Goal: Task Accomplishment & Management: Manage account settings

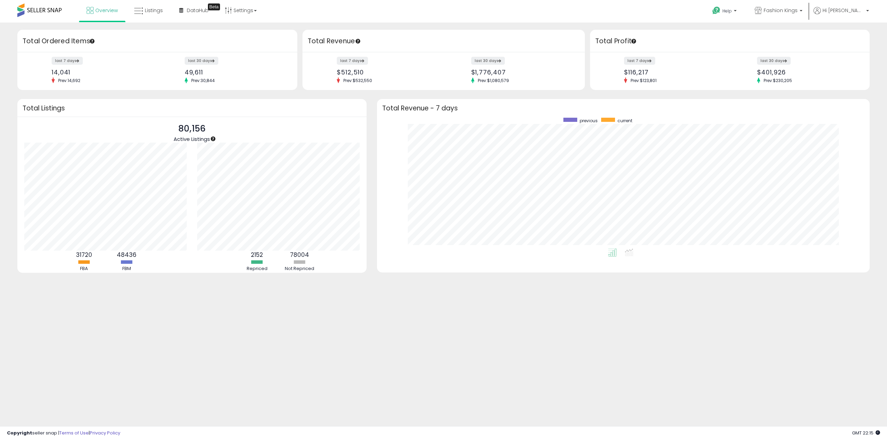
scroll to position [131, 479]
click at [110, 13] on span "Overview" at bounding box center [106, 10] width 23 height 7
click at [140, 13] on icon at bounding box center [138, 11] width 9 height 9
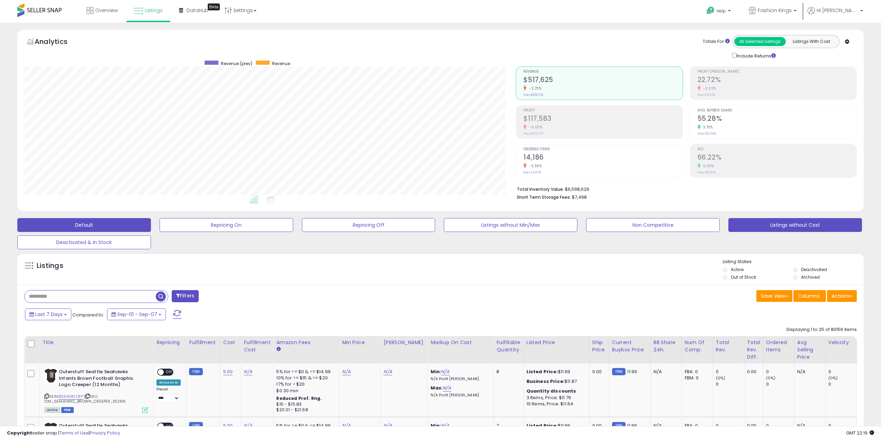
click at [771, 228] on button "Listings without Cost" at bounding box center [796, 225] width 134 height 14
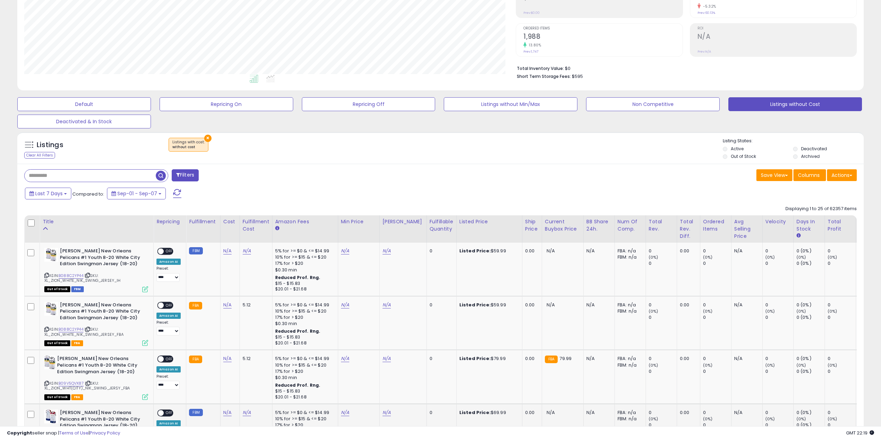
scroll to position [242, 0]
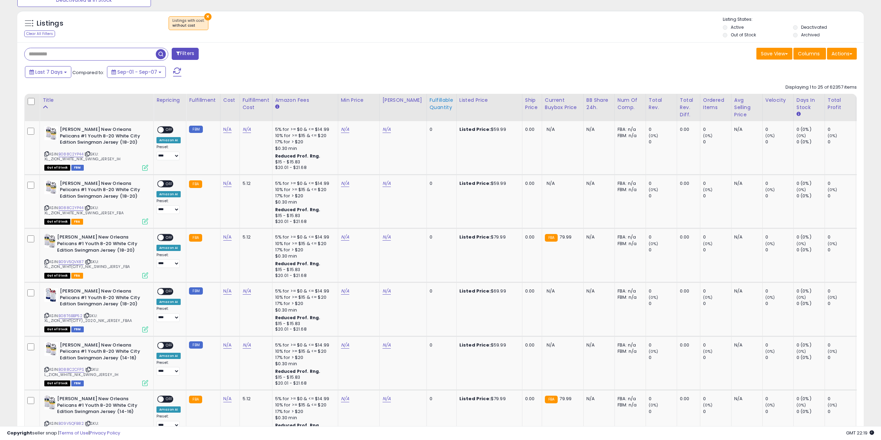
click at [430, 101] on div "Fulfillable Quantity" at bounding box center [442, 104] width 24 height 15
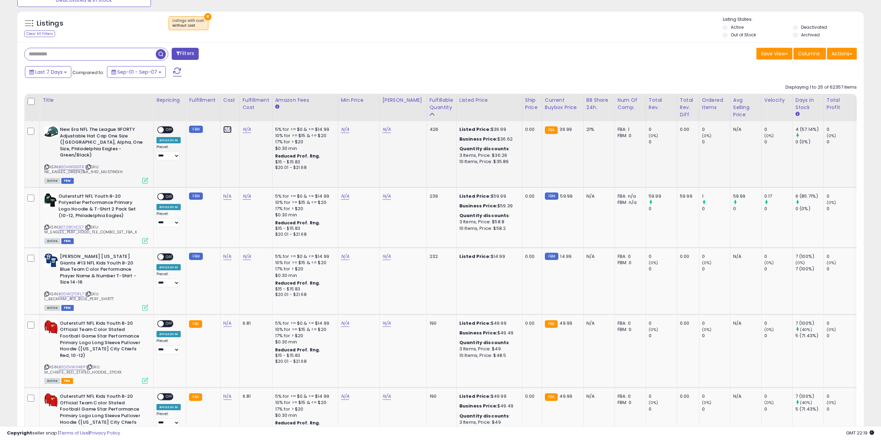
click at [224, 128] on link "N/A" at bounding box center [227, 129] width 8 height 7
type input "**"
click button "submit" at bounding box center [246, 112] width 12 height 10
click at [229, 193] on link "N/A" at bounding box center [227, 196] width 8 height 7
type input "**"
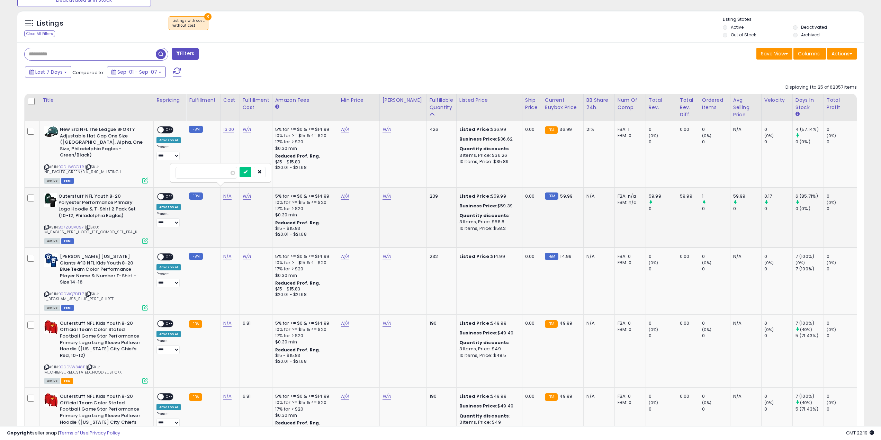
click button "submit" at bounding box center [246, 172] width 12 height 10
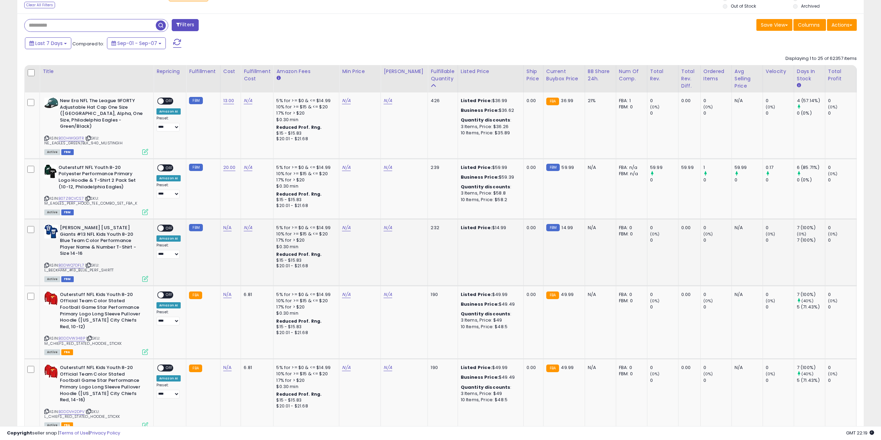
scroll to position [312, 0]
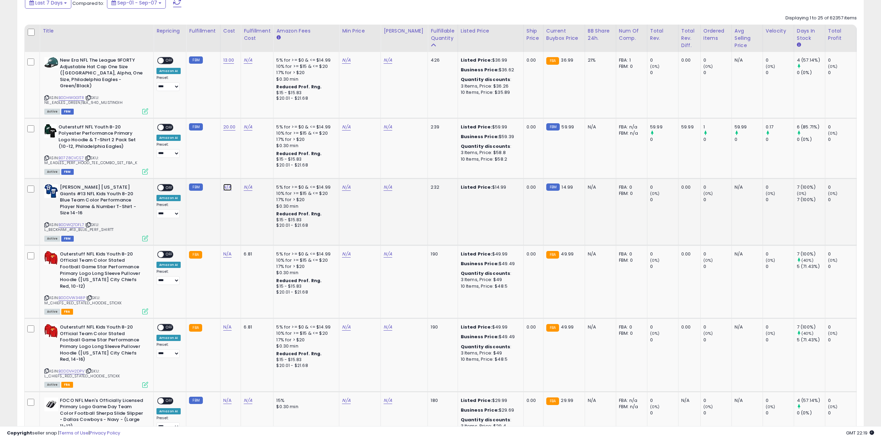
click at [227, 184] on link "N/A" at bounding box center [227, 187] width 8 height 7
click at [266, 167] on button "button" at bounding box center [260, 163] width 12 height 10
click at [224, 251] on link "N/A" at bounding box center [227, 254] width 8 height 7
type input "**"
click button "submit" at bounding box center [246, 224] width 12 height 10
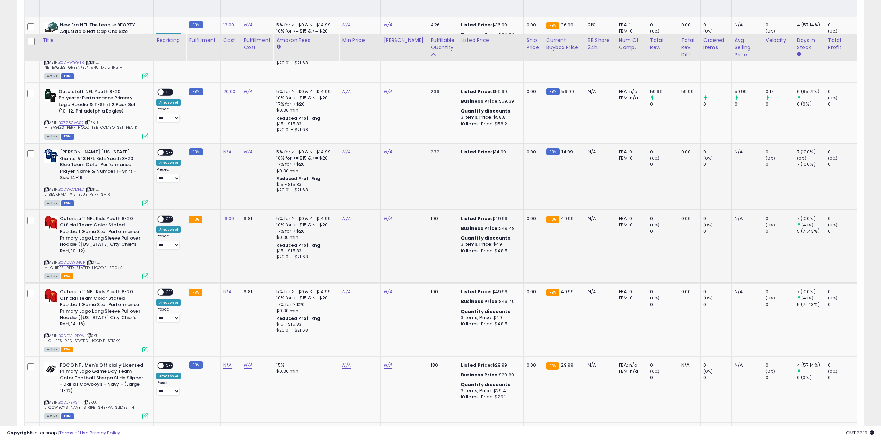
scroll to position [381, 0]
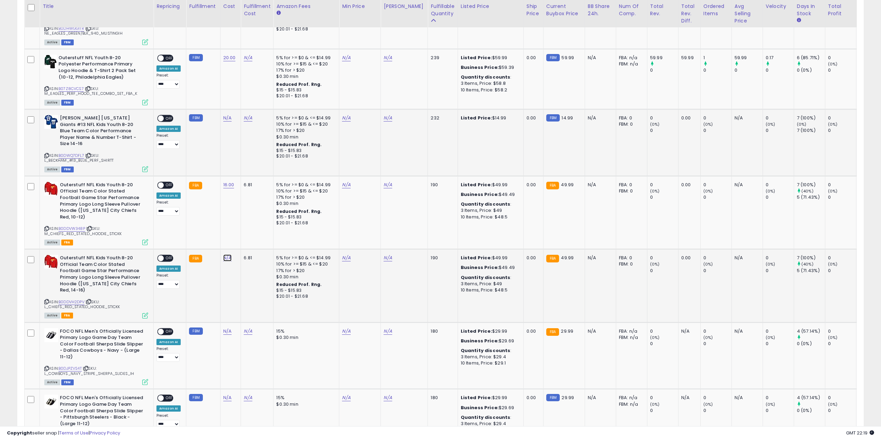
click at [227, 255] on link "N/A" at bounding box center [227, 258] width 8 height 7
type input "**"
click button "submit" at bounding box center [246, 221] width 12 height 10
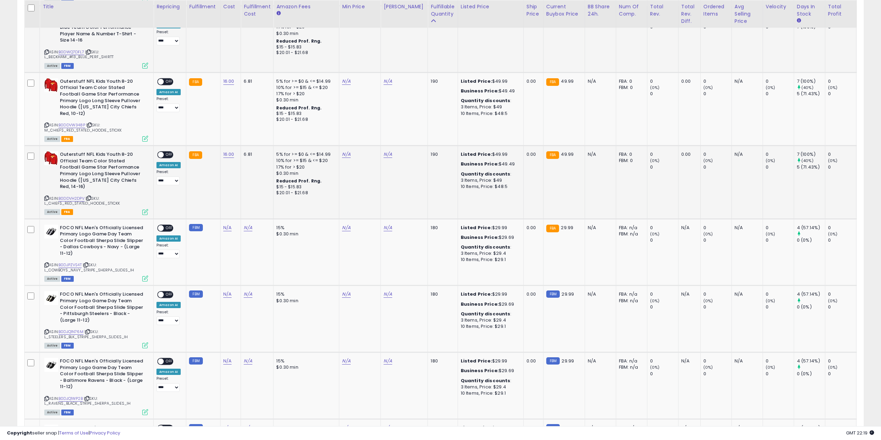
scroll to position [485, 0]
click at [230, 224] on div "N/A" at bounding box center [229, 227] width 12 height 6
click at [227, 224] on link "N/A" at bounding box center [227, 227] width 8 height 7
drag, startPoint x: 95, startPoint y: 199, endPoint x: 101, endPoint y: 203, distance: 7.5
click at [95, 224] on b "FOCO NFL Men's Officially Licensed Primary Logo Game Day Team Color Football Sh…" at bounding box center [102, 241] width 84 height 34
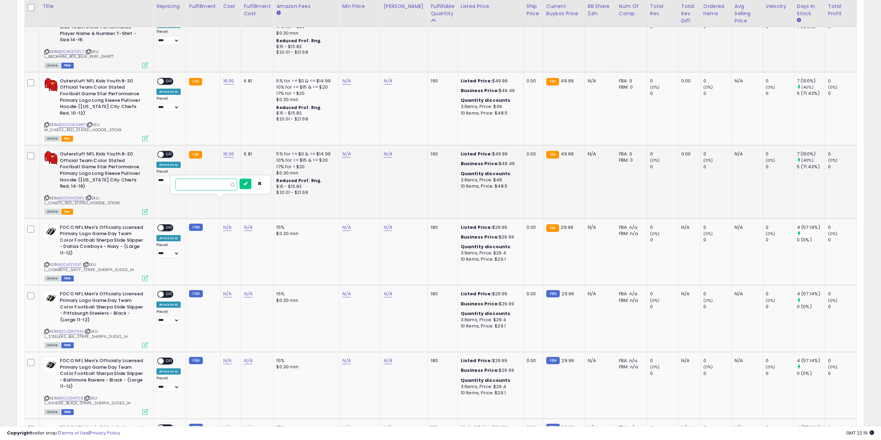
drag, startPoint x: 212, startPoint y: 187, endPoint x: 101, endPoint y: 182, distance: 110.9
type input "**"
click button "submit" at bounding box center [246, 184] width 12 height 10
click at [224, 291] on link "N/A" at bounding box center [227, 294] width 8 height 7
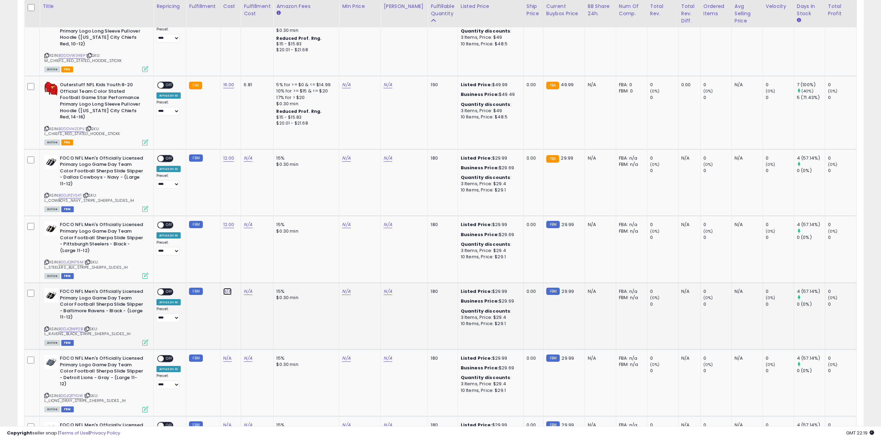
click at [226, 288] on link "N/A" at bounding box center [227, 291] width 8 height 7
type input "*"
click button "submit" at bounding box center [246, 248] width 12 height 10
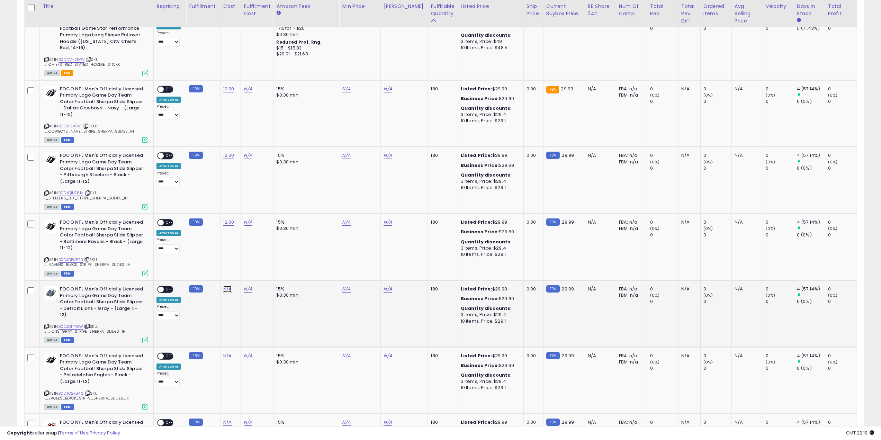
click at [227, 286] on link "N/A" at bounding box center [227, 289] width 8 height 7
click button "submit" at bounding box center [246, 246] width 12 height 10
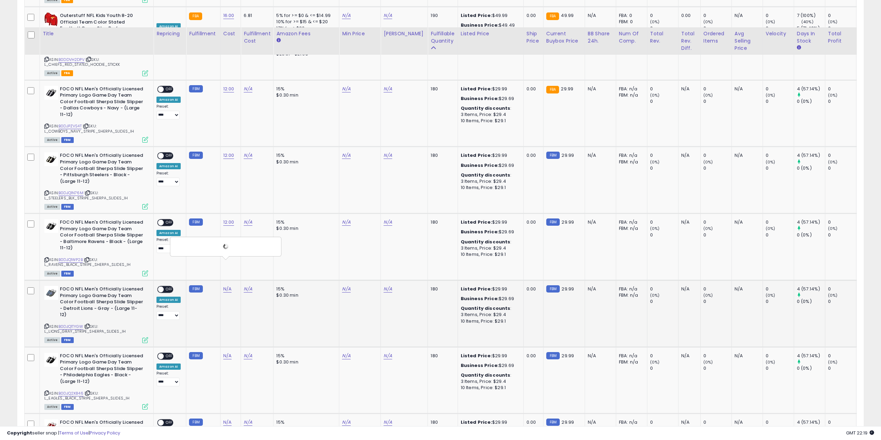
scroll to position [693, 0]
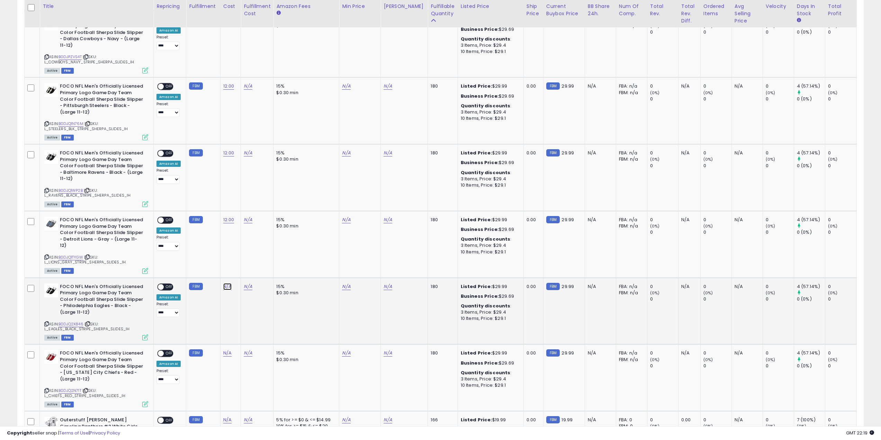
click at [229, 283] on link "N/A" at bounding box center [227, 286] width 8 height 7
type input "*"
click button "submit" at bounding box center [246, 237] width 12 height 10
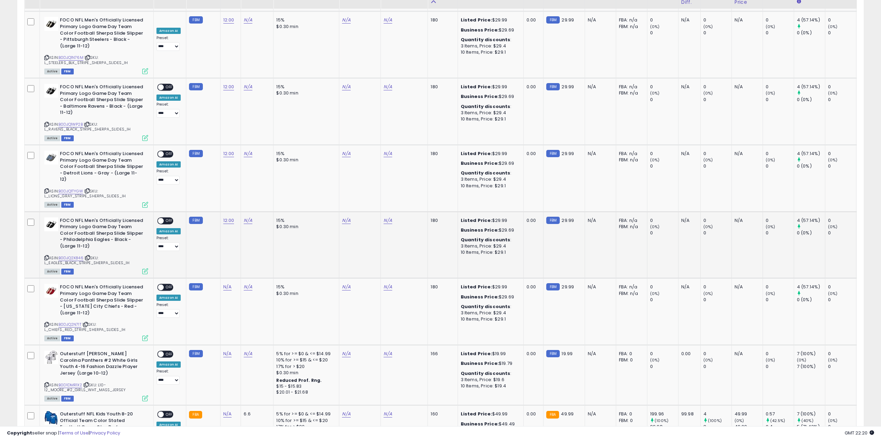
scroll to position [762, 0]
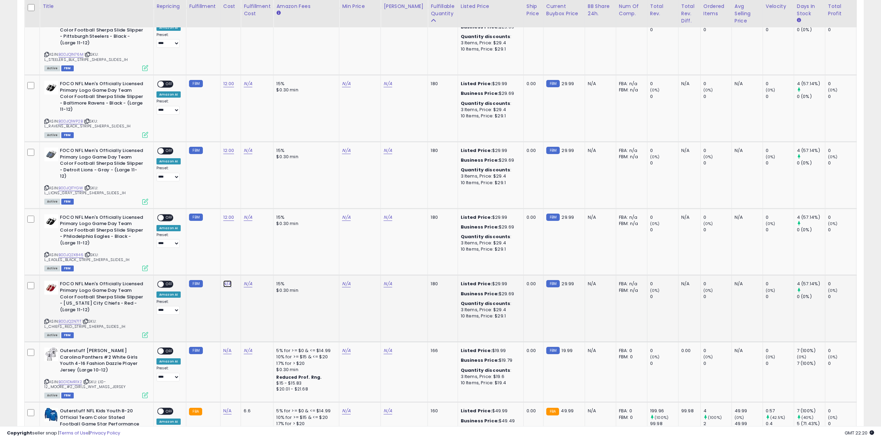
click at [229, 281] on link "N/A" at bounding box center [227, 284] width 8 height 7
type input "**"
click button "submit" at bounding box center [246, 234] width 12 height 10
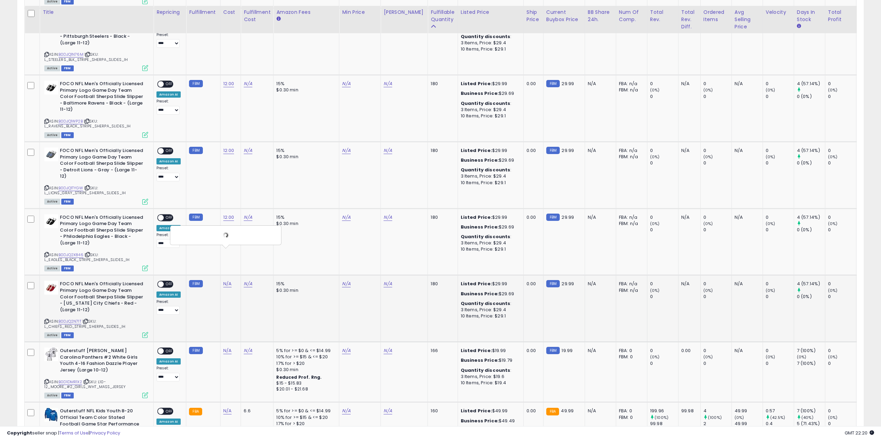
scroll to position [831, 0]
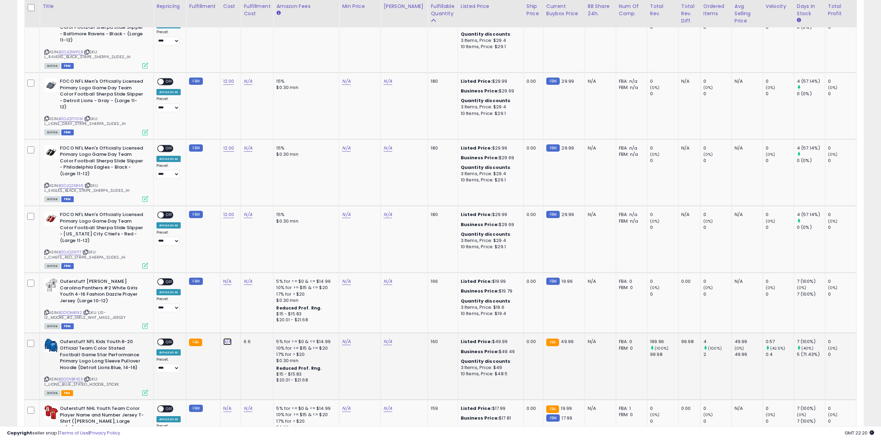
click at [224, 338] on link "N/A" at bounding box center [227, 341] width 8 height 7
type input "**"
click button "submit" at bounding box center [246, 292] width 12 height 10
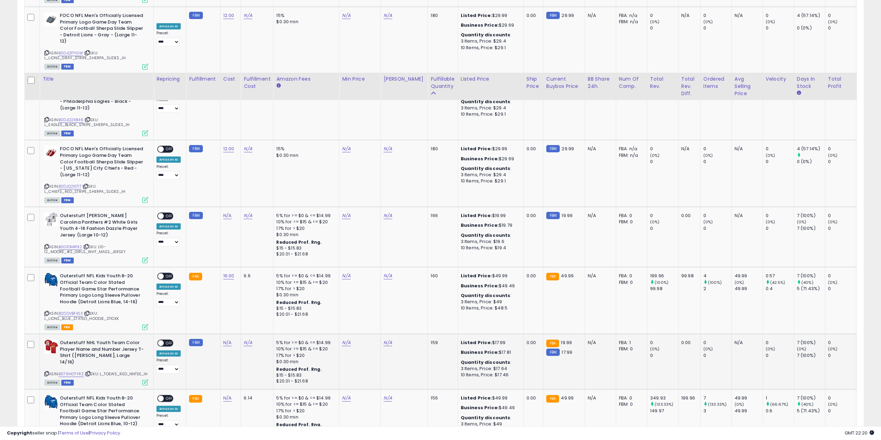
scroll to position [970, 0]
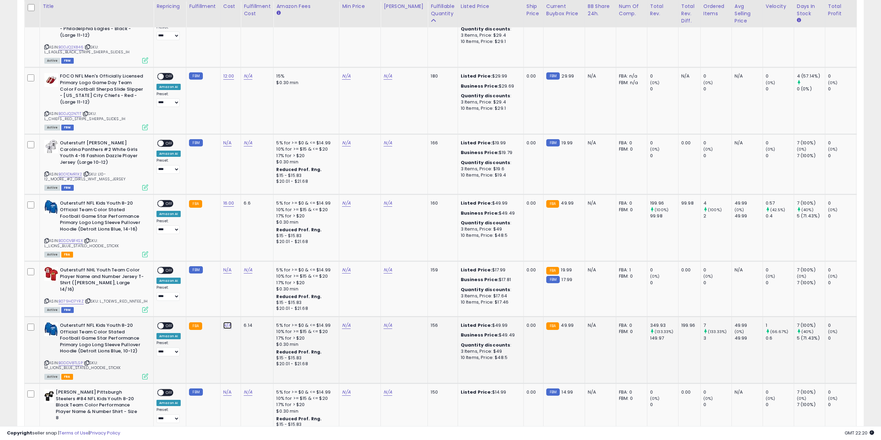
click at [228, 322] on link "N/A" at bounding box center [227, 325] width 8 height 7
type input "*"
click button "submit" at bounding box center [246, 274] width 12 height 10
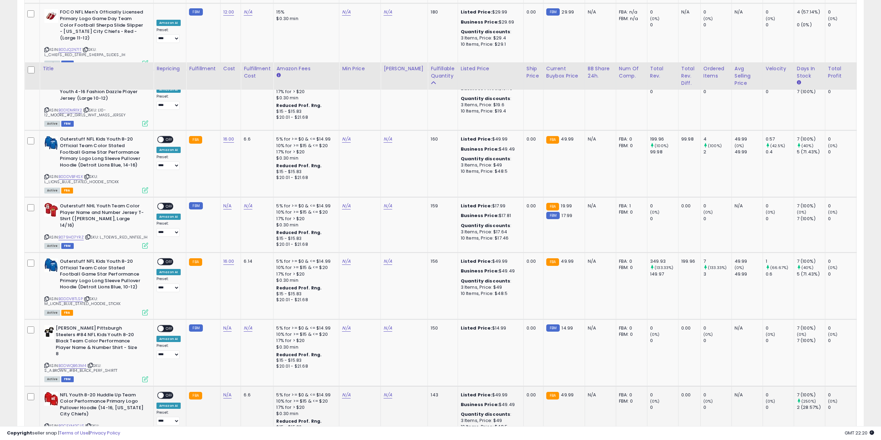
scroll to position [1108, 0]
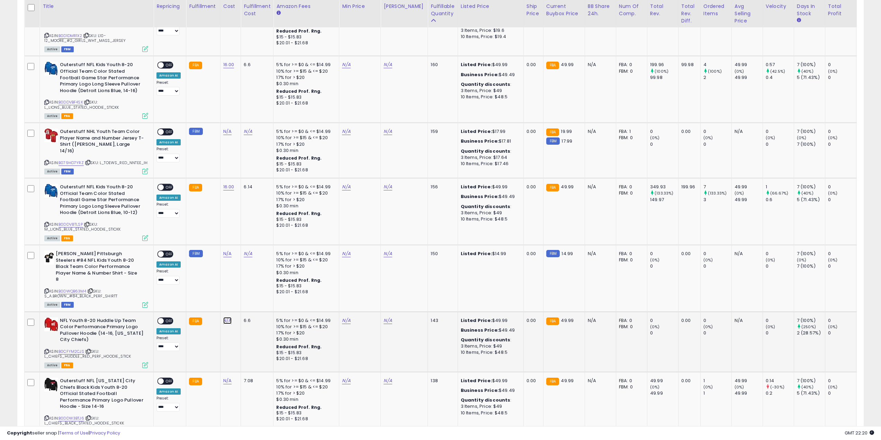
click at [225, 317] on link "N/A" at bounding box center [227, 320] width 8 height 7
type input "**"
click button "submit" at bounding box center [246, 263] width 12 height 10
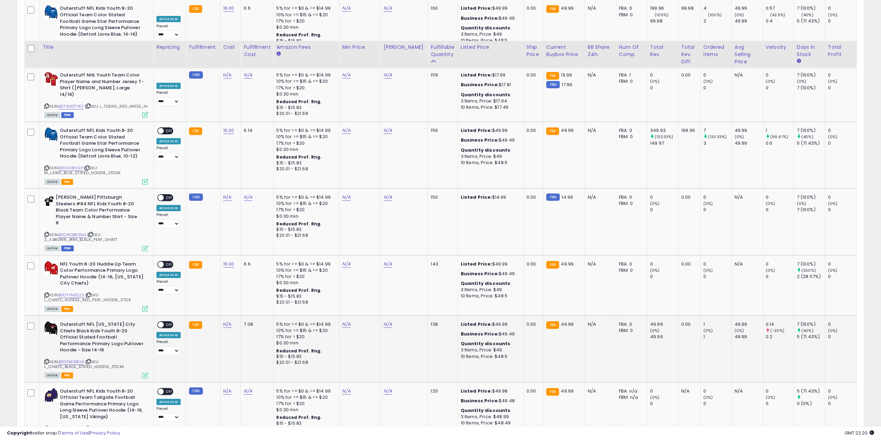
scroll to position [1212, 0]
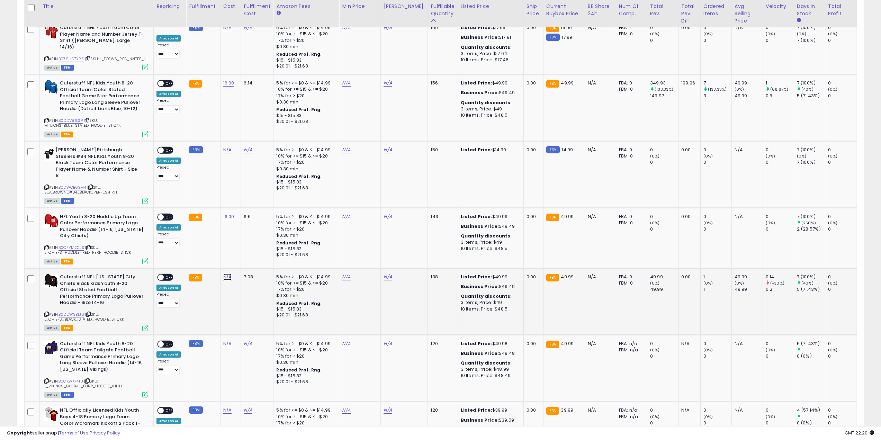
click at [225, 274] on link "N/A" at bounding box center [227, 277] width 8 height 7
type input "**"
click button "submit" at bounding box center [291, 223] width 12 height 10
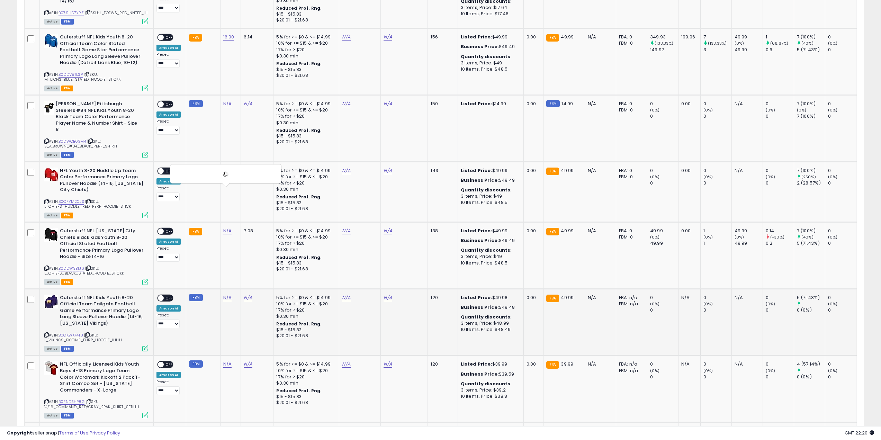
scroll to position [1316, 0]
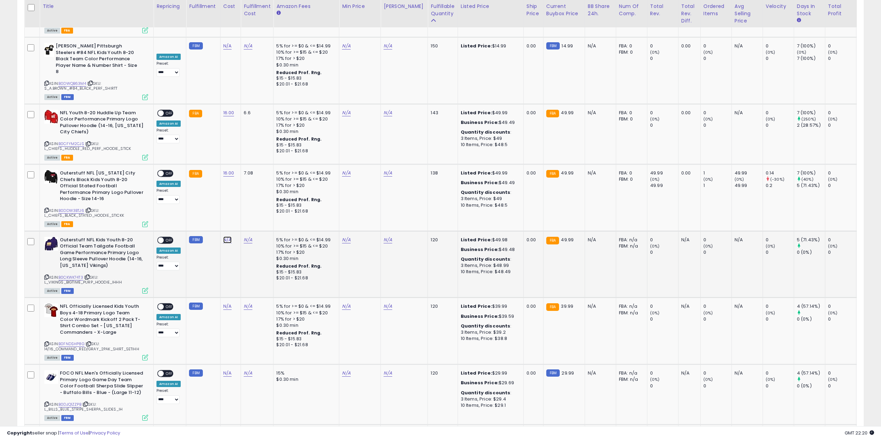
click at [227, 237] on link "N/A" at bounding box center [227, 240] width 8 height 7
type input "**"
click button "submit" at bounding box center [246, 182] width 12 height 10
click at [228, 303] on link "N/A" at bounding box center [227, 306] width 8 height 7
type input "**"
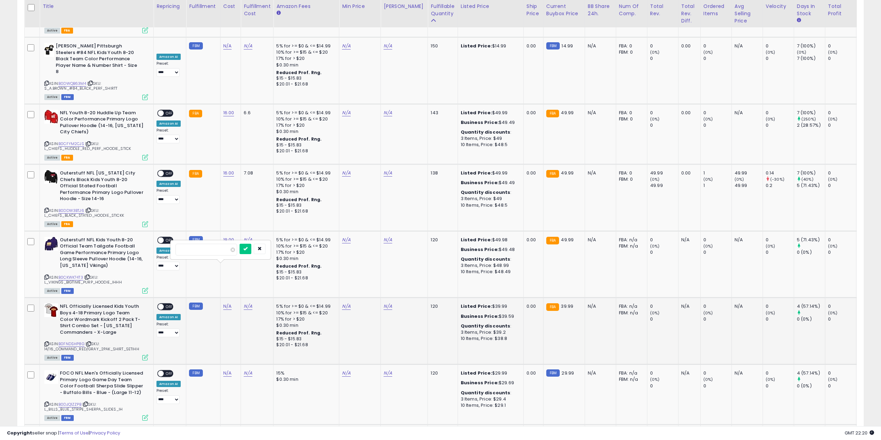
click button "submit" at bounding box center [246, 249] width 12 height 10
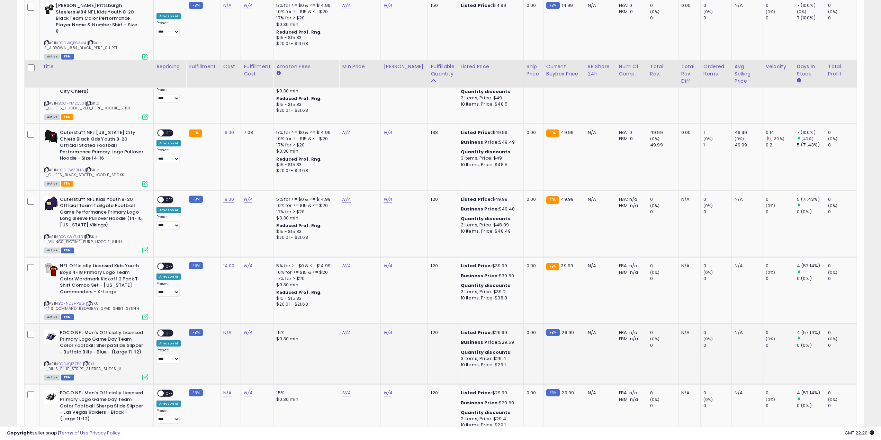
scroll to position [1420, 0]
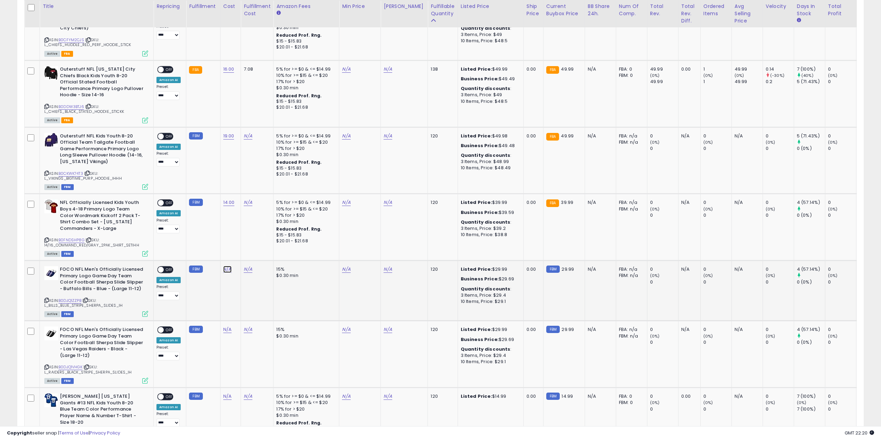
click at [228, 266] on link "N/A" at bounding box center [227, 269] width 8 height 7
type input "**"
click button "submit" at bounding box center [246, 212] width 12 height 10
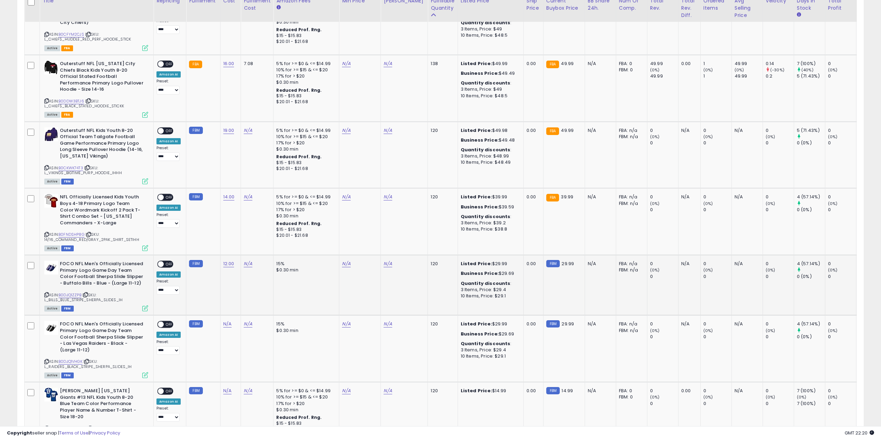
scroll to position [1489, 0]
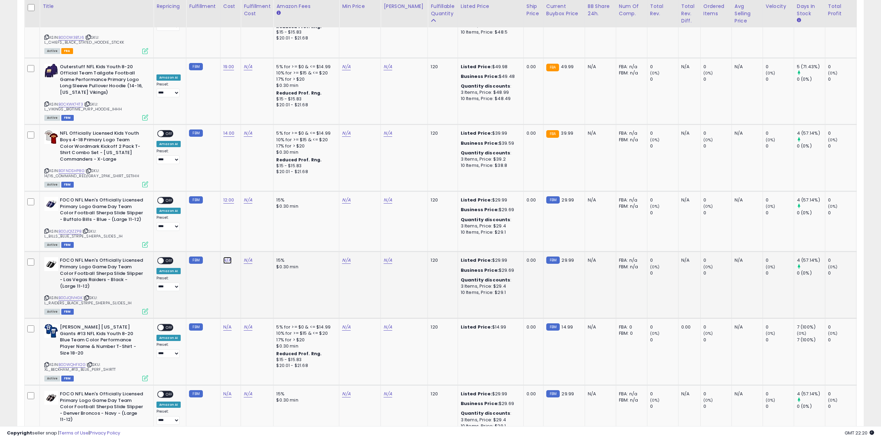
click at [226, 257] on link "N/A" at bounding box center [227, 260] width 8 height 7
type input "*"
click button "submit" at bounding box center [246, 203] width 12 height 10
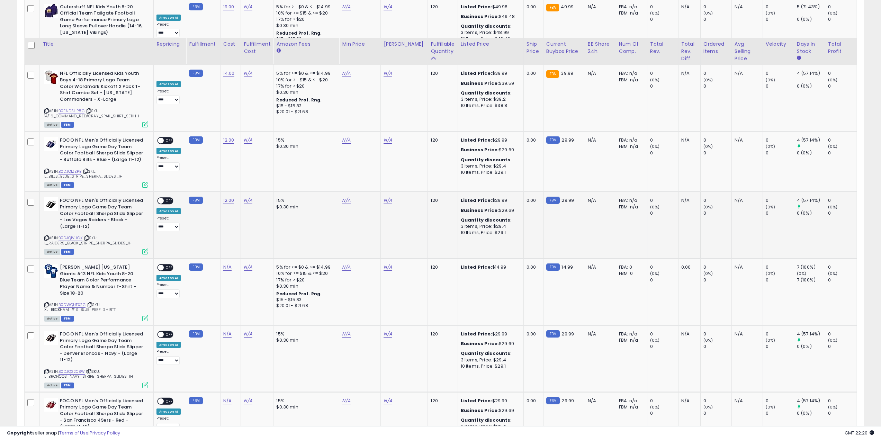
scroll to position [1587, 0]
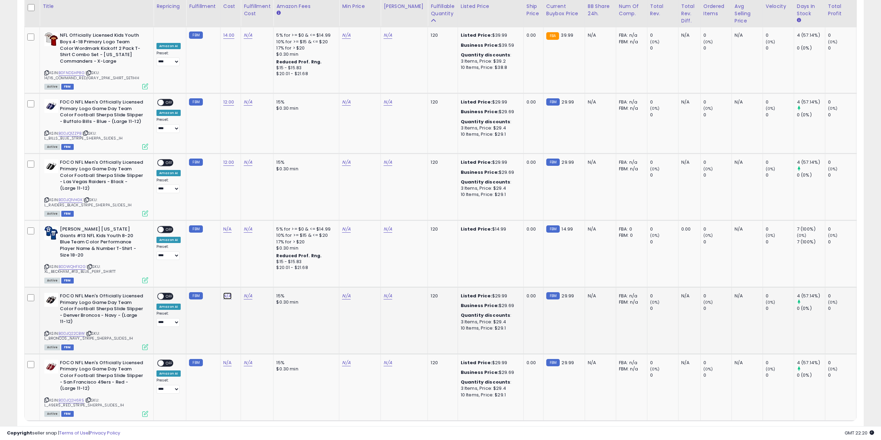
click at [227, 293] on link "N/A" at bounding box center [227, 296] width 8 height 7
type input "*"
click button "submit" at bounding box center [291, 235] width 12 height 10
click at [229, 360] on link "N/A" at bounding box center [227, 363] width 8 height 7
type input "**"
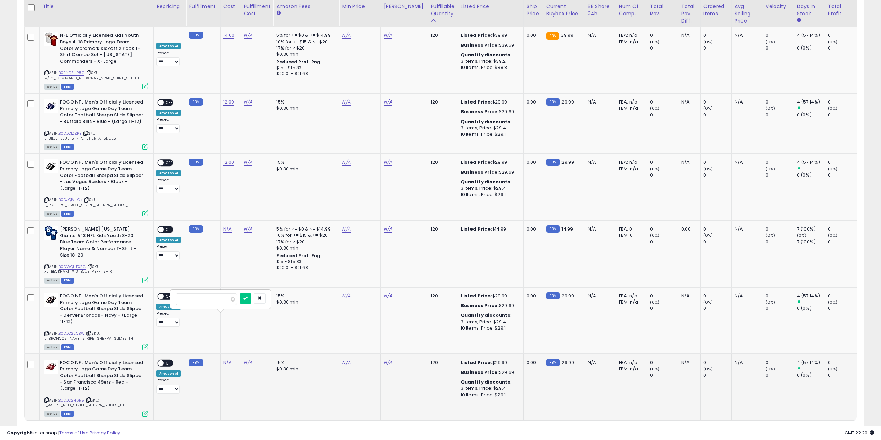
click button "submit" at bounding box center [246, 298] width 12 height 10
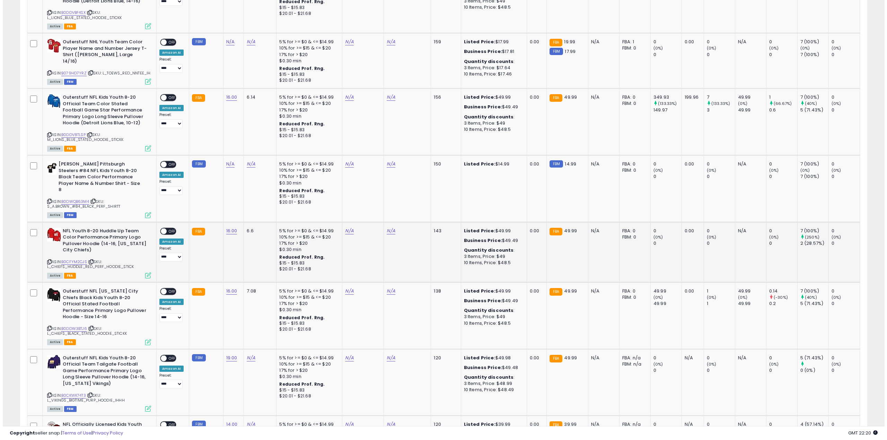
scroll to position [0, 0]
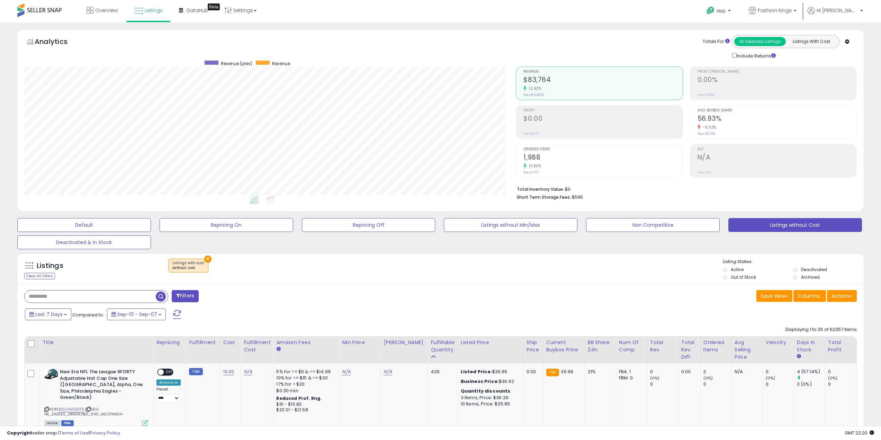
click at [160, 295] on span "button" at bounding box center [161, 297] width 10 height 10
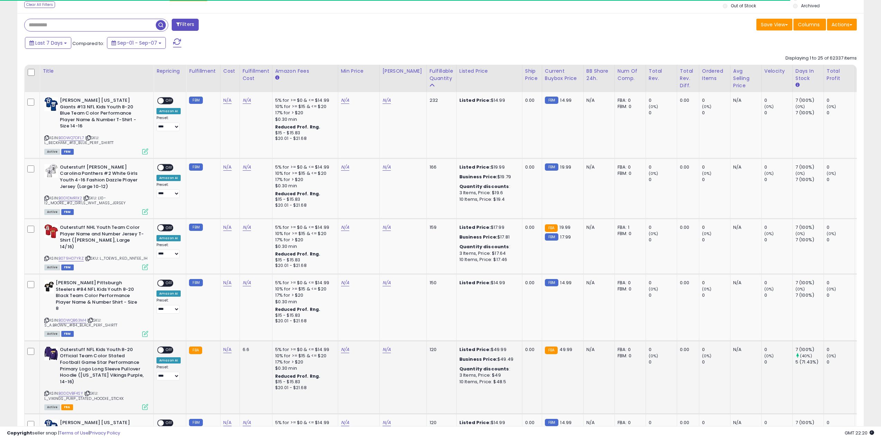
scroll to position [416, 0]
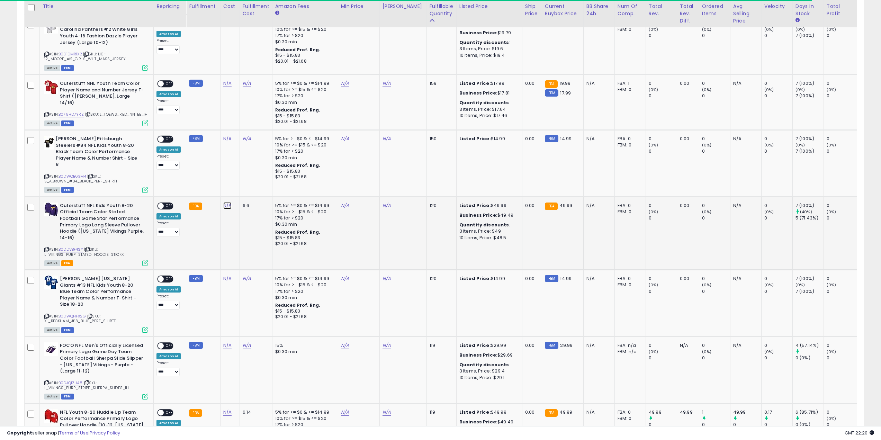
click at [227, 202] on link "N/A" at bounding box center [227, 205] width 8 height 7
type input "***"
click button "submit" at bounding box center [246, 173] width 12 height 10
click at [227, 202] on link "165.00" at bounding box center [230, 205] width 14 height 7
drag, startPoint x: 200, startPoint y: 174, endPoint x: 101, endPoint y: 173, distance: 98.4
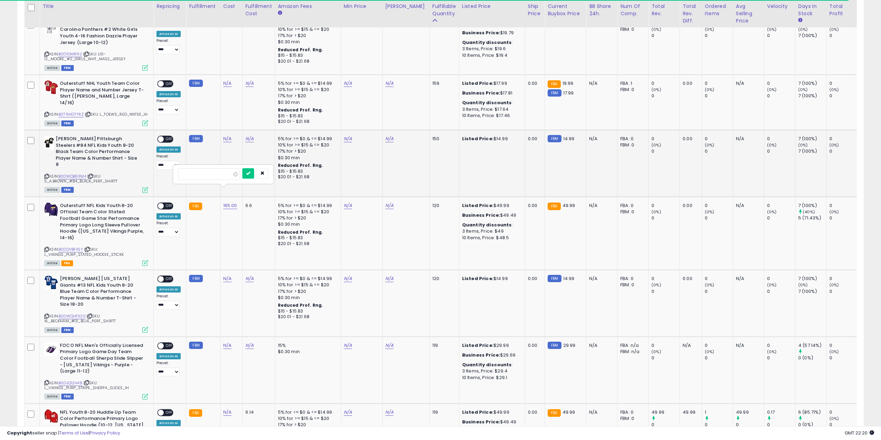
type input "**"
click button "submit" at bounding box center [248, 173] width 12 height 10
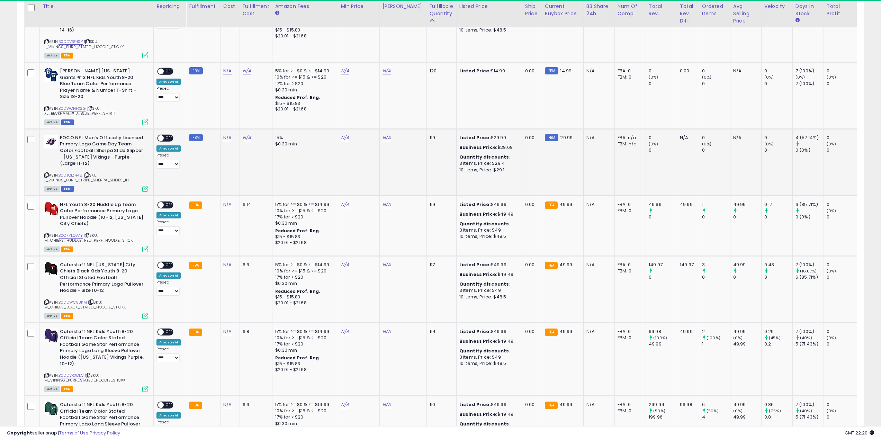
scroll to position [142, 492]
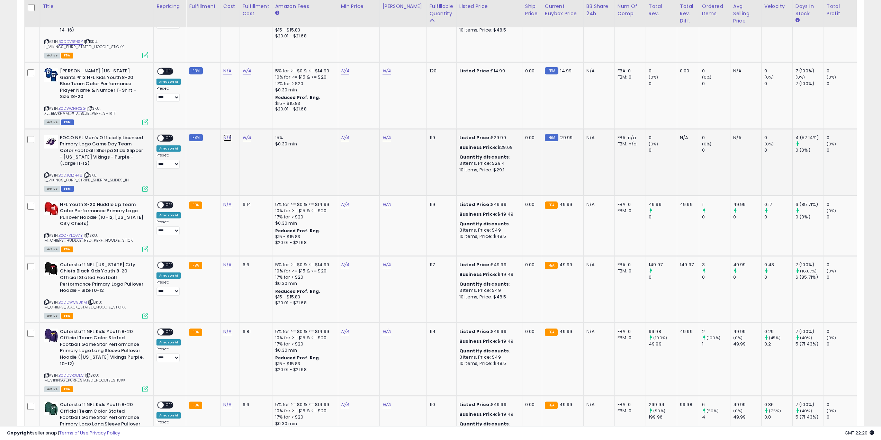
click at [225, 134] on link "N/A" at bounding box center [227, 137] width 8 height 7
type input "*"
click button "submit" at bounding box center [291, 96] width 12 height 10
click at [227, 201] on link "N/A" at bounding box center [227, 204] width 8 height 7
click button "submit" at bounding box center [246, 159] width 12 height 10
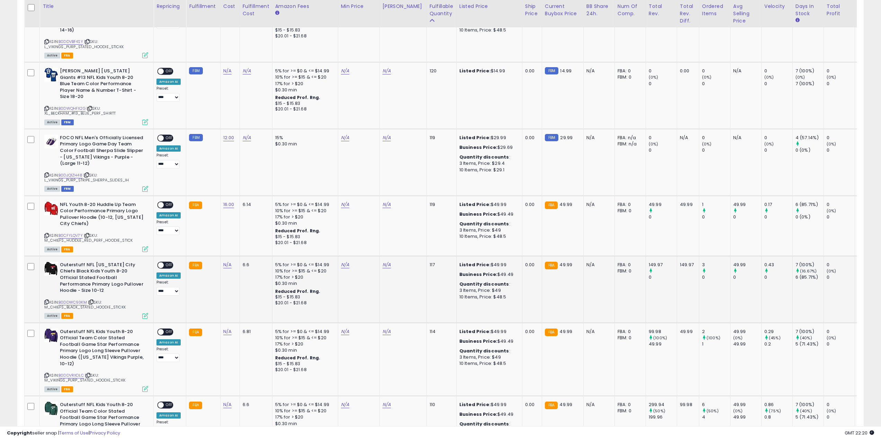
click at [224, 256] on td "N/A" at bounding box center [229, 289] width 19 height 67
click at [227, 262] on link "N/A" at bounding box center [227, 265] width 8 height 7
type input "**"
click button "submit" at bounding box center [246, 220] width 12 height 10
click at [226, 328] on link "N/A" at bounding box center [227, 331] width 8 height 7
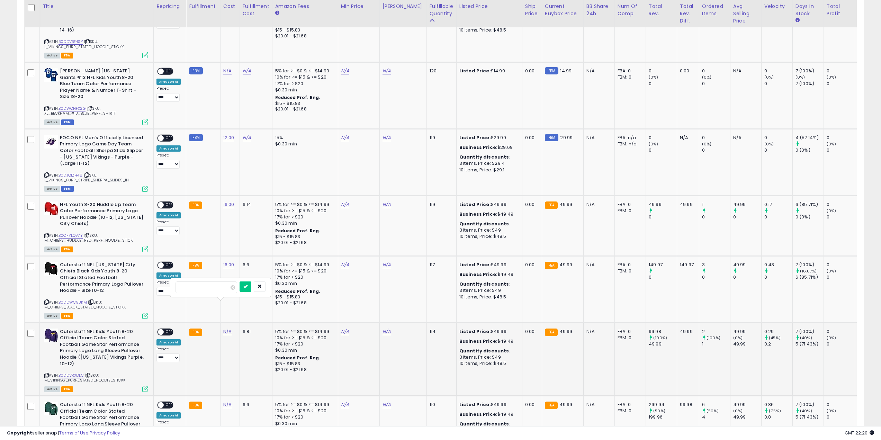
type input "**"
click button "submit" at bounding box center [246, 287] width 12 height 10
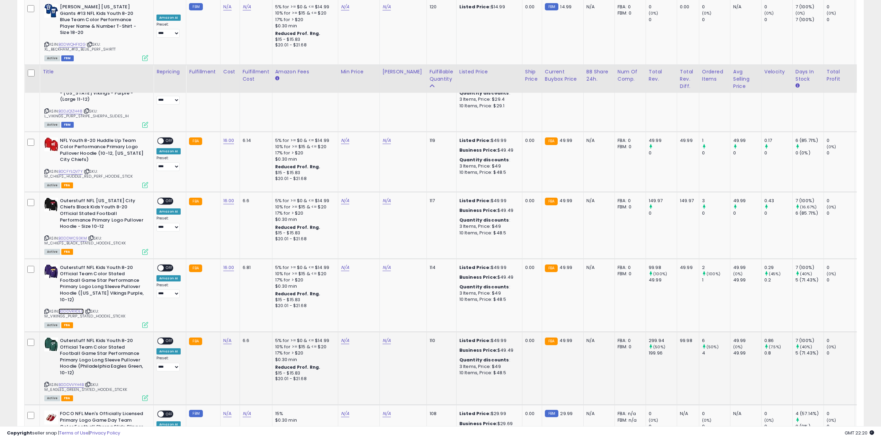
scroll to position [762, 0]
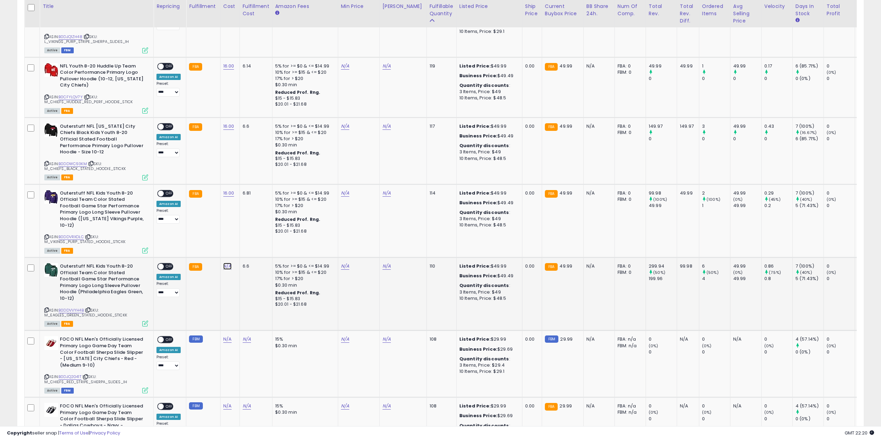
drag, startPoint x: 223, startPoint y: 231, endPoint x: 470, endPoint y: 248, distance: 247.2
click at [223, 263] on link "N/A" at bounding box center [227, 266] width 8 height 7
click at [216, 215] on input "number" at bounding box center [207, 216] width 62 height 12
type input "**"
click button "submit" at bounding box center [246, 215] width 12 height 10
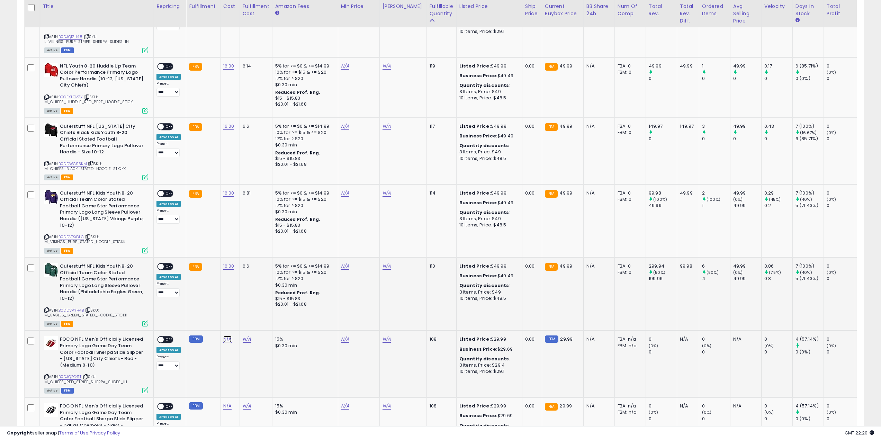
click at [223, 336] on link "N/A" at bounding box center [227, 339] width 8 height 7
type input "**"
click button "submit" at bounding box center [246, 282] width 12 height 10
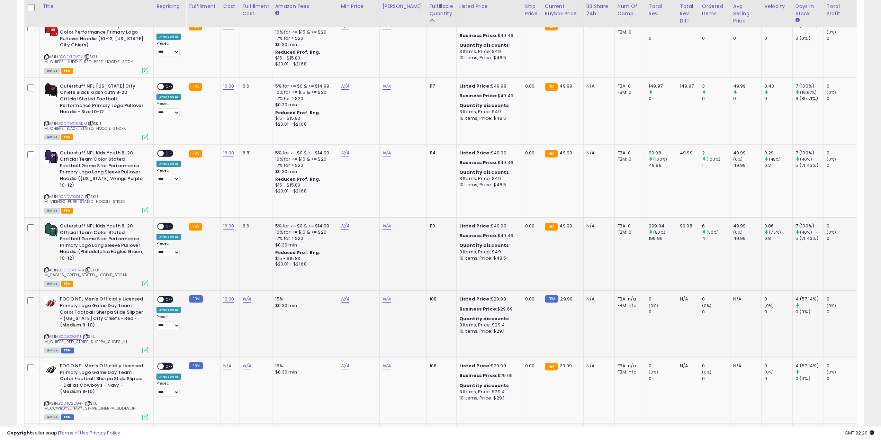
scroll to position [866, 0]
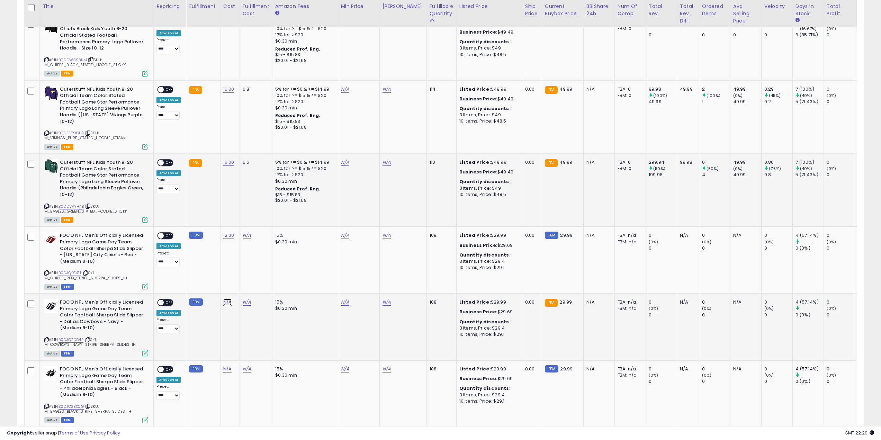
click at [223, 299] on link "N/A" at bounding box center [227, 302] width 8 height 7
click button "submit" at bounding box center [246, 244] width 12 height 10
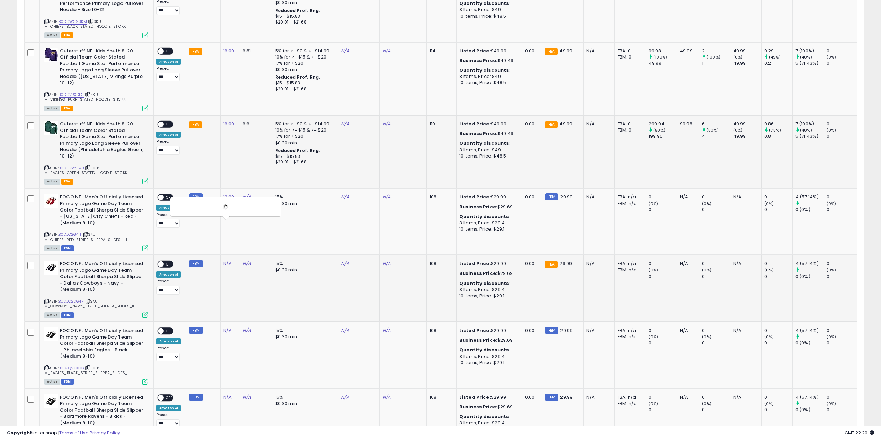
scroll to position [970, 0]
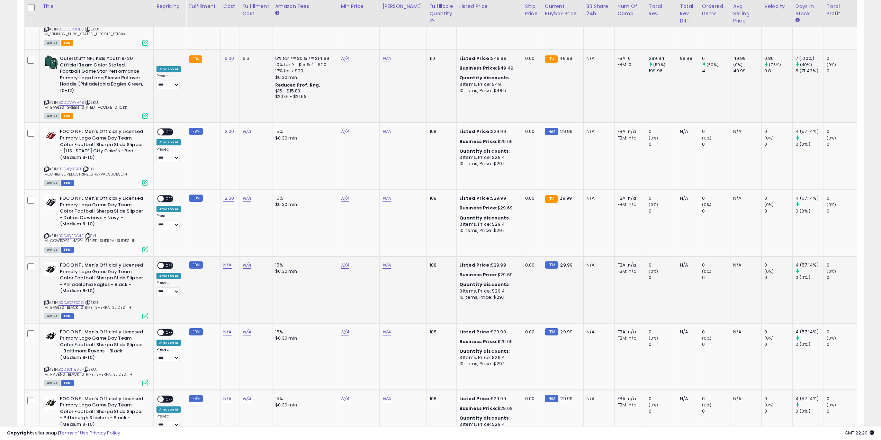
click at [225, 256] on td "N/A" at bounding box center [229, 289] width 19 height 67
click at [225, 262] on link "N/A" at bounding box center [227, 265] width 8 height 7
type input "**"
click button "submit" at bounding box center [246, 207] width 12 height 10
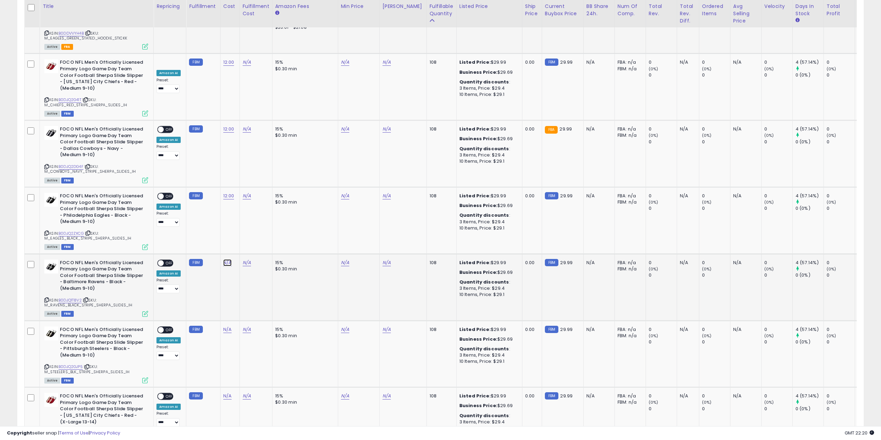
click at [225, 259] on link "N/A" at bounding box center [227, 262] width 8 height 7
type input "**"
click button "submit" at bounding box center [291, 208] width 12 height 10
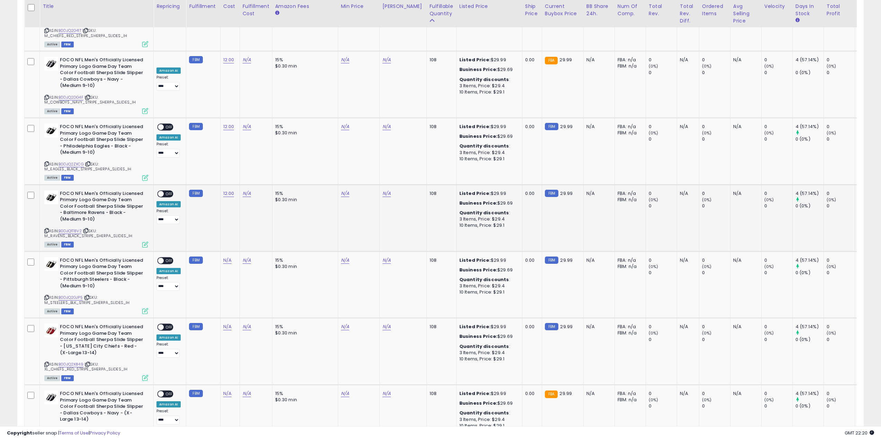
click at [225, 251] on td "N/A" at bounding box center [229, 284] width 19 height 67
click at [227, 257] on link "N/A" at bounding box center [227, 260] width 8 height 7
click button "submit" at bounding box center [291, 206] width 12 height 10
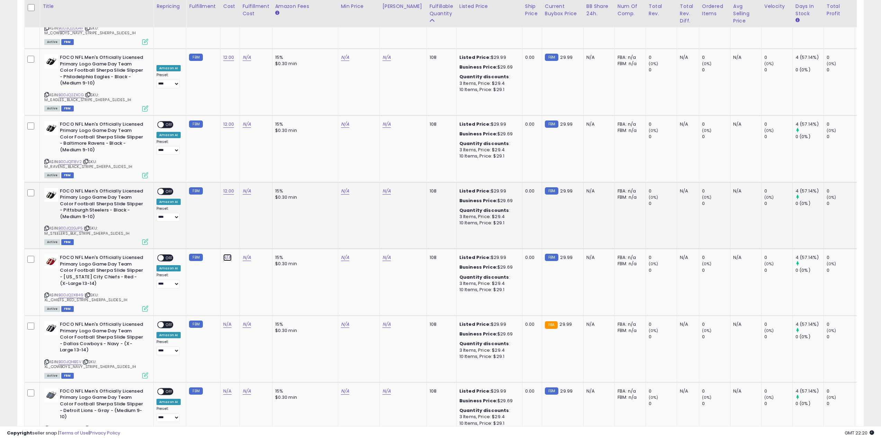
click at [227, 254] on link "N/A" at bounding box center [227, 257] width 8 height 7
type input "*"
click button "submit" at bounding box center [246, 200] width 12 height 10
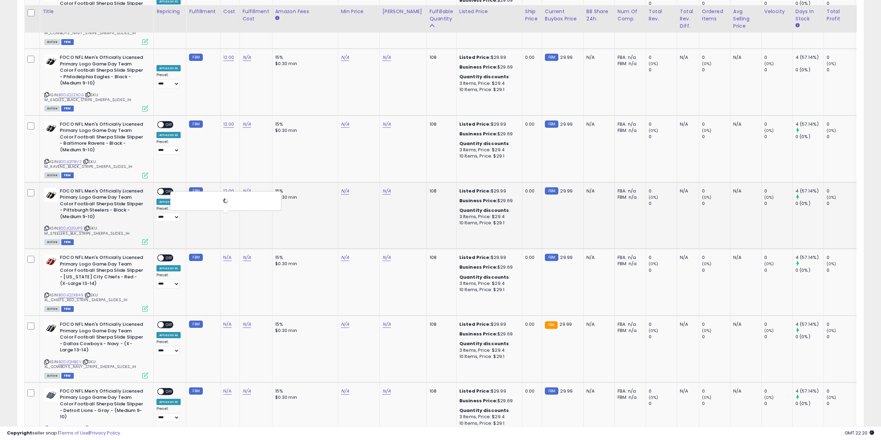
scroll to position [1247, 0]
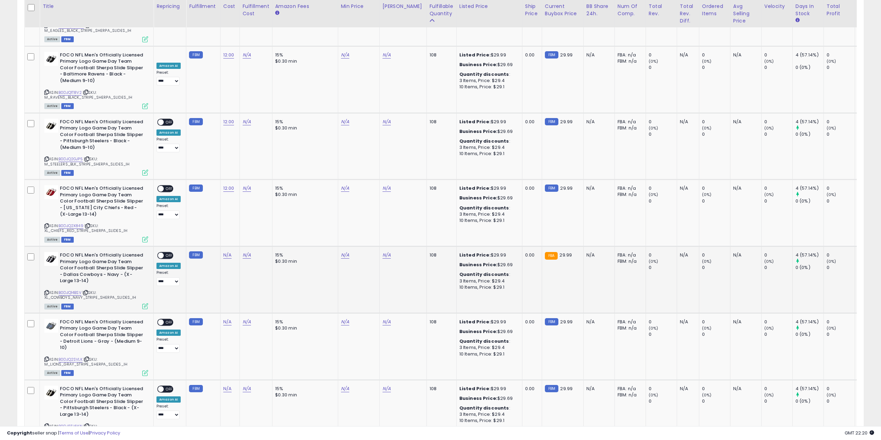
click at [230, 252] on div "N/A" at bounding box center [228, 255] width 11 height 6
click at [223, 252] on link "N/A" at bounding box center [227, 255] width 8 height 7
click button "submit" at bounding box center [291, 201] width 12 height 10
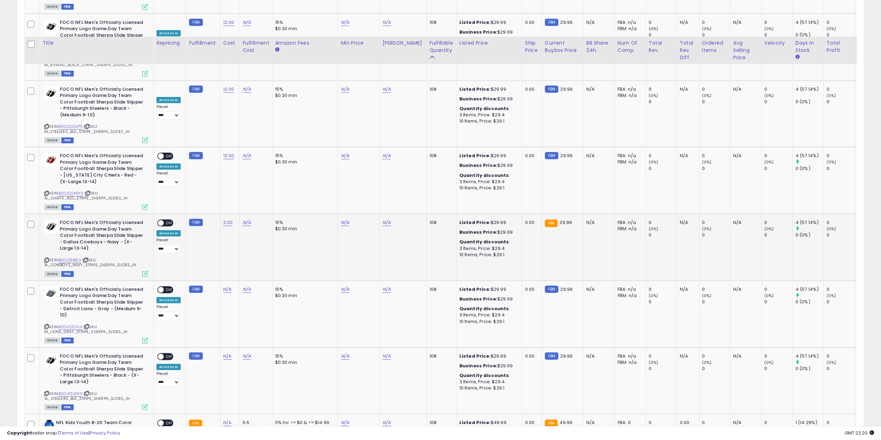
scroll to position [1316, 0]
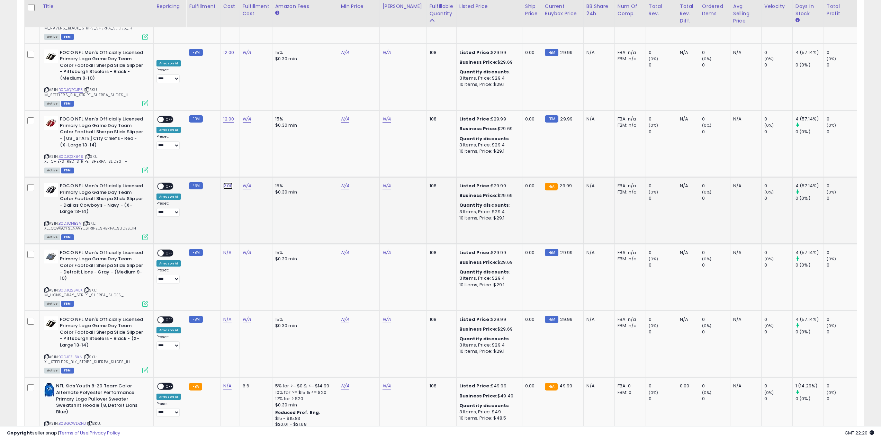
click at [224, 183] on link "2.00" at bounding box center [228, 186] width 10 height 7
drag, startPoint x: 207, startPoint y: 129, endPoint x: 112, endPoint y: 133, distance: 94.7
type input "*"
click at [240, 123] on button "submit" at bounding box center [246, 128] width 12 height 10
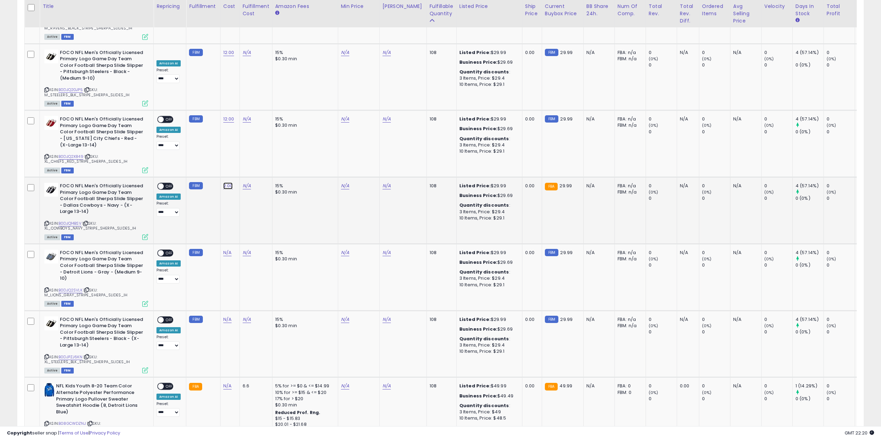
click at [228, 183] on link "2.00" at bounding box center [228, 186] width 10 height 7
drag, startPoint x: 200, startPoint y: 132, endPoint x: 112, endPoint y: 129, distance: 87.7
type input "*"
click at [240, 123] on button "submit" at bounding box center [246, 128] width 12 height 10
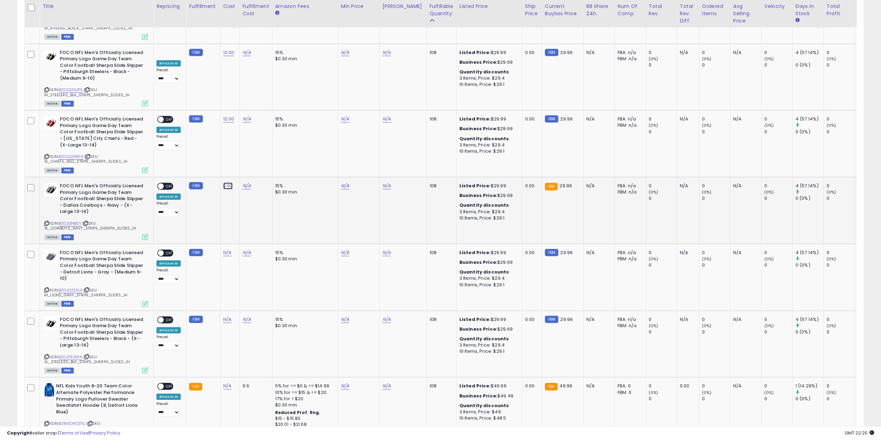
click at [228, 183] on link "2.00" at bounding box center [228, 186] width 10 height 7
drag, startPoint x: 200, startPoint y: 125, endPoint x: 131, endPoint y: 123, distance: 69.0
type input "**"
click button "submit" at bounding box center [246, 128] width 12 height 10
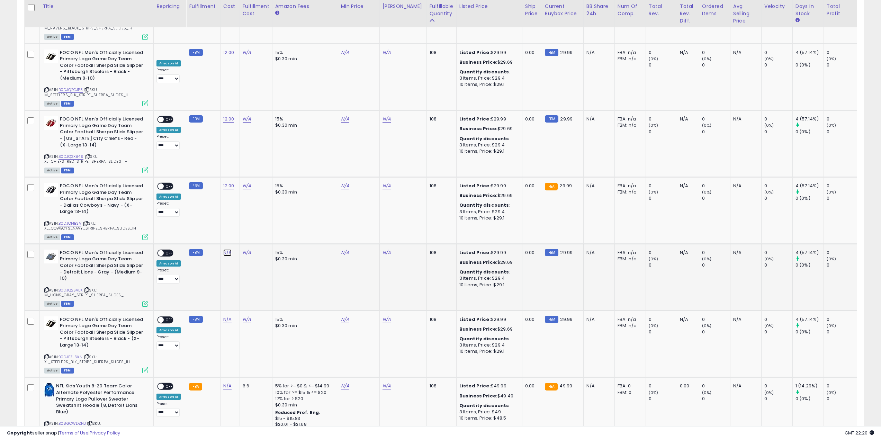
click at [224, 249] on link "N/A" at bounding box center [227, 252] width 8 height 7
type input "*"
click button "submit" at bounding box center [246, 195] width 12 height 10
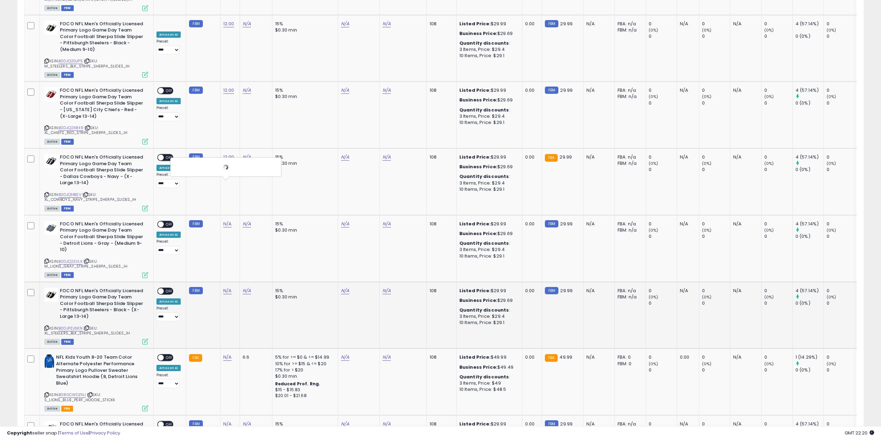
scroll to position [1385, 0]
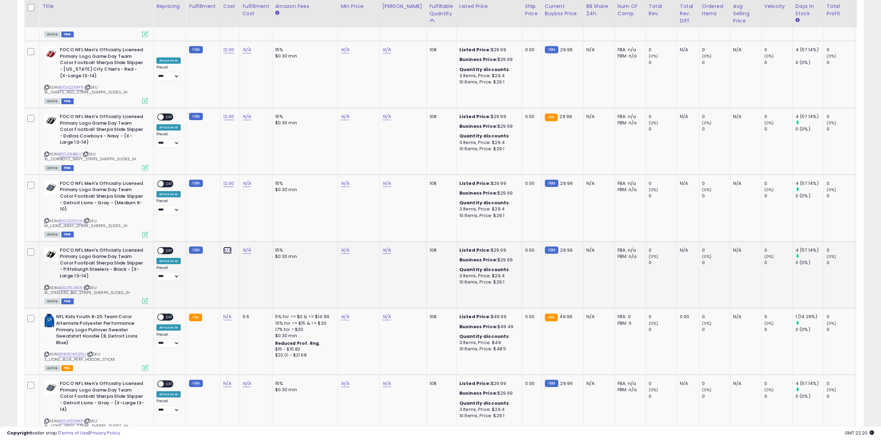
click at [228, 247] on link "N/A" at bounding box center [227, 250] width 8 height 7
type input "**"
click button "submit" at bounding box center [246, 192] width 12 height 10
click at [224, 313] on link "N/A" at bounding box center [227, 316] width 8 height 7
type input "**"
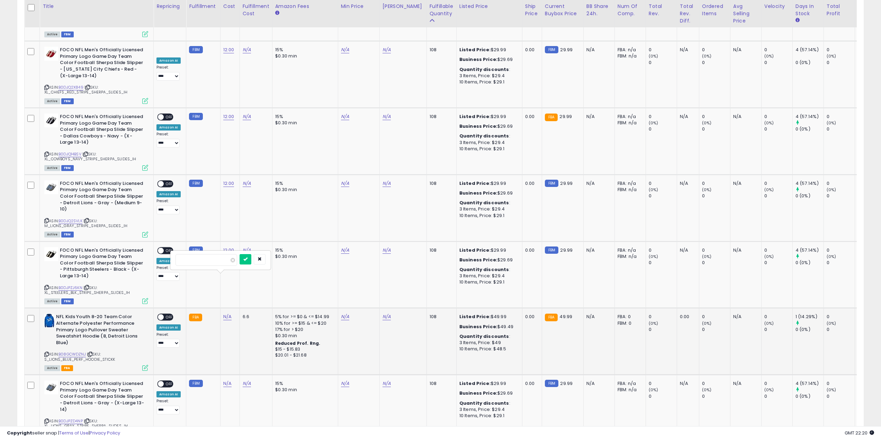
click button "submit" at bounding box center [246, 259] width 12 height 10
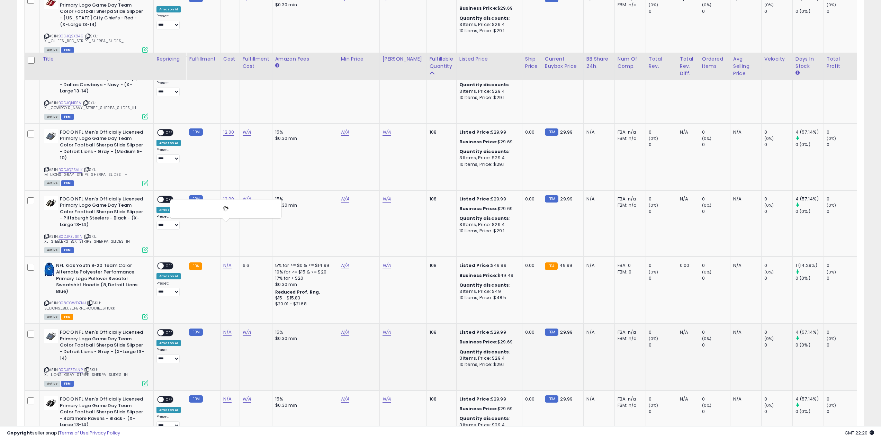
scroll to position [1489, 0]
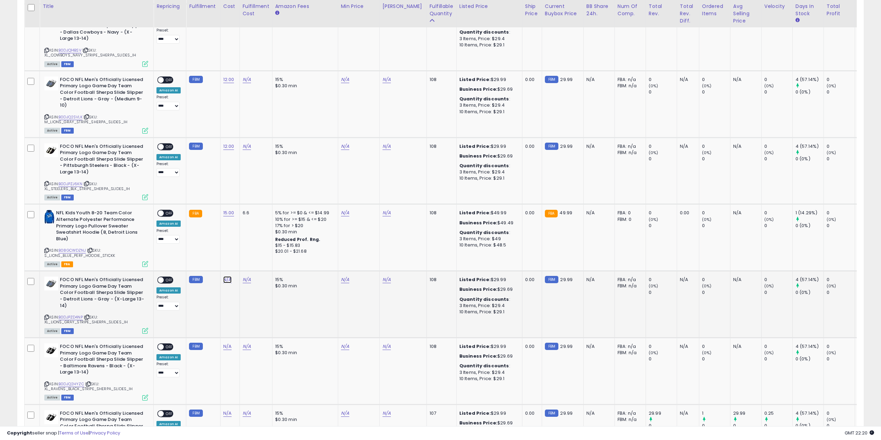
click at [223, 276] on link "N/A" at bounding box center [227, 279] width 8 height 7
type input "**"
click button "submit" at bounding box center [246, 222] width 12 height 10
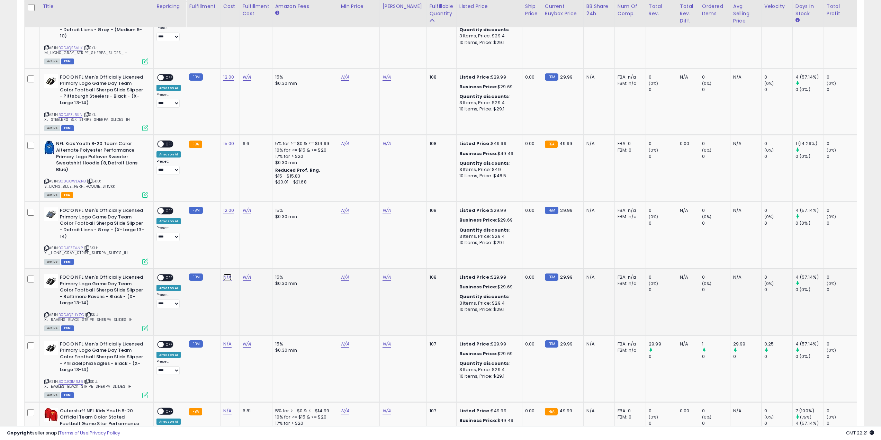
click at [224, 274] on link "N/A" at bounding box center [227, 277] width 8 height 7
type input "**"
click button "submit" at bounding box center [246, 219] width 12 height 10
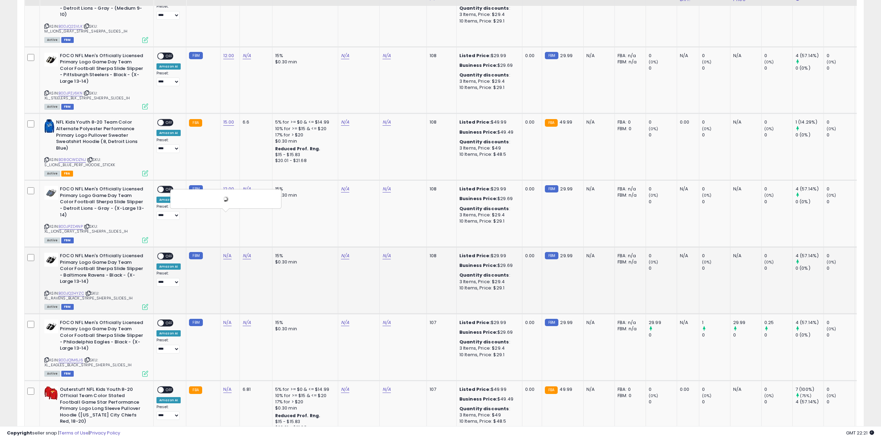
scroll to position [1613, 0]
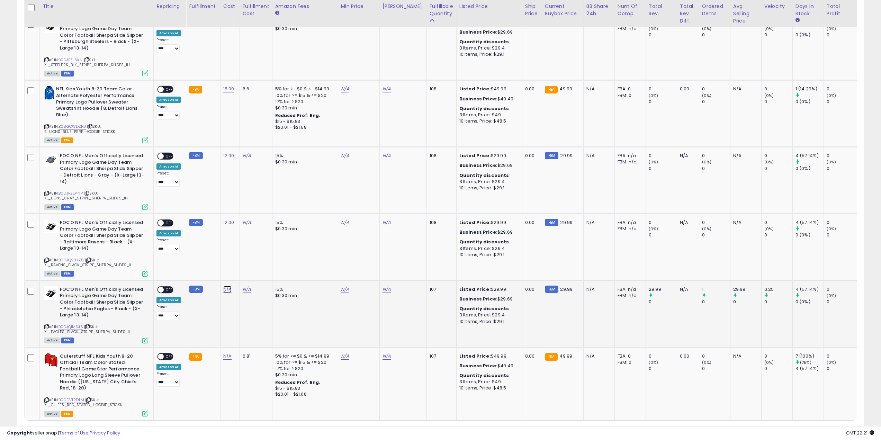
click at [229, 286] on link "N/A" at bounding box center [227, 289] width 8 height 7
type input "**"
click button "submit" at bounding box center [246, 232] width 12 height 10
click at [225, 353] on link "N/A" at bounding box center [227, 356] width 8 height 7
type input "**"
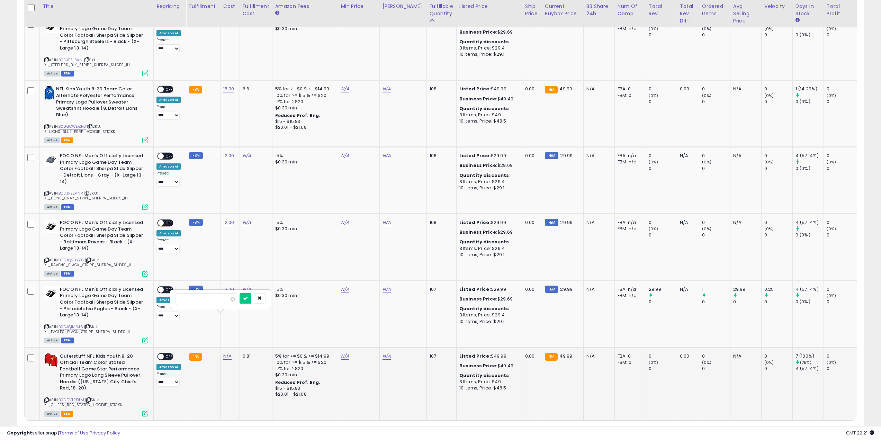
click button "submit" at bounding box center [246, 298] width 12 height 10
drag, startPoint x: 257, startPoint y: 392, endPoint x: 248, endPoint y: 366, distance: 27.7
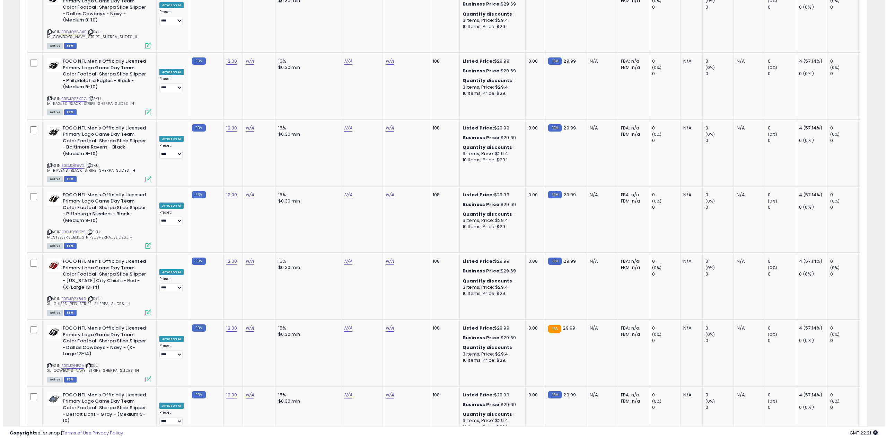
scroll to position [0, 0]
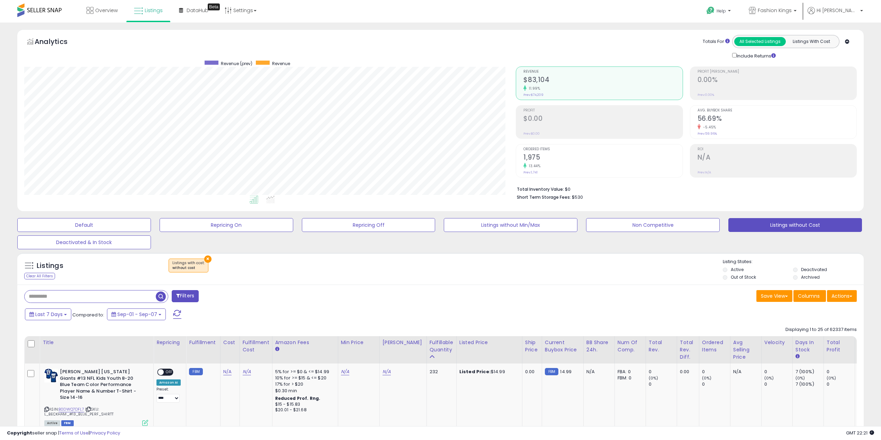
click at [160, 297] on span "button" at bounding box center [161, 297] width 10 height 10
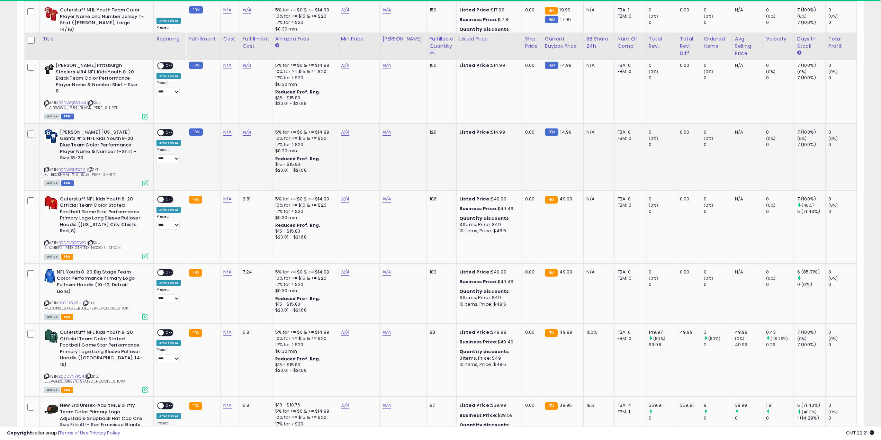
scroll to position [554, 0]
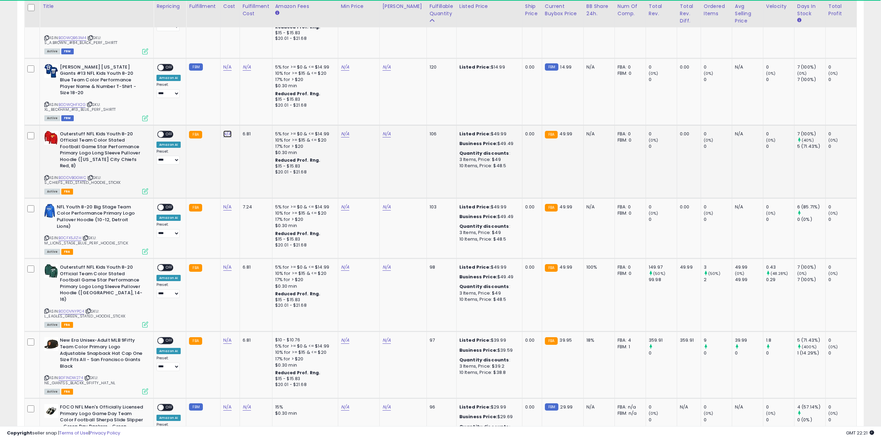
click at [225, 131] on link "N/A" at bounding box center [227, 134] width 8 height 7
type input "**"
click button "submit" at bounding box center [246, 95] width 12 height 10
click at [227, 204] on link "N/A" at bounding box center [227, 207] width 8 height 7
type input "**"
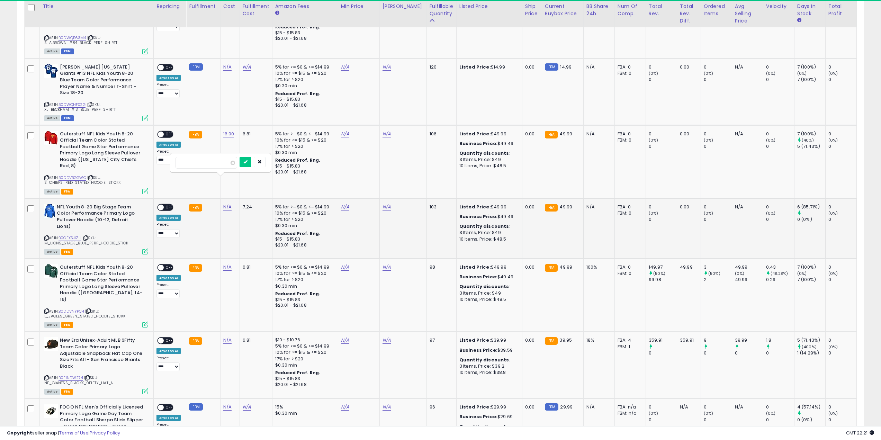
click button "submit" at bounding box center [246, 162] width 12 height 10
click at [225, 264] on link "N/A" at bounding box center [227, 267] width 8 height 7
type input "**"
click button "submit" at bounding box center [246, 223] width 12 height 10
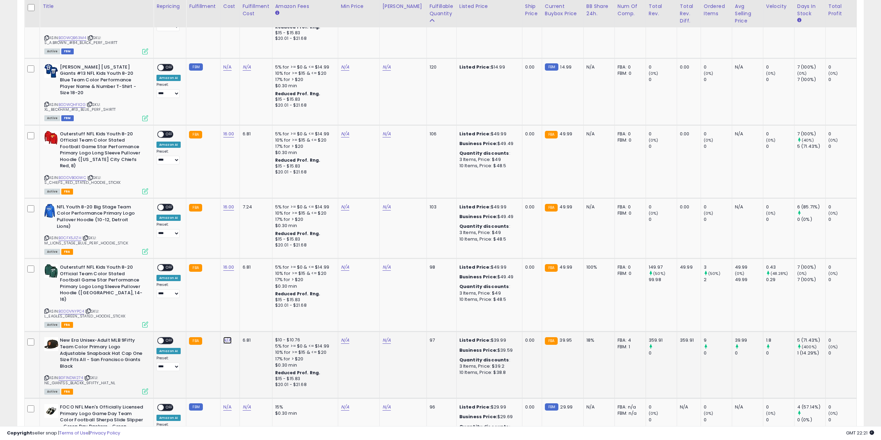
scroll to position [142, 492]
click at [224, 337] on link "N/A" at bounding box center [227, 340] width 8 height 7
drag, startPoint x: 204, startPoint y: 291, endPoint x: 113, endPoint y: 283, distance: 90.8
type input "**"
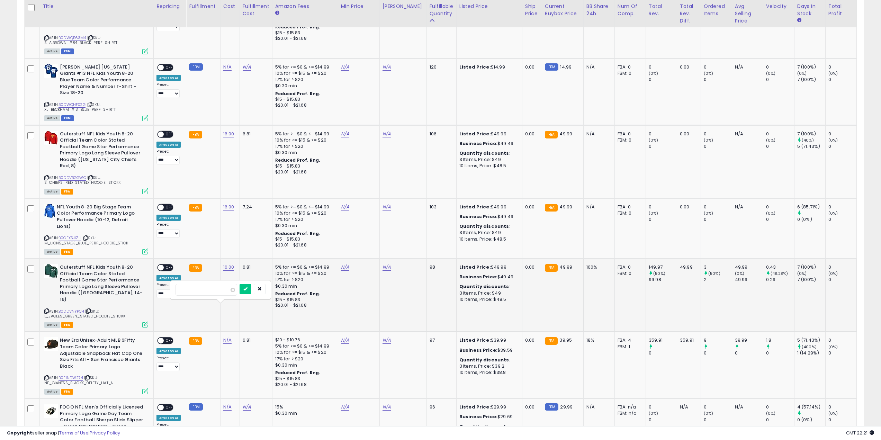
click button "submit" at bounding box center [246, 289] width 12 height 10
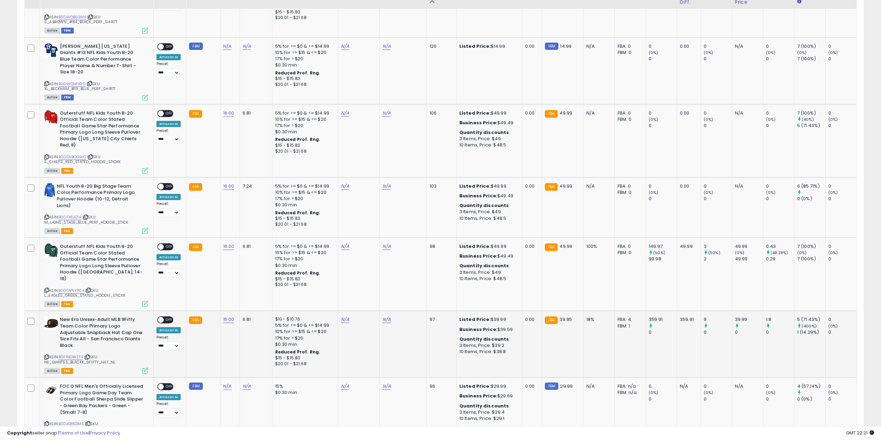
scroll to position [658, 0]
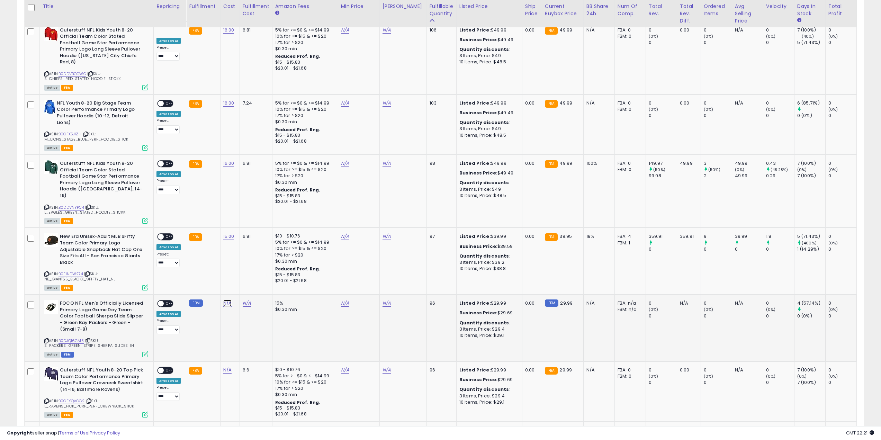
click at [227, 300] on link "N/A" at bounding box center [227, 303] width 8 height 7
type input "**"
click button "submit" at bounding box center [246, 252] width 12 height 10
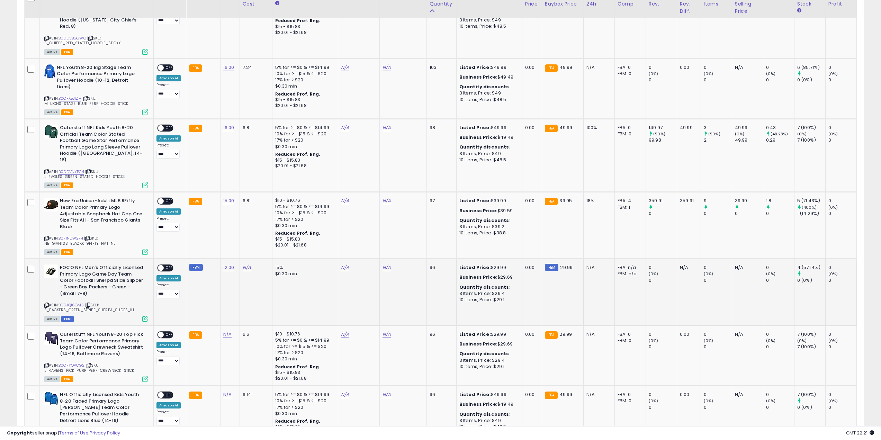
scroll to position [727, 0]
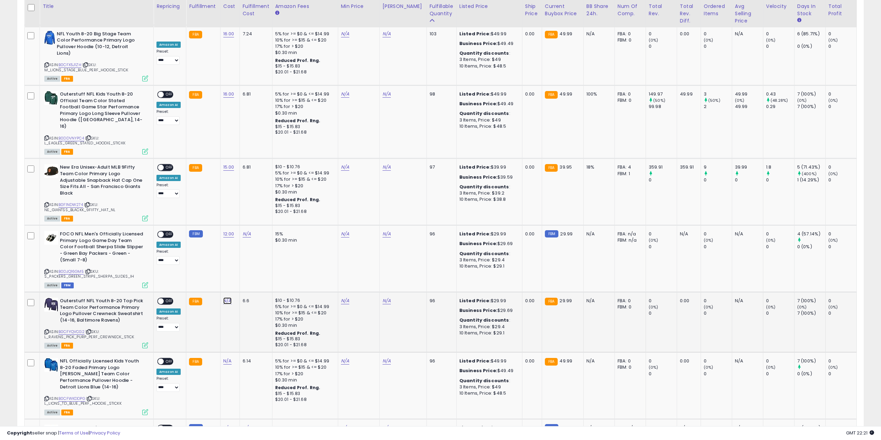
click at [225, 298] on link "N/A" at bounding box center [227, 301] width 8 height 7
type input "**"
click button "submit" at bounding box center [246, 250] width 12 height 10
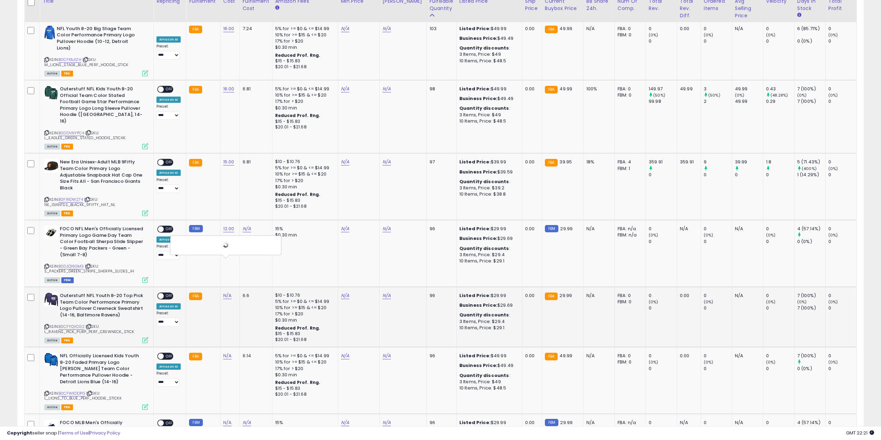
scroll to position [831, 0]
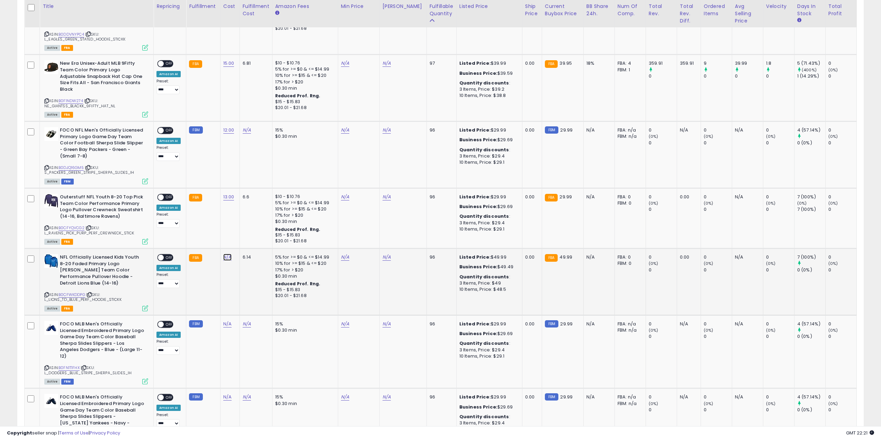
click at [227, 254] on link "N/A" at bounding box center [227, 257] width 8 height 7
type input "**"
click button "submit" at bounding box center [246, 206] width 12 height 10
click at [224, 321] on link "N/A" at bounding box center [227, 324] width 8 height 7
type input "**"
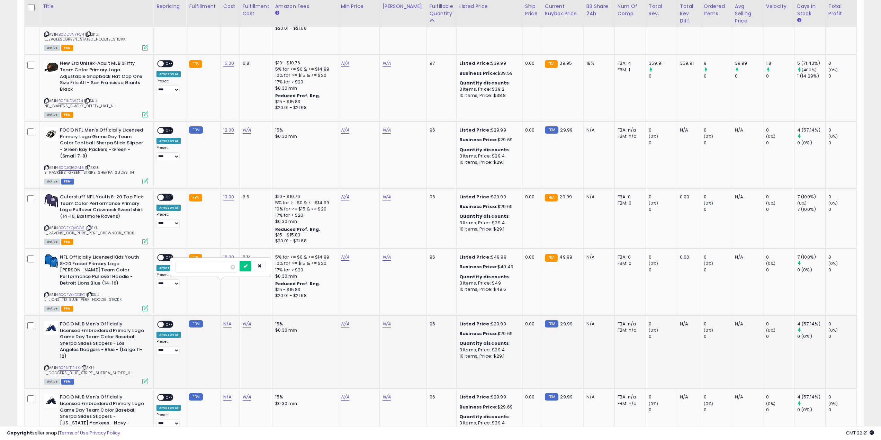
click button "submit" at bounding box center [246, 266] width 12 height 10
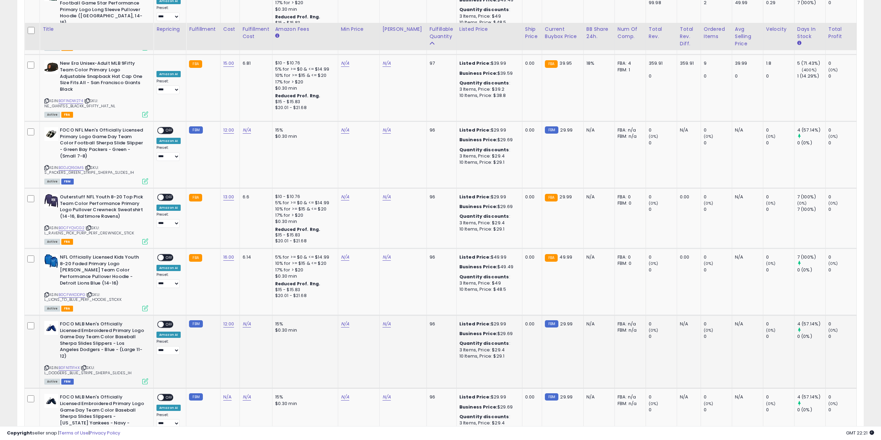
scroll to position [901, 0]
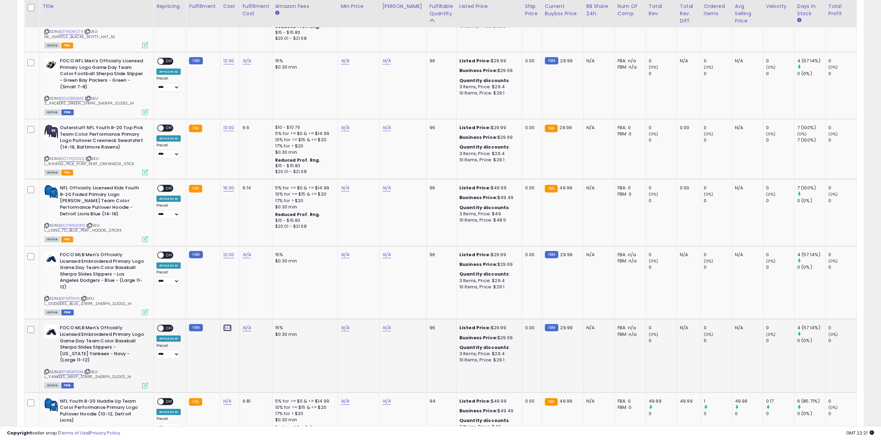
click at [224, 325] on link "N/A" at bounding box center [227, 328] width 8 height 7
type input "**"
click button "submit" at bounding box center [246, 264] width 12 height 10
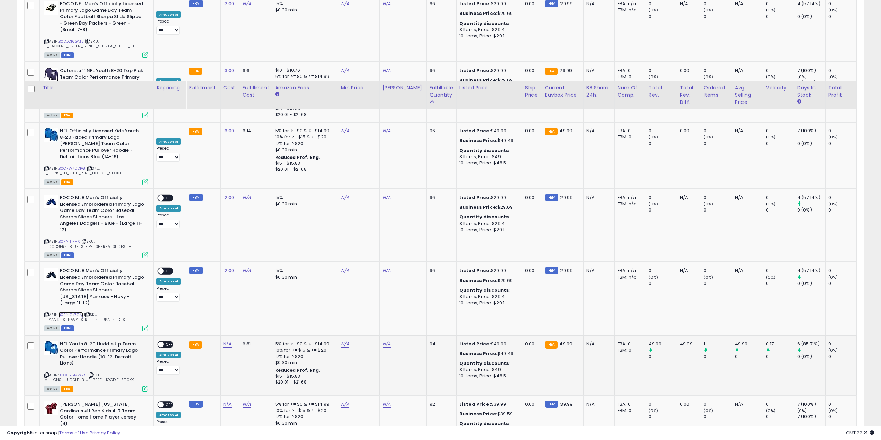
scroll to position [1039, 0]
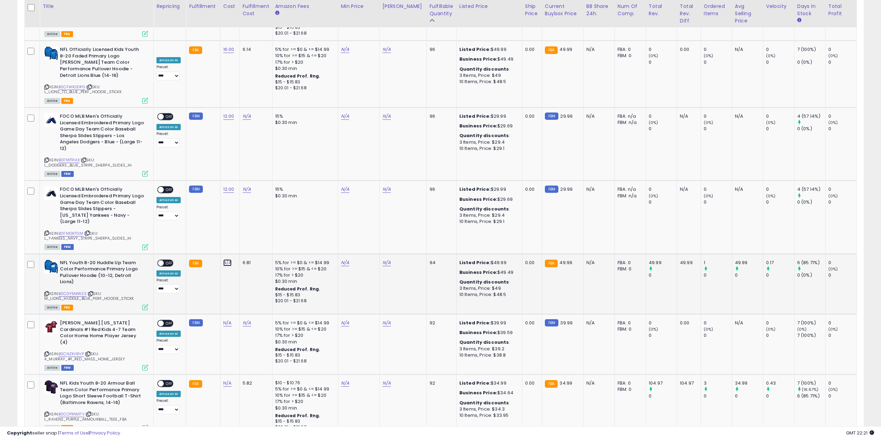
click at [224, 259] on link "N/A" at bounding box center [227, 262] width 8 height 7
type input "**"
click button "submit" at bounding box center [246, 192] width 12 height 10
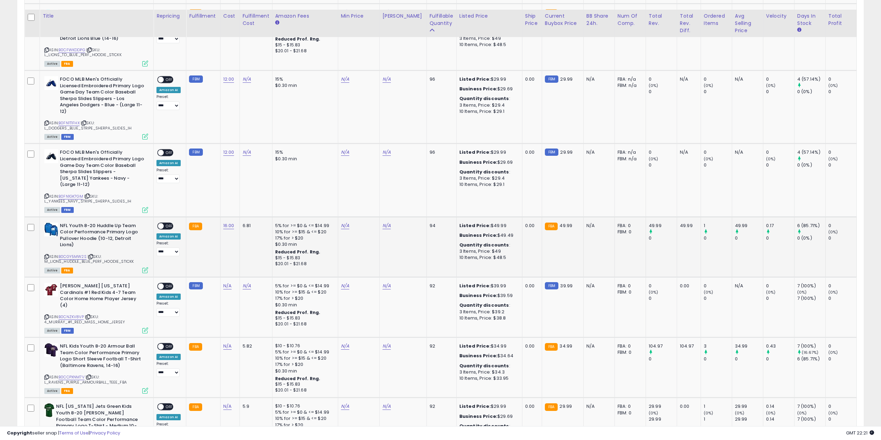
scroll to position [1108, 0]
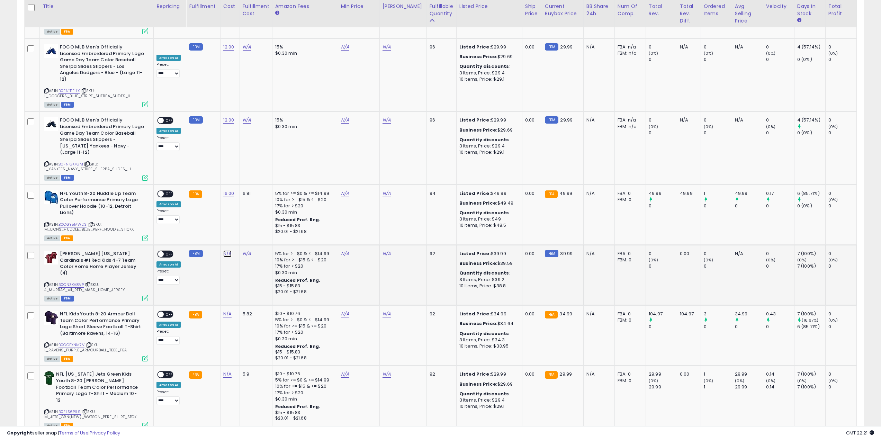
click at [226, 250] on link "N/A" at bounding box center [227, 253] width 8 height 7
click at [266, 181] on button "button" at bounding box center [260, 183] width 12 height 10
click at [225, 311] on link "N/A" at bounding box center [227, 314] width 8 height 7
type input "***"
drag, startPoint x: 195, startPoint y: 241, endPoint x: 102, endPoint y: 234, distance: 93.8
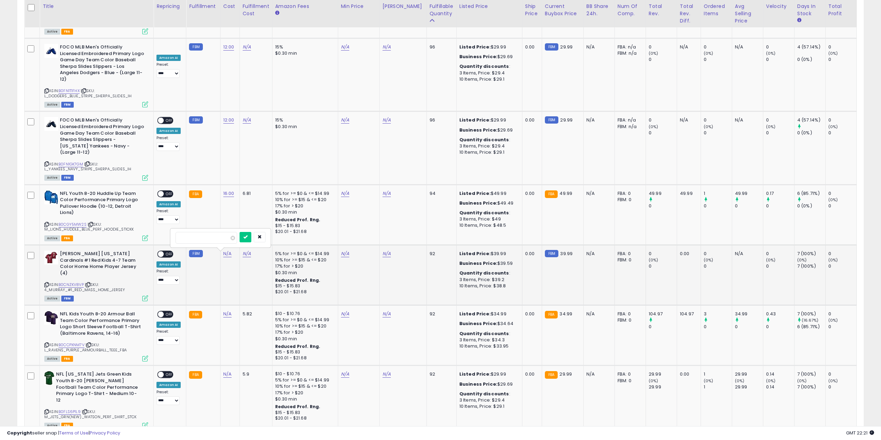
click at [125, 235] on tbody "**********" at bounding box center [521, 71] width 993 height 1632
click button "submit" at bounding box center [246, 237] width 12 height 10
click at [223, 371] on link "N/A" at bounding box center [227, 374] width 8 height 7
type input "***"
click button "submit" at bounding box center [246, 297] width 12 height 10
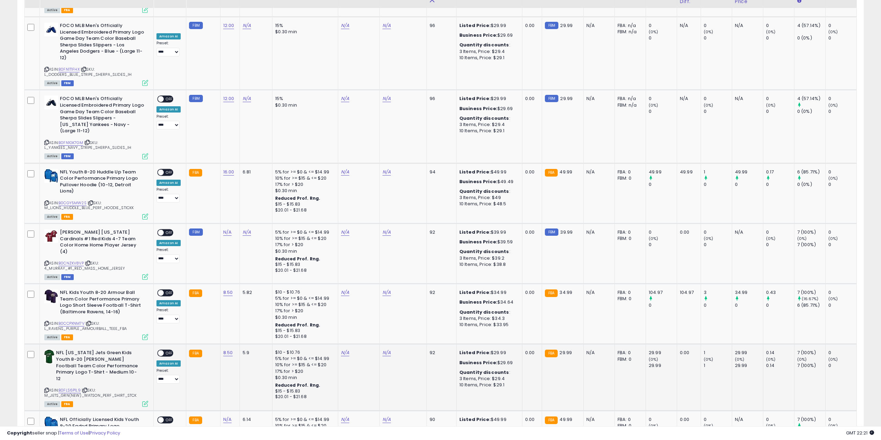
scroll to position [1212, 0]
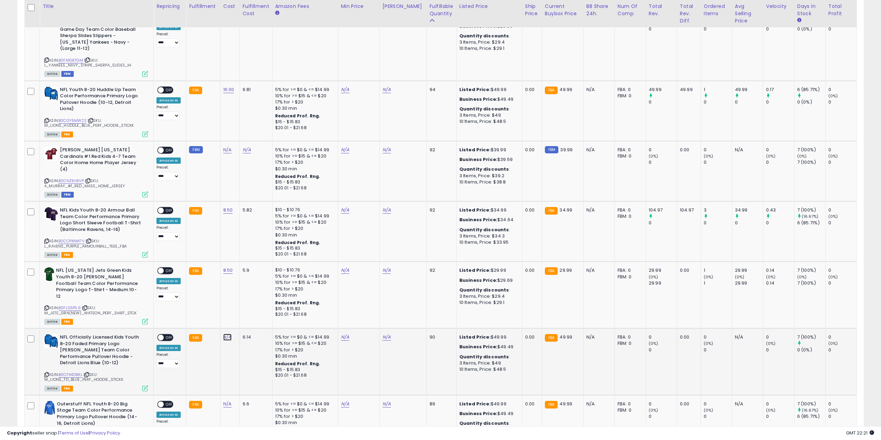
click at [227, 334] on link "N/A" at bounding box center [227, 337] width 8 height 7
type input "**"
click button "submit" at bounding box center [246, 254] width 12 height 10
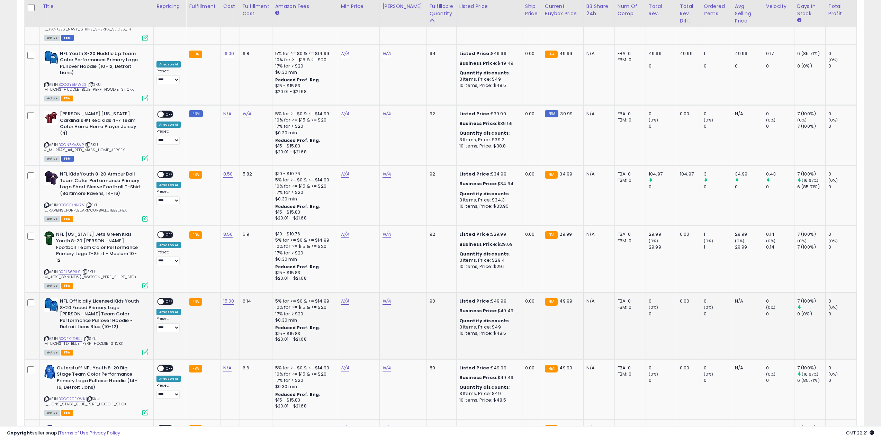
scroll to position [1282, 0]
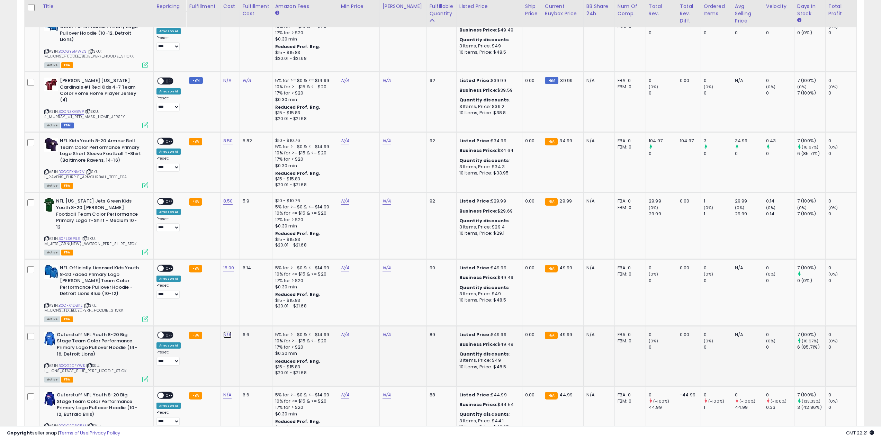
click at [223, 331] on link "N/A" at bounding box center [227, 334] width 8 height 7
type input "**"
click button "submit" at bounding box center [246, 245] width 12 height 10
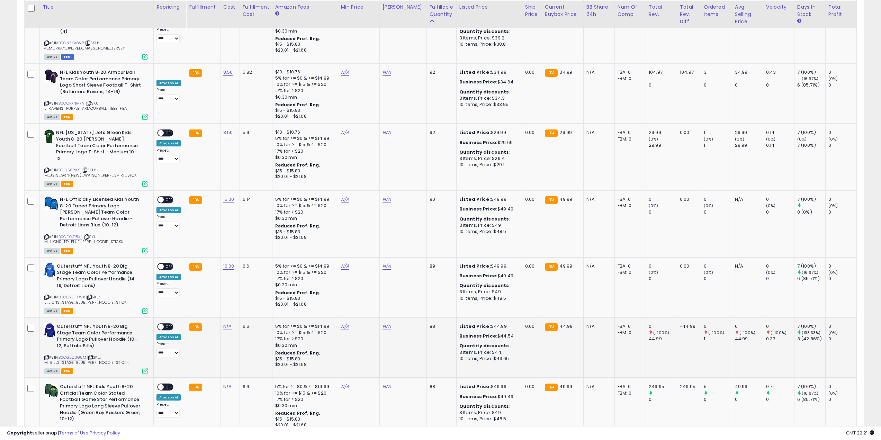
scroll to position [1351, 0]
click at [223, 322] on link "N/A" at bounding box center [227, 325] width 8 height 7
type input "**"
click button "submit" at bounding box center [246, 236] width 12 height 10
click at [225, 383] on link "N/A" at bounding box center [227, 386] width 8 height 7
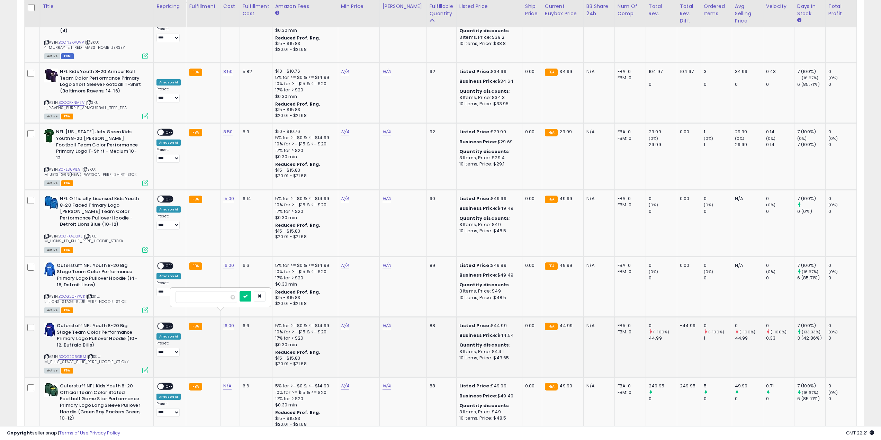
type input "**"
click button "submit" at bounding box center [246, 296] width 12 height 10
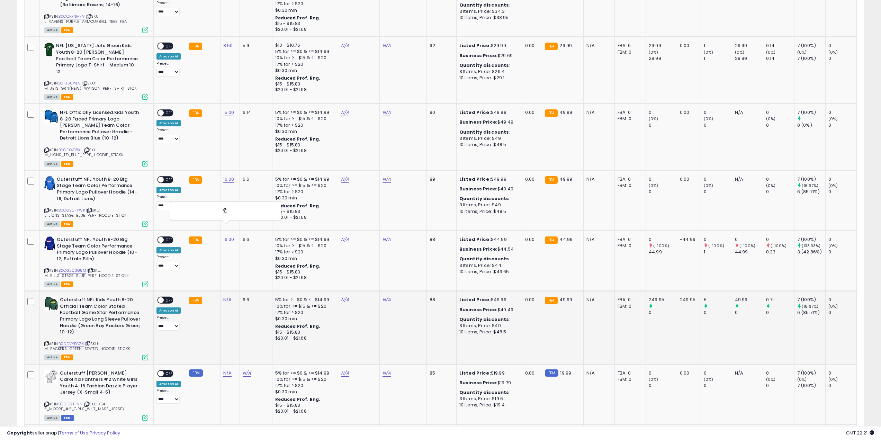
scroll to position [1489, 0]
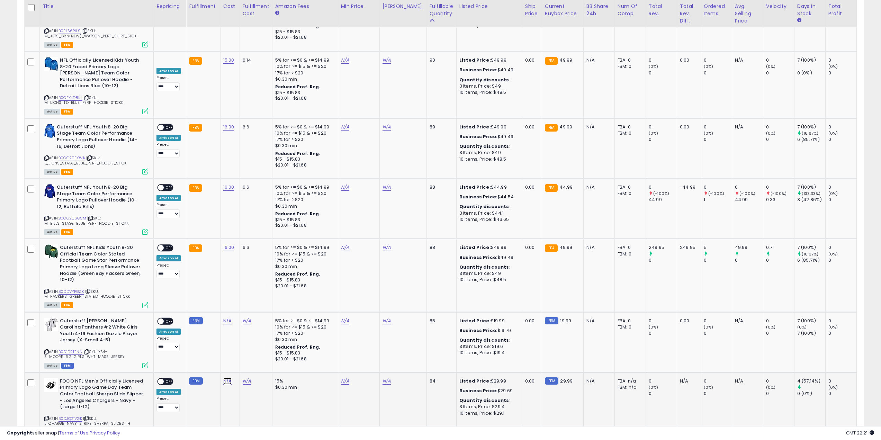
click at [227, 378] on link "N/A" at bounding box center [227, 381] width 8 height 7
type input "**"
click button "submit" at bounding box center [246, 285] width 12 height 10
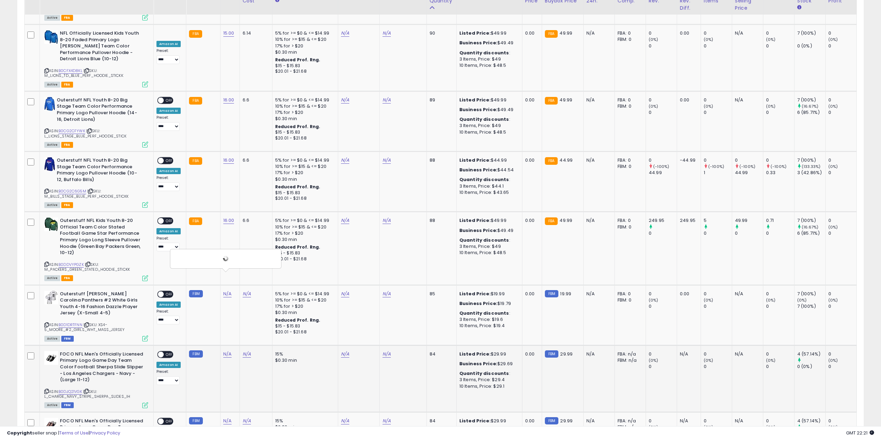
scroll to position [1542, 0]
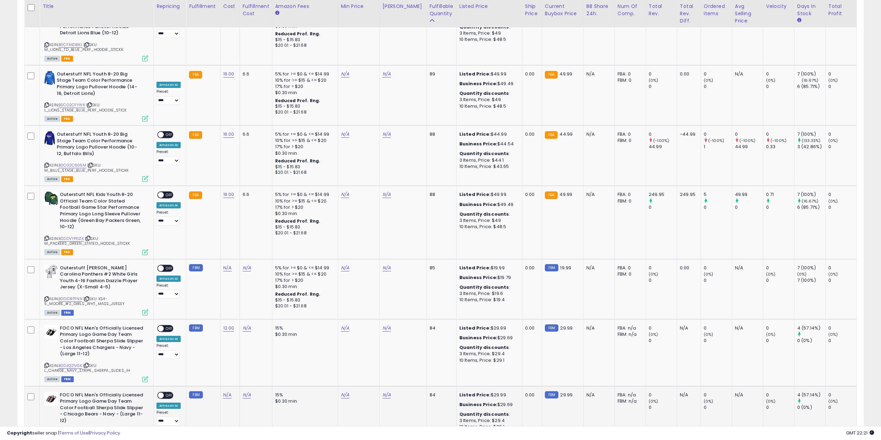
click at [226, 386] on td "N/A" at bounding box center [229, 419] width 19 height 67
click at [227, 392] on link "N/A" at bounding box center [227, 395] width 8 height 7
type input "**"
click button "submit" at bounding box center [246, 298] width 12 height 10
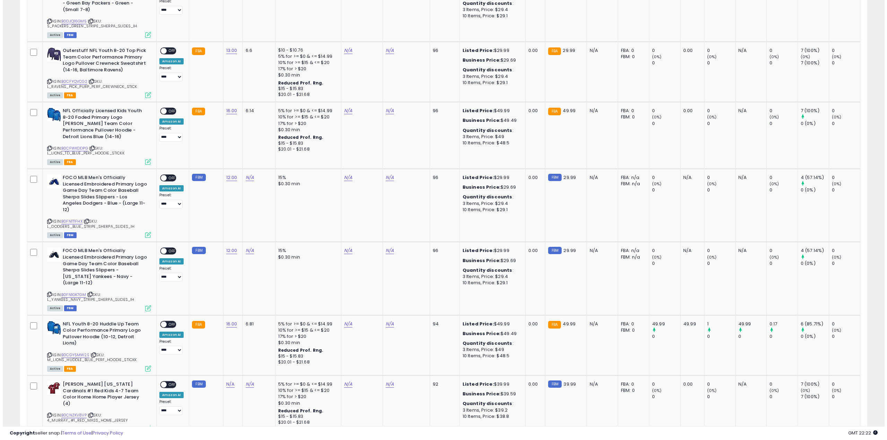
scroll to position [0, 0]
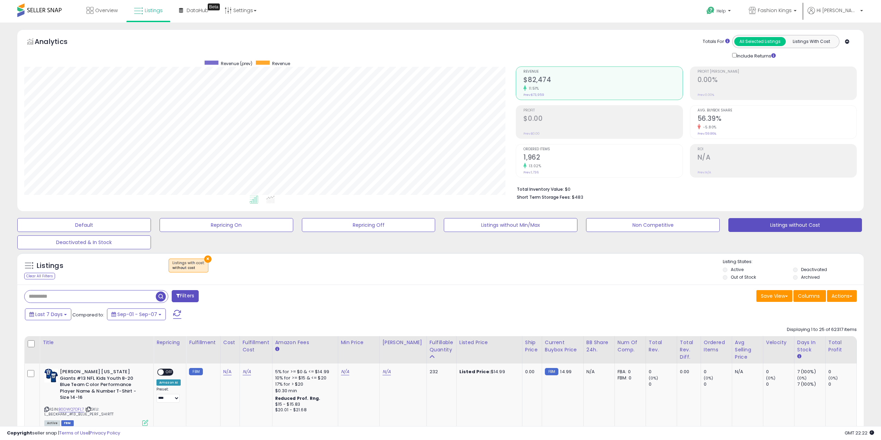
click at [162, 296] on span "button" at bounding box center [161, 297] width 10 height 10
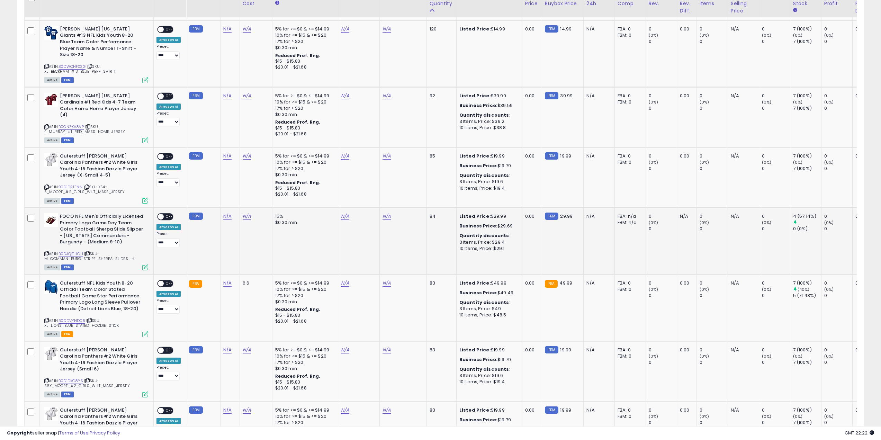
scroll to position [623, 0]
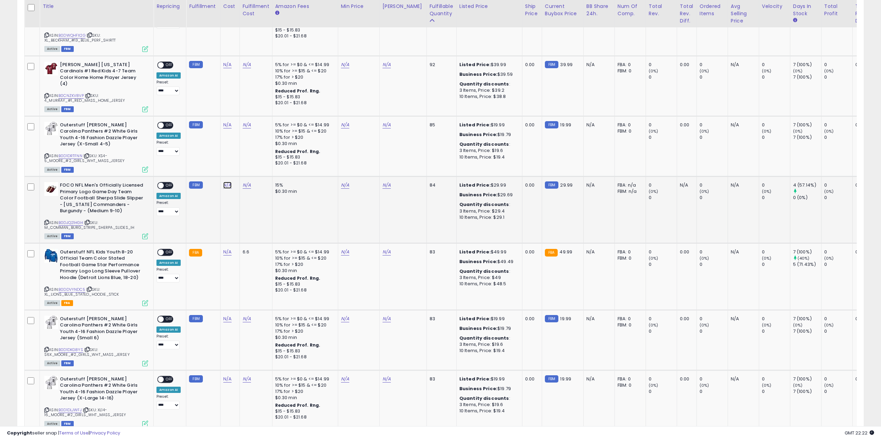
click at [224, 182] on link "N/A" at bounding box center [227, 185] width 8 height 7
click button "submit" at bounding box center [246, 140] width 12 height 10
click at [227, 249] on link "N/A" at bounding box center [227, 252] width 8 height 7
type input "**"
click button "submit" at bounding box center [246, 207] width 12 height 10
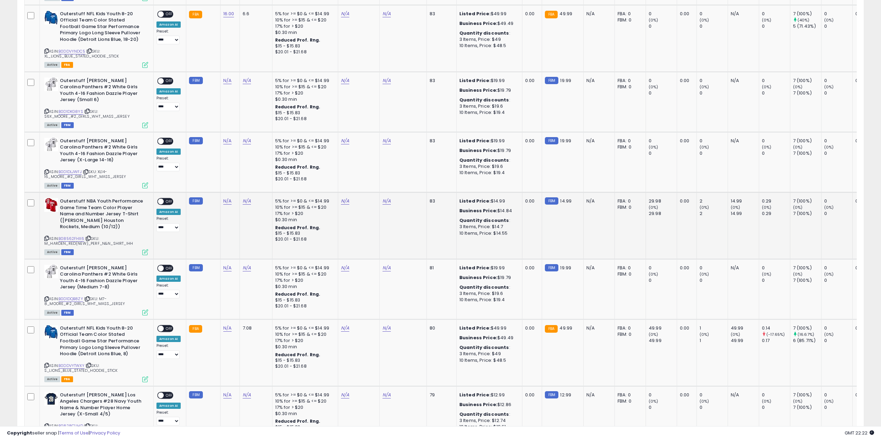
scroll to position [935, 0]
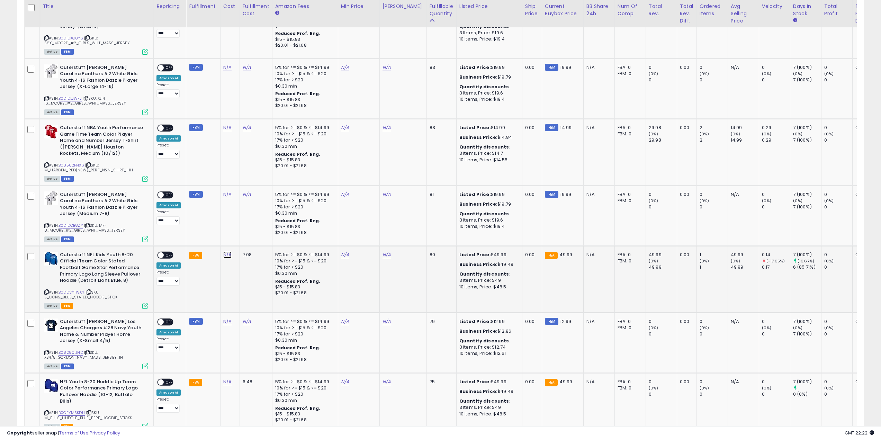
click at [224, 251] on link "N/A" at bounding box center [227, 254] width 8 height 7
type input "**"
click button "submit" at bounding box center [246, 210] width 12 height 10
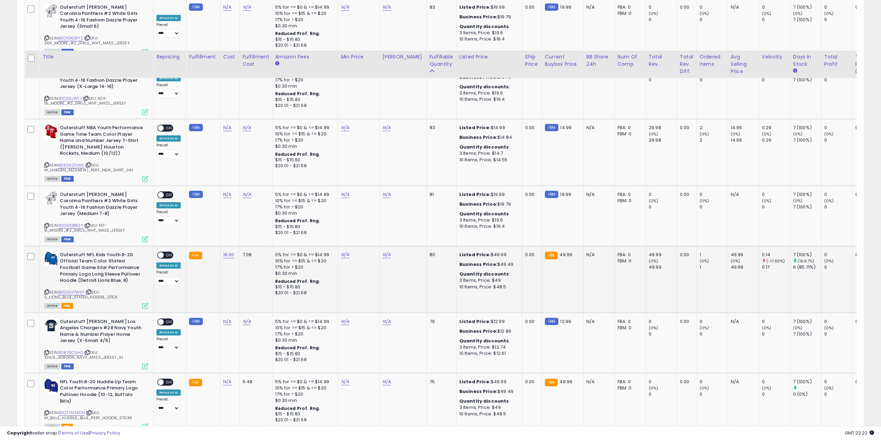
scroll to position [1039, 0]
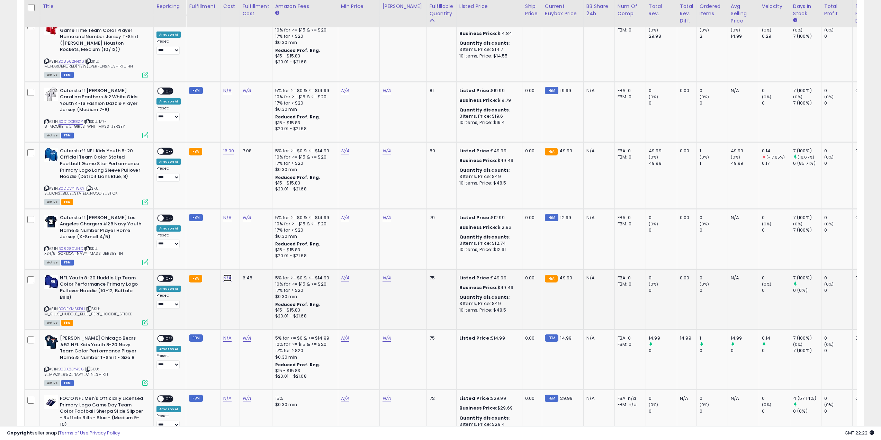
click at [226, 275] on link "N/A" at bounding box center [227, 278] width 8 height 7
type input "**"
click button "submit" at bounding box center [246, 233] width 12 height 10
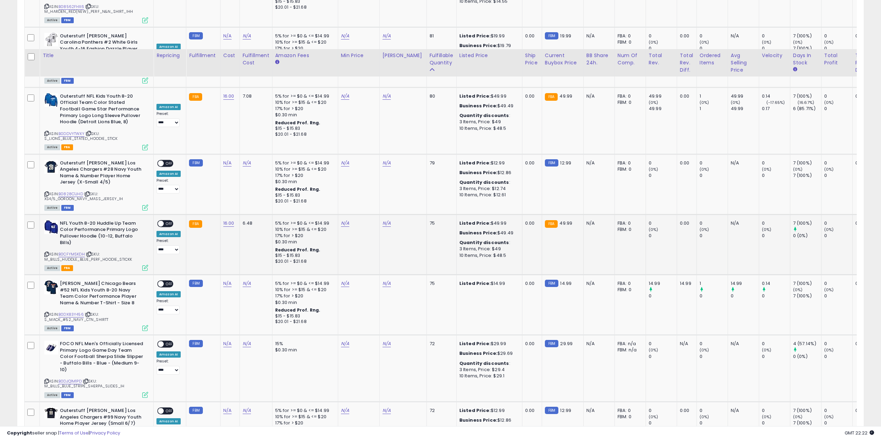
scroll to position [1143, 0]
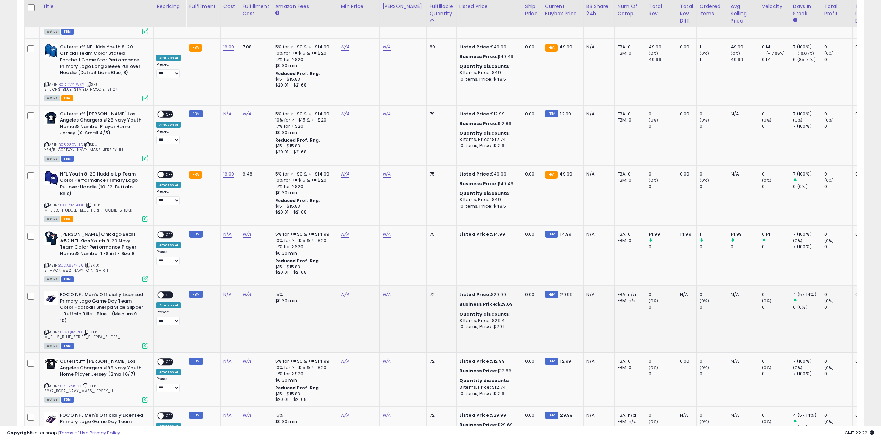
click at [220, 286] on td "N/A" at bounding box center [229, 319] width 19 height 67
click at [228, 291] on link "N/A" at bounding box center [227, 294] width 8 height 7
type input "*"
click button "submit" at bounding box center [291, 247] width 12 height 10
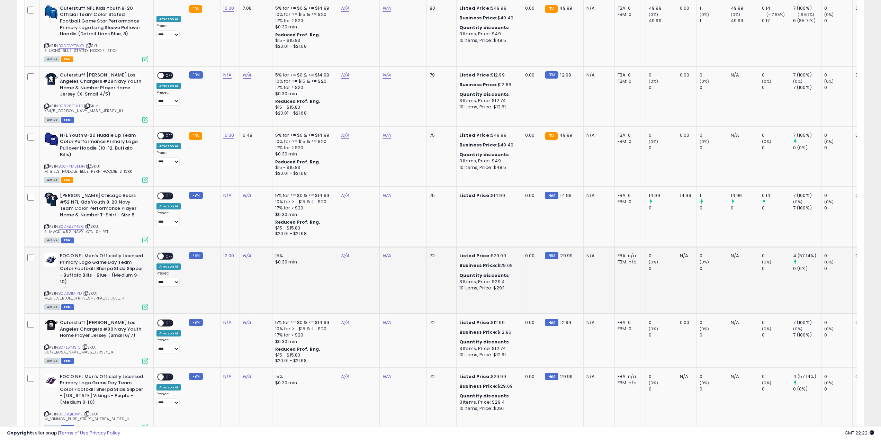
scroll to position [1247, 0]
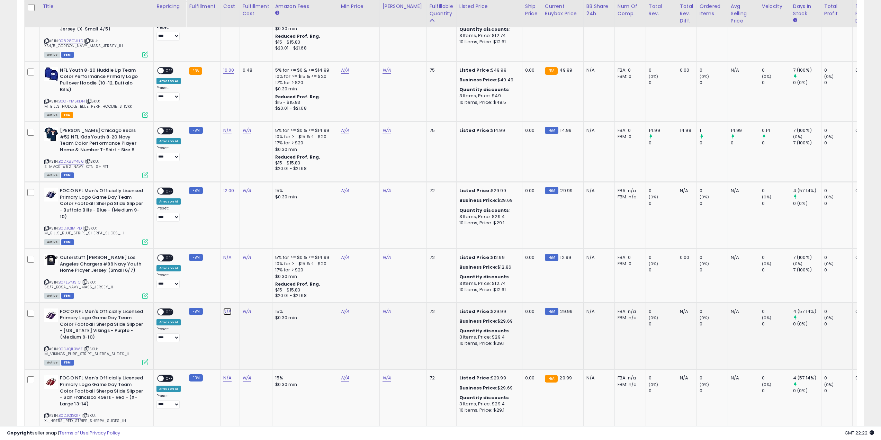
click at [226, 308] on link "N/A" at bounding box center [227, 311] width 8 height 7
click button "submit" at bounding box center [246, 260] width 12 height 10
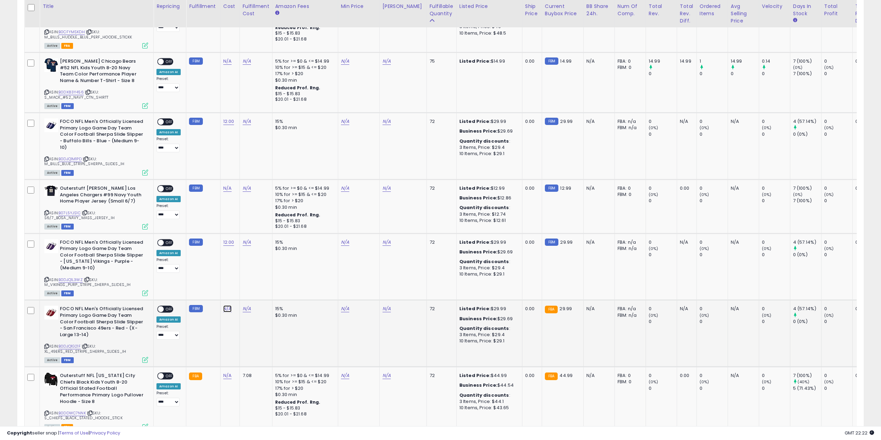
click at [227, 305] on link "N/A" at bounding box center [227, 308] width 8 height 7
type input "**"
click button "submit" at bounding box center [246, 257] width 12 height 10
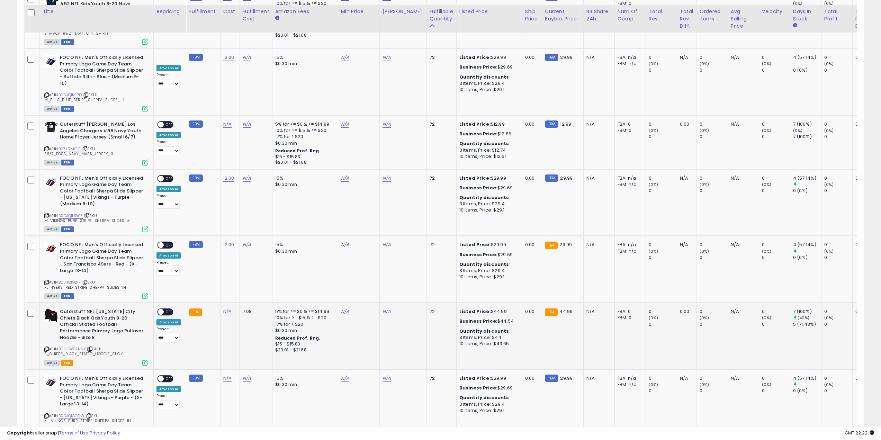
scroll to position [1385, 0]
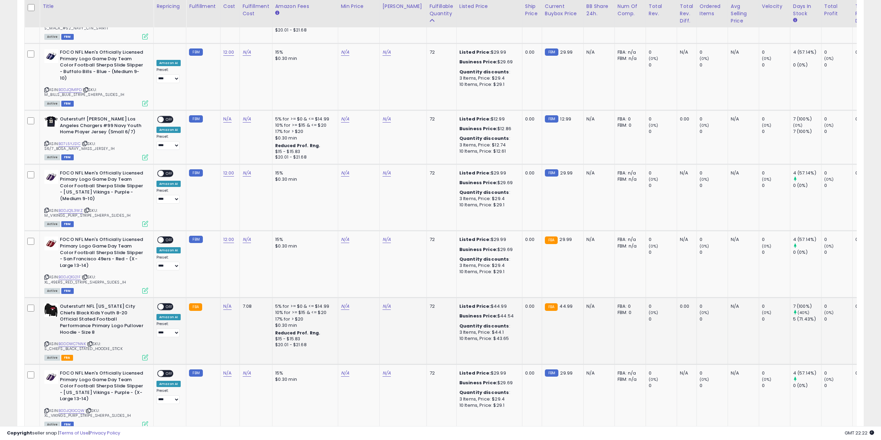
click at [230, 303] on div "N/A" at bounding box center [228, 306] width 11 height 6
click at [230, 303] on link "N/A" at bounding box center [227, 306] width 8 height 7
type input "**"
click button "submit" at bounding box center [291, 259] width 12 height 10
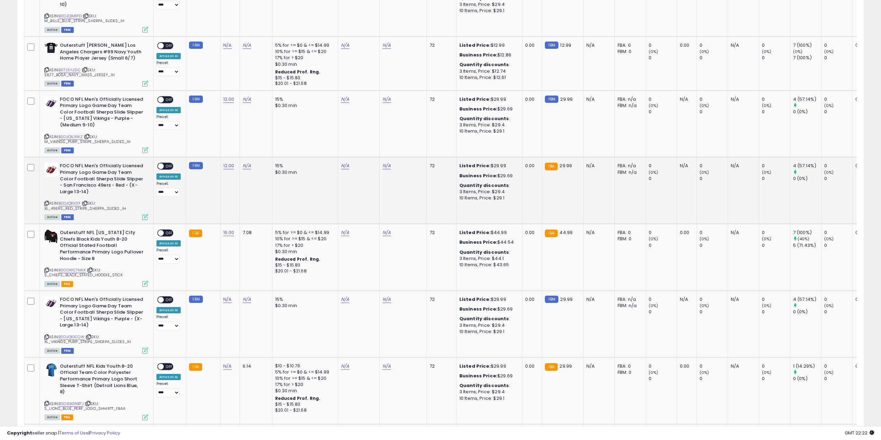
scroll to position [1517, 0]
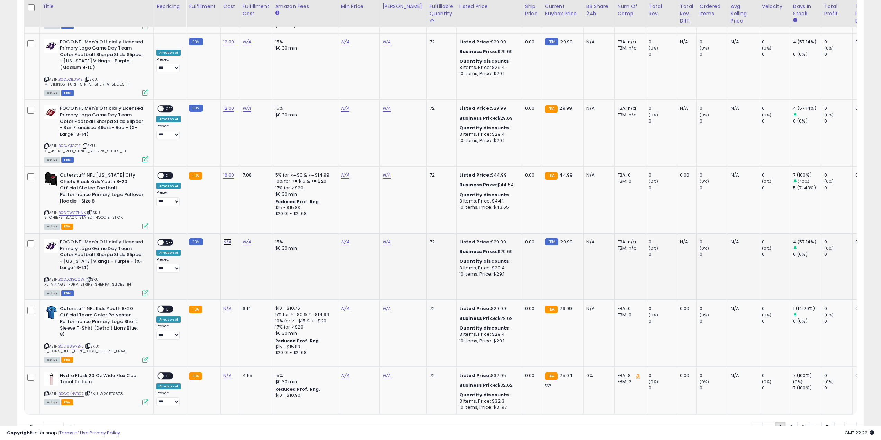
click at [226, 239] on link "N/A" at bounding box center [227, 242] width 8 height 7
type input "**"
click button "submit" at bounding box center [291, 194] width 12 height 10
click at [224, 305] on link "N/A" at bounding box center [227, 308] width 8 height 7
type input "*"
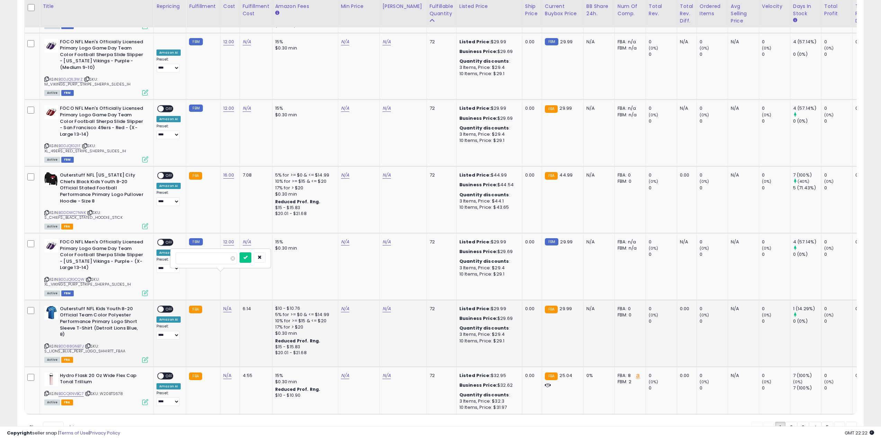
click button "submit" at bounding box center [246, 257] width 12 height 10
click at [228, 367] on td "N/A" at bounding box center [229, 390] width 19 height 47
click at [228, 372] on link "N/A" at bounding box center [227, 375] width 8 height 7
type input "**"
click button "submit" at bounding box center [246, 318] width 12 height 10
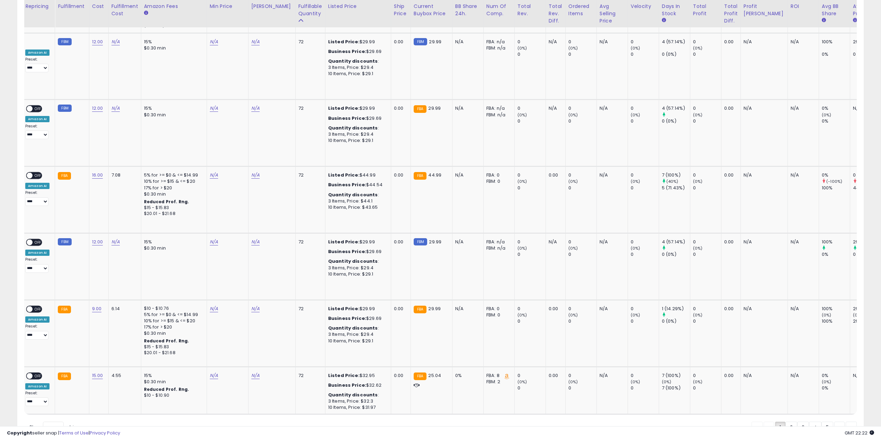
scroll to position [0, 0]
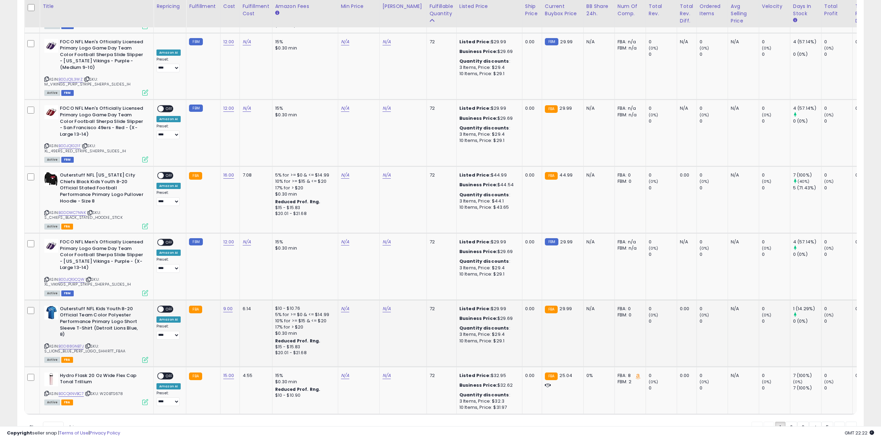
drag, startPoint x: 431, startPoint y: 303, endPoint x: 301, endPoint y: 178, distance: 180.3
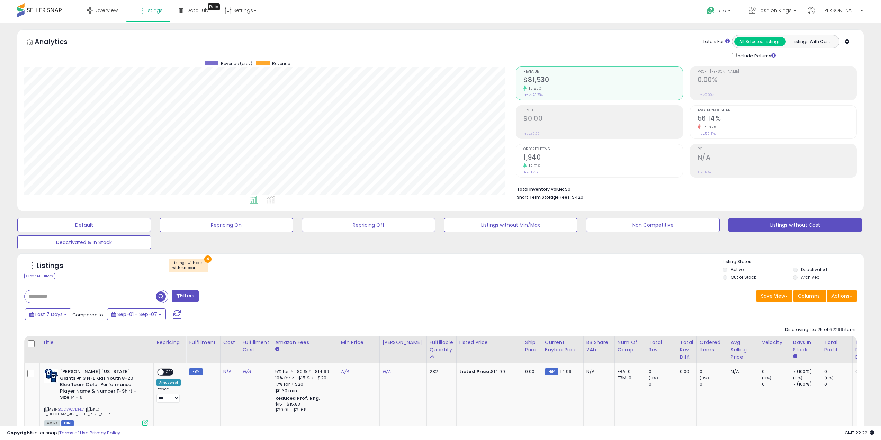
click at [164, 296] on span "button" at bounding box center [161, 297] width 10 height 10
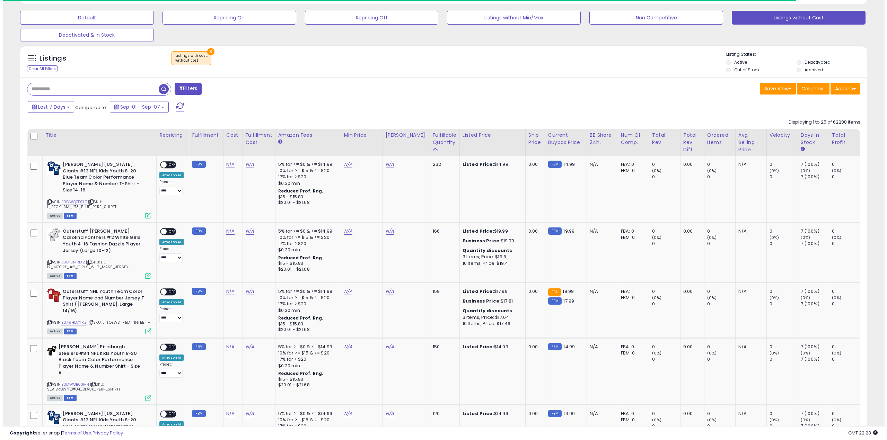
scroll to position [208, 0]
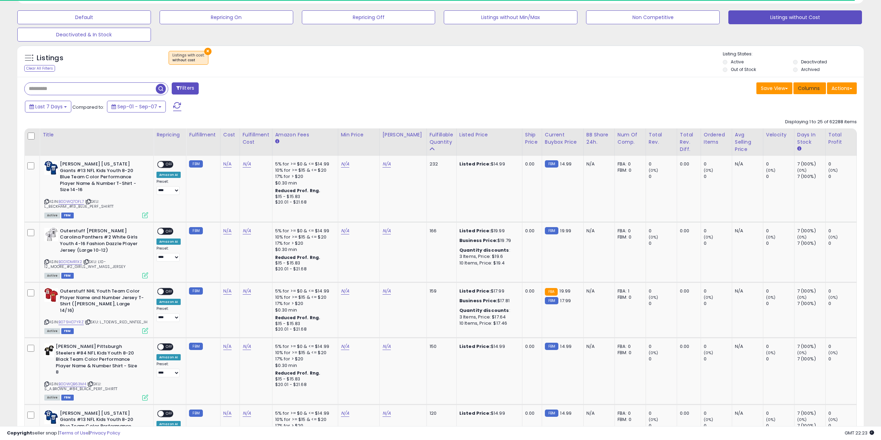
click at [800, 85] on span "Columns" at bounding box center [809, 88] width 22 height 7
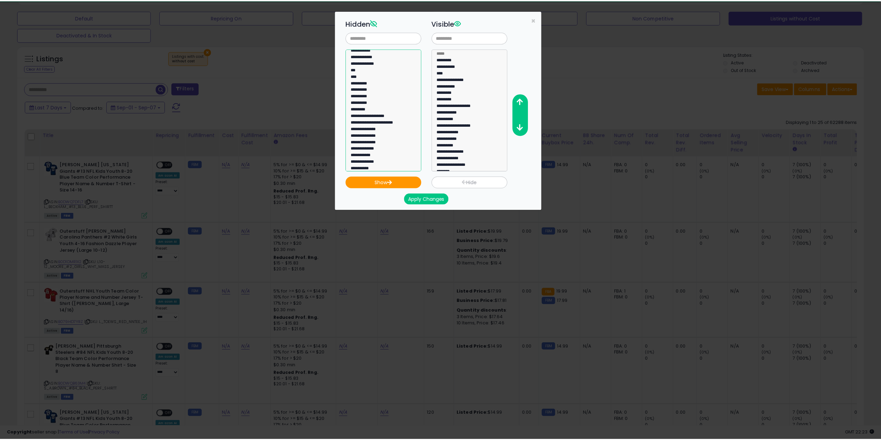
scroll to position [408, 0]
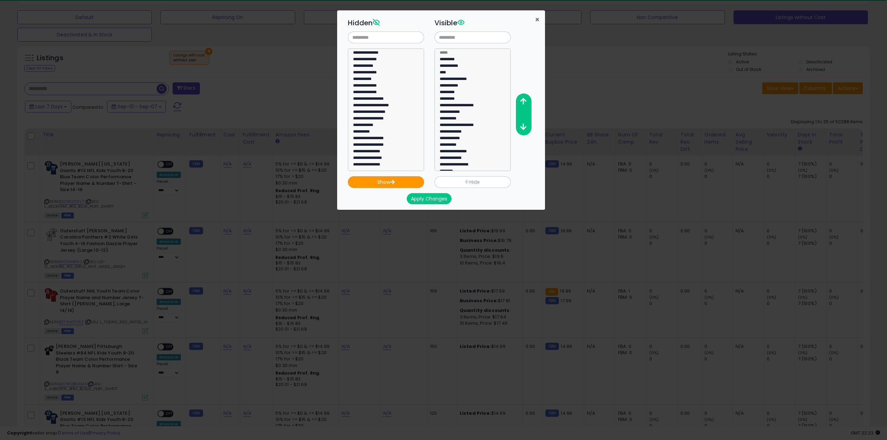
click at [537, 21] on span "×" at bounding box center [537, 20] width 5 height 10
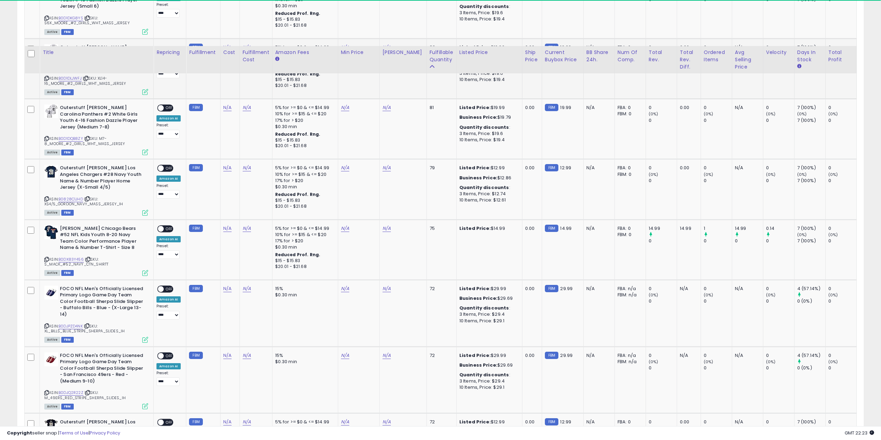
scroll to position [935, 0]
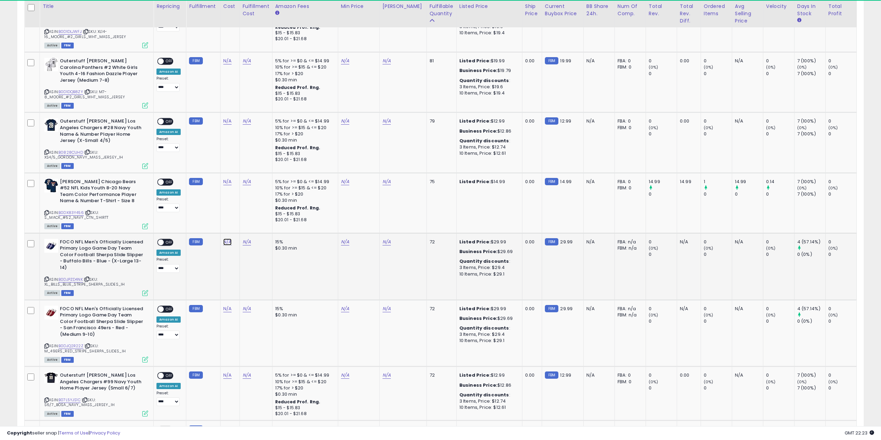
click at [228, 239] on link "N/A" at bounding box center [227, 242] width 8 height 7
type input "**"
click button "submit" at bounding box center [246, 197] width 12 height 10
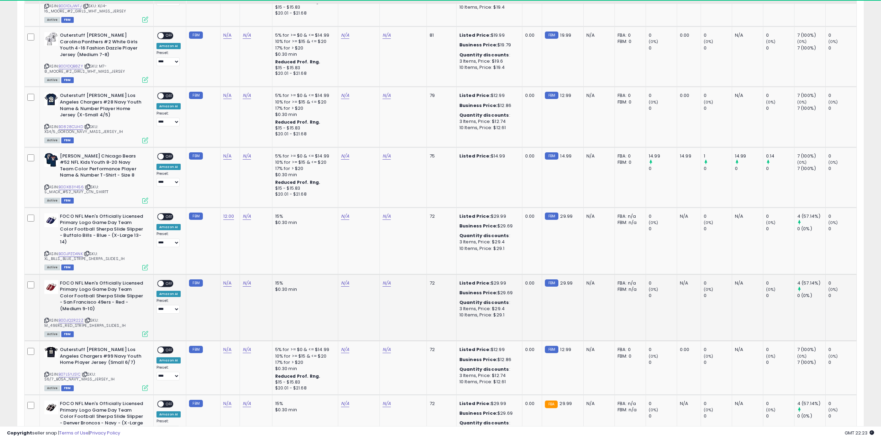
scroll to position [1039, 0]
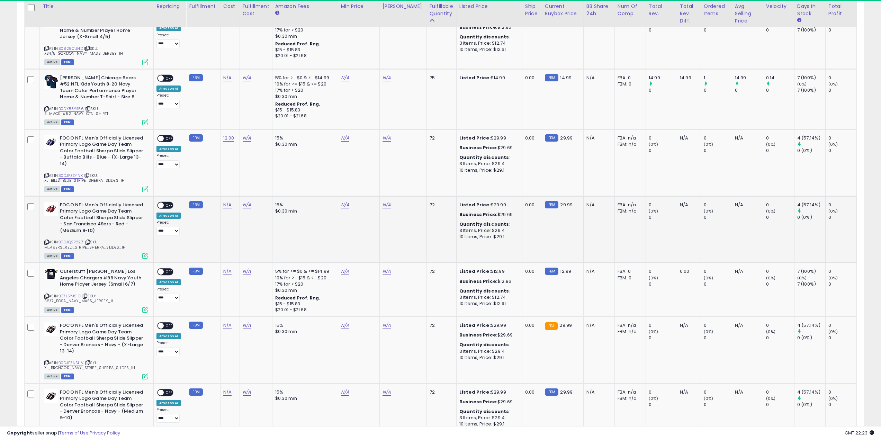
click at [227, 196] on td "N/A" at bounding box center [229, 229] width 19 height 67
click at [226, 202] on link "N/A" at bounding box center [227, 205] width 8 height 7
type input "**"
click button "submit" at bounding box center [246, 160] width 12 height 10
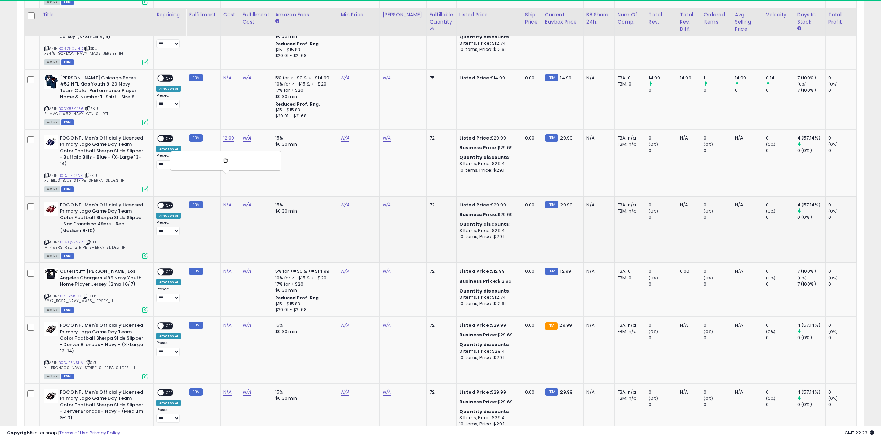
scroll to position [1108, 0]
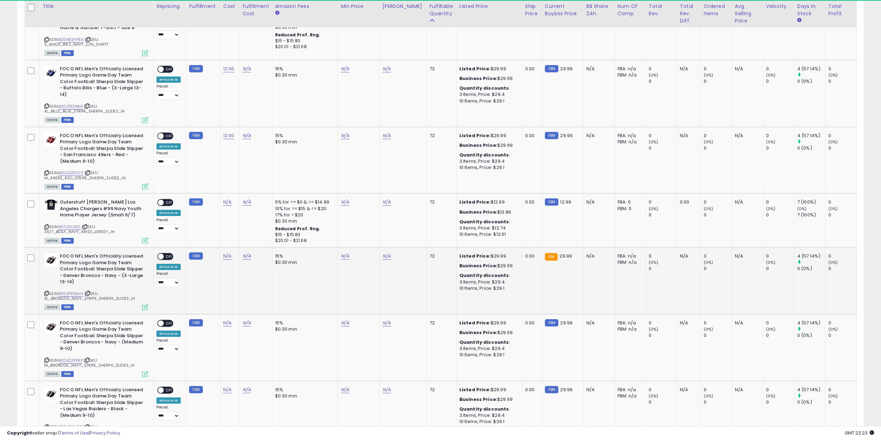
click at [226, 247] on td "N/A" at bounding box center [229, 280] width 19 height 67
click at [224, 253] on link "N/A" at bounding box center [227, 256] width 8 height 7
type input "**"
click button "submit" at bounding box center [246, 211] width 12 height 10
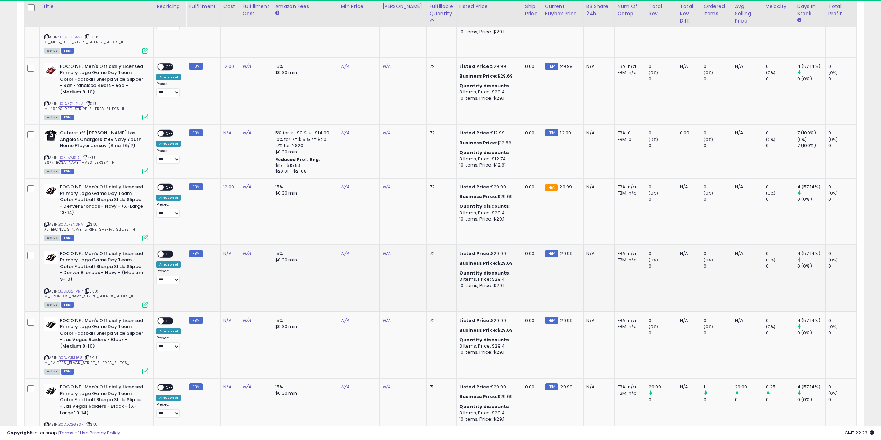
click at [224, 245] on td "N/A" at bounding box center [229, 278] width 19 height 67
click at [225, 250] on link "N/A" at bounding box center [227, 253] width 8 height 7
click button "submit" at bounding box center [246, 209] width 12 height 10
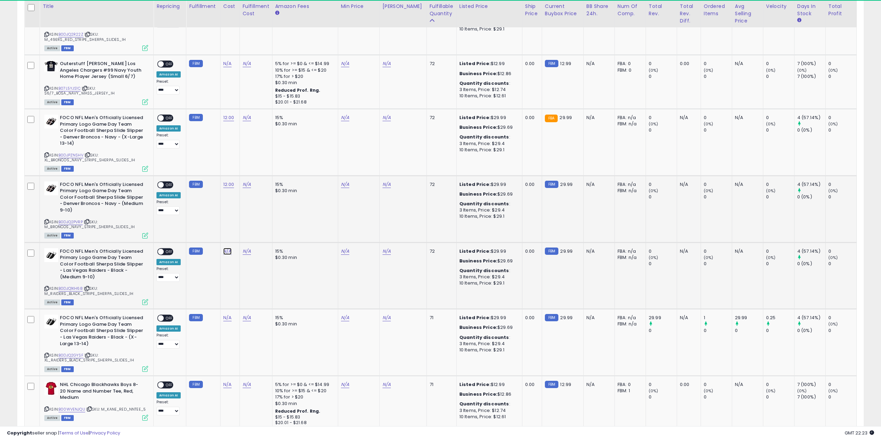
click at [228, 248] on link "N/A" at bounding box center [227, 251] width 8 height 7
type input "**"
click button "submit" at bounding box center [291, 210] width 12 height 10
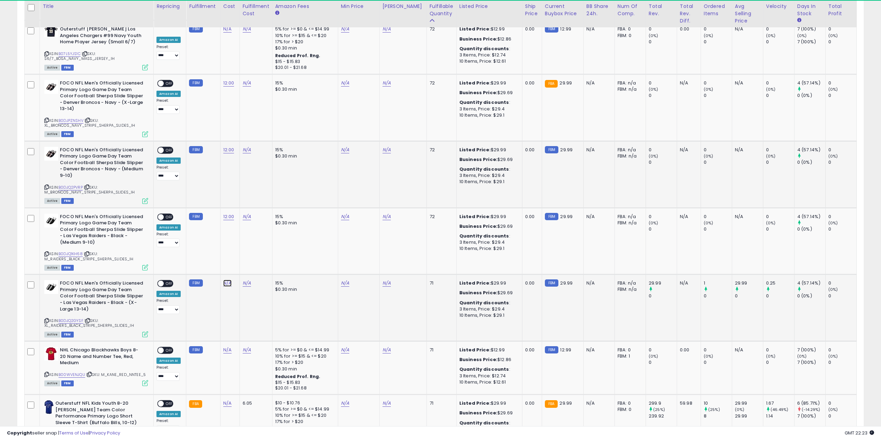
click at [223, 280] on link "N/A" at bounding box center [227, 283] width 8 height 7
type input "**"
click button "submit" at bounding box center [246, 238] width 12 height 10
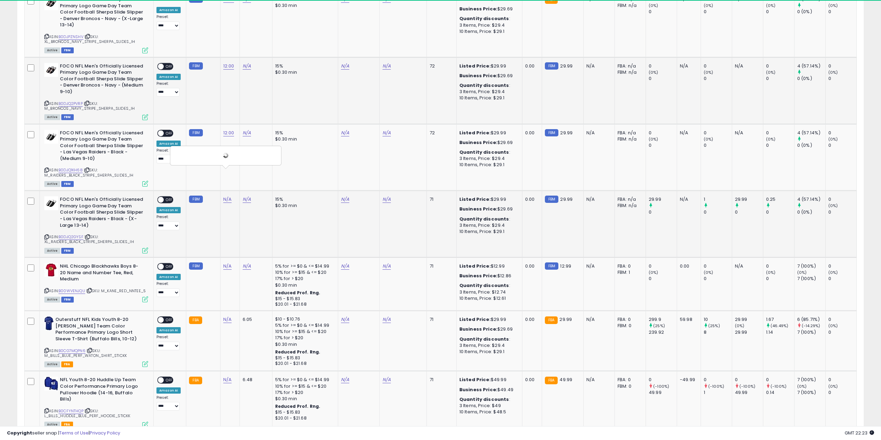
scroll to position [1385, 0]
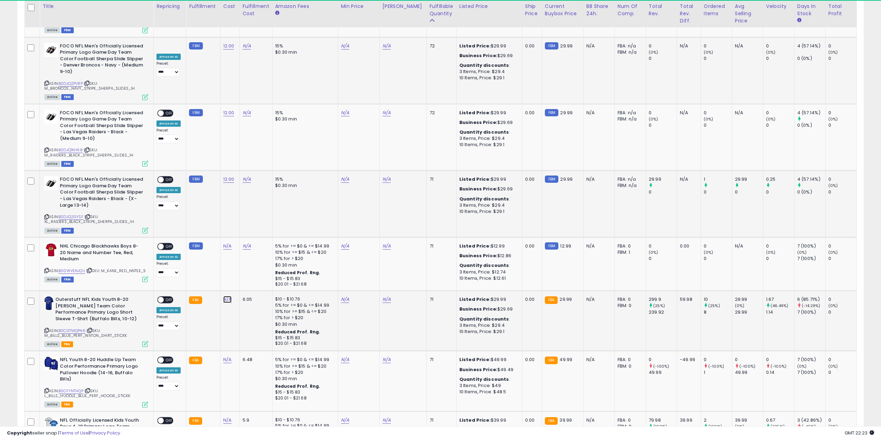
click at [226, 296] on link "N/A" at bounding box center [227, 299] width 8 height 7
type input "***"
click button "submit" at bounding box center [246, 255] width 12 height 10
click at [224, 356] on link "N/A" at bounding box center [227, 359] width 8 height 7
type input "**"
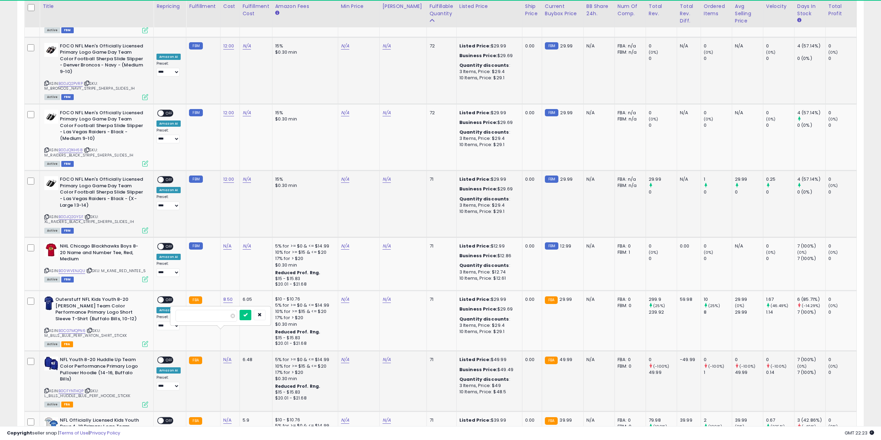
click button "submit" at bounding box center [246, 315] width 12 height 10
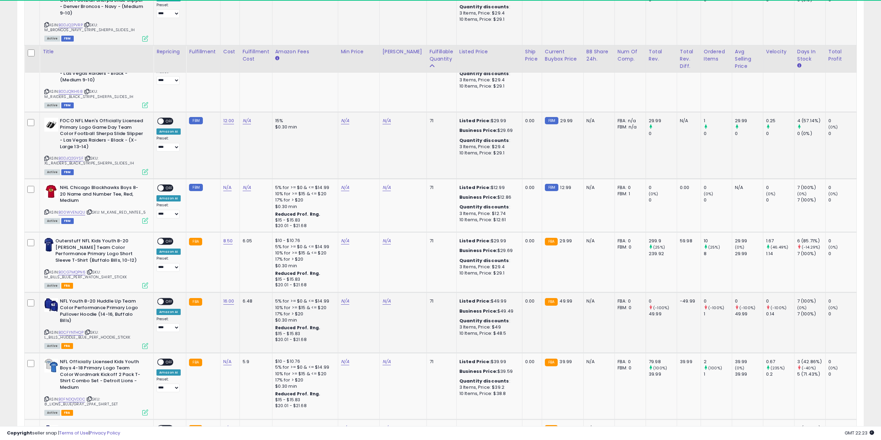
scroll to position [1489, 0]
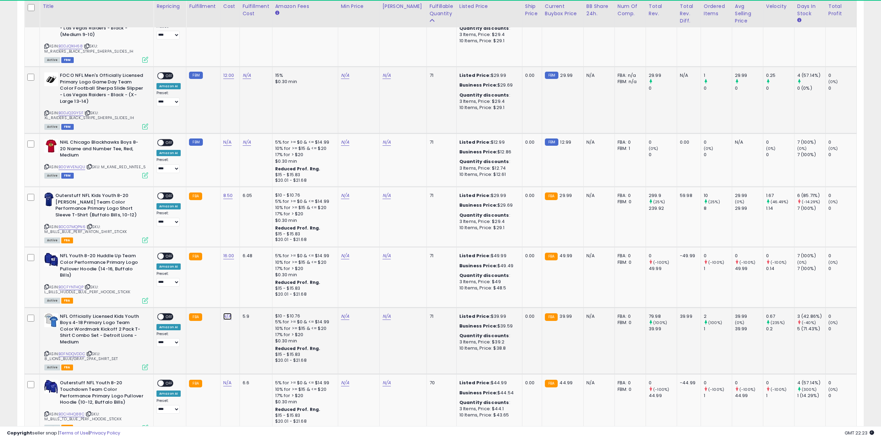
click at [225, 313] on link "N/A" at bounding box center [227, 316] width 8 height 7
type input "**"
click button "submit" at bounding box center [246, 265] width 12 height 10
click at [224, 380] on link "N/A" at bounding box center [227, 383] width 8 height 7
type input "*"
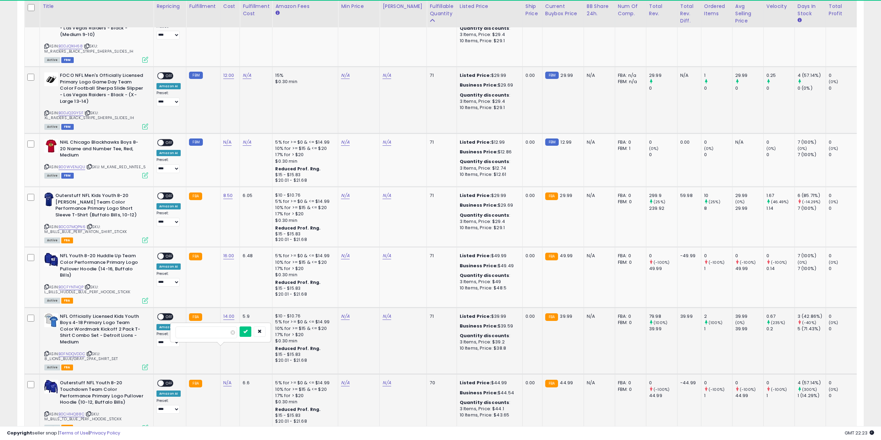
click button "submit" at bounding box center [246, 332] width 12 height 10
drag, startPoint x: 224, startPoint y: 209, endPoint x: 222, endPoint y: 199, distance: 10.6
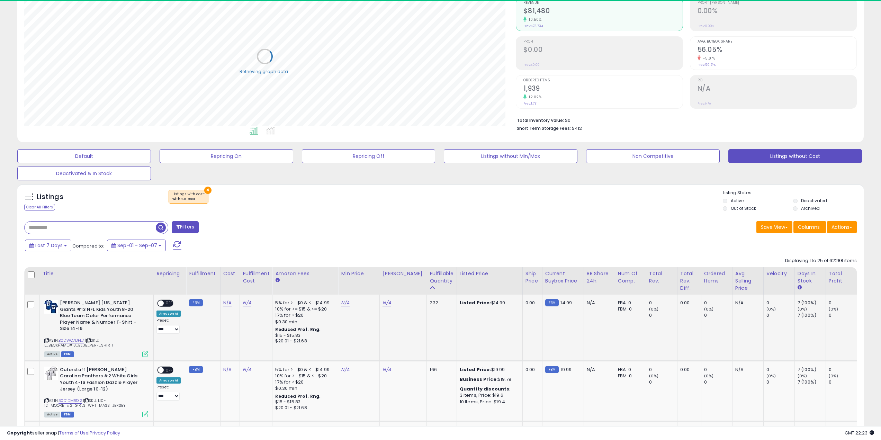
scroll to position [124, 0]
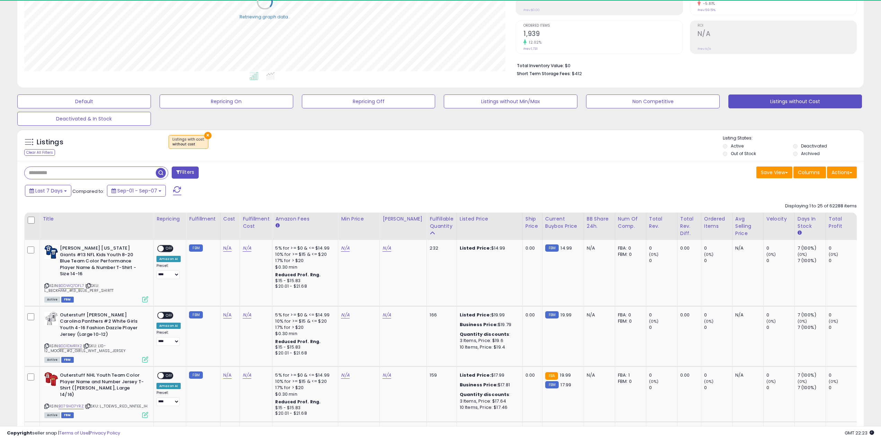
click at [162, 177] on span "button" at bounding box center [161, 173] width 10 height 10
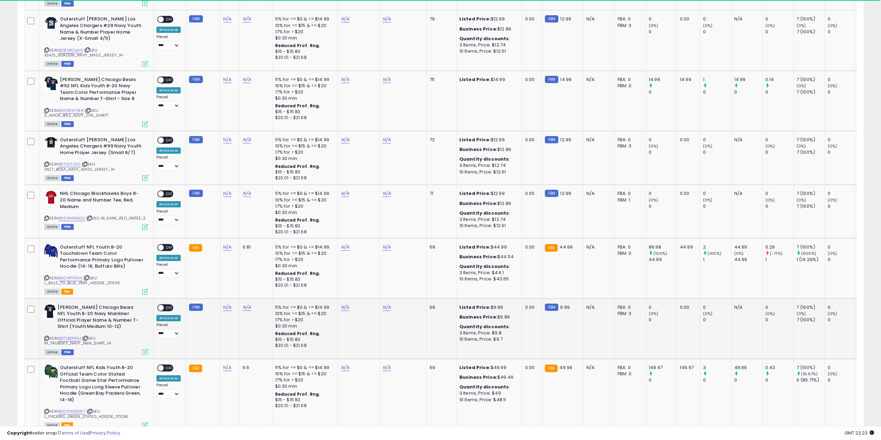
scroll to position [1143, 0]
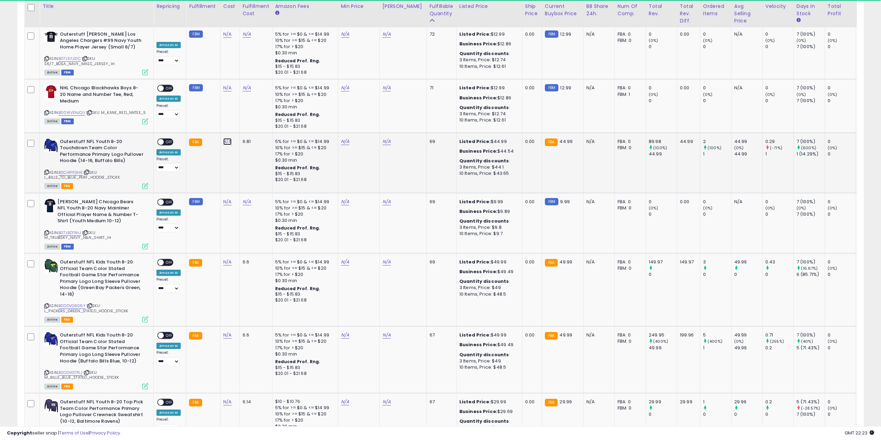
click at [227, 138] on link "N/A" at bounding box center [227, 141] width 8 height 7
type input "**"
click button "submit" at bounding box center [246, 96] width 12 height 10
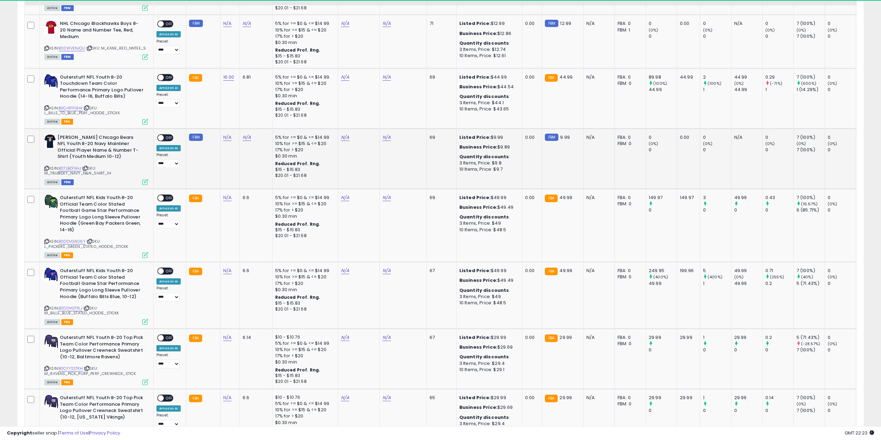
scroll to position [1282, 0]
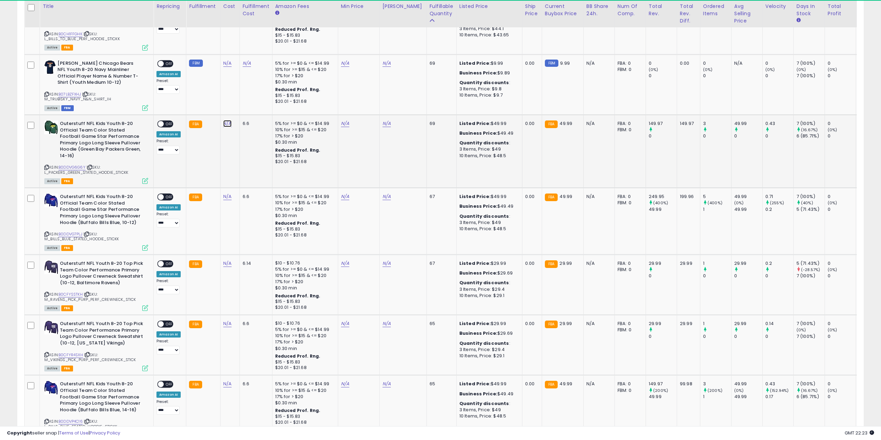
click at [229, 120] on link "N/A" at bounding box center [227, 123] width 8 height 7
type input "**"
click button "submit" at bounding box center [246, 78] width 12 height 10
click at [226, 193] on link "N/A" at bounding box center [227, 196] width 8 height 7
type input "*"
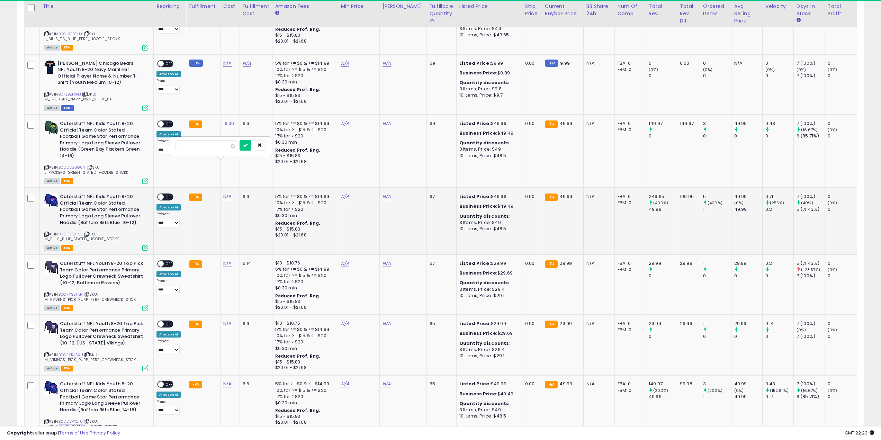
click button "submit" at bounding box center [246, 145] width 12 height 10
click at [223, 260] on link "N/A" at bounding box center [227, 263] width 8 height 7
type input "**"
click button "submit" at bounding box center [246, 212] width 12 height 10
click at [228, 320] on link "N/A" at bounding box center [227, 323] width 8 height 7
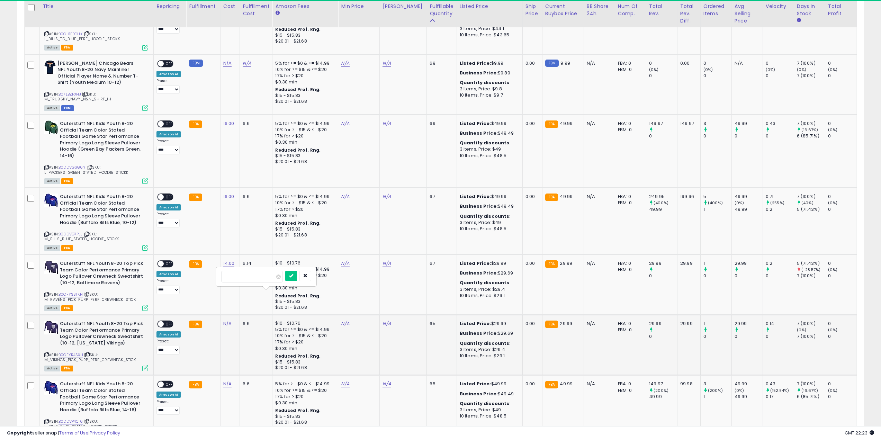
type input "**"
click button "submit" at bounding box center [291, 276] width 12 height 10
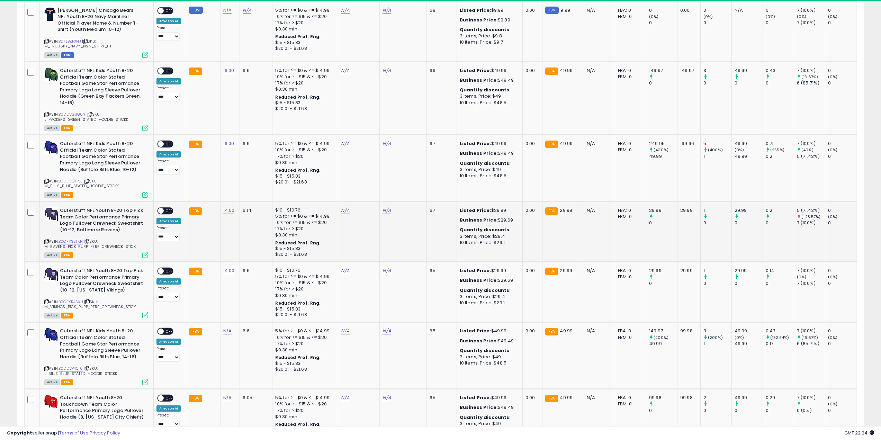
scroll to position [1385, 0]
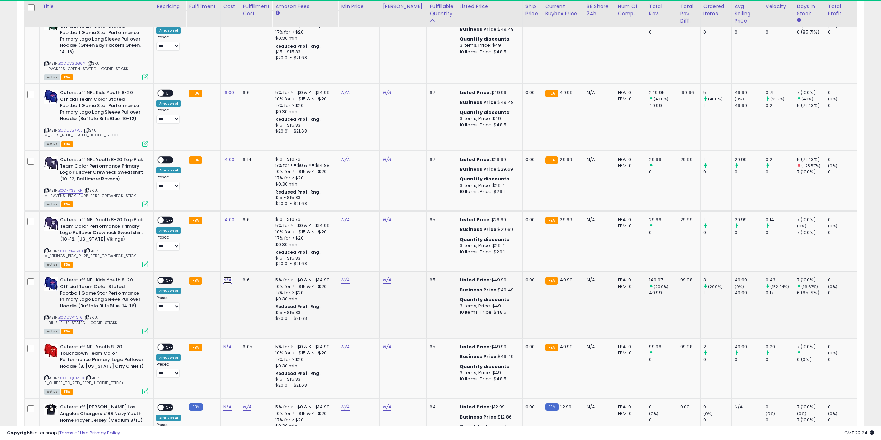
click at [224, 277] on link "N/A" at bounding box center [227, 280] width 8 height 7
type input "*"
click button "submit" at bounding box center [246, 229] width 12 height 10
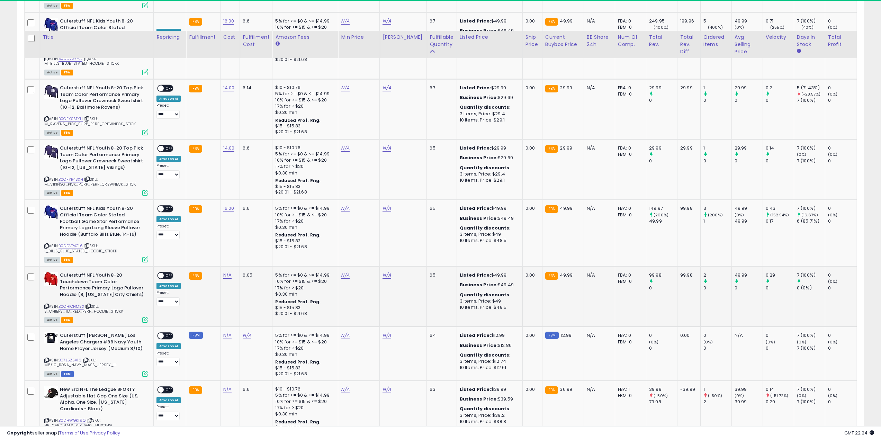
scroll to position [1490, 0]
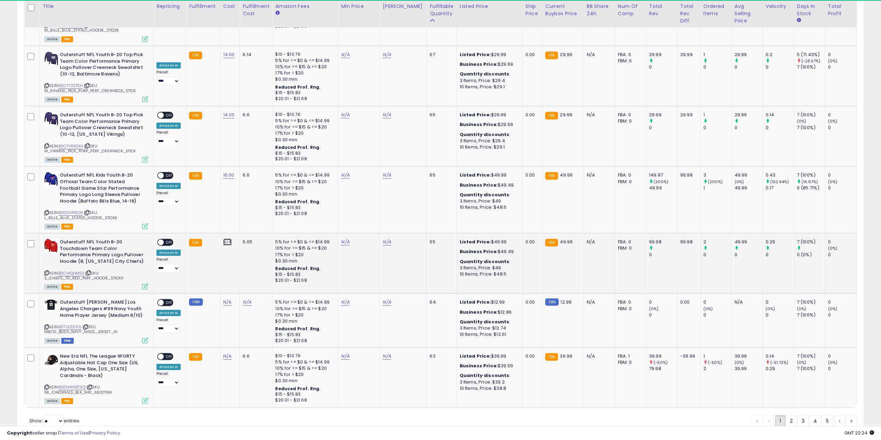
click at [227, 239] on link "N/A" at bounding box center [227, 242] width 8 height 7
click button "submit" at bounding box center [246, 191] width 12 height 10
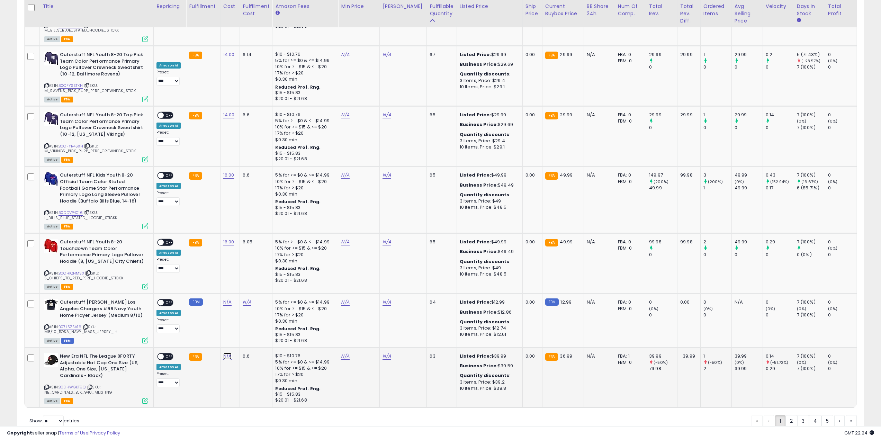
click at [223, 353] on link "N/A" at bounding box center [227, 356] width 8 height 7
type input "**"
click button "submit" at bounding box center [246, 305] width 12 height 10
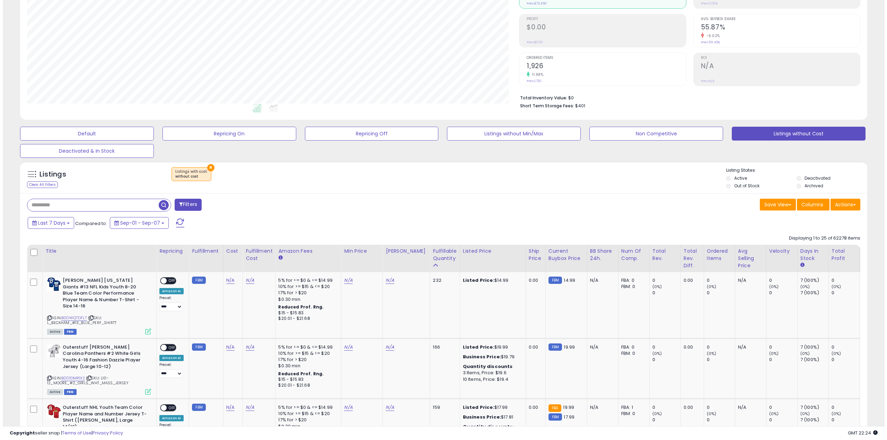
scroll to position [0, 0]
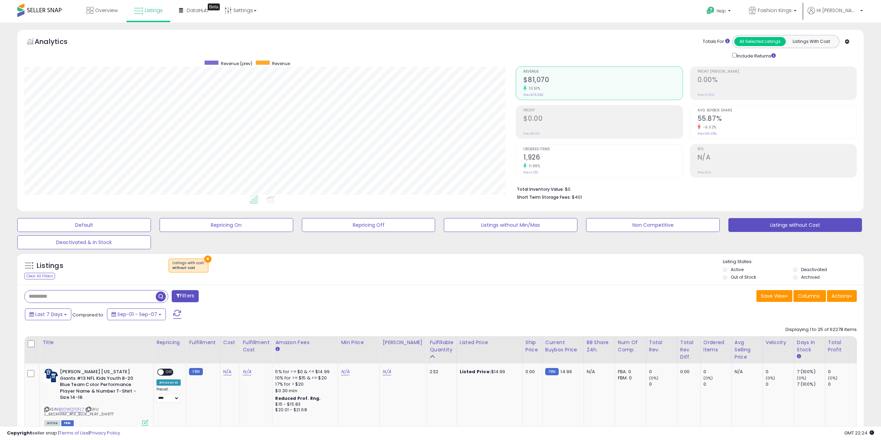
click at [159, 298] on span "button" at bounding box center [161, 297] width 10 height 10
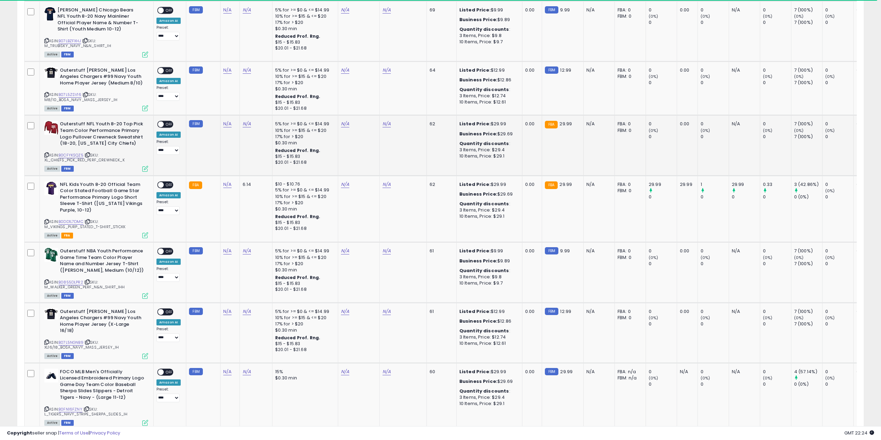
scroll to position [1212, 0]
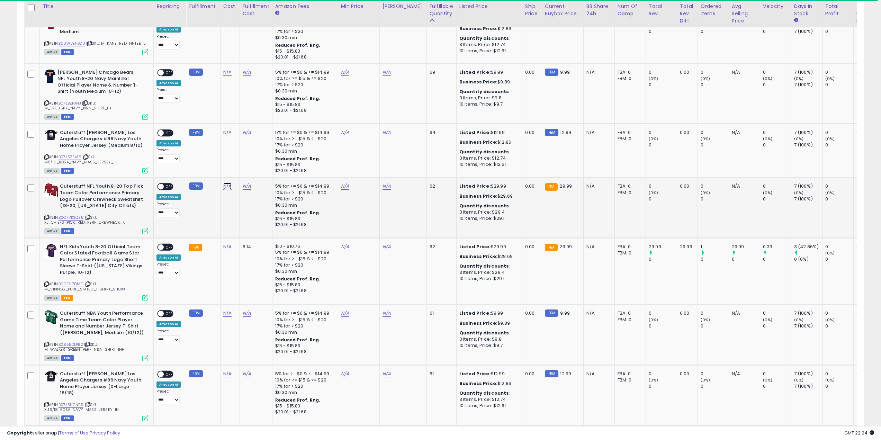
click at [227, 183] on link "N/A" at bounding box center [227, 186] width 8 height 7
type input "**"
click button "submit" at bounding box center [246, 141] width 12 height 10
click at [223, 243] on link "N/A" at bounding box center [227, 246] width 8 height 7
type input "***"
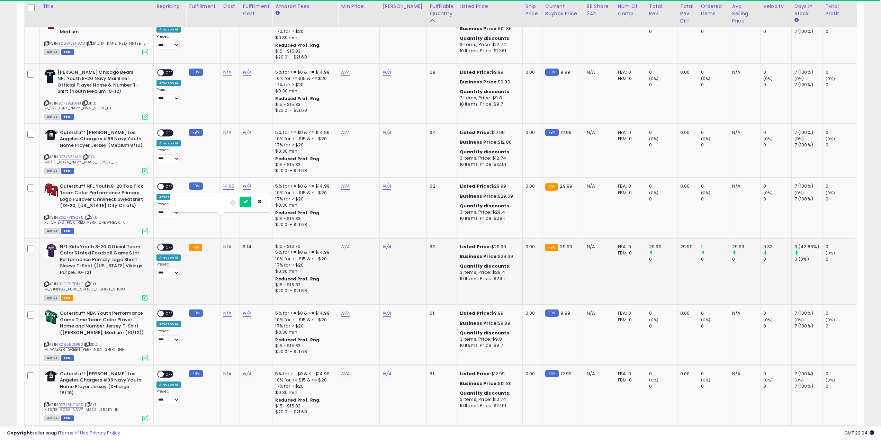
click button "submit" at bounding box center [246, 202] width 12 height 10
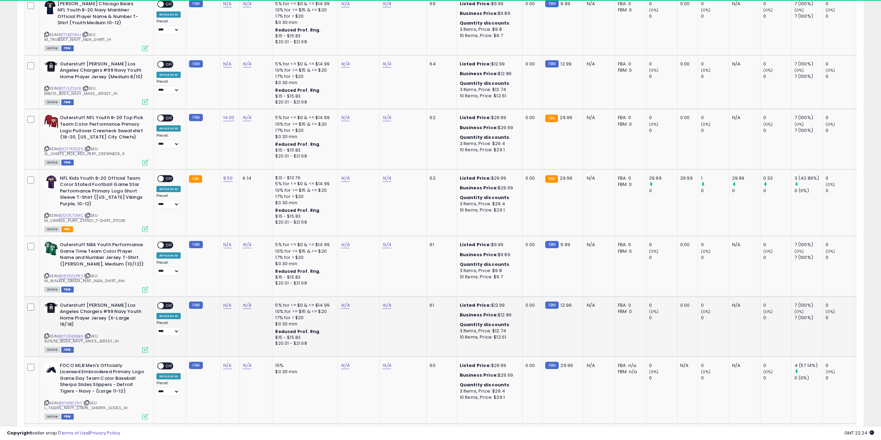
scroll to position [1351, 0]
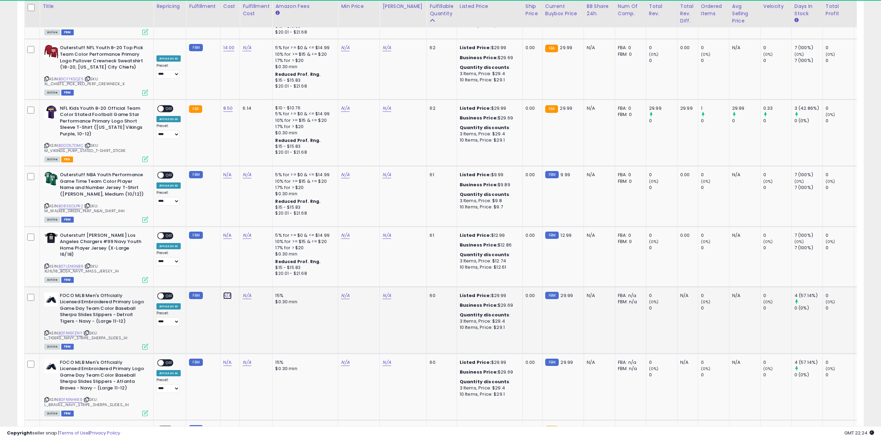
click at [224, 292] on link "N/A" at bounding box center [227, 295] width 8 height 7
type input "*"
click button "submit" at bounding box center [246, 244] width 12 height 10
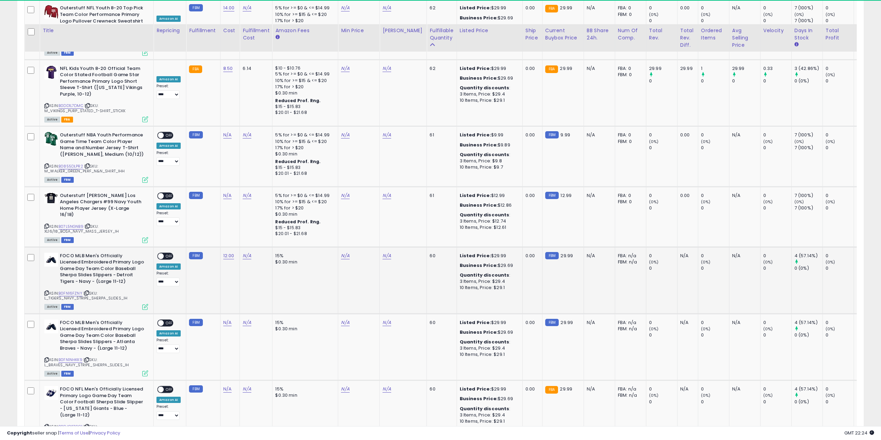
scroll to position [1420, 0]
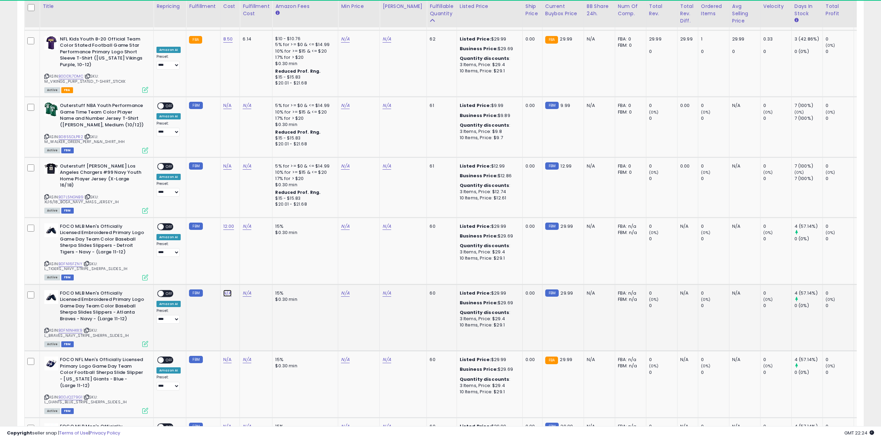
click at [224, 290] on link "N/A" at bounding box center [227, 293] width 8 height 7
click button "submit" at bounding box center [246, 242] width 12 height 10
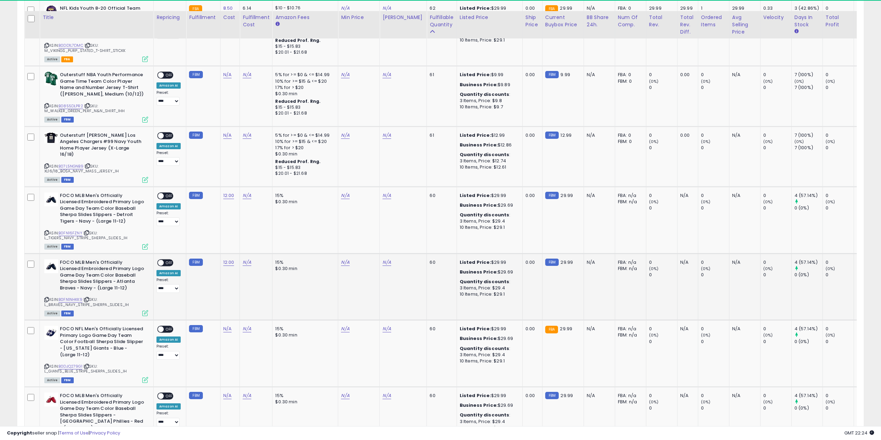
scroll to position [1497, 0]
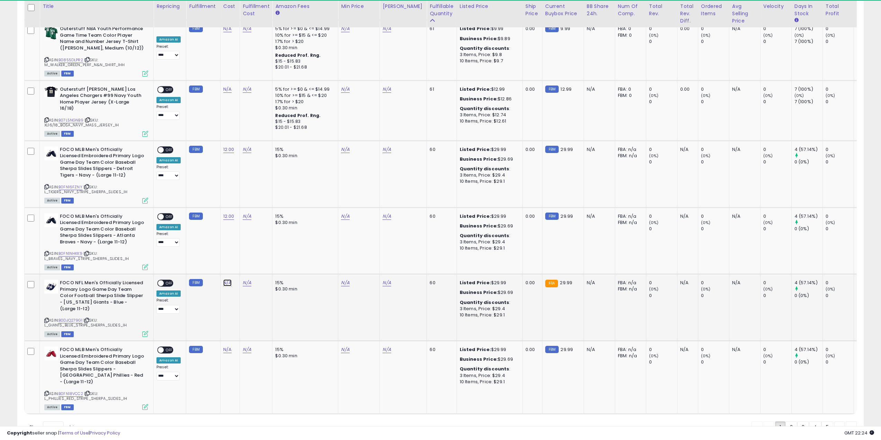
click at [229, 280] on link "N/A" at bounding box center [227, 283] width 8 height 7
click button "submit" at bounding box center [246, 232] width 12 height 10
click at [224, 346] on link "N/A" at bounding box center [227, 349] width 8 height 7
type input "**"
click button "submit" at bounding box center [246, 298] width 12 height 10
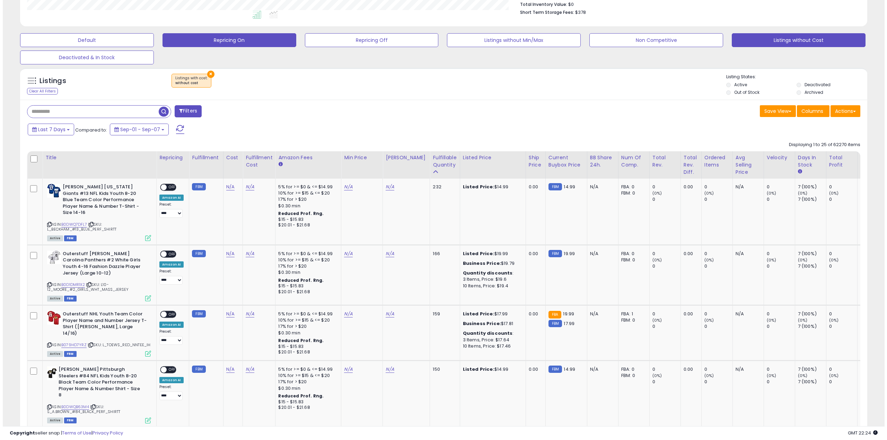
scroll to position [0, 0]
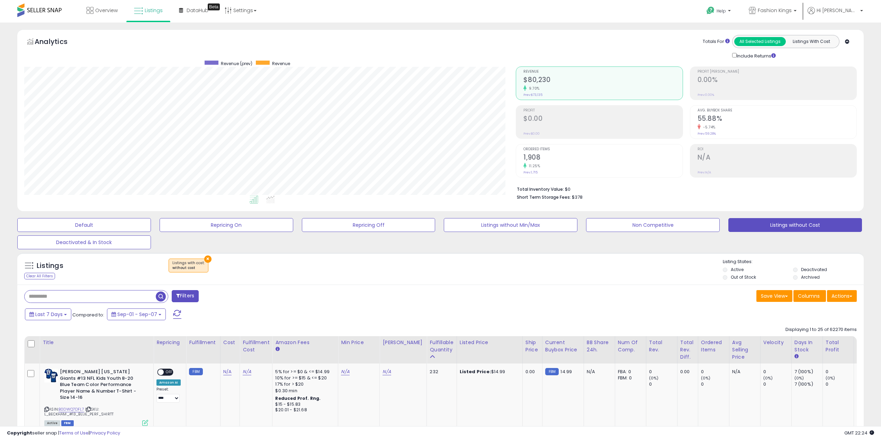
click at [166, 294] on span "button" at bounding box center [161, 297] width 10 height 10
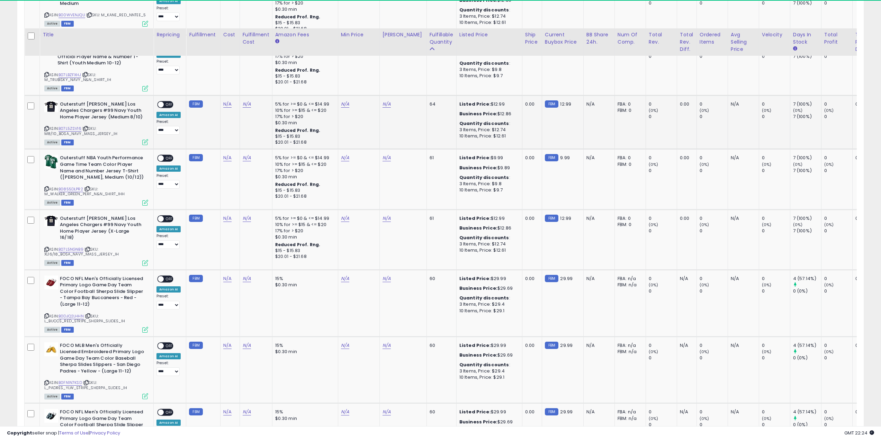
scroll to position [1282, 0]
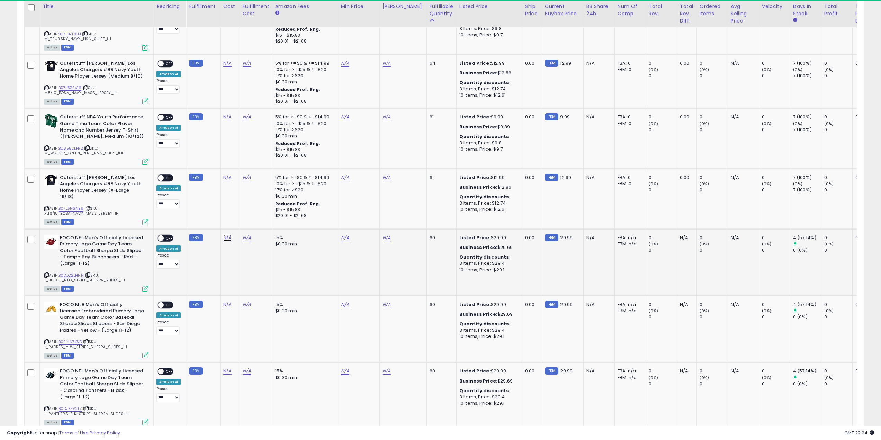
click at [227, 234] on link "N/A" at bounding box center [227, 237] width 8 height 7
type input "**"
click button "submit" at bounding box center [246, 186] width 12 height 10
click at [227, 301] on link "N/A" at bounding box center [227, 304] width 8 height 7
type input "**"
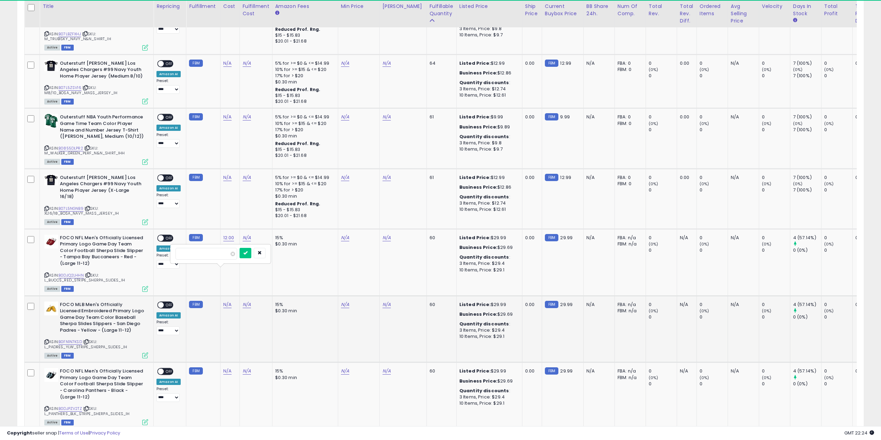
click button "submit" at bounding box center [246, 253] width 12 height 10
click at [225, 368] on link "N/A" at bounding box center [227, 371] width 8 height 7
type input "*"
click button "submit" at bounding box center [246, 320] width 12 height 10
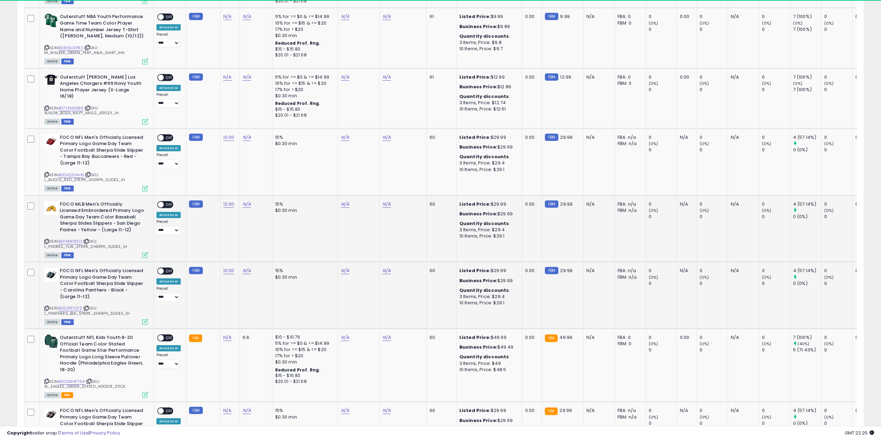
scroll to position [1455, 0]
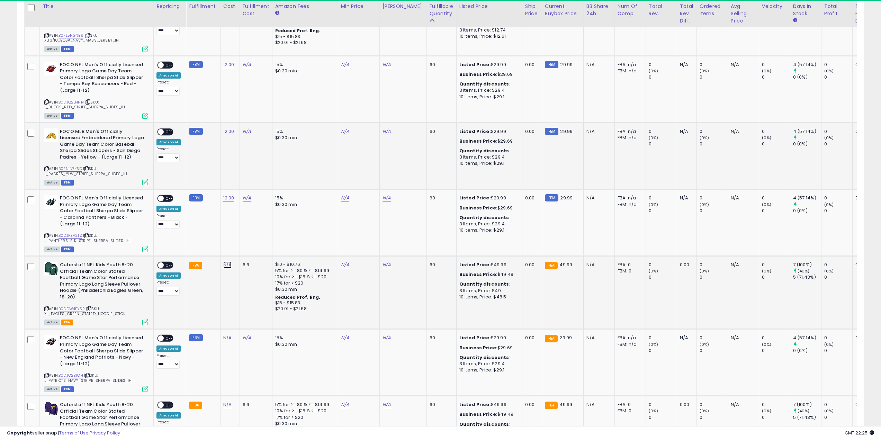
click at [224, 262] on link "N/A" at bounding box center [227, 265] width 8 height 7
type input "**"
click button "submit" at bounding box center [246, 214] width 12 height 10
click at [227, 335] on link "N/A" at bounding box center [227, 338] width 8 height 7
drag, startPoint x: 149, startPoint y: 280, endPoint x: 124, endPoint y: 279, distance: 25.3
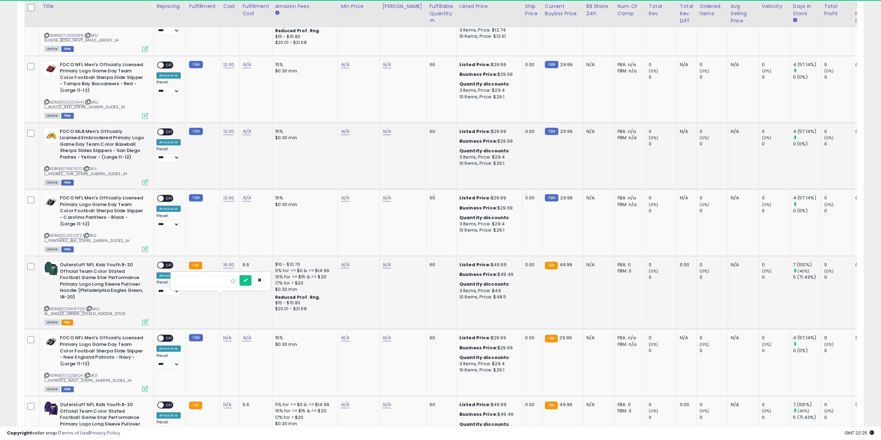
type input "**"
click button "submit" at bounding box center [246, 280] width 12 height 10
click at [224, 401] on link "N/A" at bounding box center [227, 404] width 8 height 7
click button "submit" at bounding box center [246, 347] width 12 height 10
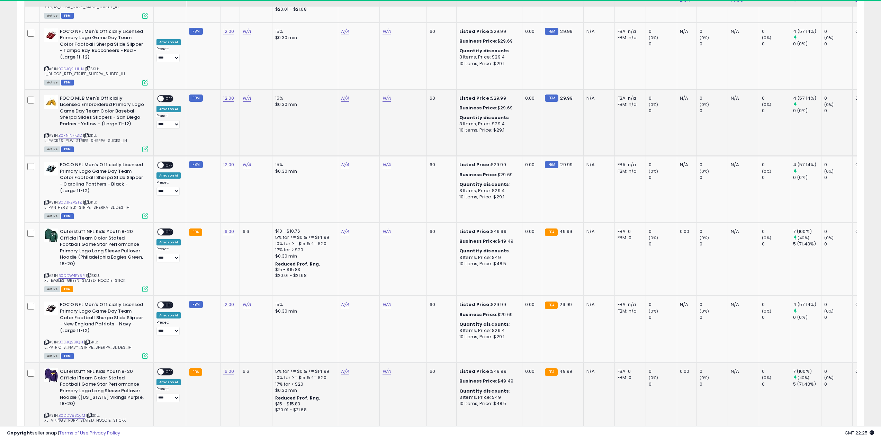
scroll to position [1503, 0]
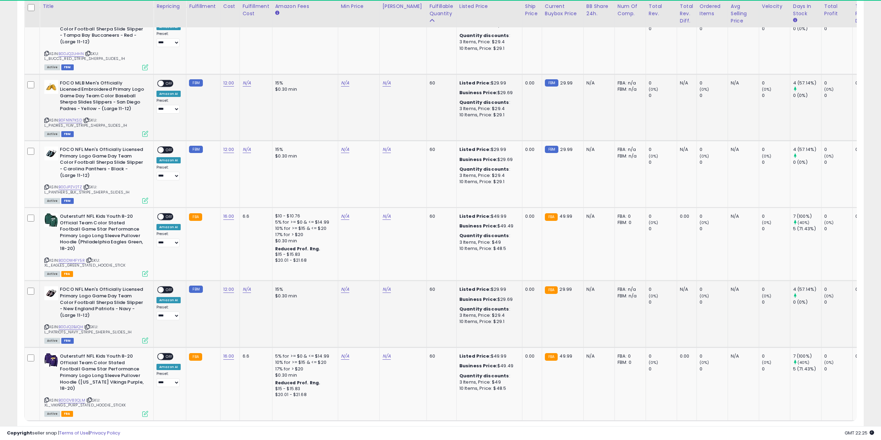
drag, startPoint x: 278, startPoint y: 288, endPoint x: 149, endPoint y: 77, distance: 247.8
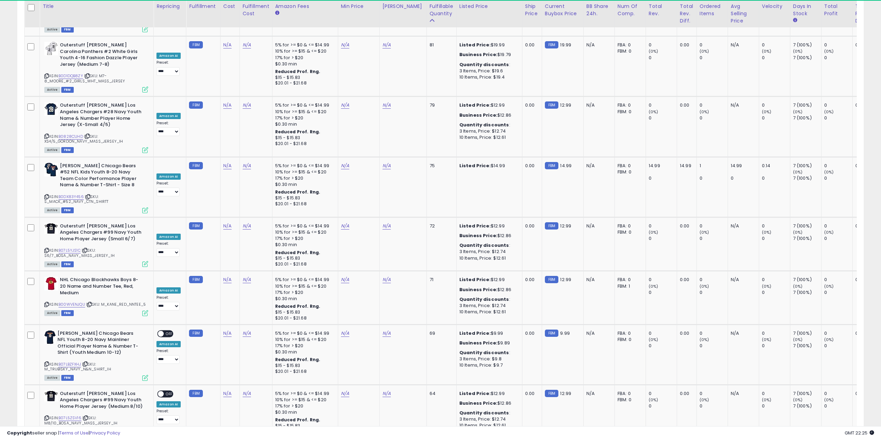
scroll to position [0, 0]
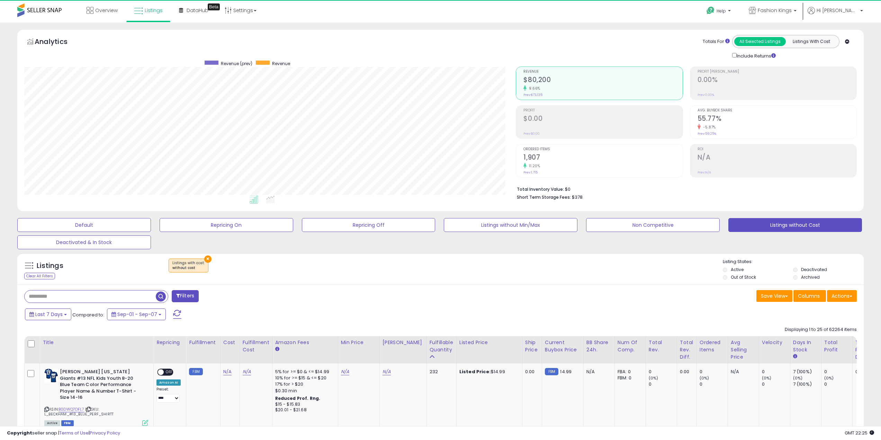
click at [161, 296] on span "button" at bounding box center [161, 297] width 10 height 10
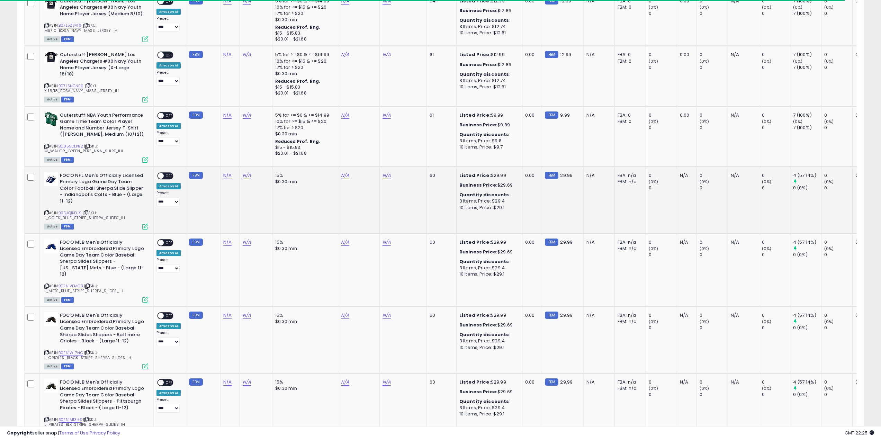
scroll to position [1385, 0]
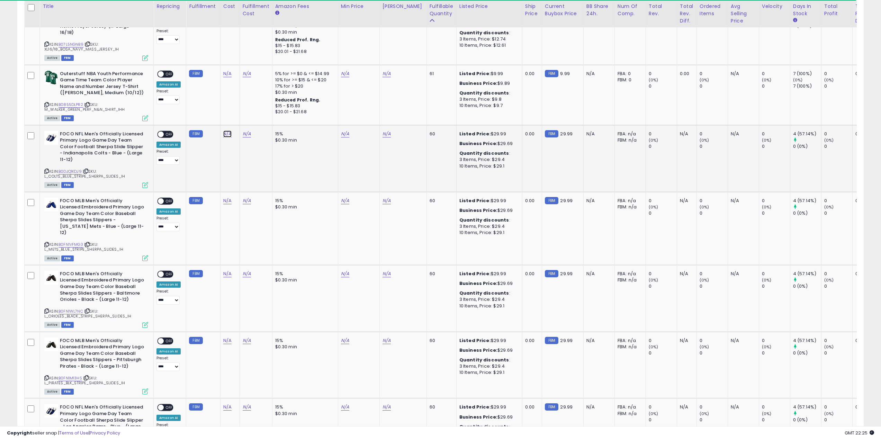
click at [225, 131] on link "N/A" at bounding box center [227, 134] width 8 height 7
click button "submit" at bounding box center [246, 83] width 12 height 10
click at [223, 197] on link "N/A" at bounding box center [227, 200] width 8 height 7
type input "**"
click button "submit" at bounding box center [246, 149] width 12 height 10
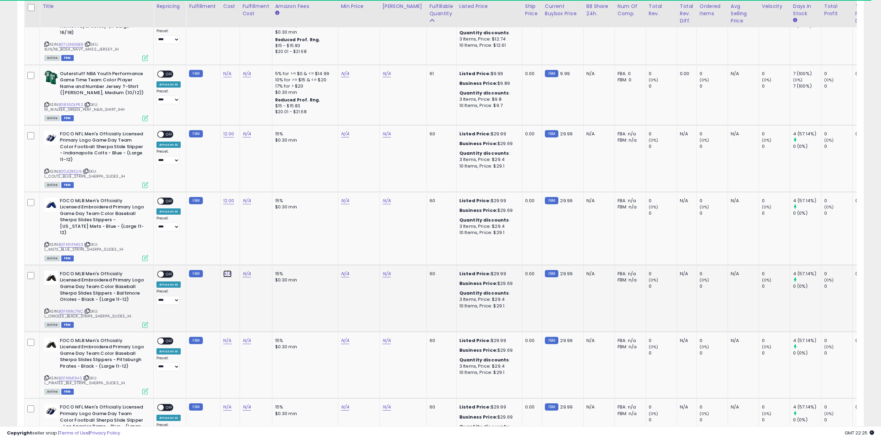
click at [224, 271] on link "N/A" at bounding box center [227, 274] width 8 height 7
click button "submit" at bounding box center [291, 219] width 12 height 10
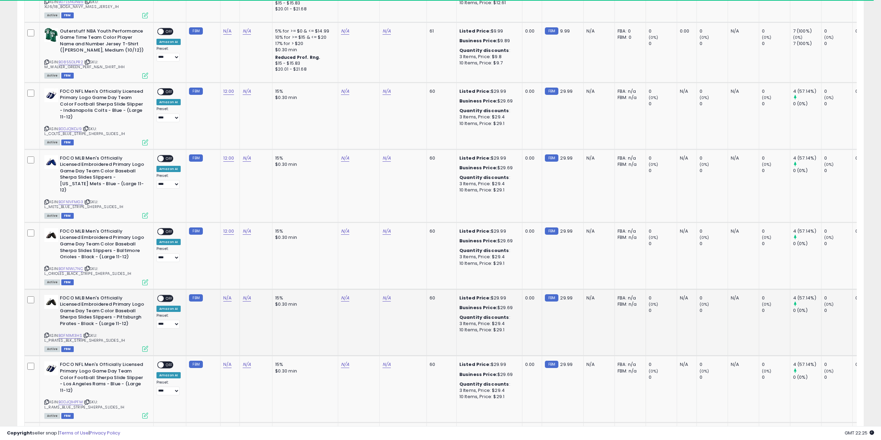
scroll to position [1489, 0]
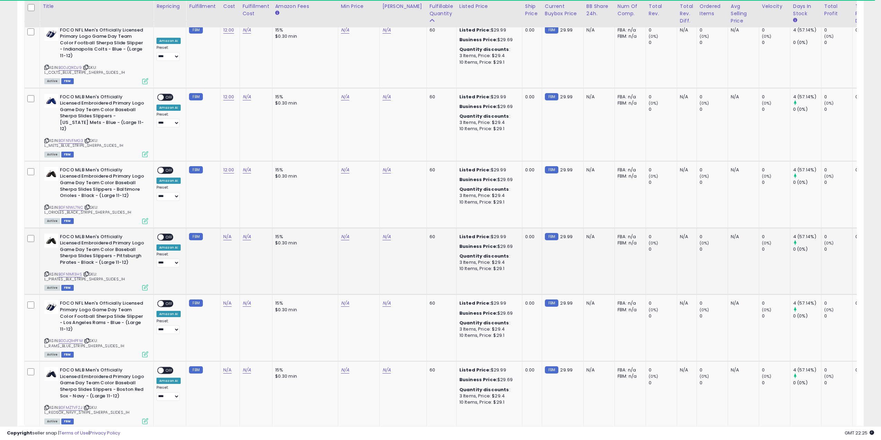
click at [231, 228] on td "N/A" at bounding box center [229, 261] width 19 height 67
click at [228, 233] on link "N/A" at bounding box center [227, 236] width 8 height 7
type input "**"
click button "submit" at bounding box center [246, 179] width 12 height 10
click at [227, 300] on link "N/A" at bounding box center [227, 303] width 8 height 7
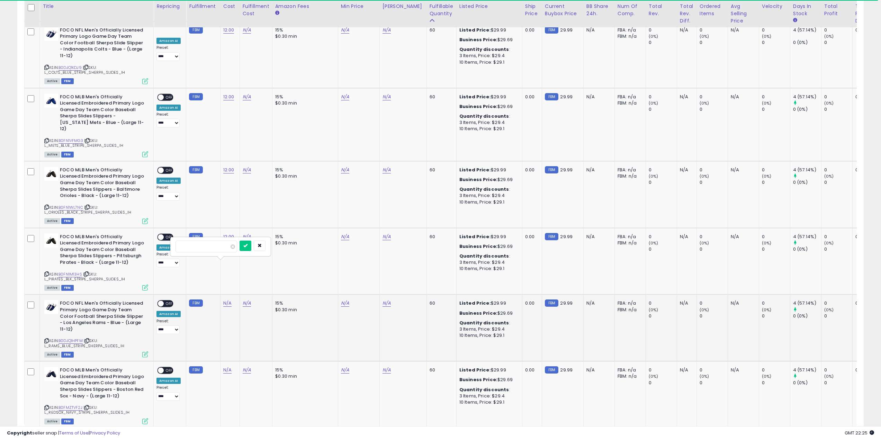
type input "**"
click button "submit" at bounding box center [246, 246] width 12 height 10
click at [227, 367] on link "N/A" at bounding box center [227, 370] width 8 height 7
type input "**"
click button "submit" at bounding box center [246, 312] width 12 height 10
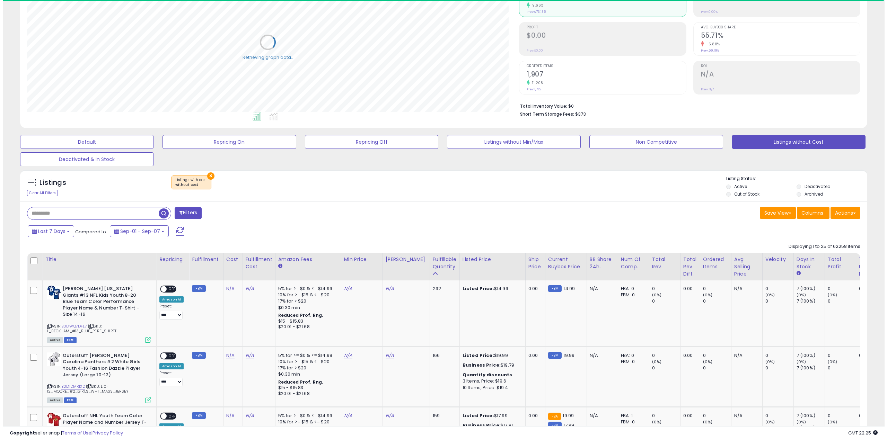
scroll to position [0, 0]
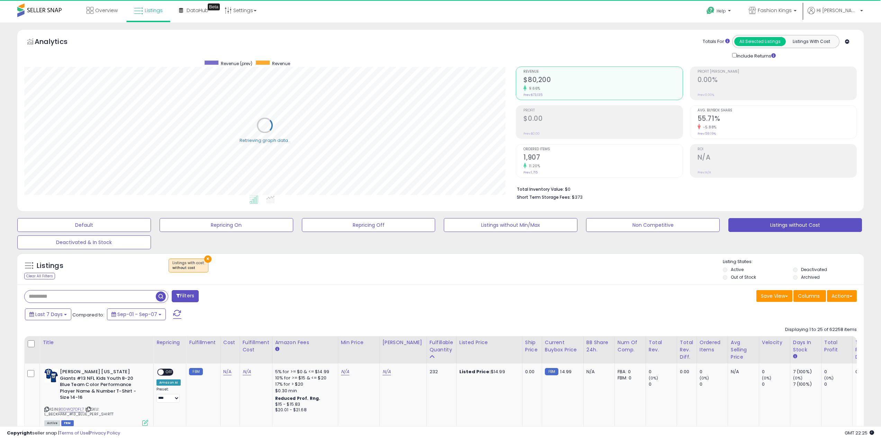
click at [161, 296] on span "button" at bounding box center [161, 297] width 10 height 10
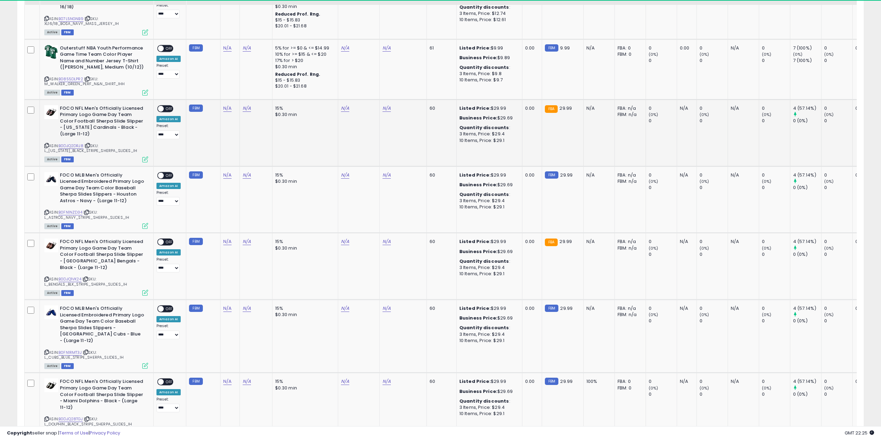
scroll to position [1385, 0]
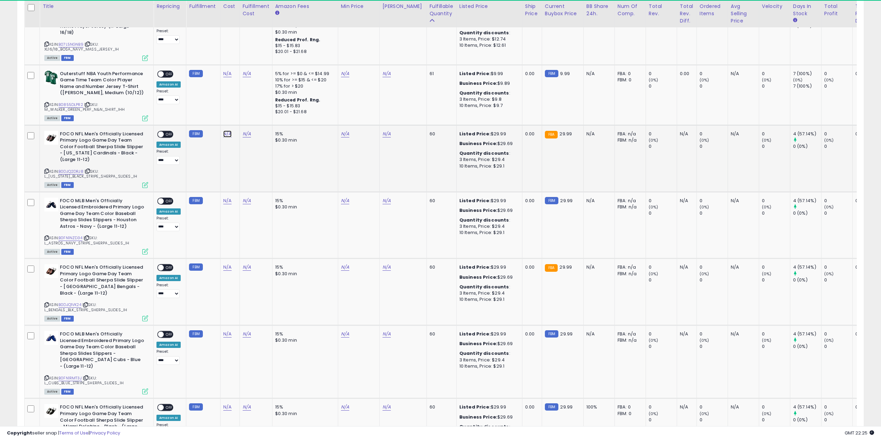
click at [227, 131] on link "N/A" at bounding box center [227, 134] width 8 height 7
type input "**"
click button "submit" at bounding box center [246, 83] width 12 height 10
drag, startPoint x: 230, startPoint y: 165, endPoint x: 227, endPoint y: 166, distance: 3.9
click at [227, 198] on div "N/A" at bounding box center [228, 201] width 11 height 6
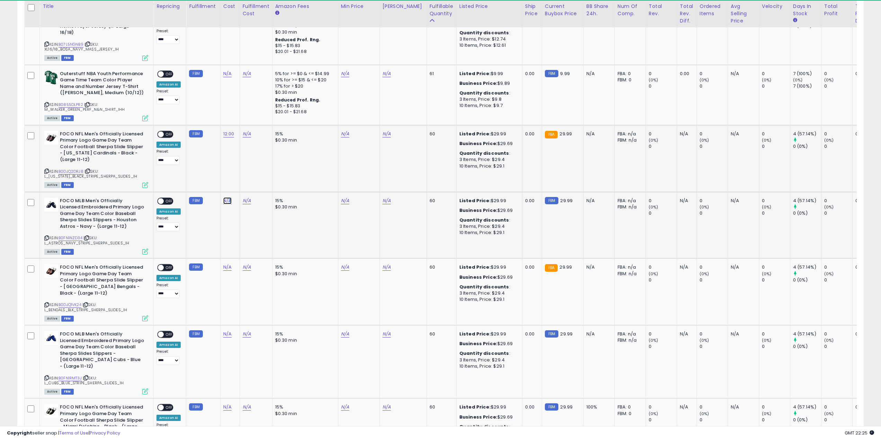
click at [227, 197] on link "N/A" at bounding box center [227, 200] width 8 height 7
type input "**"
click button "submit" at bounding box center [246, 149] width 12 height 10
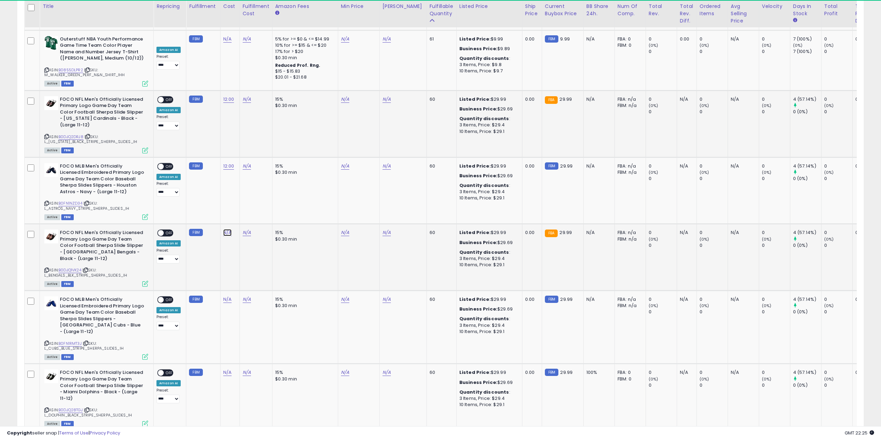
click at [226, 229] on link "N/A" at bounding box center [227, 232] width 8 height 7
click button "submit" at bounding box center [246, 181] width 12 height 10
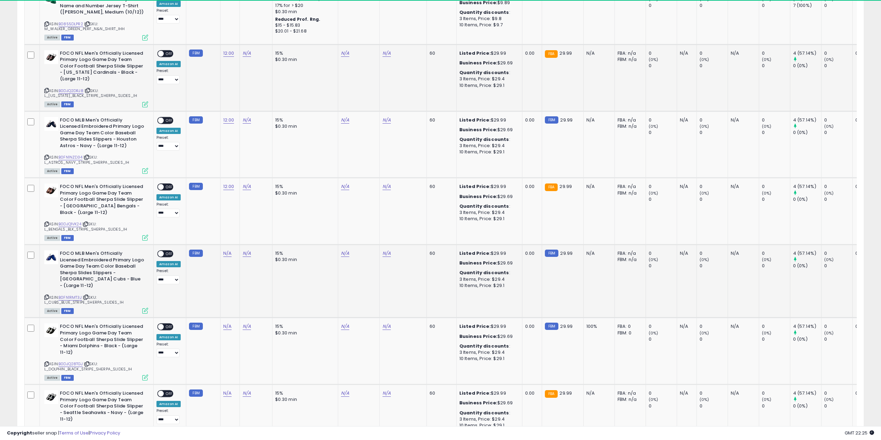
scroll to position [1503, 0]
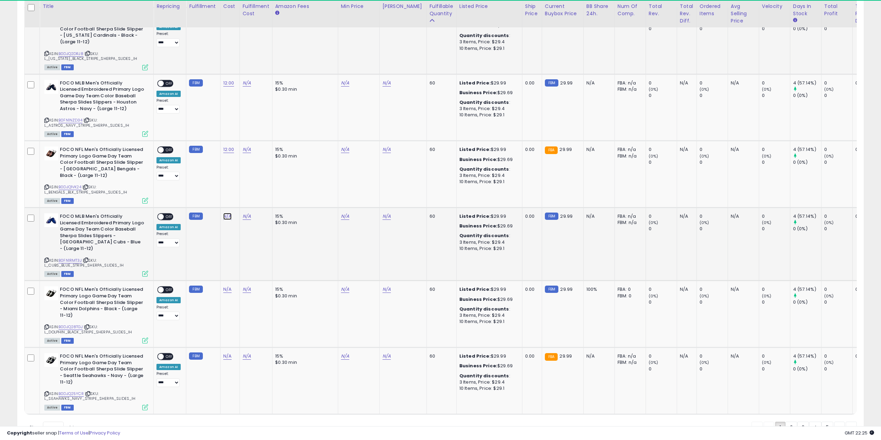
click at [226, 213] on link "N/A" at bounding box center [227, 216] width 8 height 7
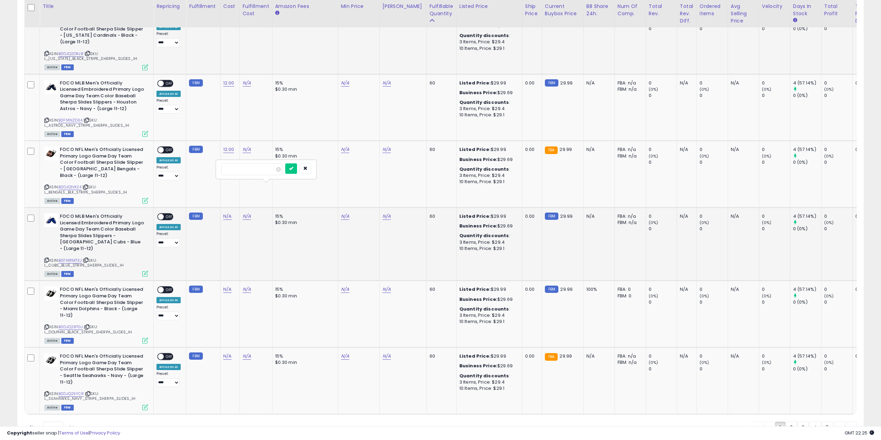
type input "**"
click button "submit" at bounding box center [291, 168] width 12 height 10
click at [228, 286] on link "N/A" at bounding box center [227, 289] width 8 height 7
type input "*"
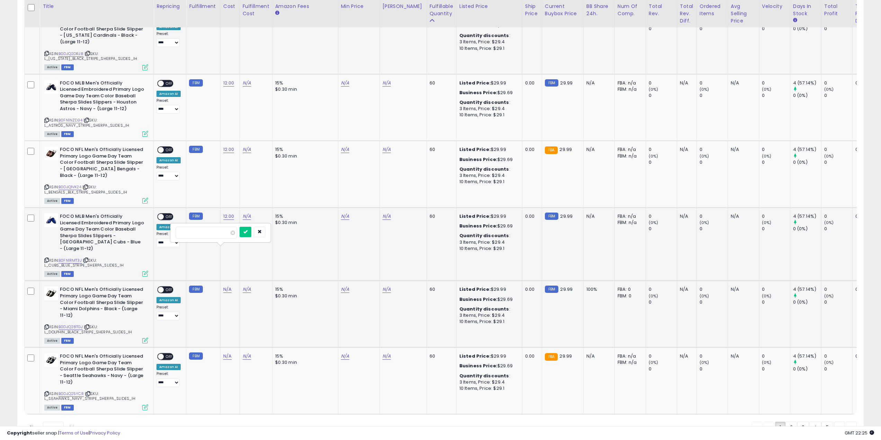
click button "submit" at bounding box center [246, 232] width 12 height 10
click at [223, 353] on link "N/A" at bounding box center [227, 356] width 8 height 7
type input "**"
click button "submit" at bounding box center [246, 298] width 12 height 10
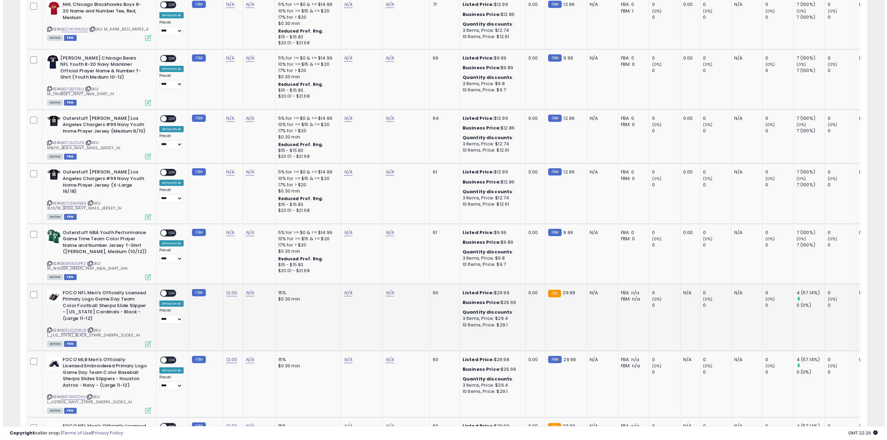
scroll to position [0, 0]
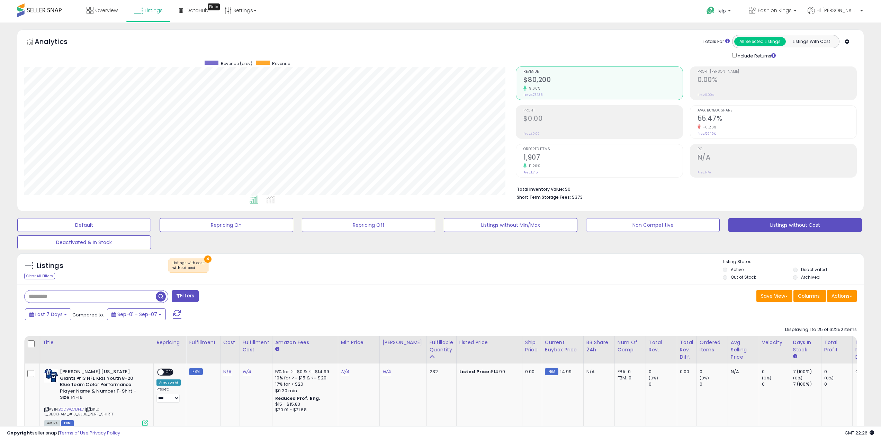
click at [162, 294] on span "button" at bounding box center [161, 297] width 10 height 10
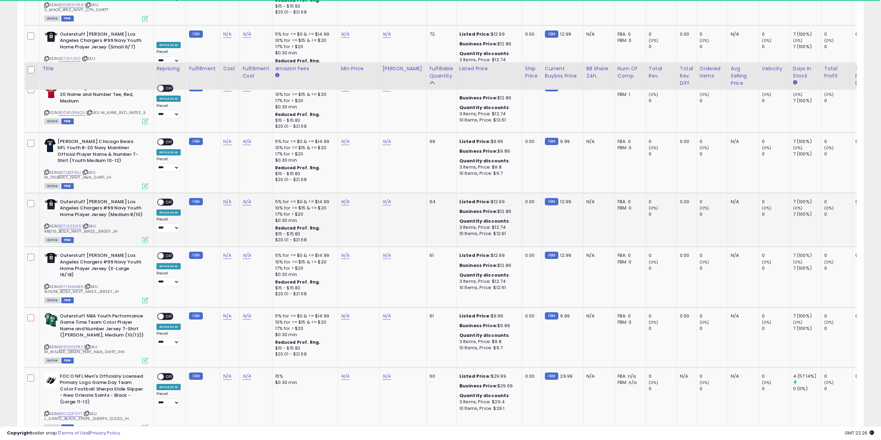
scroll to position [1385, 0]
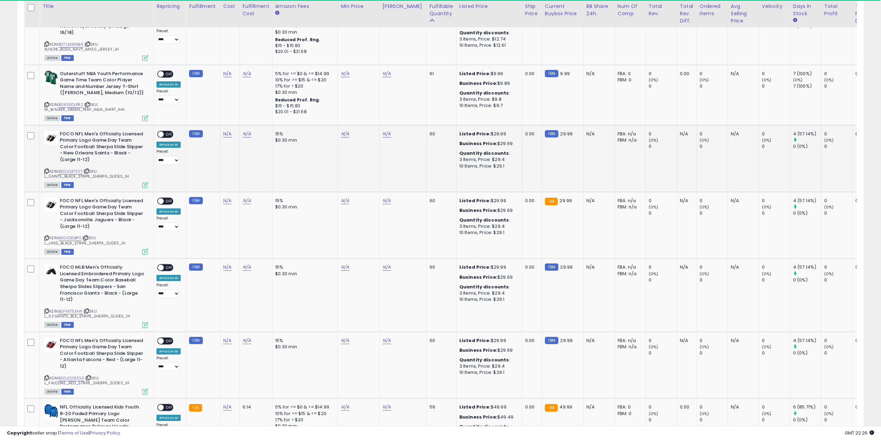
click at [223, 131] on div "N/A" at bounding box center [228, 134] width 11 height 6
click at [227, 131] on link "N/A" at bounding box center [227, 134] width 8 height 7
type input "**"
click button "submit" at bounding box center [246, 83] width 12 height 10
click at [225, 197] on link "N/A" at bounding box center [227, 200] width 8 height 7
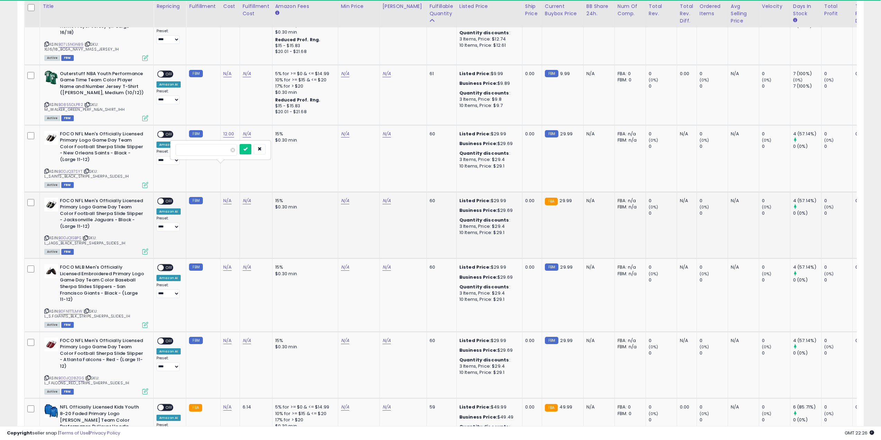
type input "**"
click button "submit" at bounding box center [246, 149] width 12 height 10
click at [225, 264] on link "N/A" at bounding box center [227, 267] width 8 height 7
type input "**"
click button "submit" at bounding box center [246, 216] width 12 height 10
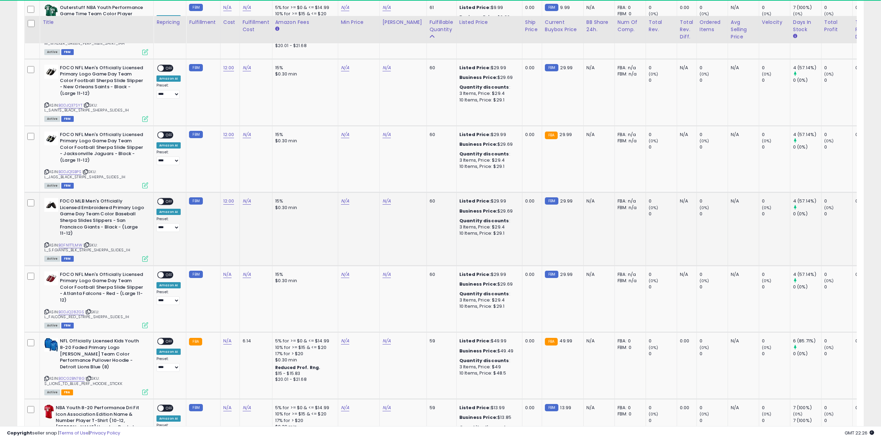
scroll to position [1489, 0]
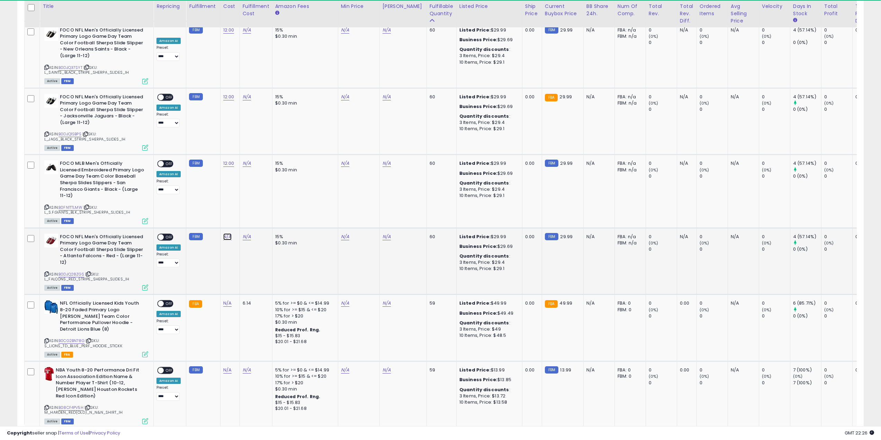
click at [225, 233] on link "N/A" at bounding box center [227, 236] width 8 height 7
type input "**"
click button "submit" at bounding box center [246, 179] width 12 height 10
click at [226, 295] on td "N/A" at bounding box center [229, 328] width 19 height 67
click at [226, 300] on link "N/A" at bounding box center [227, 303] width 8 height 7
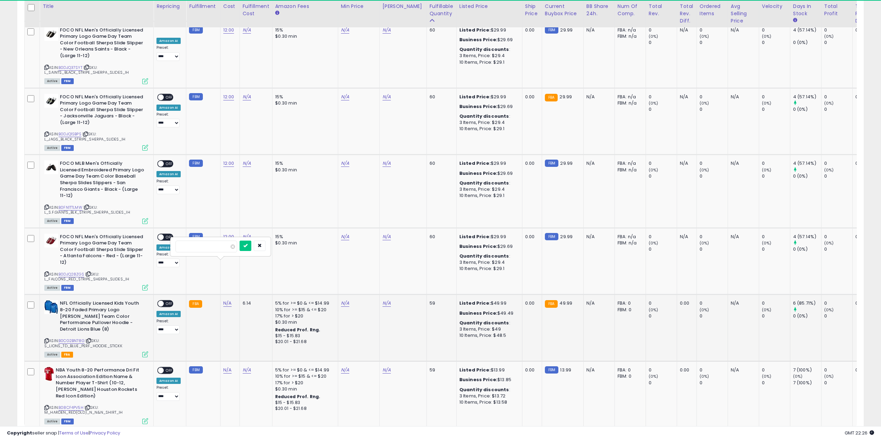
type input "**"
click button "submit" at bounding box center [246, 246] width 12 height 10
click at [788, 436] on link "2" at bounding box center [792, 442] width 12 height 12
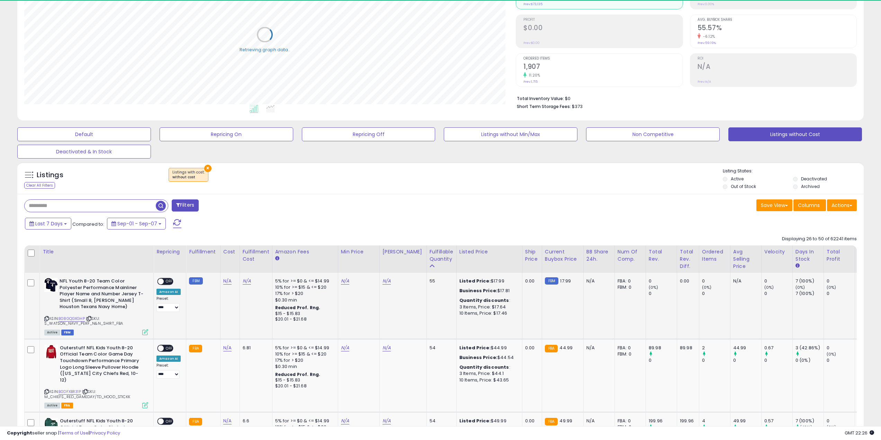
scroll to position [173, 0]
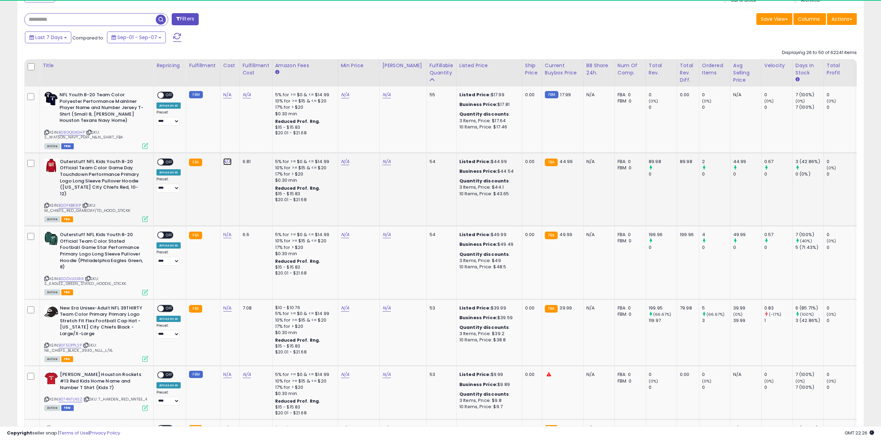
click at [228, 161] on link "N/A" at bounding box center [227, 161] width 8 height 7
type input "**"
click button "submit" at bounding box center [246, 144] width 12 height 10
click at [225, 231] on link "N/A" at bounding box center [227, 234] width 8 height 7
type input "**"
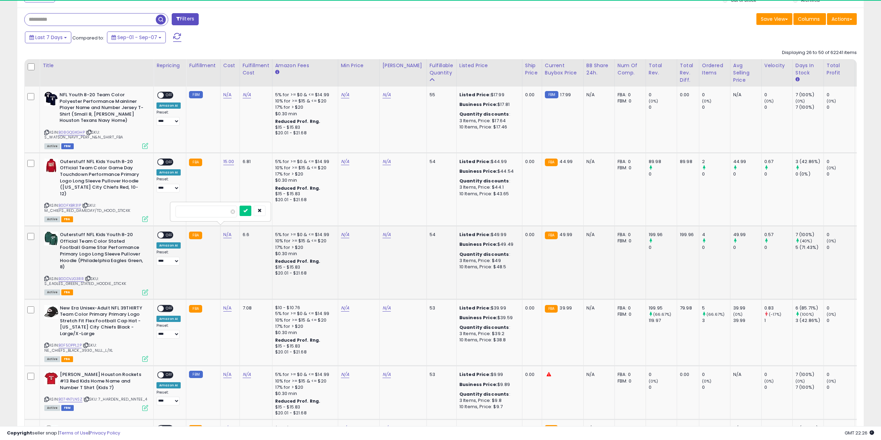
click button "submit" at bounding box center [246, 211] width 12 height 10
click at [225, 305] on link "N/A" at bounding box center [227, 308] width 8 height 7
type input "**"
click button "submit" at bounding box center [246, 277] width 12 height 10
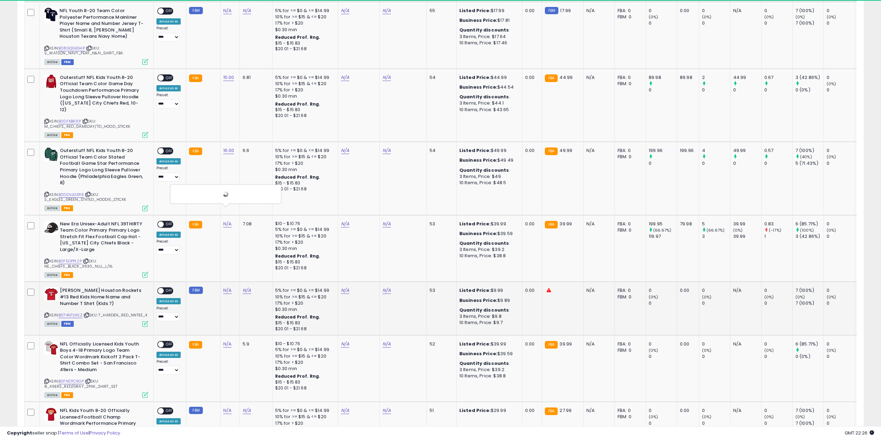
scroll to position [416, 0]
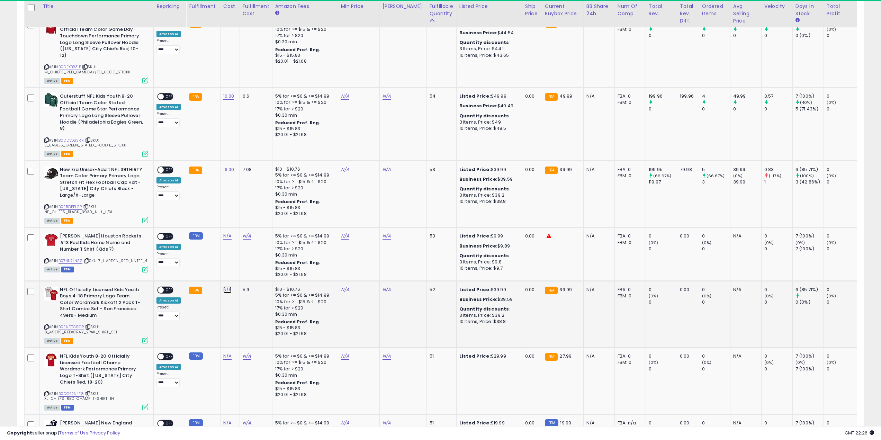
click at [228, 286] on link "N/A" at bounding box center [227, 289] width 8 height 7
type input "**"
click button "submit" at bounding box center [246, 260] width 12 height 10
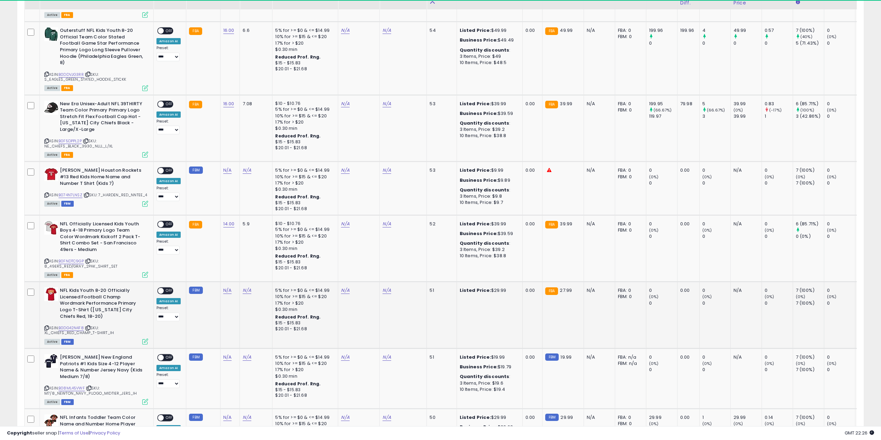
scroll to position [520, 0]
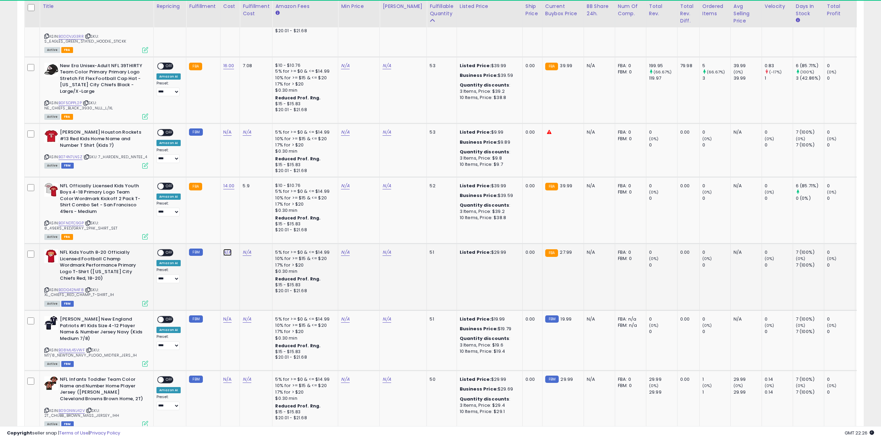
click at [228, 249] on link "N/A" at bounding box center [227, 252] width 8 height 7
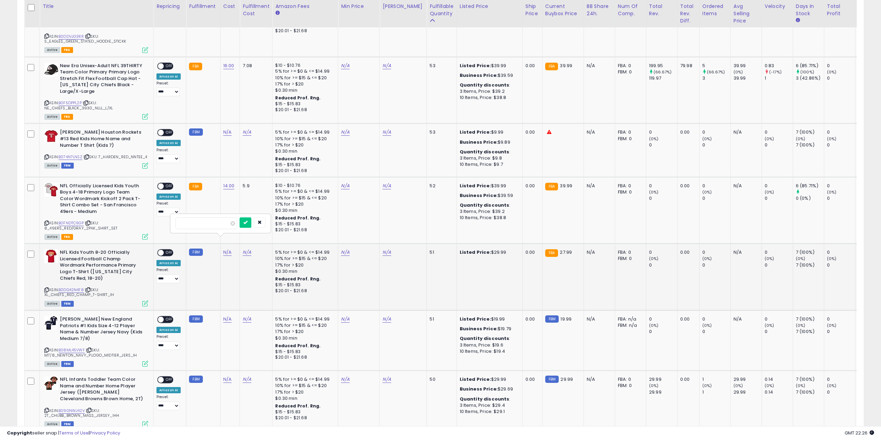
type input "*"
click button "submit" at bounding box center [246, 223] width 12 height 10
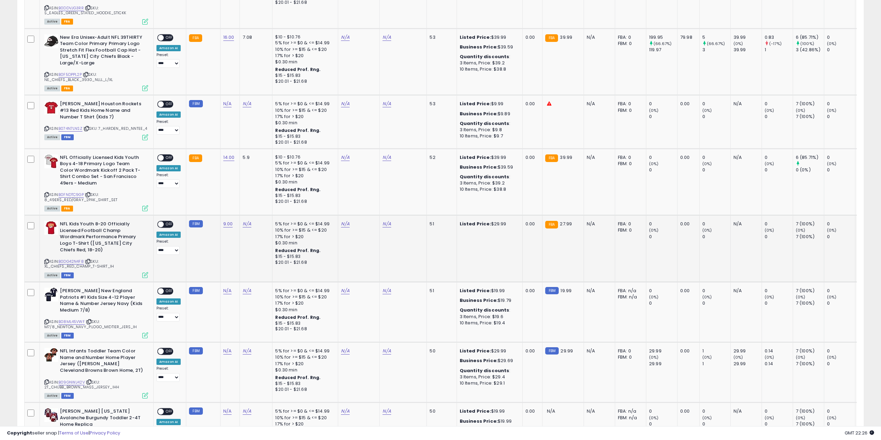
scroll to position [589, 0]
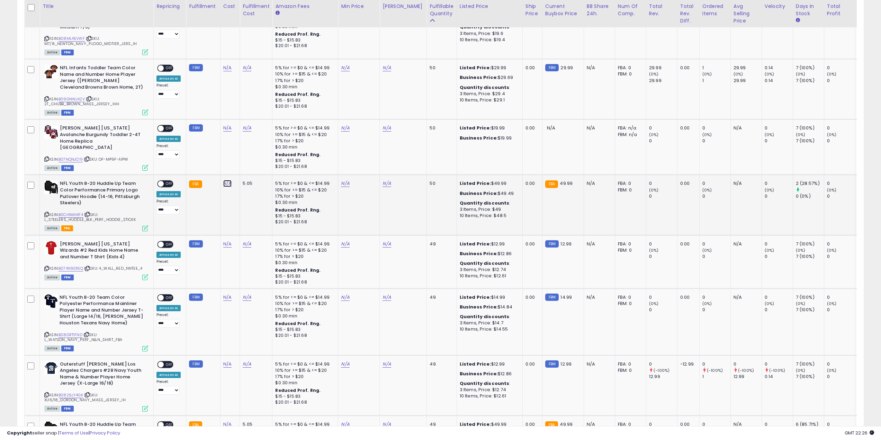
click at [223, 180] on link "N/A" at bounding box center [227, 183] width 8 height 7
type input "**"
click button "submit" at bounding box center [246, 152] width 12 height 10
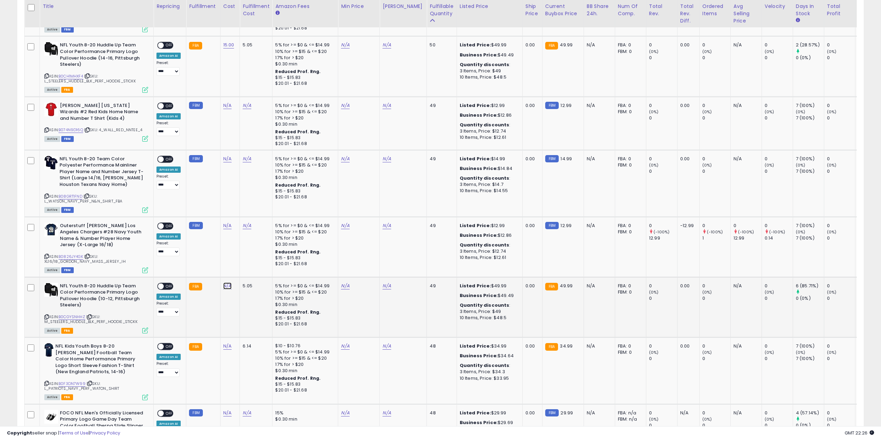
click at [227, 283] on link "N/A" at bounding box center [227, 286] width 8 height 7
type input "**"
click button "submit" at bounding box center [246, 254] width 12 height 10
click at [229, 343] on link "N/A" at bounding box center [227, 346] width 8 height 7
type input "*"
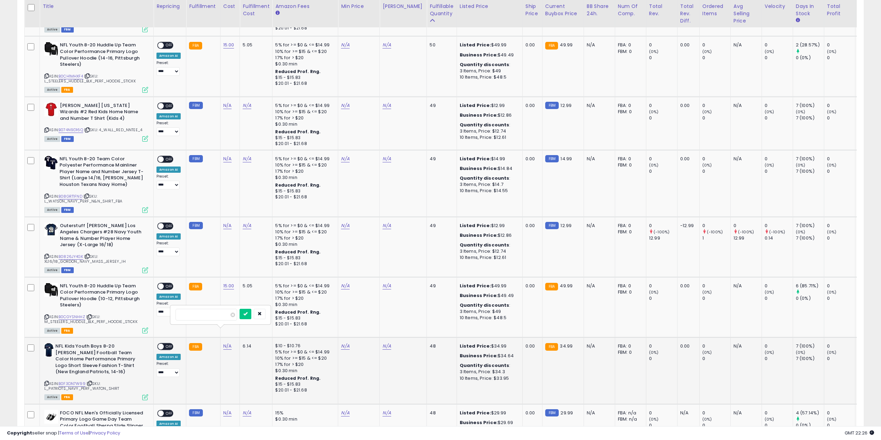
type input "***"
click button "submit" at bounding box center [246, 314] width 12 height 10
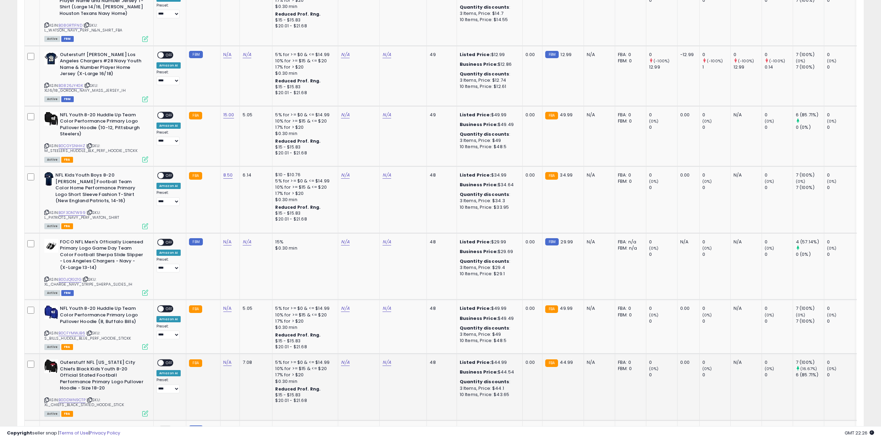
scroll to position [1178, 0]
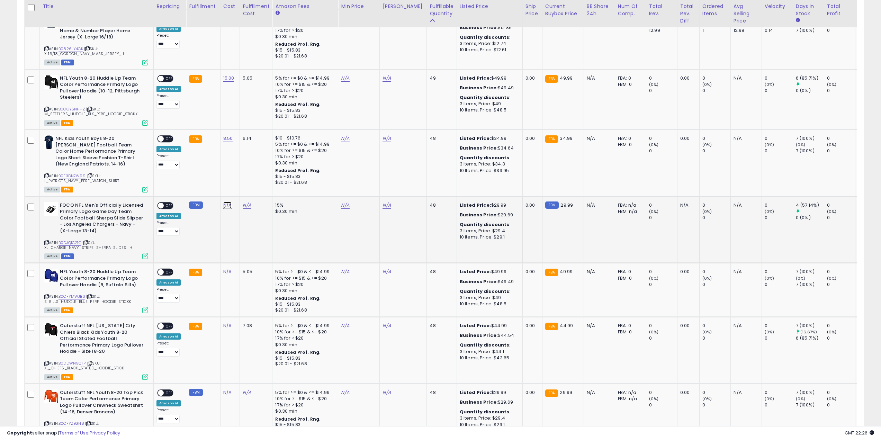
click at [225, 202] on link "N/A" at bounding box center [227, 205] width 8 height 7
type input "**"
click button "submit" at bounding box center [246, 173] width 12 height 10
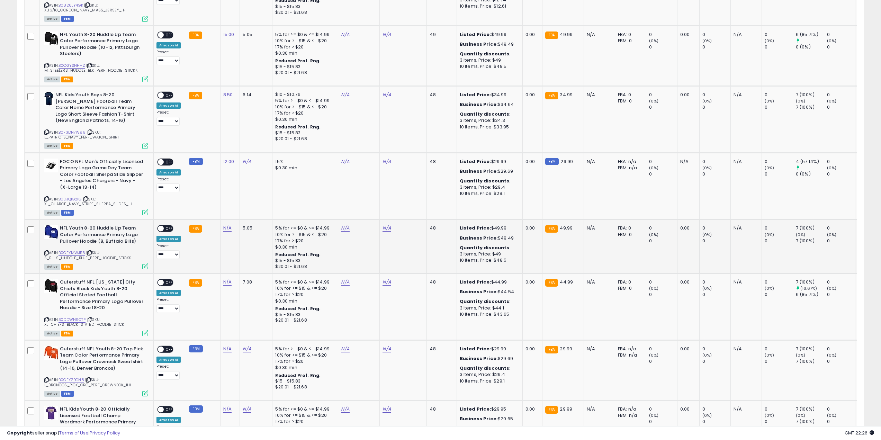
scroll to position [1247, 0]
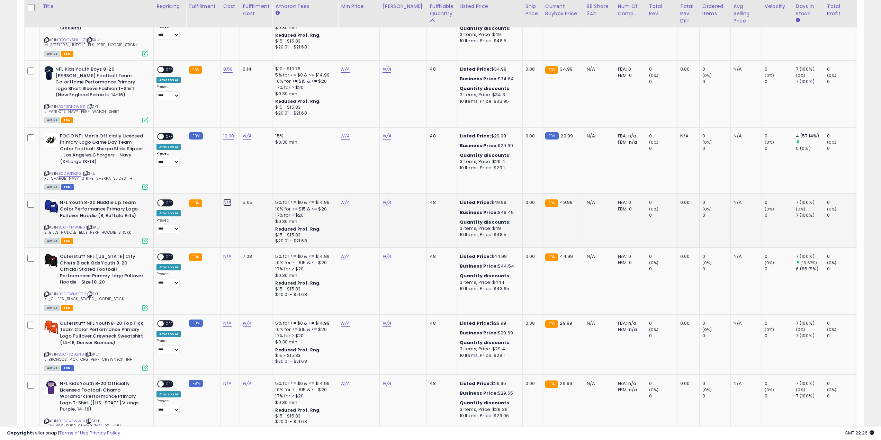
click at [228, 199] on link "N/A" at bounding box center [227, 202] width 8 height 7
type input "**"
click button "submit" at bounding box center [246, 171] width 12 height 10
click at [224, 253] on link "N/A" at bounding box center [227, 256] width 8 height 7
type input "*"
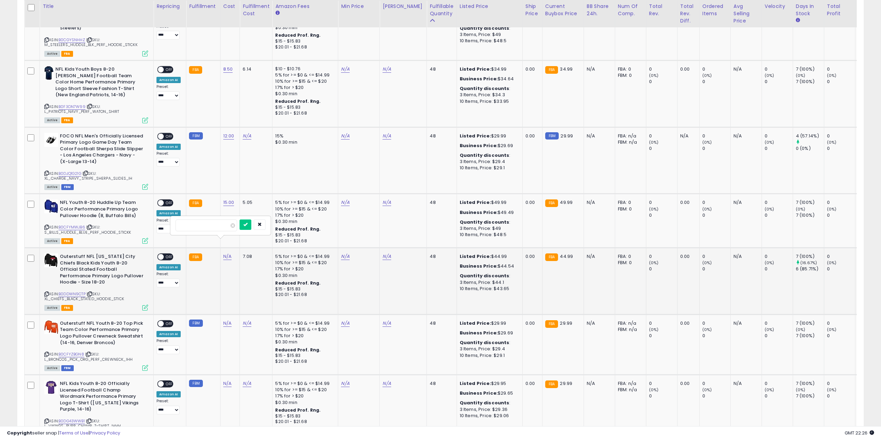
click button "submit" at bounding box center [246, 225] width 12 height 10
click at [228, 320] on link "N/A" at bounding box center [227, 323] width 8 height 7
type input "**"
click button "submit" at bounding box center [246, 291] width 12 height 10
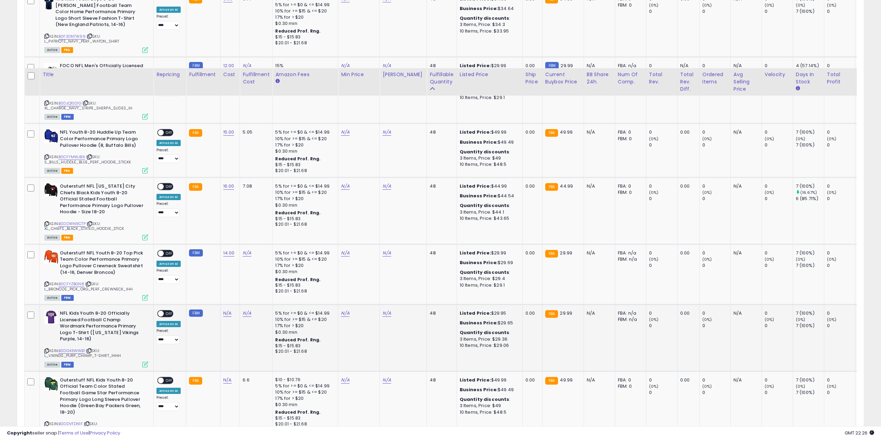
scroll to position [1385, 0]
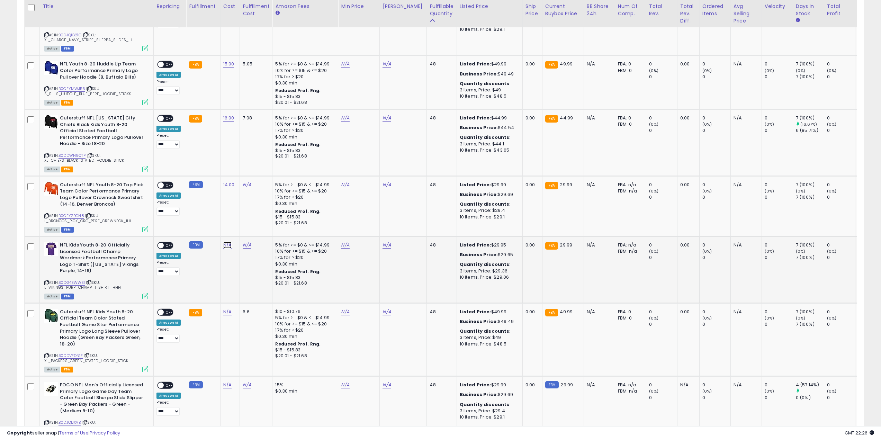
click at [223, 242] on link "N/A" at bounding box center [227, 245] width 8 height 7
type input "***"
click button "submit" at bounding box center [246, 213] width 12 height 10
click at [224, 309] on link "N/A" at bounding box center [227, 312] width 8 height 7
type input "**"
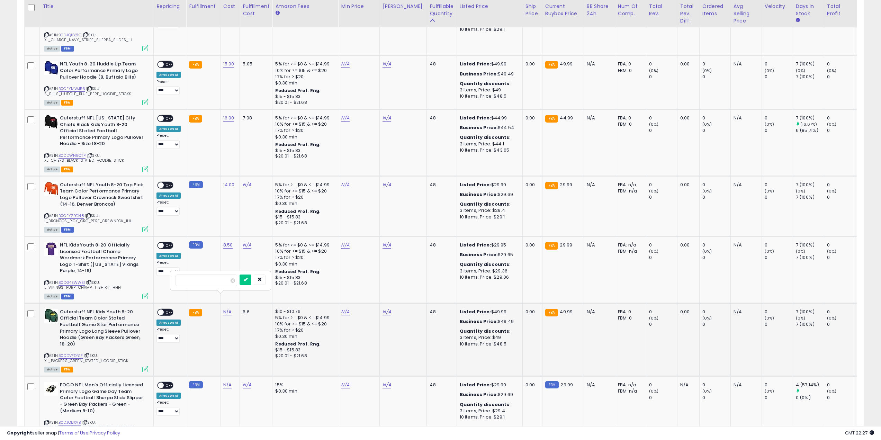
click button "submit" at bounding box center [246, 280] width 12 height 10
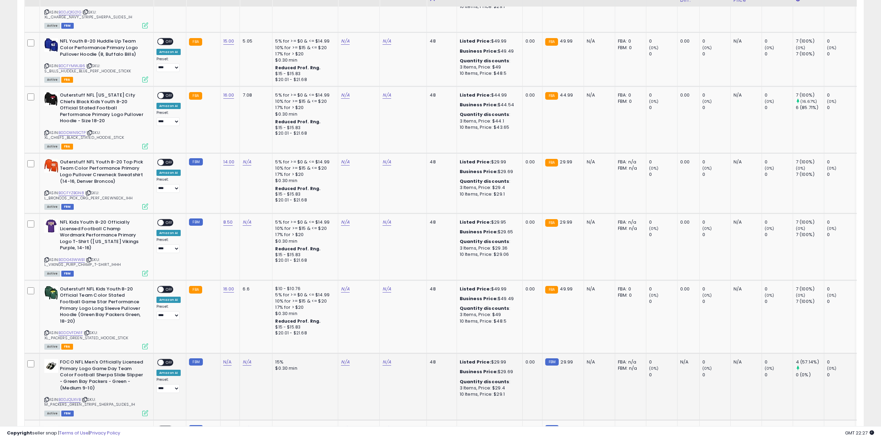
scroll to position [1489, 0]
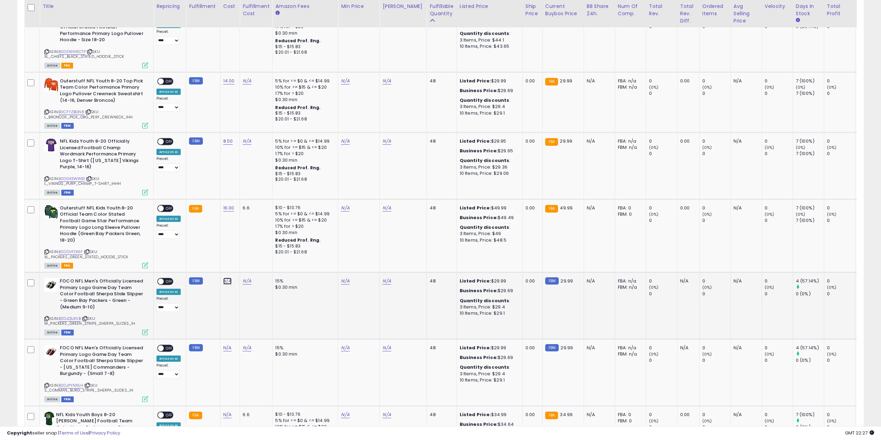
click at [227, 278] on link "N/A" at bounding box center [227, 281] width 8 height 7
type input "*"
click button "submit" at bounding box center [291, 246] width 12 height 10
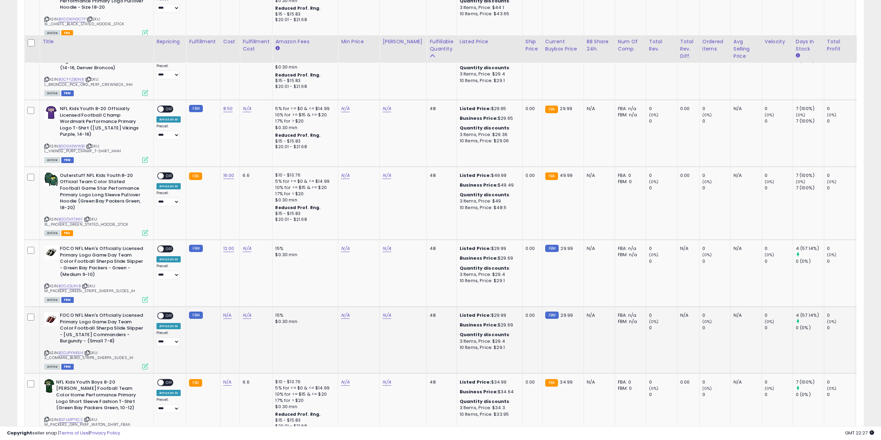
scroll to position [1559, 0]
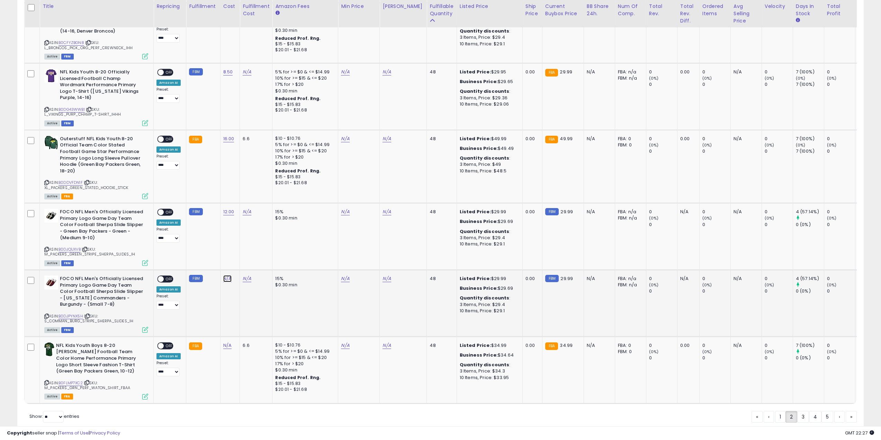
click at [229, 275] on link "N/A" at bounding box center [227, 278] width 8 height 7
type input "**"
click button "submit" at bounding box center [246, 240] width 12 height 10
click at [227, 342] on link "N/A" at bounding box center [227, 345] width 8 height 7
type input "***"
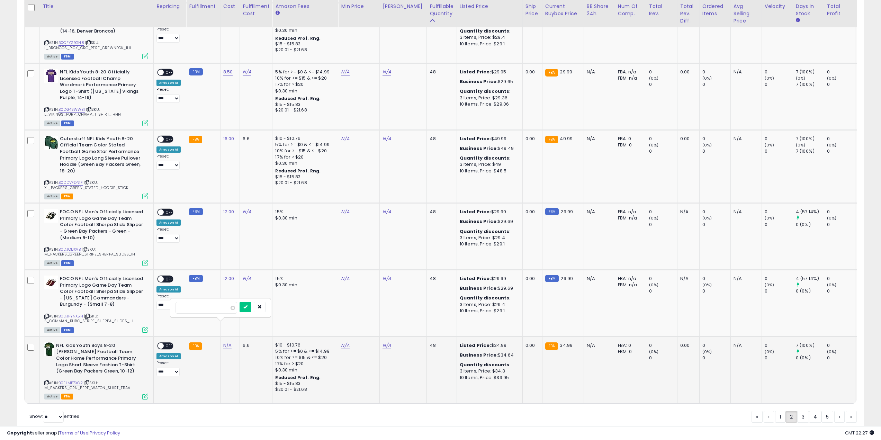
click button "submit" at bounding box center [246, 307] width 12 height 10
click at [803, 411] on link "3" at bounding box center [804, 417] width 12 height 12
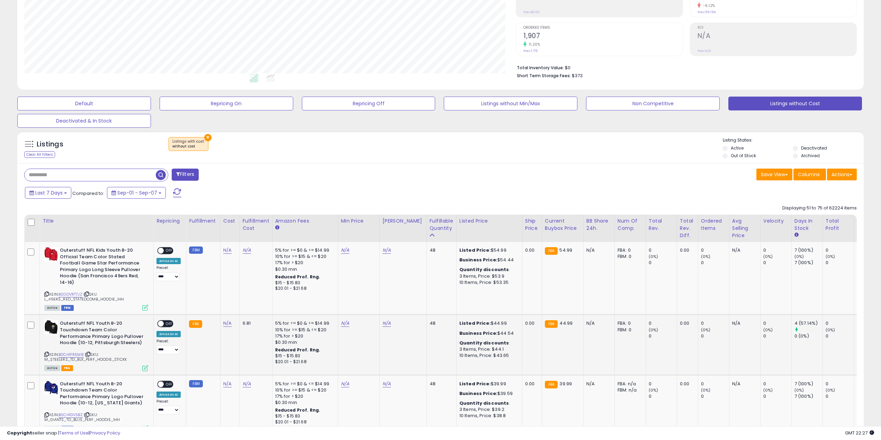
scroll to position [208, 0]
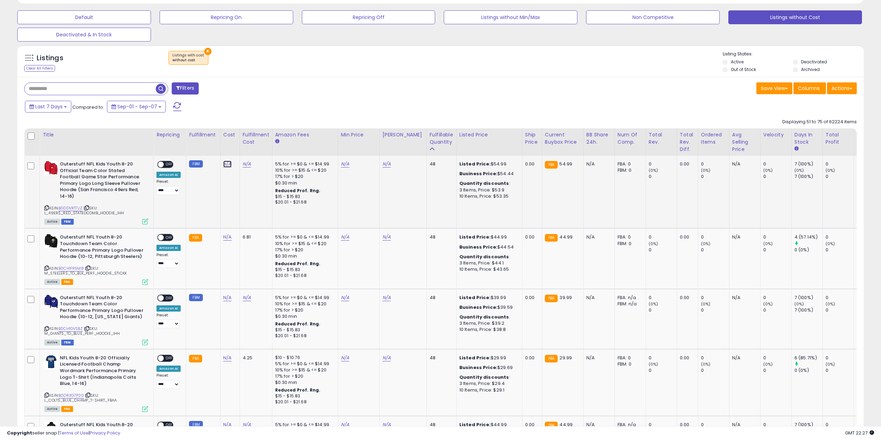
click at [224, 161] on link "N/A" at bounding box center [227, 164] width 8 height 7
type input "**"
click button "submit" at bounding box center [246, 146] width 12 height 10
click at [227, 234] on link "N/A" at bounding box center [227, 237] width 8 height 7
type input "**"
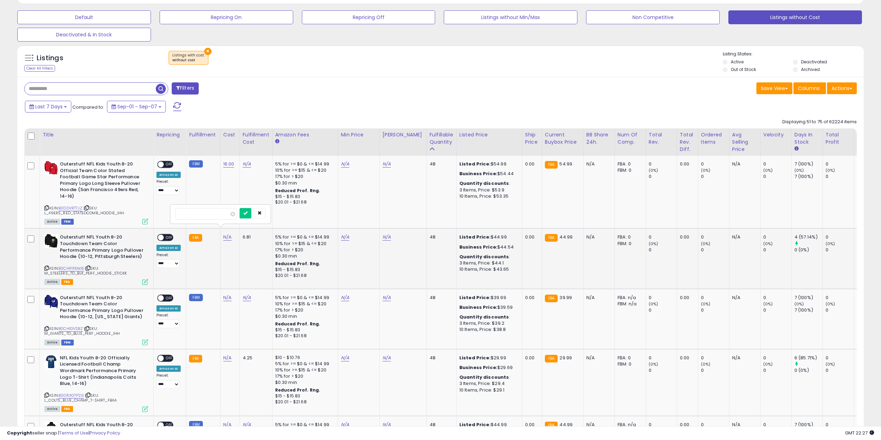
click button "submit" at bounding box center [246, 213] width 12 height 10
click at [225, 294] on link "N/A" at bounding box center [227, 297] width 8 height 7
type input "**"
click button "submit" at bounding box center [246, 273] width 12 height 10
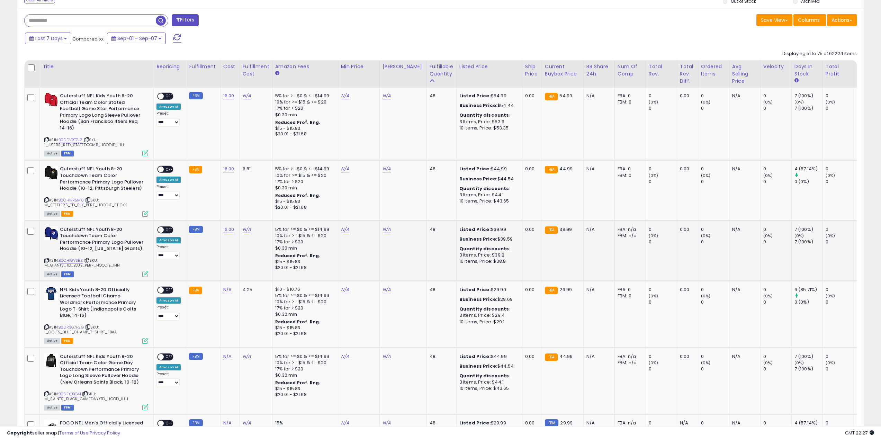
scroll to position [312, 0]
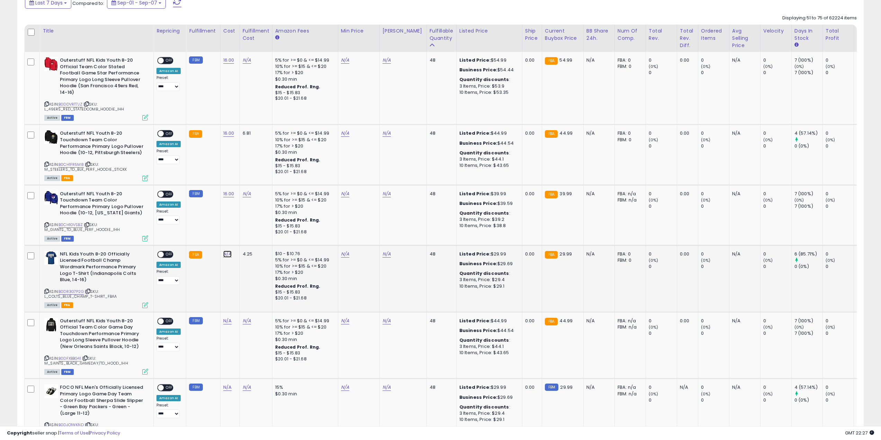
click at [229, 251] on link "N/A" at bounding box center [227, 254] width 8 height 7
type input "***"
click button "submit" at bounding box center [246, 230] width 12 height 10
click at [227, 318] on link "N/A" at bounding box center [227, 321] width 8 height 7
type input "*"
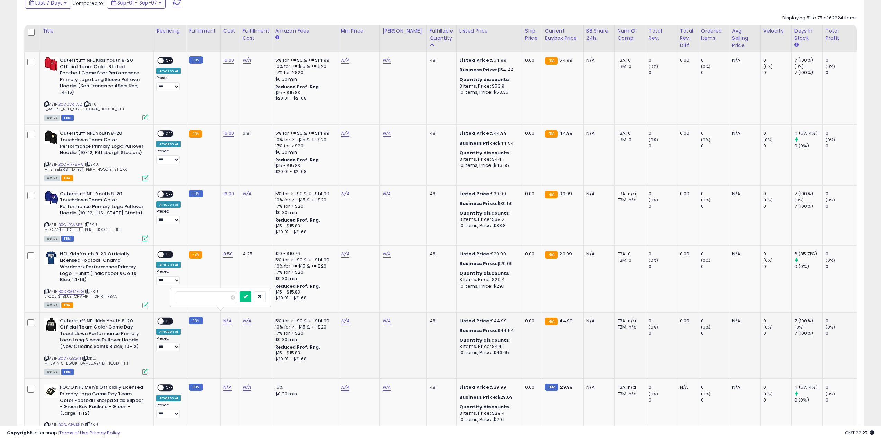
click button "submit" at bounding box center [246, 297] width 12 height 10
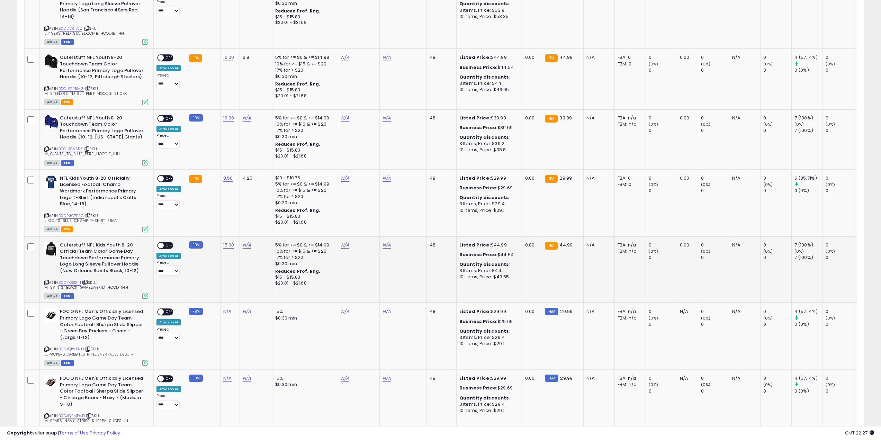
scroll to position [450, 0]
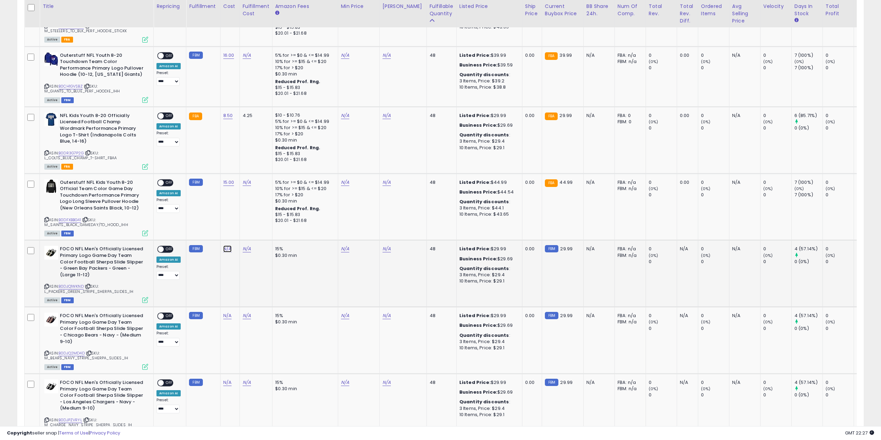
click at [228, 246] on link "N/A" at bounding box center [227, 249] width 8 height 7
type input "**"
click button "submit" at bounding box center [291, 228] width 12 height 10
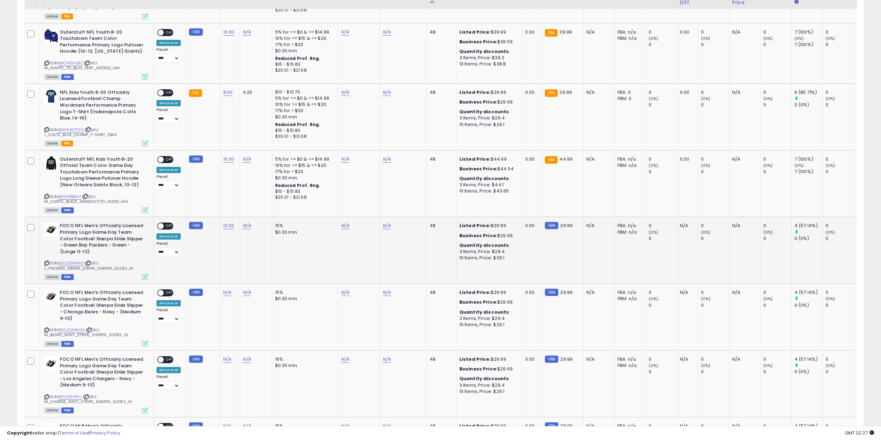
scroll to position [520, 0]
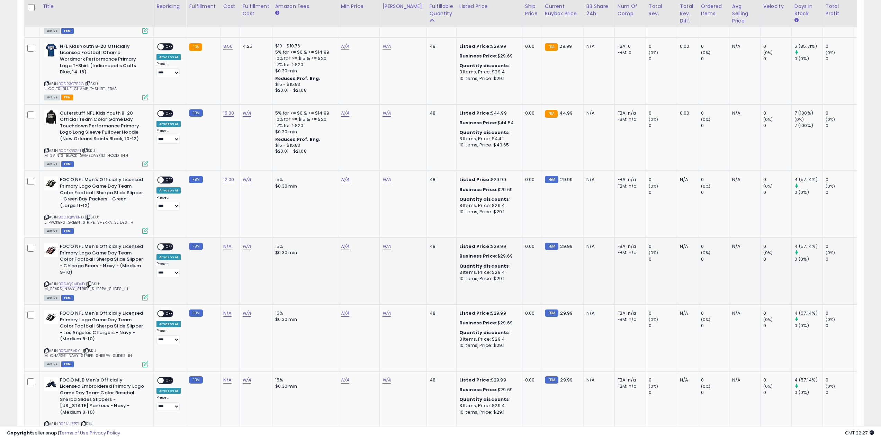
click at [226, 238] on td "N/A" at bounding box center [229, 271] width 19 height 67
click at [227, 243] on link "N/A" at bounding box center [227, 246] width 8 height 7
click button "submit" at bounding box center [246, 223] width 12 height 10
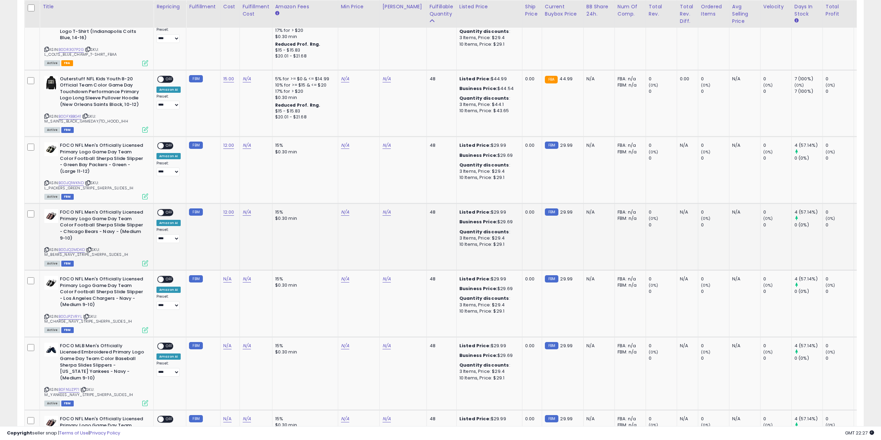
scroll to position [554, 0]
click at [224, 275] on link "N/A" at bounding box center [227, 278] width 8 height 7
click button "submit" at bounding box center [246, 254] width 12 height 10
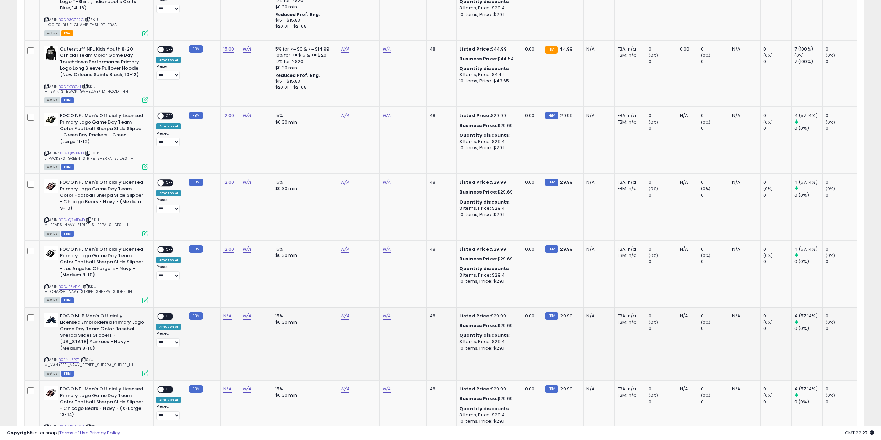
scroll to position [623, 0]
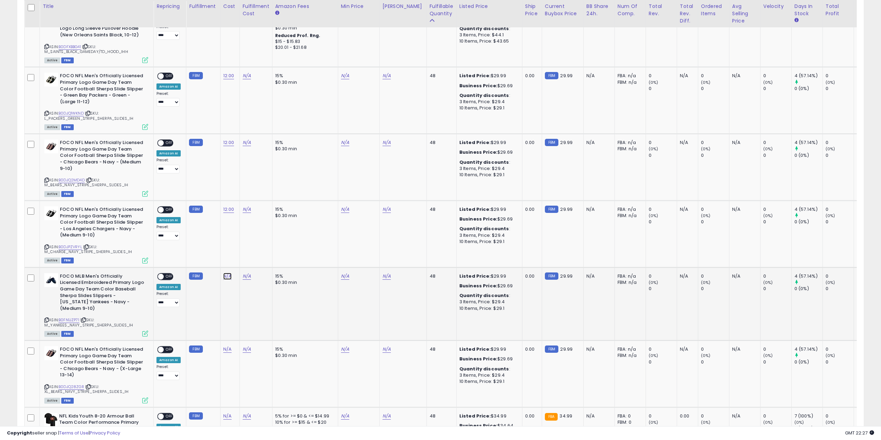
click at [225, 273] on link "N/A" at bounding box center [227, 276] width 8 height 7
type input "**"
click button "submit" at bounding box center [246, 252] width 12 height 10
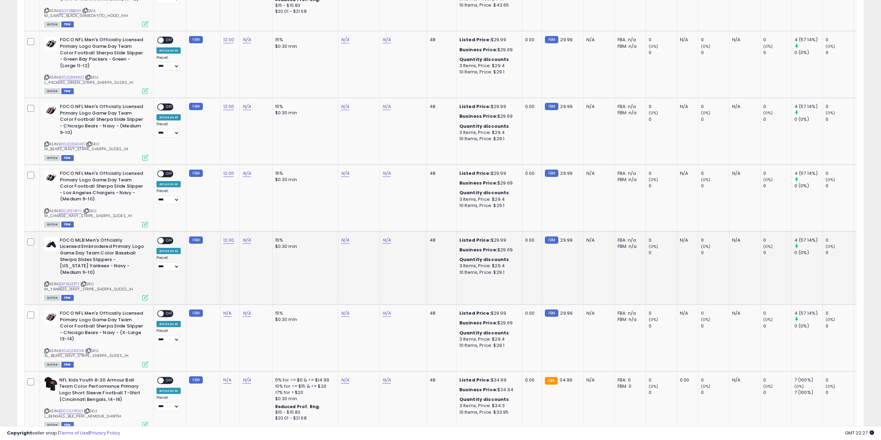
scroll to position [693, 0]
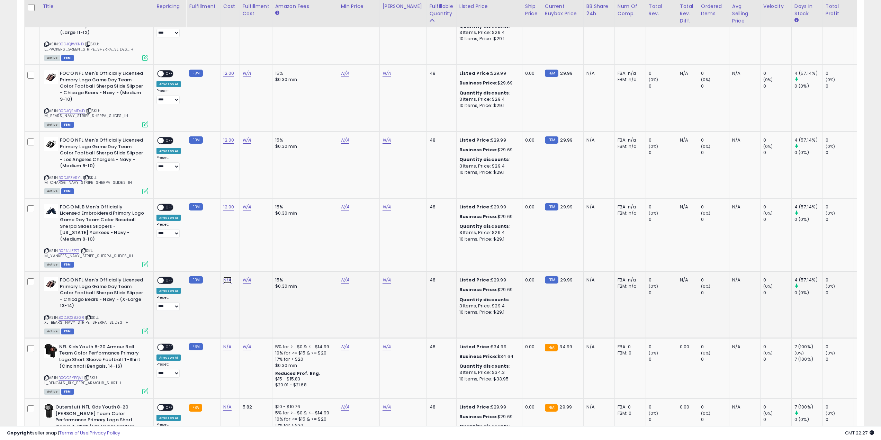
click at [225, 277] on link "N/A" at bounding box center [227, 280] width 8 height 7
type input "*"
click button "submit" at bounding box center [246, 250] width 12 height 10
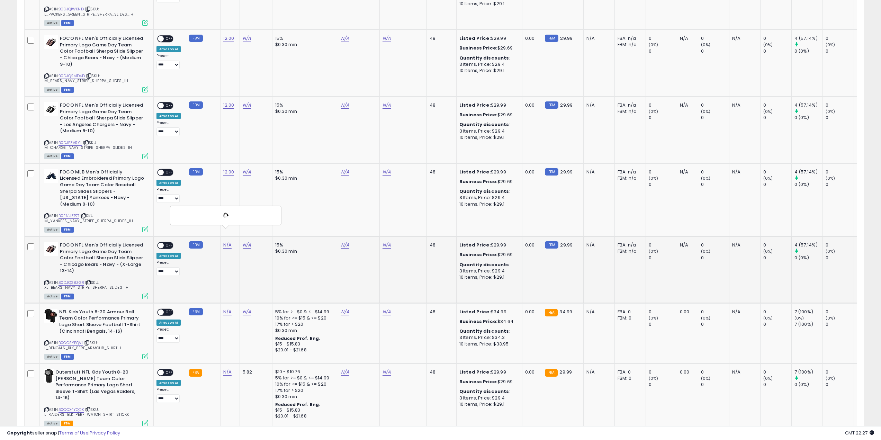
scroll to position [797, 0]
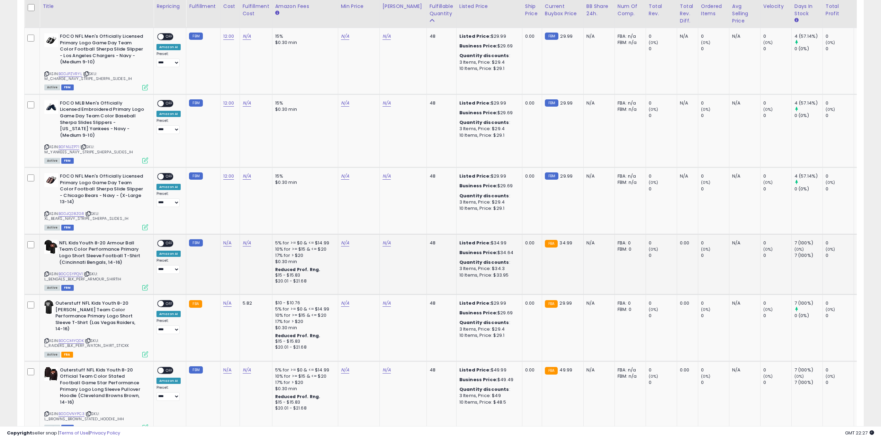
click at [223, 240] on div "N/A" at bounding box center [228, 243] width 11 height 6
click at [225, 240] on link "N/A" at bounding box center [227, 243] width 8 height 7
type input "***"
click button "submit" at bounding box center [246, 212] width 12 height 10
click at [221, 295] on td "N/A" at bounding box center [229, 328] width 19 height 67
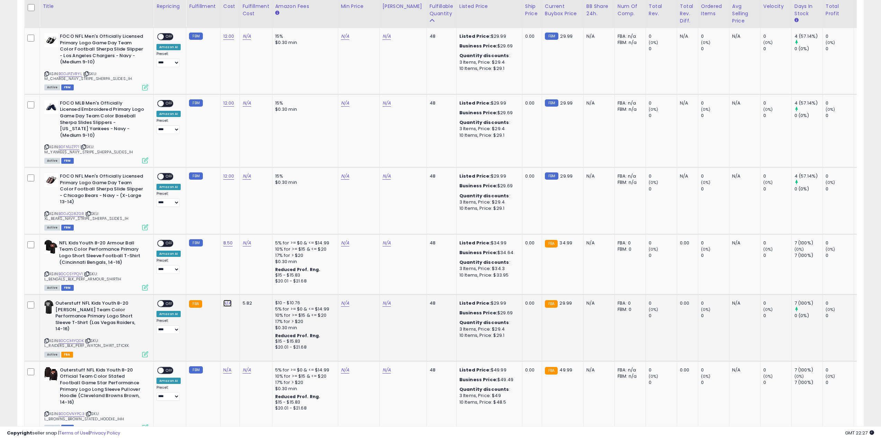
click at [225, 300] on link "N/A" at bounding box center [227, 303] width 8 height 7
type input "***"
click button "submit" at bounding box center [246, 273] width 12 height 10
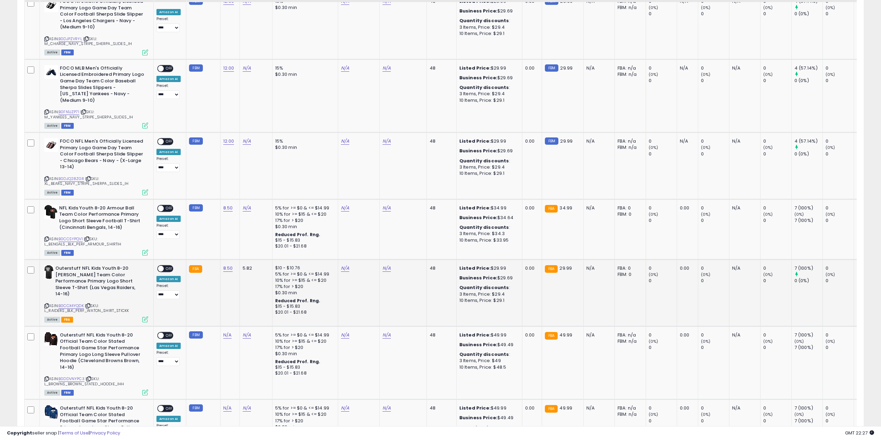
scroll to position [866, 0]
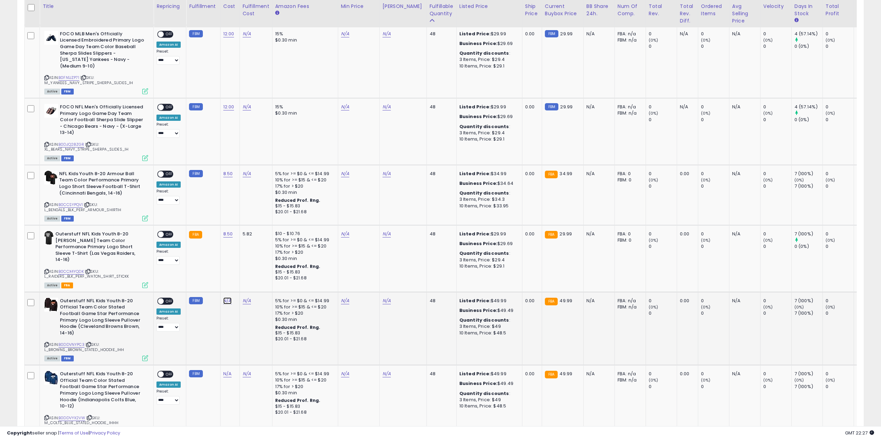
click at [223, 298] on link "N/A" at bounding box center [227, 301] width 8 height 7
type input "**"
click button "submit" at bounding box center [246, 264] width 12 height 10
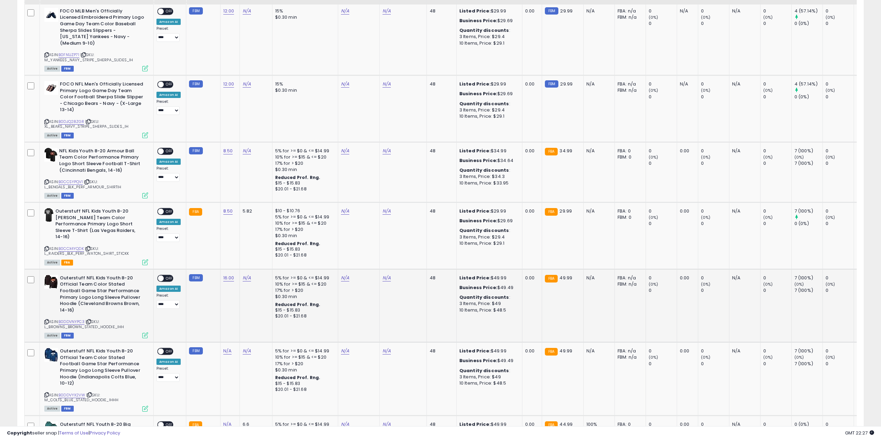
scroll to position [935, 0]
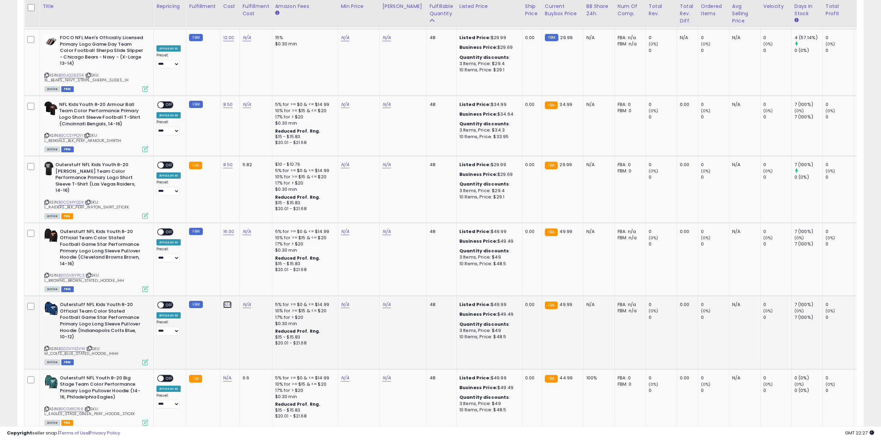
click at [227, 301] on link "N/A" at bounding box center [227, 304] width 8 height 7
type input "**"
click button "submit" at bounding box center [246, 261] width 12 height 10
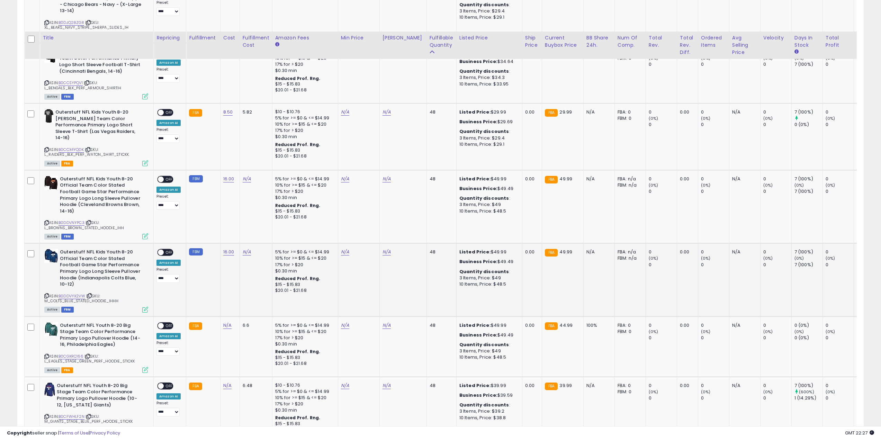
scroll to position [1039, 0]
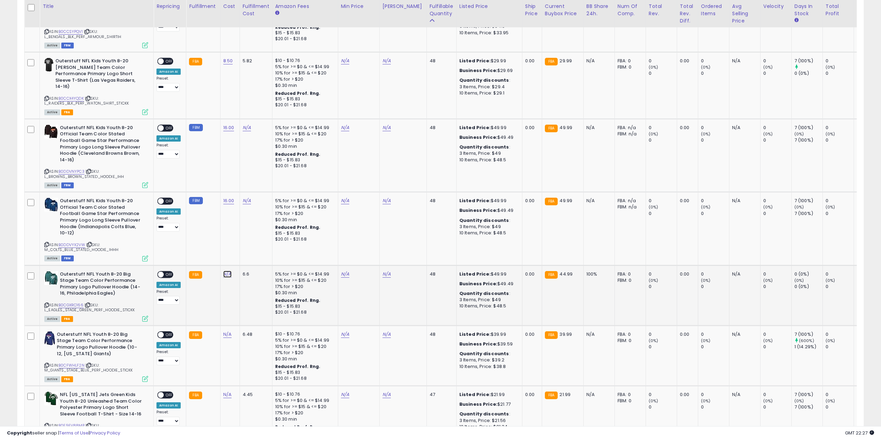
click at [225, 271] on link "N/A" at bounding box center [227, 274] width 8 height 7
type input "**"
click button "submit" at bounding box center [246, 224] width 12 height 10
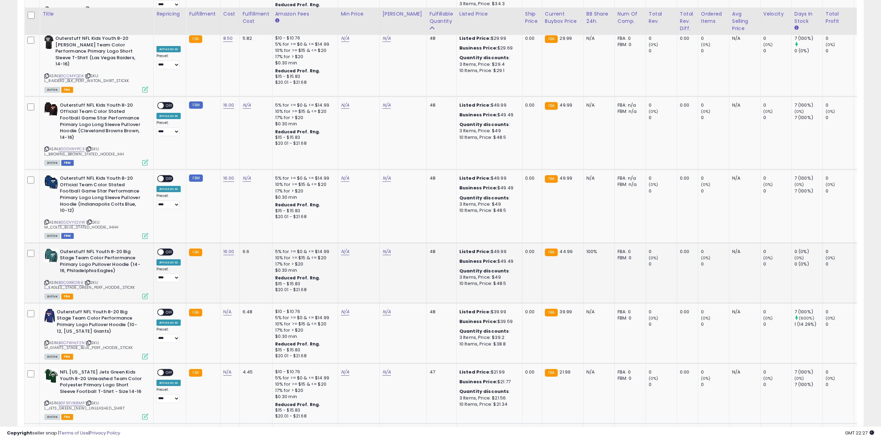
scroll to position [1074, 0]
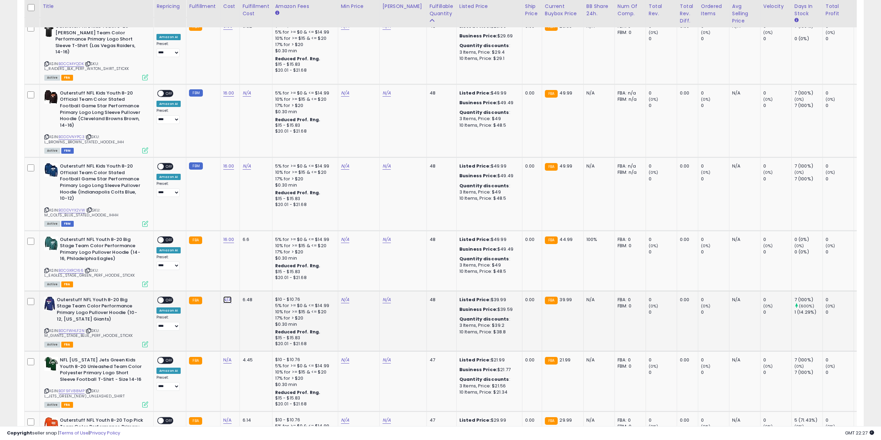
click at [227, 296] on link "N/A" at bounding box center [227, 299] width 8 height 7
type input "**"
click button "submit" at bounding box center [246, 250] width 12 height 10
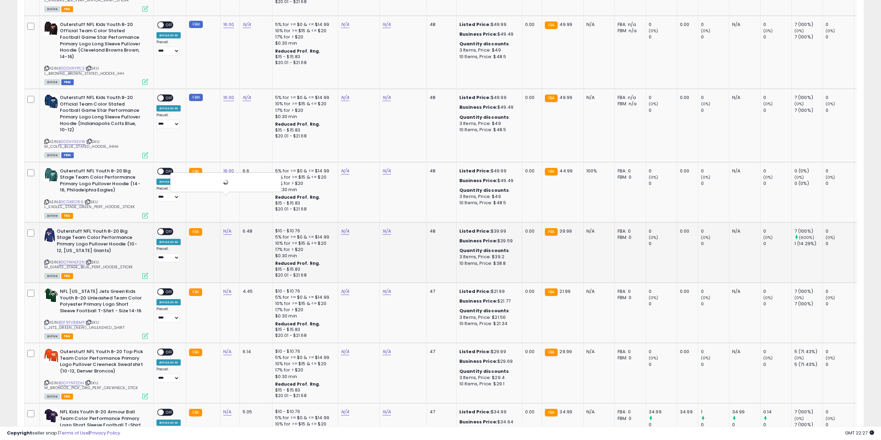
scroll to position [1143, 0]
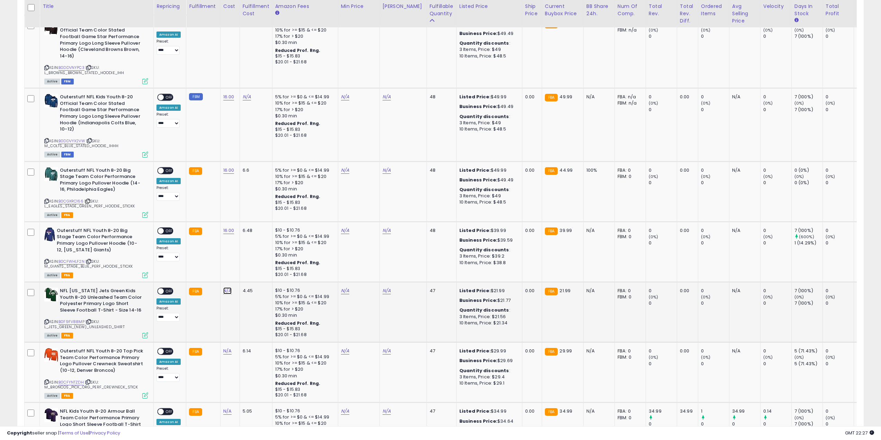
click at [227, 287] on link "N/A" at bounding box center [227, 290] width 8 height 7
type input "***"
click button "submit" at bounding box center [246, 241] width 12 height 10
click at [227, 348] on link "N/A" at bounding box center [227, 351] width 8 height 7
type input "**"
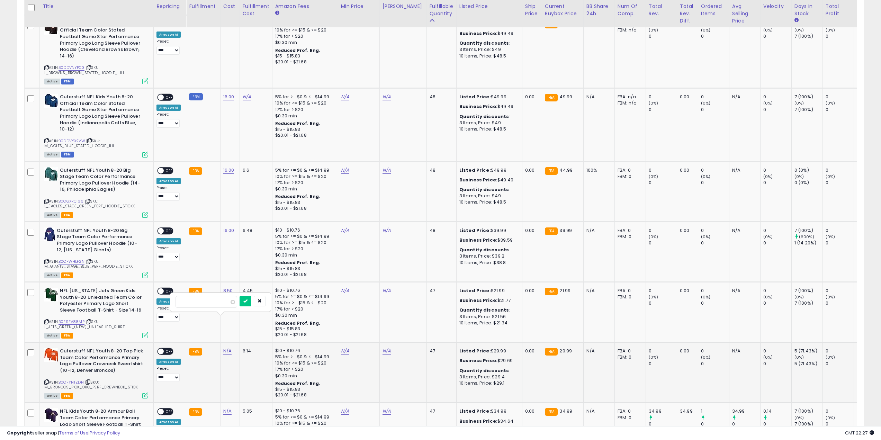
click button "submit" at bounding box center [246, 301] width 12 height 10
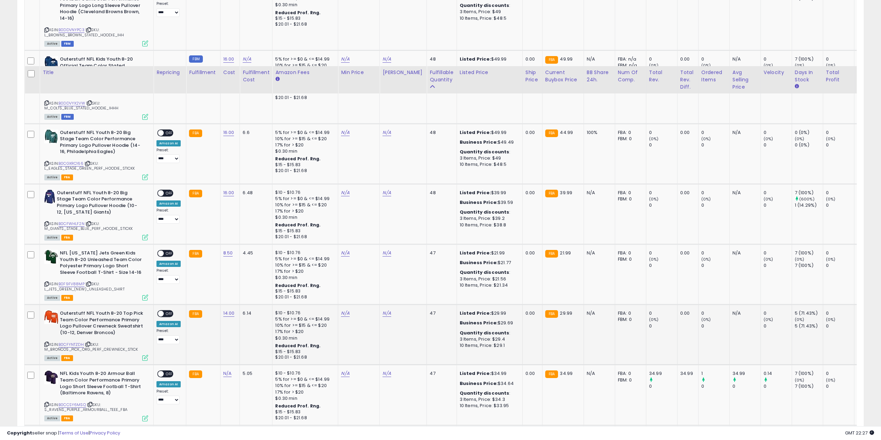
scroll to position [1247, 0]
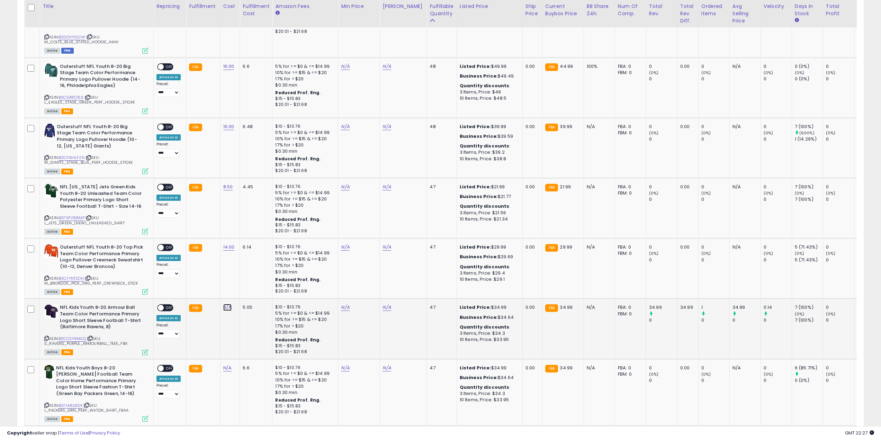
click at [224, 304] on link "N/A" at bounding box center [227, 307] width 8 height 7
click button "submit" at bounding box center [246, 258] width 12 height 10
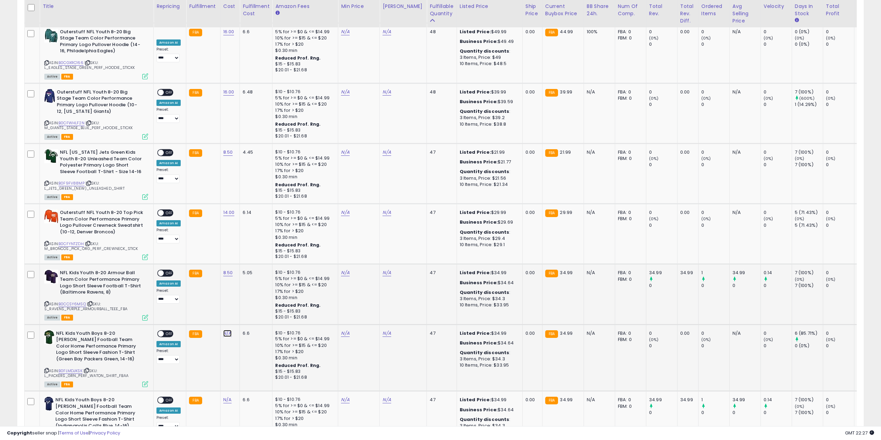
click at [225, 330] on link "N/A" at bounding box center [227, 333] width 8 height 7
type input "***"
click button "submit" at bounding box center [291, 287] width 12 height 10
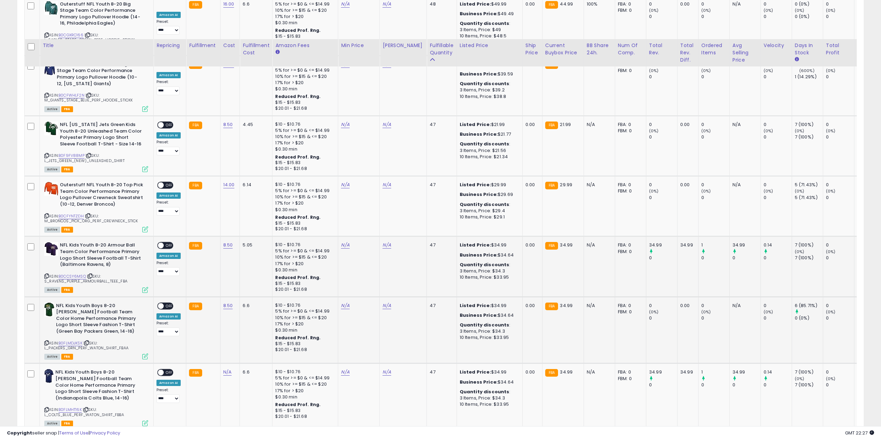
scroll to position [1351, 0]
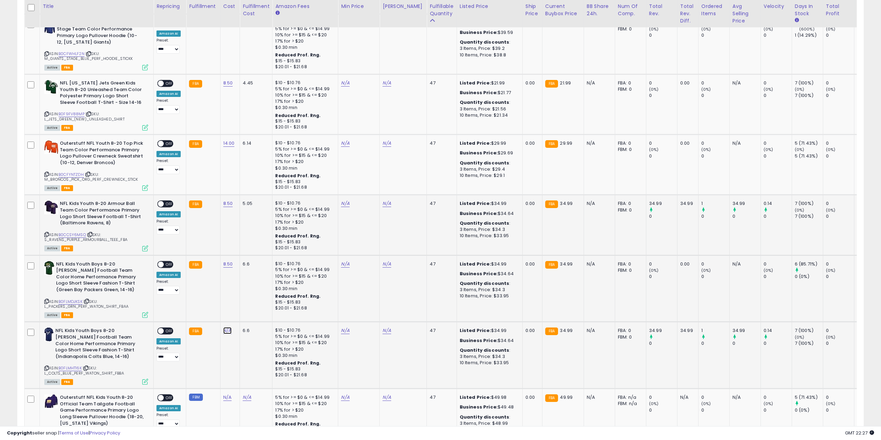
click at [223, 327] on link "N/A" at bounding box center [227, 330] width 8 height 7
type input "***"
click button "submit" at bounding box center [246, 281] width 12 height 10
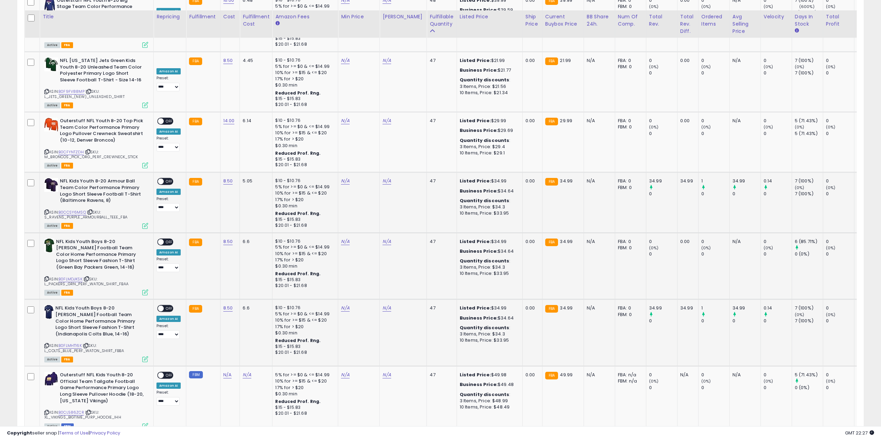
scroll to position [1385, 0]
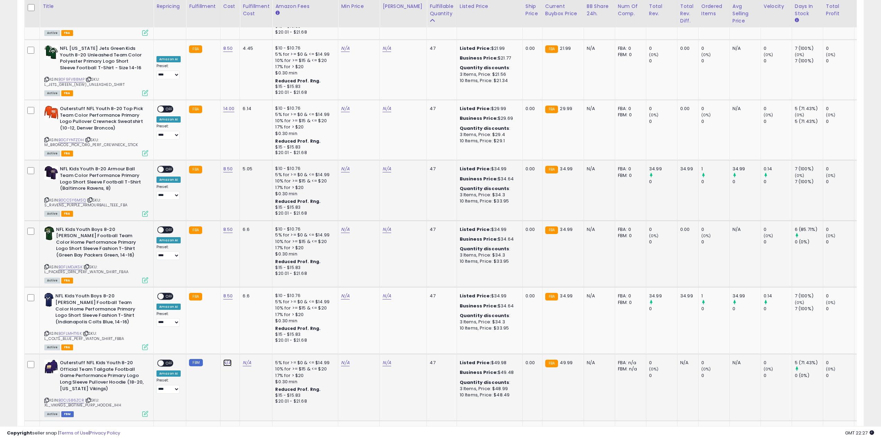
click at [226, 360] on link "N/A" at bounding box center [227, 363] width 8 height 7
type input "**"
click button "submit" at bounding box center [246, 313] width 12 height 10
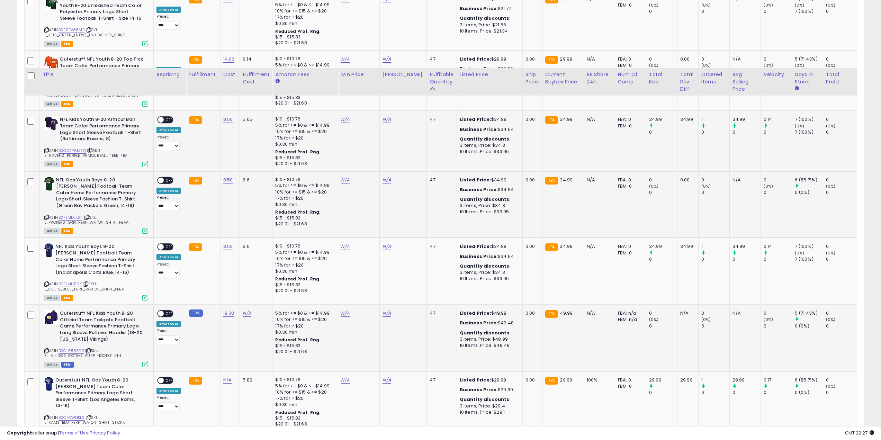
scroll to position [1524, 0]
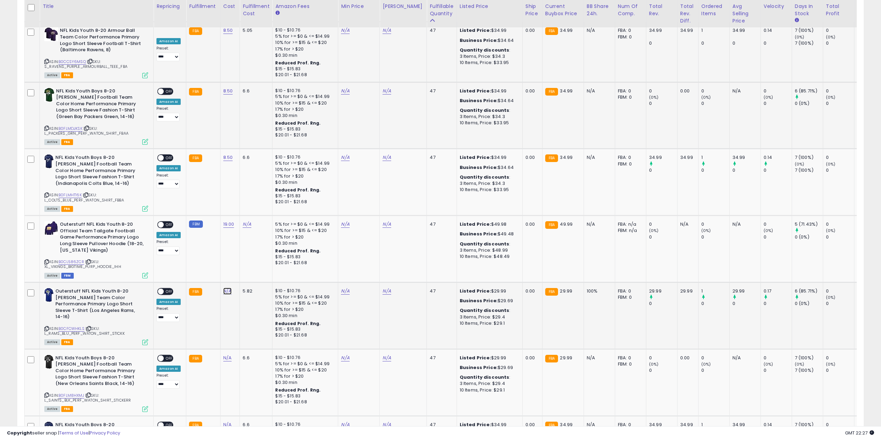
click at [227, 288] on link "N/A" at bounding box center [227, 291] width 8 height 7
type input "***"
click button "submit" at bounding box center [246, 241] width 12 height 10
click at [227, 355] on link "N/A" at bounding box center [227, 358] width 8 height 7
type input "***"
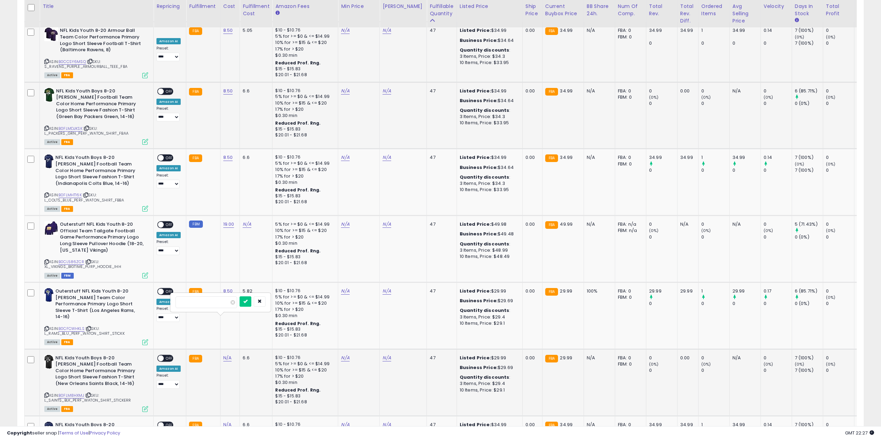
click button "submit" at bounding box center [246, 301] width 12 height 10
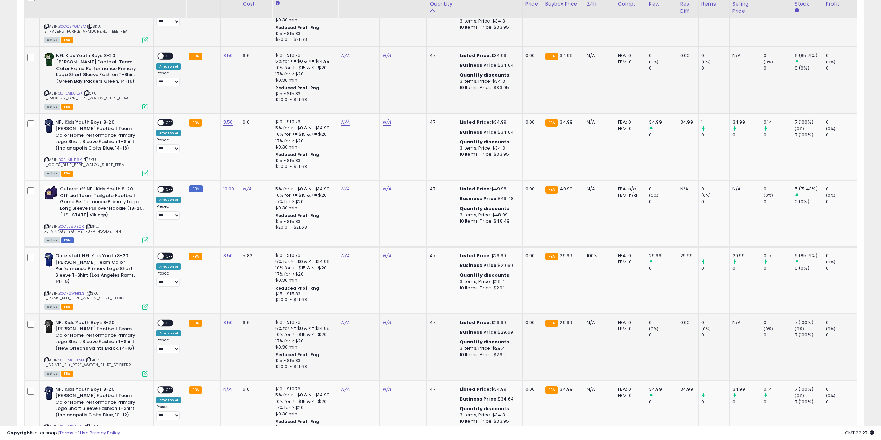
scroll to position [1593, 0]
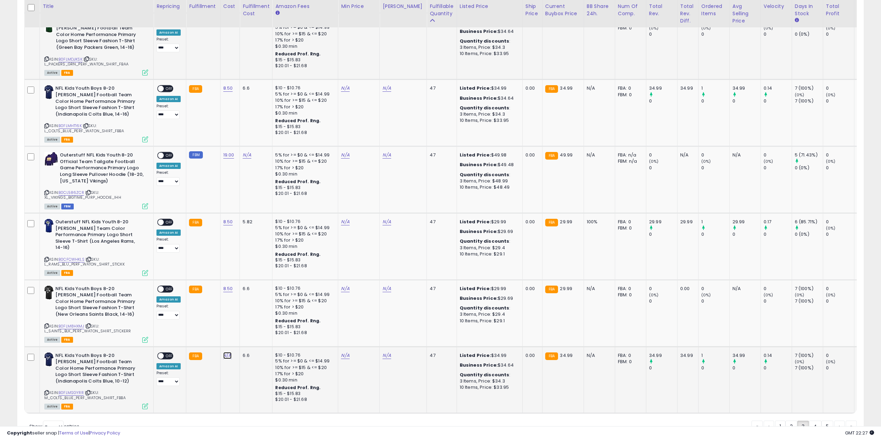
click at [227, 352] on link "N/A" at bounding box center [227, 355] width 8 height 7
type input "***"
click button "submit" at bounding box center [246, 299] width 12 height 10
drag, startPoint x: 208, startPoint y: 384, endPoint x: 201, endPoint y: 334, distance: 51.4
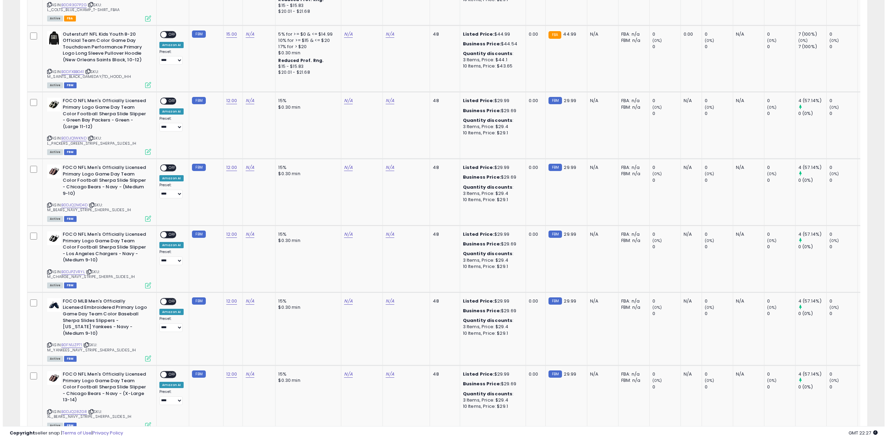
scroll to position [0, 0]
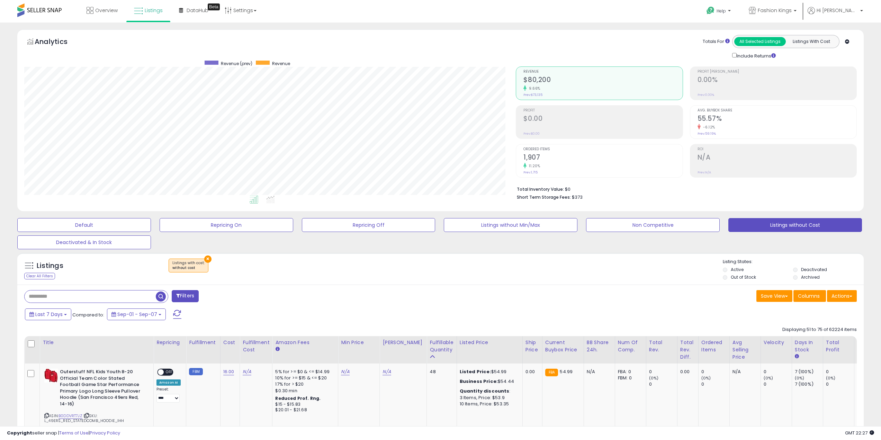
click at [161, 296] on span "button" at bounding box center [161, 297] width 10 height 10
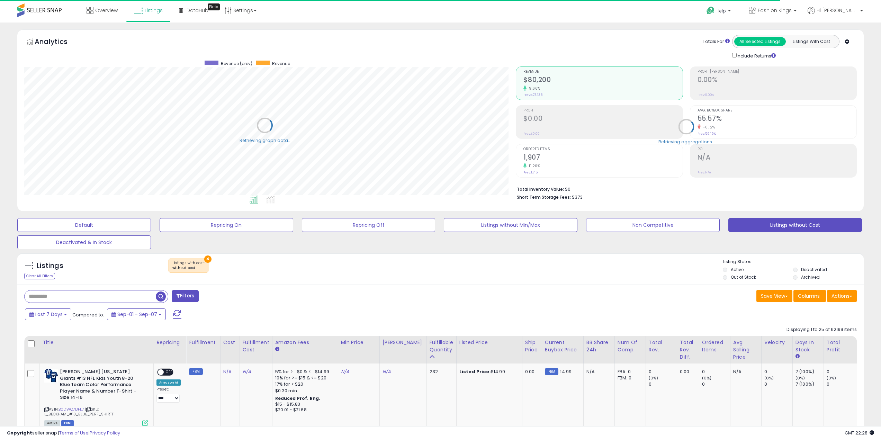
scroll to position [142, 492]
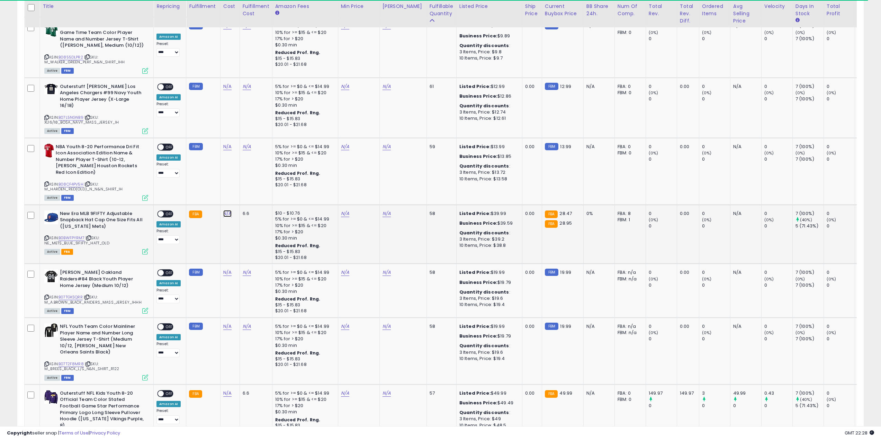
click at [227, 210] on link "N/A" at bounding box center [227, 213] width 8 height 7
type input "**"
click button "submit" at bounding box center [246, 162] width 12 height 10
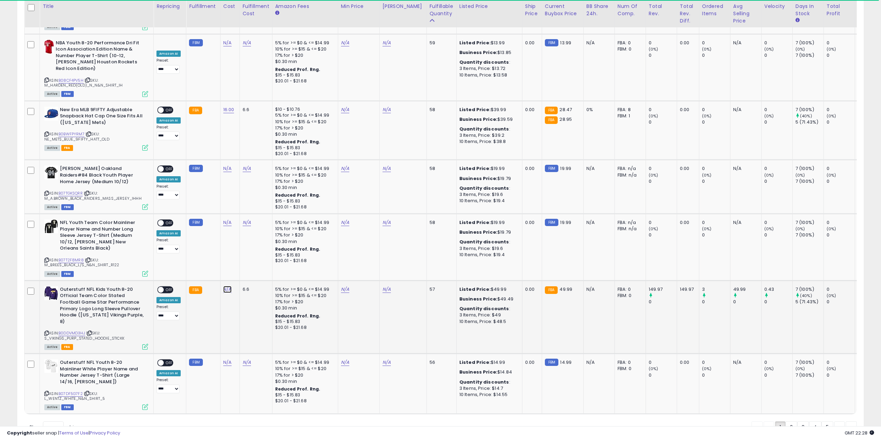
click at [225, 286] on link "N/A" at bounding box center [227, 289] width 8 height 7
type input "**"
click button "submit" at bounding box center [246, 238] width 12 height 10
click at [787, 422] on link "2" at bounding box center [792, 428] width 12 height 12
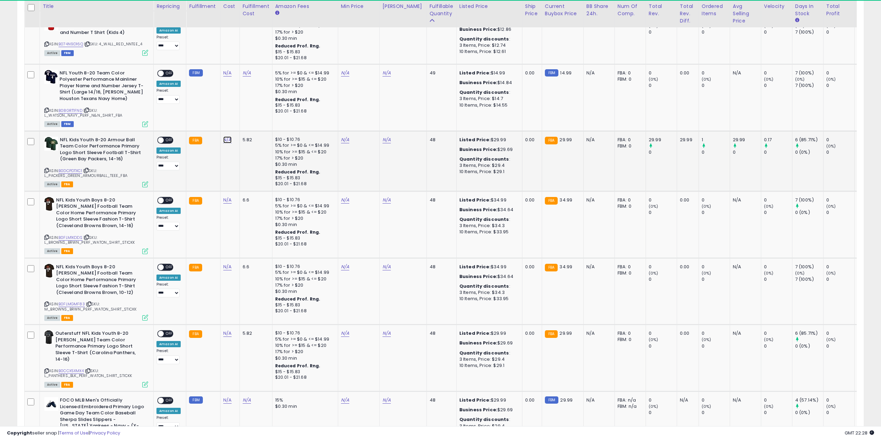
click at [224, 138] on link "N/A" at bounding box center [227, 139] width 8 height 7
type input "***"
click button "submit" at bounding box center [246, 120] width 12 height 10
click at [225, 200] on link "N/A" at bounding box center [227, 200] width 8 height 7
type input "***"
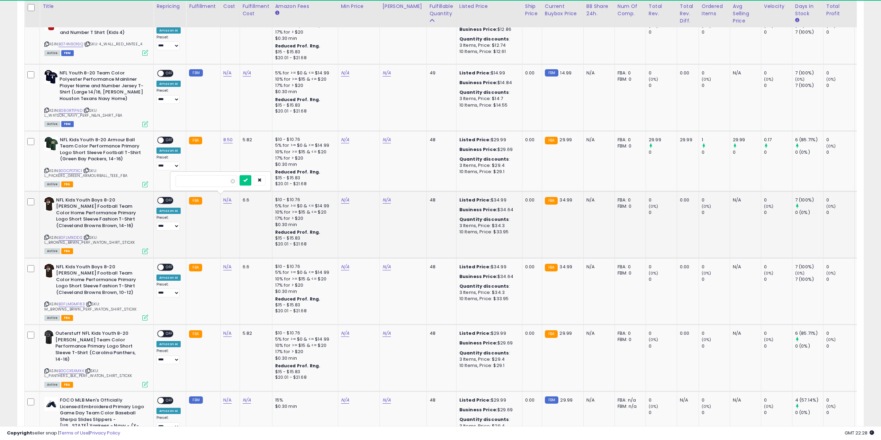
click button "submit" at bounding box center [246, 180] width 12 height 10
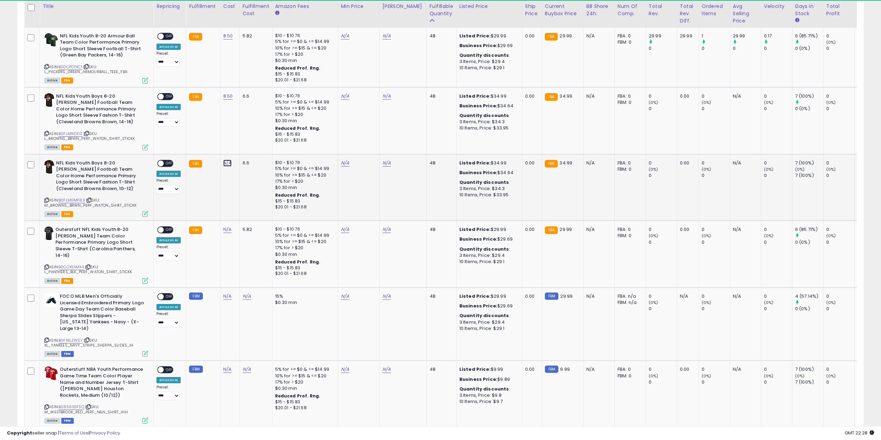
click at [226, 161] on link "N/A" at bounding box center [227, 163] width 8 height 7
type input "***"
click button "submit" at bounding box center [291, 147] width 12 height 10
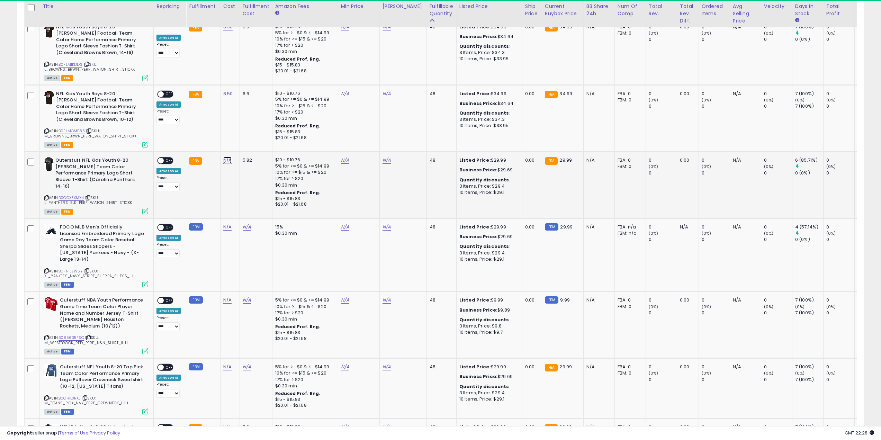
click at [228, 157] on link "N/A" at bounding box center [227, 160] width 8 height 7
click button "submit" at bounding box center [246, 141] width 12 height 10
click at [226, 224] on link "N/A" at bounding box center [227, 227] width 8 height 7
type input "**"
click button "submit" at bounding box center [291, 205] width 12 height 10
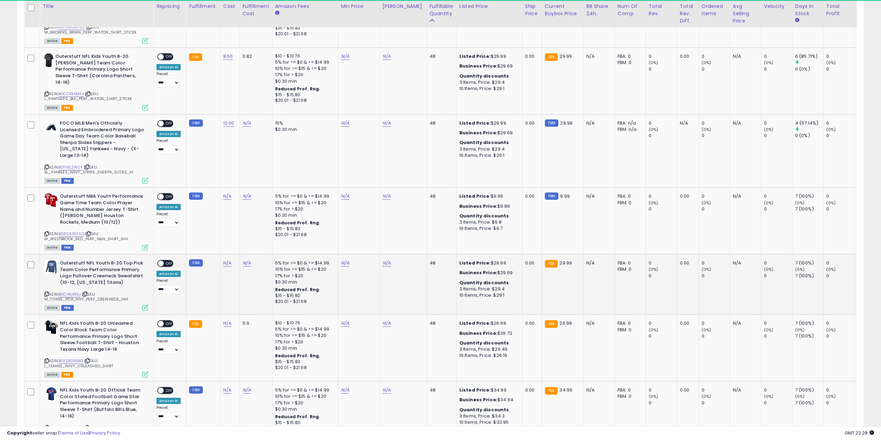
click at [225, 255] on td "N/A" at bounding box center [229, 285] width 19 height 60
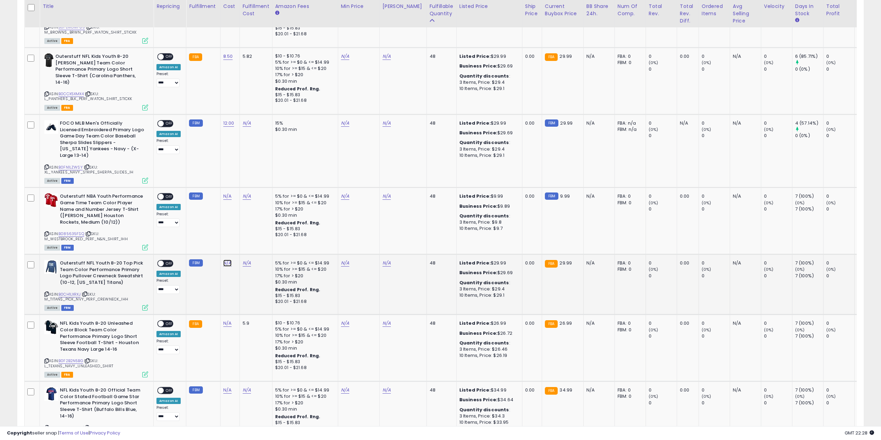
click at [227, 260] on link "N/A" at bounding box center [227, 263] width 8 height 7
click button "submit" at bounding box center [246, 230] width 12 height 10
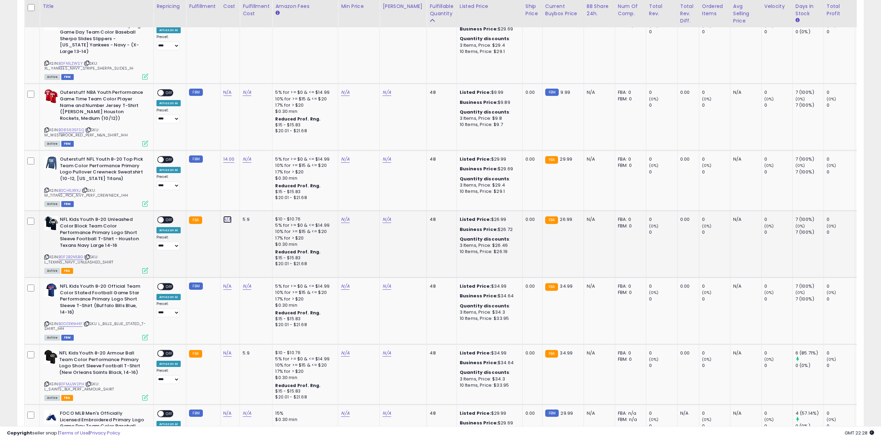
click at [225, 216] on link "N/A" at bounding box center [227, 219] width 8 height 7
click button "submit" at bounding box center [246, 187] width 12 height 10
click at [229, 283] on link "N/A" at bounding box center [227, 286] width 8 height 7
type input "***"
click button "submit" at bounding box center [246, 254] width 12 height 10
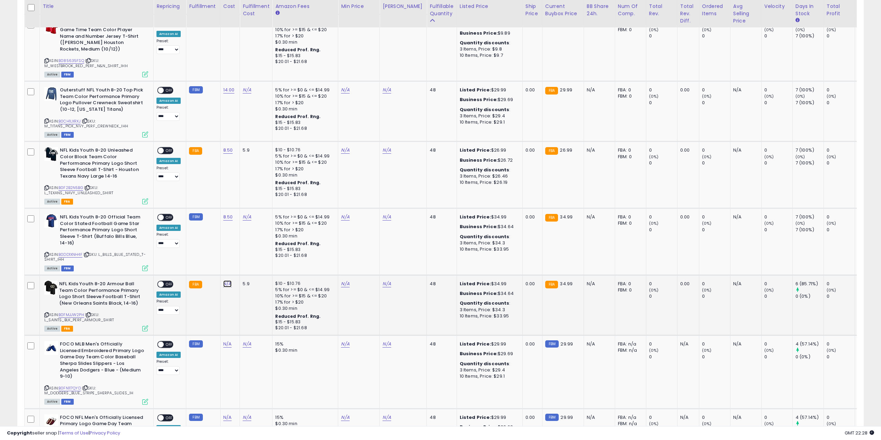
click at [223, 281] on link "N/A" at bounding box center [227, 284] width 8 height 7
type input "***"
click button "submit" at bounding box center [246, 251] width 12 height 10
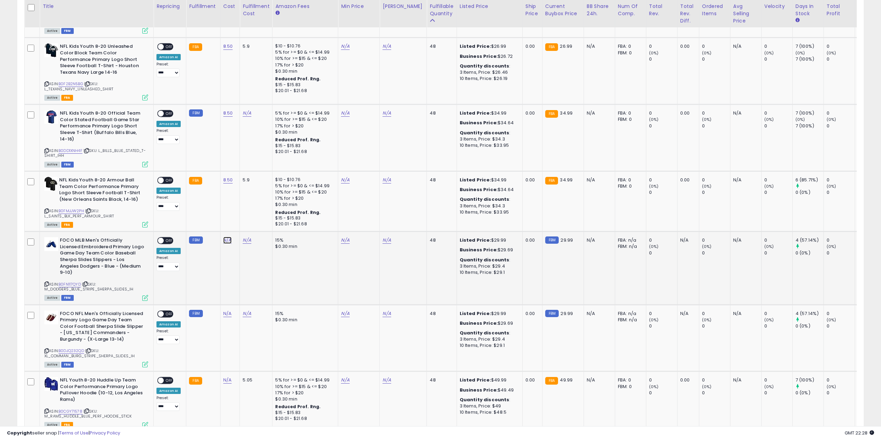
click at [226, 237] on link "N/A" at bounding box center [227, 240] width 8 height 7
click button "submit" at bounding box center [246, 208] width 12 height 10
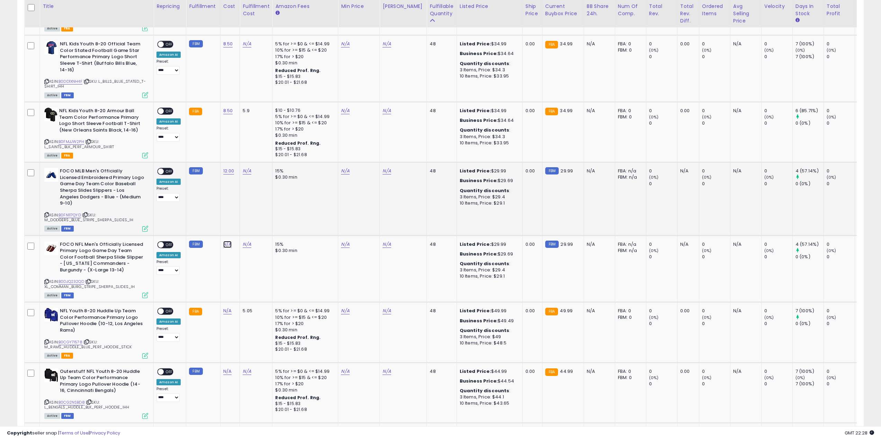
click at [226, 241] on link "N/A" at bounding box center [227, 244] width 8 height 7
type input "**"
click button "submit" at bounding box center [291, 209] width 12 height 10
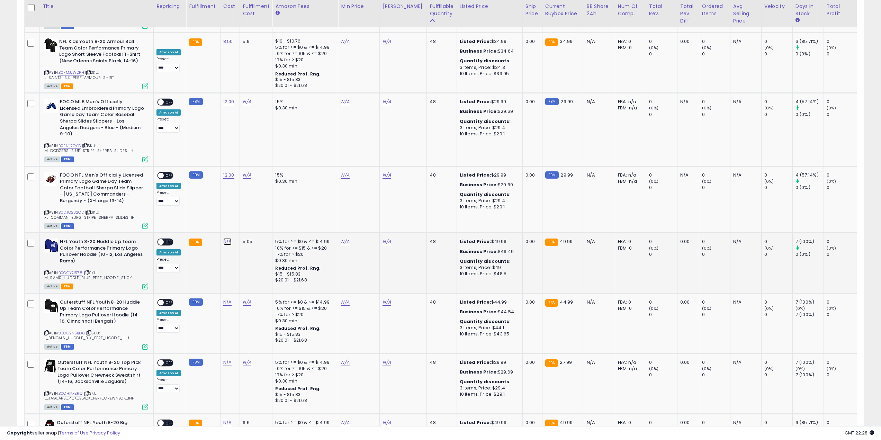
click at [226, 238] on link "N/A" at bounding box center [227, 241] width 8 height 7
type input "*"
click button "submit" at bounding box center [246, 203] width 12 height 10
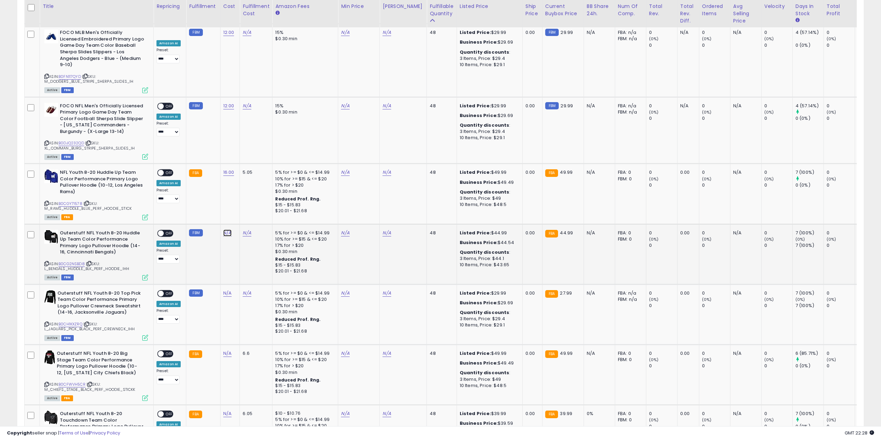
click at [224, 230] on link "N/A" at bounding box center [227, 233] width 8 height 7
type input "*"
click button "submit" at bounding box center [246, 194] width 12 height 10
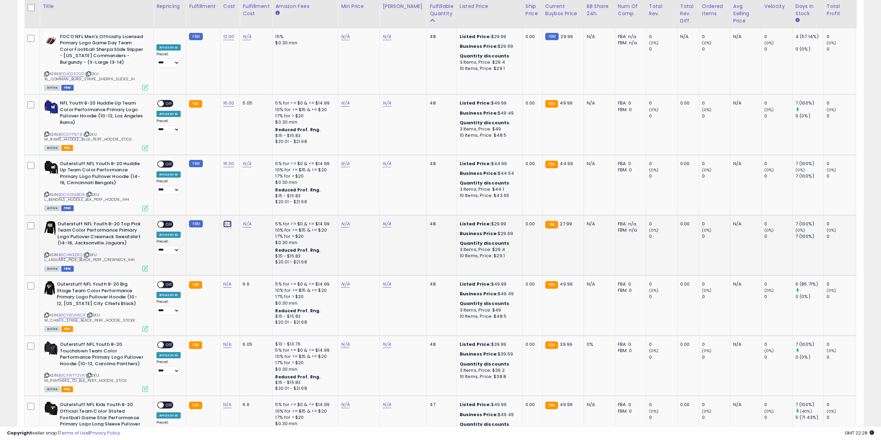
click at [224, 221] on link "N/A" at bounding box center [227, 224] width 8 height 7
type input "**"
click button "submit" at bounding box center [246, 185] width 12 height 10
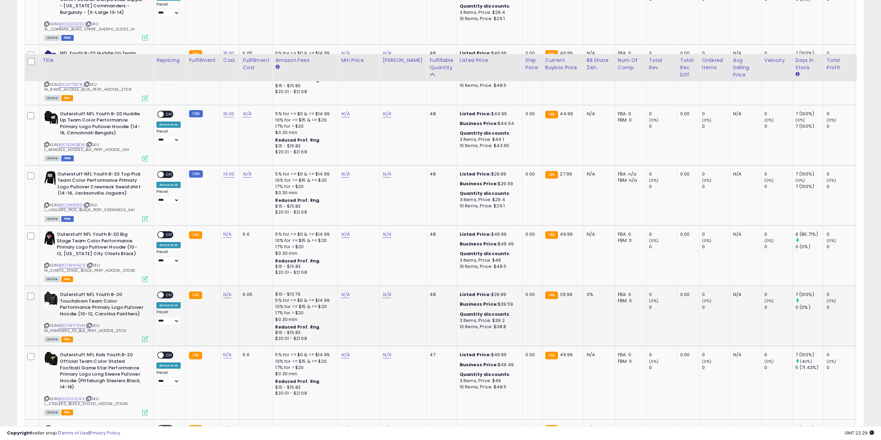
scroll to position [1524, 0]
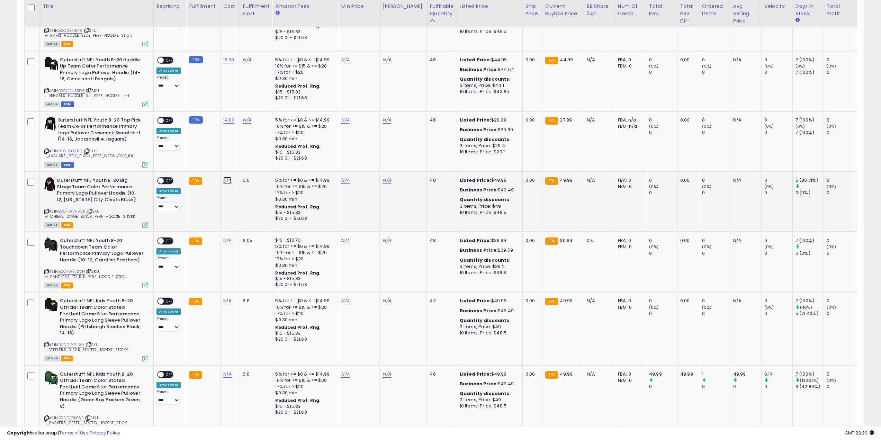
drag, startPoint x: 224, startPoint y: 158, endPoint x: 232, endPoint y: 158, distance: 7.3
click at [224, 177] on link "N/A" at bounding box center [227, 180] width 8 height 7
type input "*"
click button "submit" at bounding box center [246, 141] width 12 height 10
click at [224, 237] on link "N/A" at bounding box center [227, 240] width 8 height 7
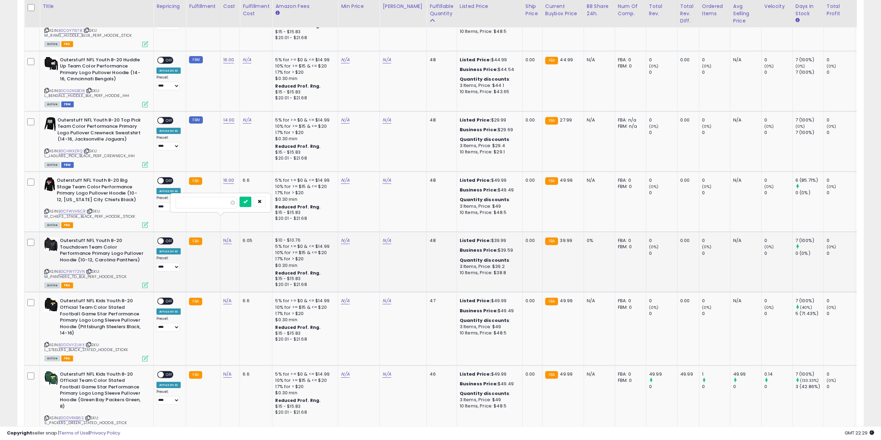
type input "**"
click button "submit" at bounding box center [246, 202] width 12 height 10
click at [223, 298] on link "N/A" at bounding box center [227, 301] width 8 height 7
click button "submit" at bounding box center [246, 262] width 12 height 10
click at [226, 371] on link "N/A" at bounding box center [227, 374] width 8 height 7
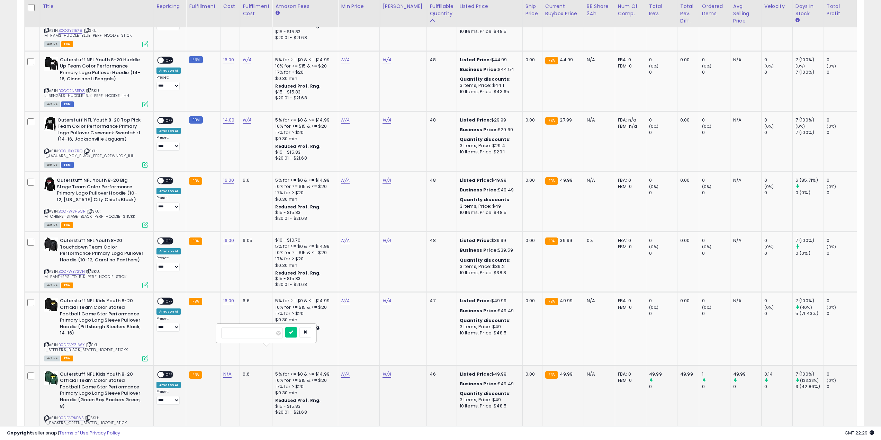
type input "**"
click button "submit" at bounding box center [246, 329] width 12 height 10
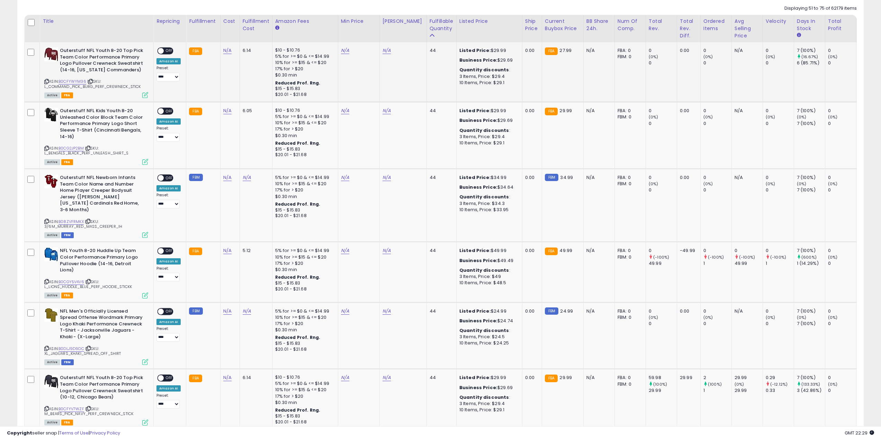
scroll to position [312, 0]
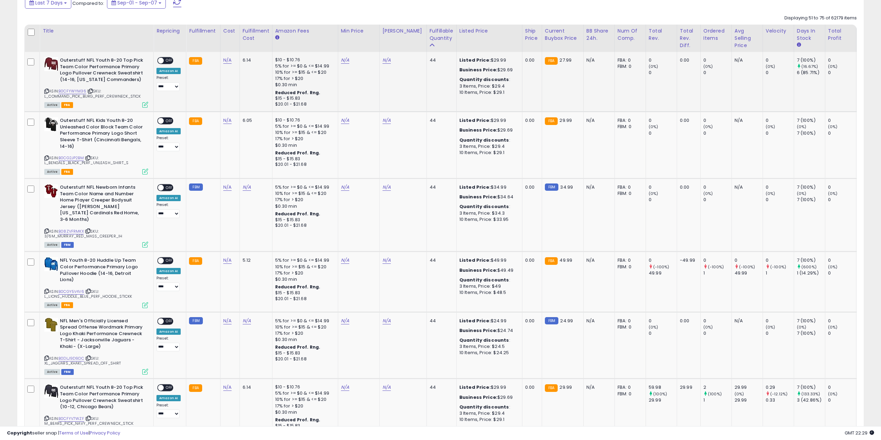
click at [227, 63] on td "N/A" at bounding box center [229, 82] width 19 height 60
click at [227, 61] on link "N/A" at bounding box center [227, 60] width 8 height 7
type input "**"
click button "submit" at bounding box center [246, 42] width 12 height 10
click at [227, 120] on link "N/A" at bounding box center [227, 120] width 8 height 7
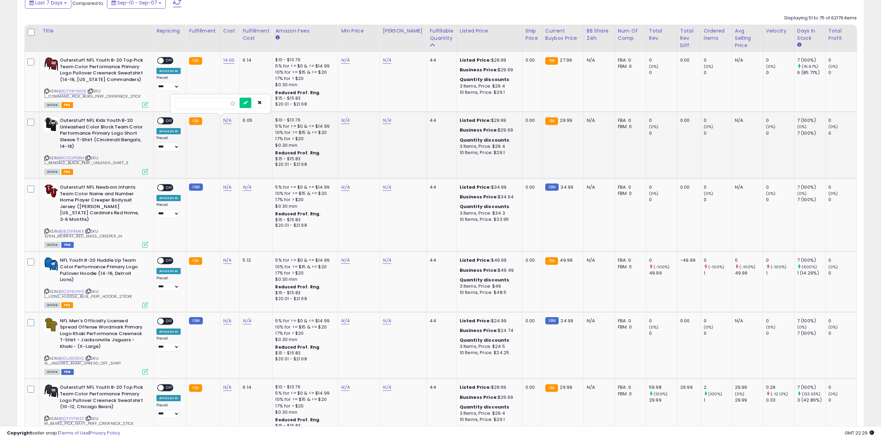
type input "***"
click button "submit" at bounding box center [246, 103] width 12 height 10
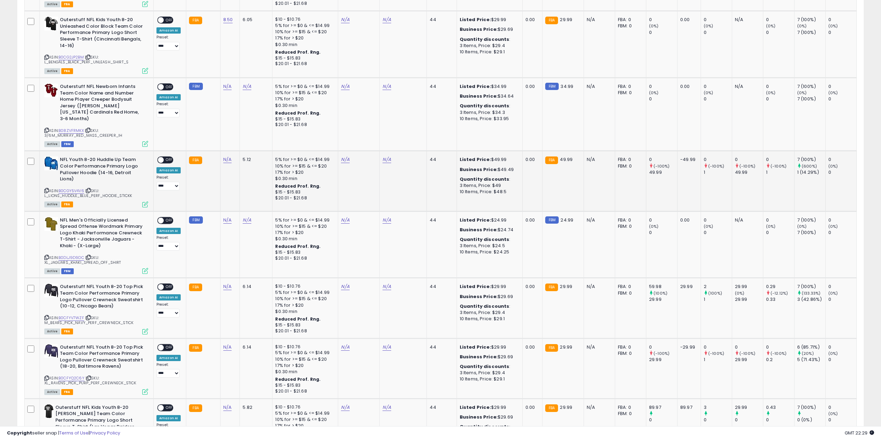
scroll to position [416, 0]
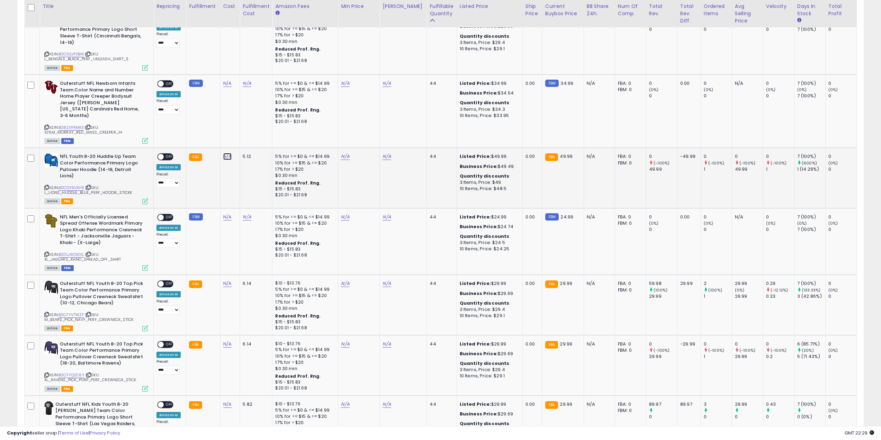
click at [224, 153] on link "N/A" at bounding box center [227, 156] width 8 height 7
type input "*"
click button "submit" at bounding box center [246, 132] width 12 height 10
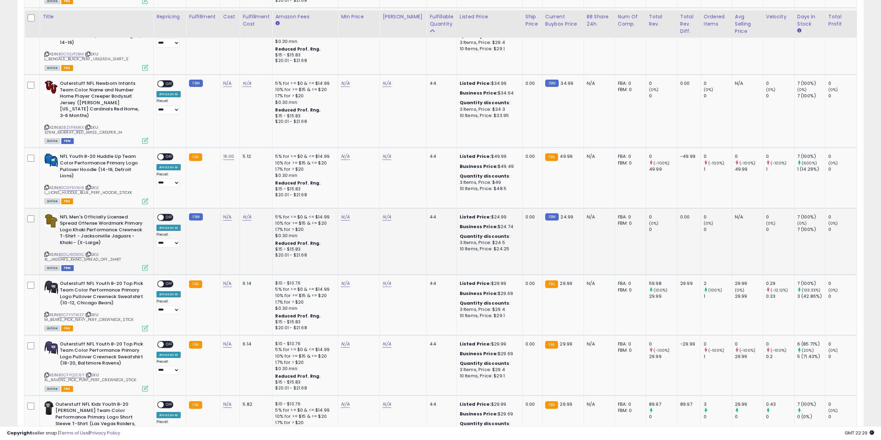
scroll to position [485, 0]
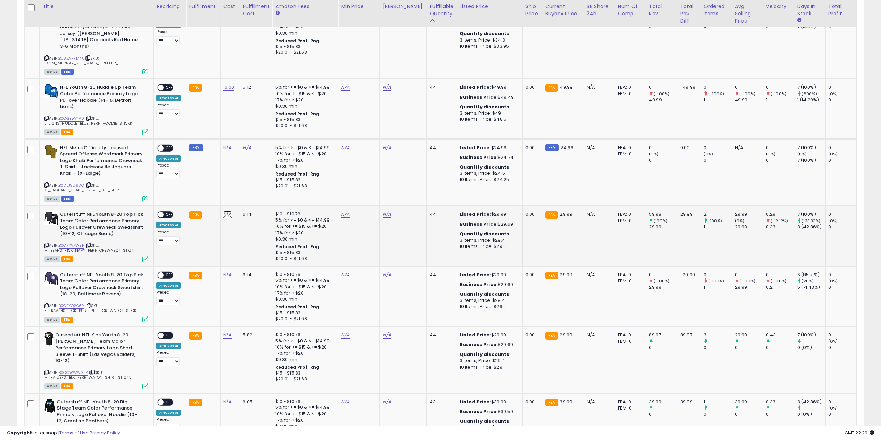
click at [225, 211] on link "N/A" at bounding box center [227, 214] width 8 height 7
type input "**"
click button "submit" at bounding box center [246, 190] width 12 height 10
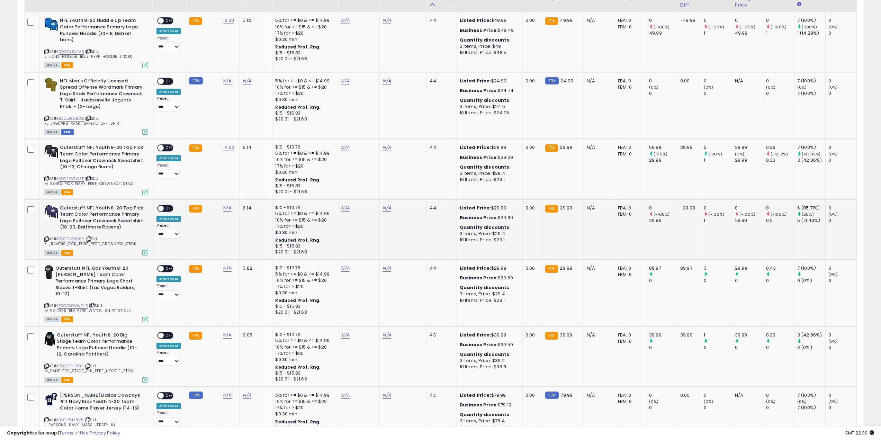
scroll to position [554, 0]
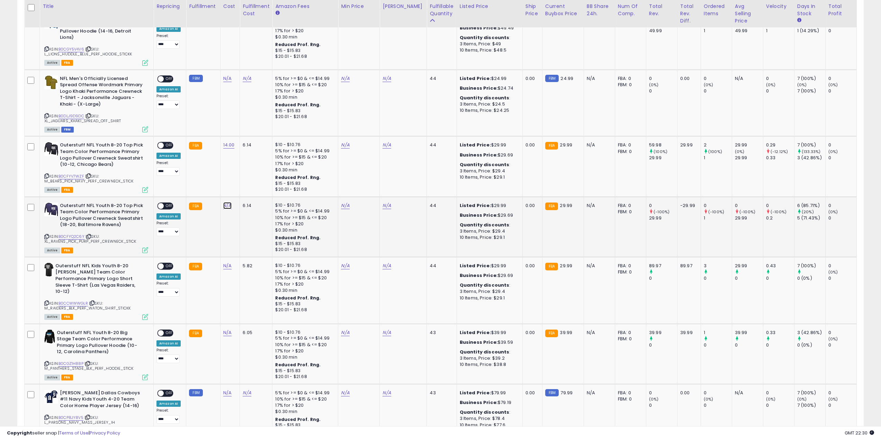
click at [224, 202] on link "N/A" at bounding box center [227, 205] width 8 height 7
type input "*"
click button "submit" at bounding box center [246, 181] width 12 height 10
click at [224, 263] on td "N/A" at bounding box center [230, 290] width 20 height 67
click at [225, 263] on link "N/A" at bounding box center [227, 266] width 8 height 7
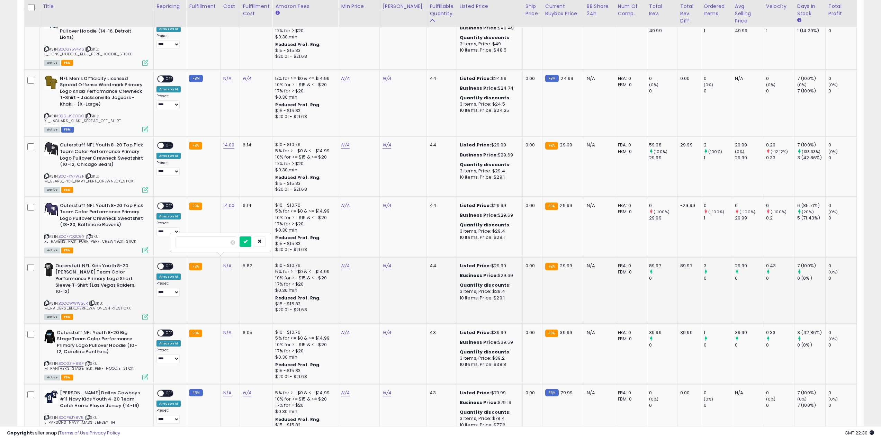
click button "submit" at bounding box center [246, 242] width 12 height 10
click at [226, 329] on link "N/A" at bounding box center [227, 332] width 8 height 7
type input "**"
click button "submit" at bounding box center [246, 302] width 12 height 10
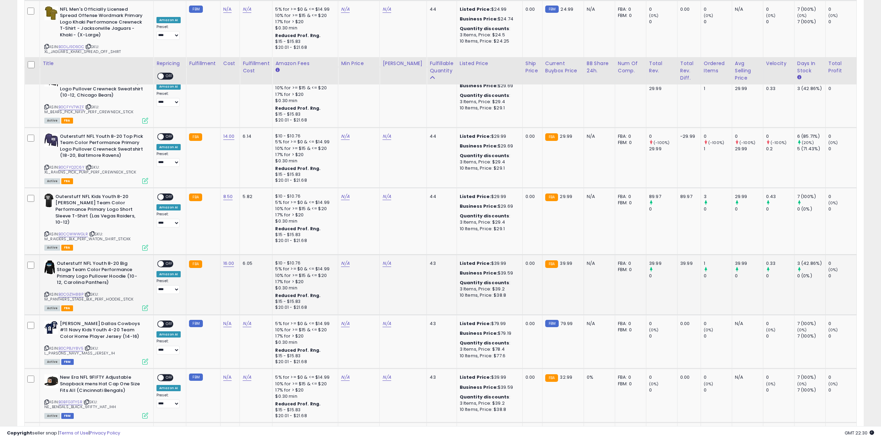
scroll to position [693, 0]
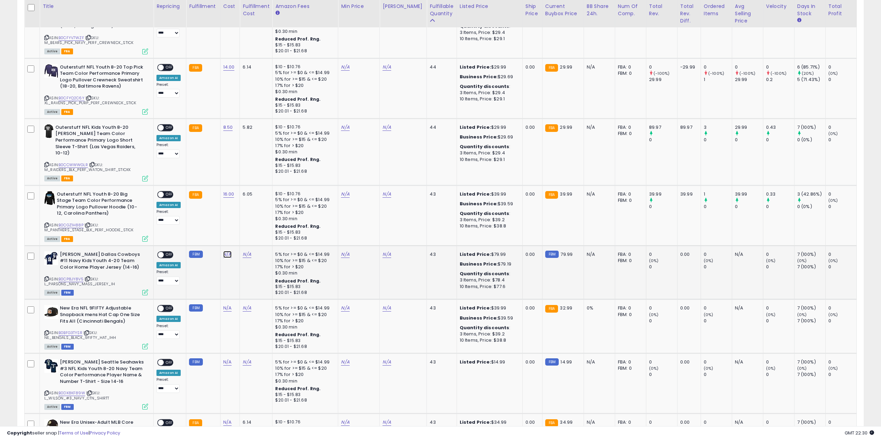
click at [226, 251] on link "N/A" at bounding box center [227, 254] width 8 height 7
type input "**"
click button "submit" at bounding box center [246, 224] width 12 height 10
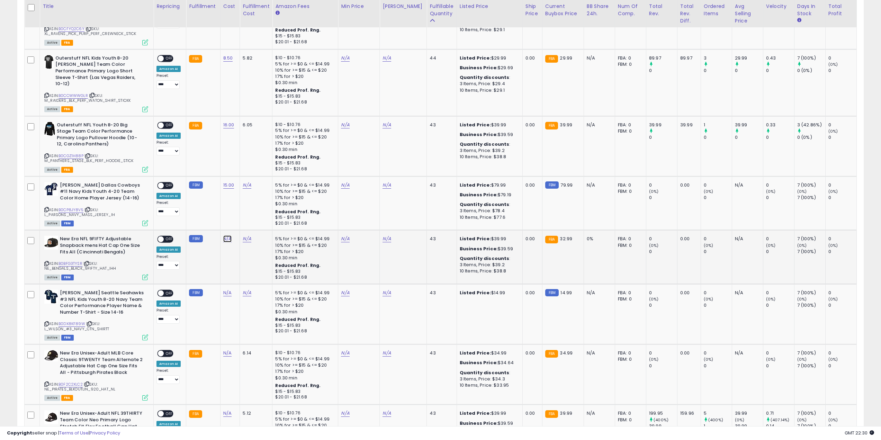
click at [227, 236] on link "N/A" at bounding box center [227, 239] width 8 height 7
type input "*"
click button "submit" at bounding box center [246, 208] width 12 height 10
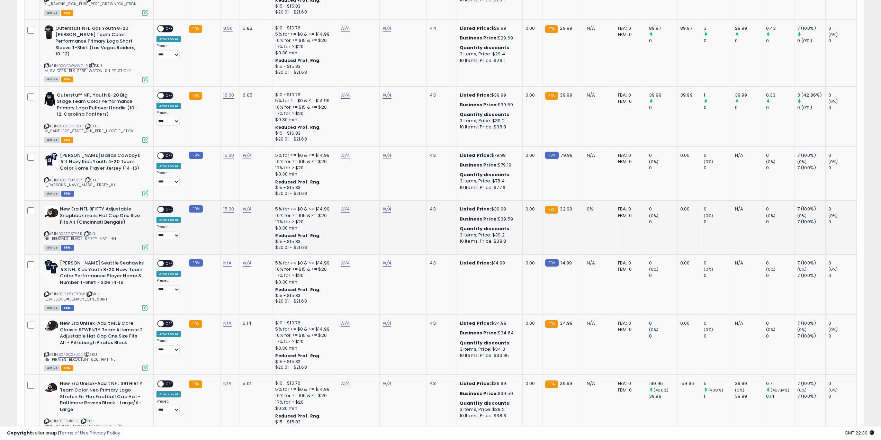
scroll to position [866, 0]
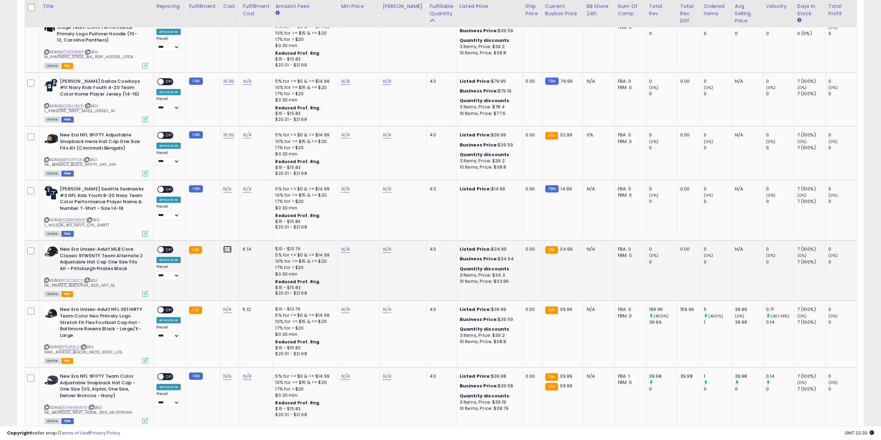
click at [229, 246] on link "N/A" at bounding box center [227, 249] width 8 height 7
type input "**"
click button "submit" at bounding box center [246, 219] width 12 height 10
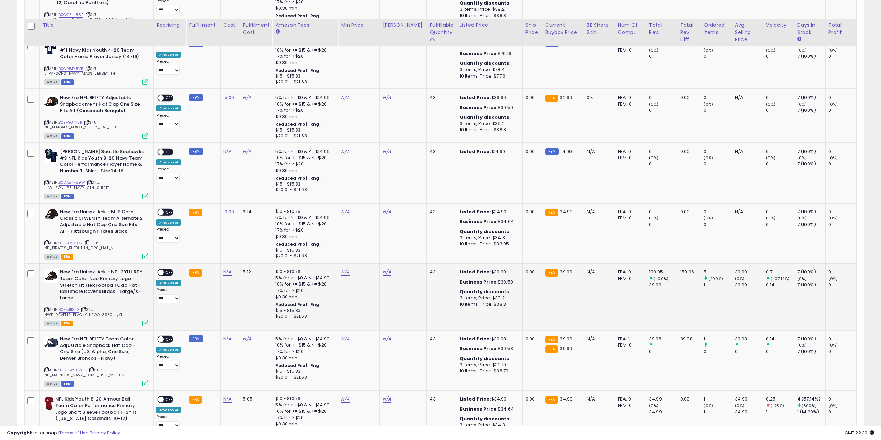
scroll to position [935, 0]
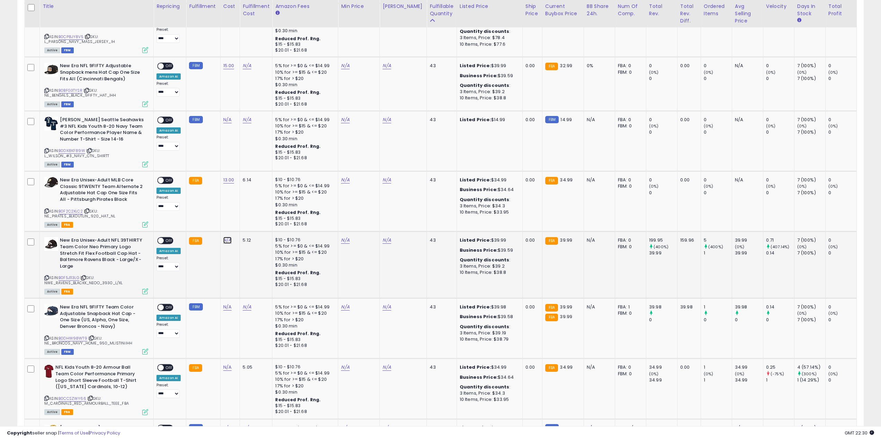
click at [228, 237] on link "N/A" at bounding box center [227, 240] width 8 height 7
type input "*"
click button "submit" at bounding box center [246, 210] width 12 height 10
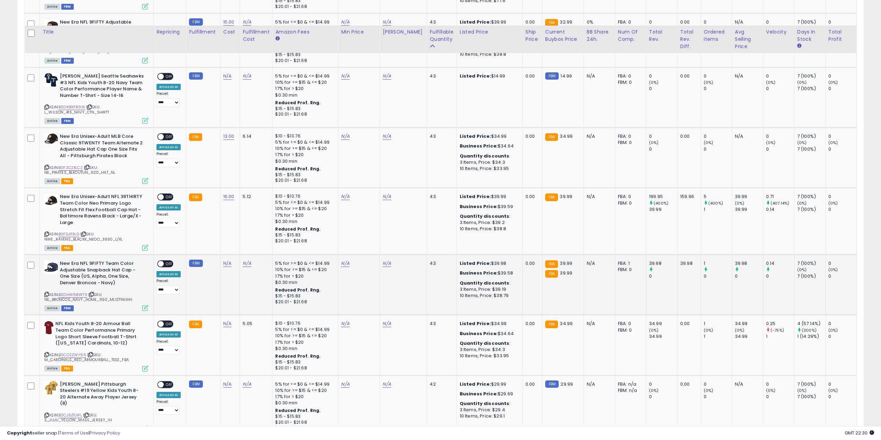
scroll to position [1004, 0]
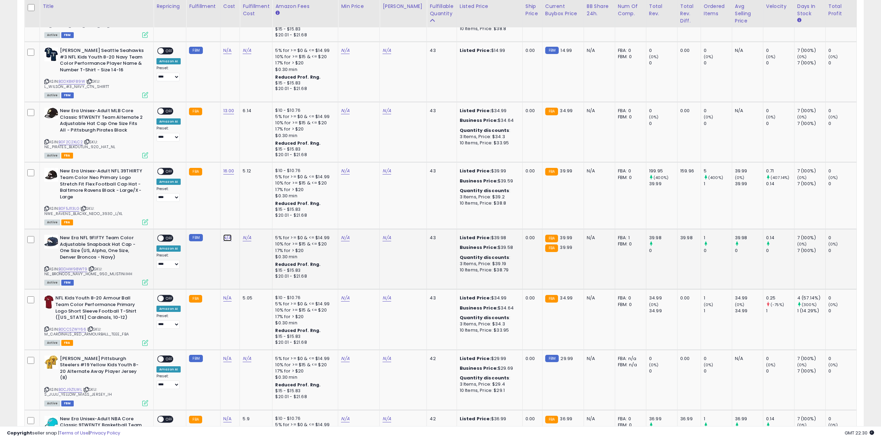
click at [223, 234] on link "N/A" at bounding box center [227, 237] width 8 height 7
type input "**"
click button "submit" at bounding box center [246, 207] width 12 height 10
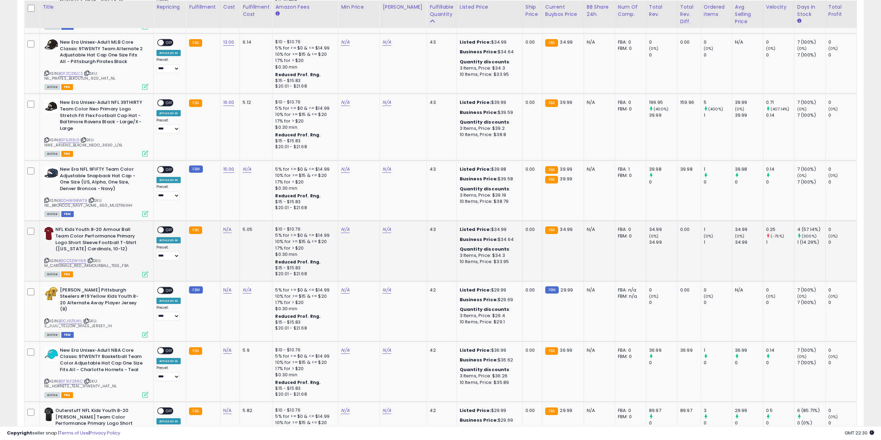
scroll to position [1074, 0]
click at [225, 225] on link "N/A" at bounding box center [227, 228] width 8 height 7
type input "***"
click button "submit" at bounding box center [246, 198] width 12 height 10
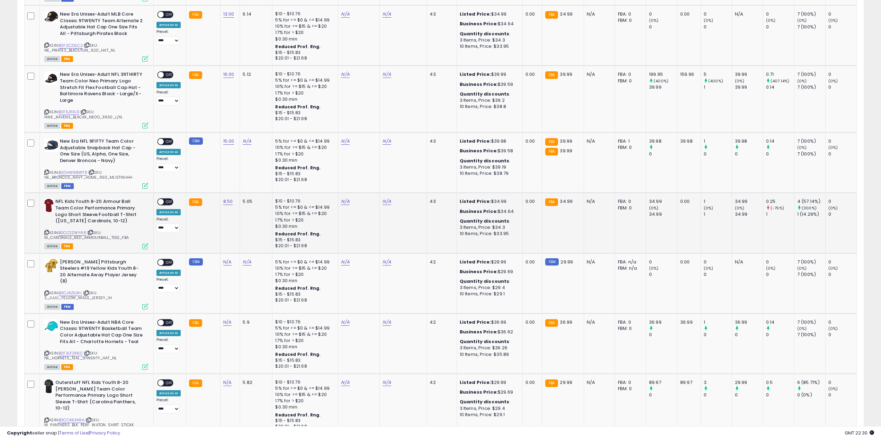
scroll to position [1143, 0]
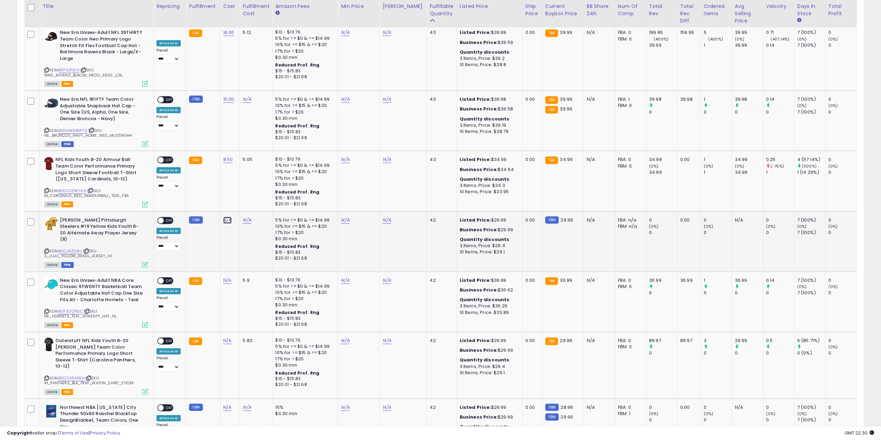
click at [227, 217] on link "N/A" at bounding box center [227, 220] width 8 height 7
click button "submit" at bounding box center [246, 190] width 12 height 10
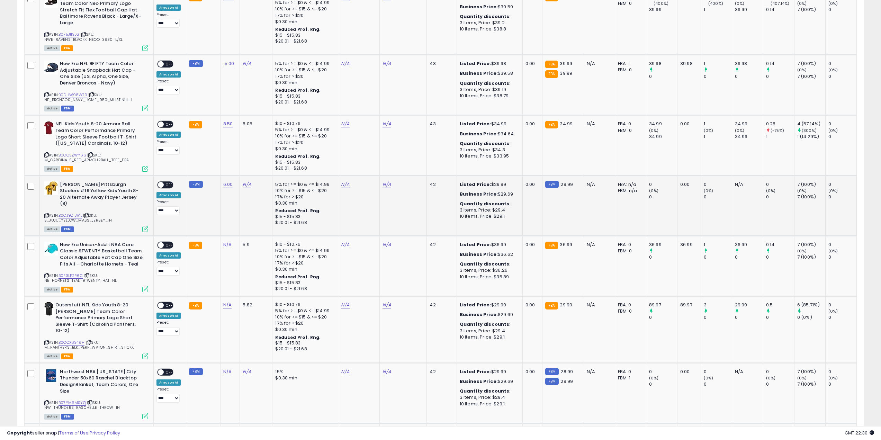
scroll to position [1212, 0]
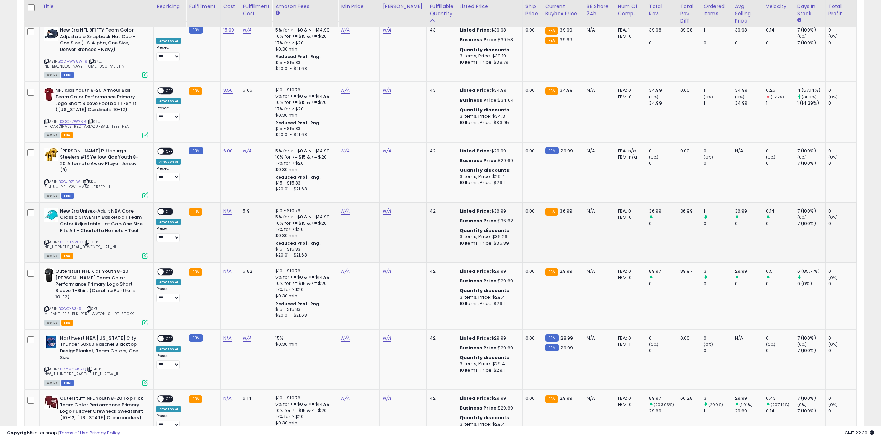
click at [224, 202] on td "N/A" at bounding box center [230, 232] width 20 height 60
click at [226, 208] on link "N/A" at bounding box center [227, 211] width 8 height 7
type input "*"
click button "submit" at bounding box center [246, 174] width 12 height 10
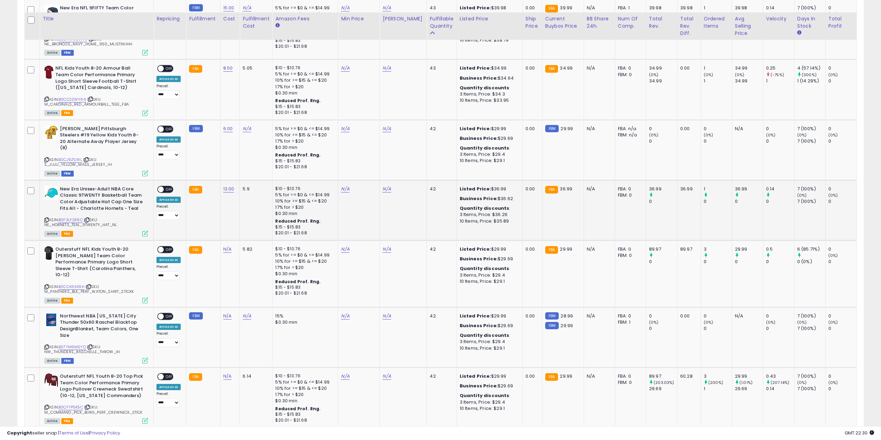
scroll to position [1247, 0]
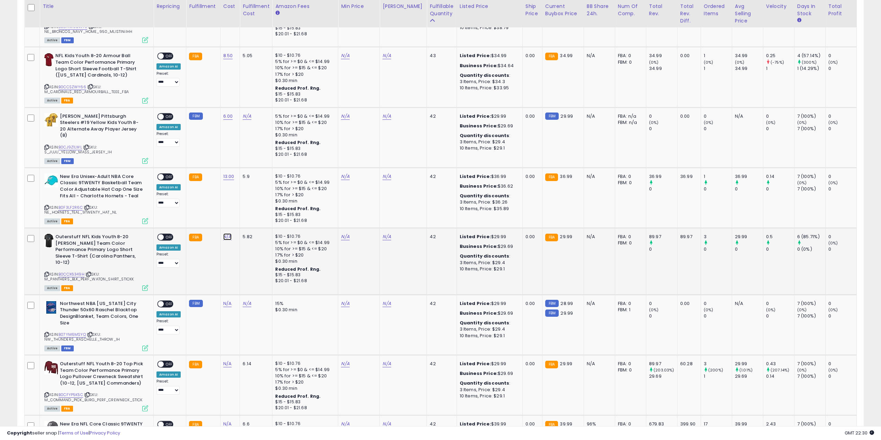
click at [223, 233] on link "N/A" at bounding box center [227, 236] width 8 height 7
type input "***"
click button "submit" at bounding box center [246, 200] width 12 height 10
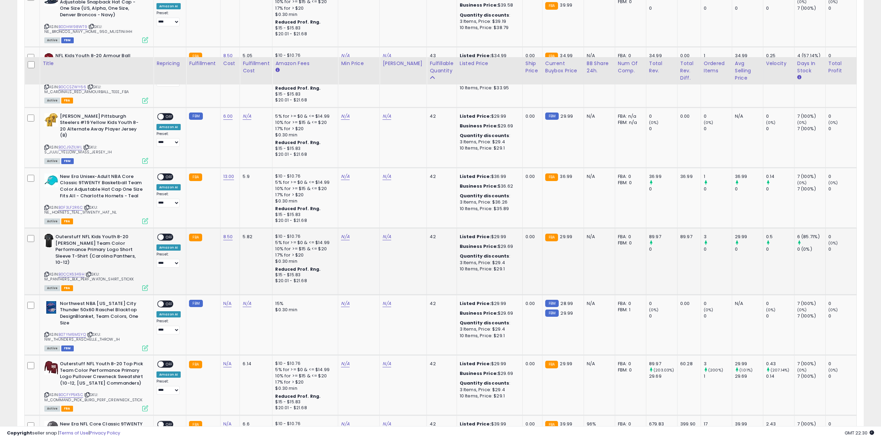
scroll to position [1351, 0]
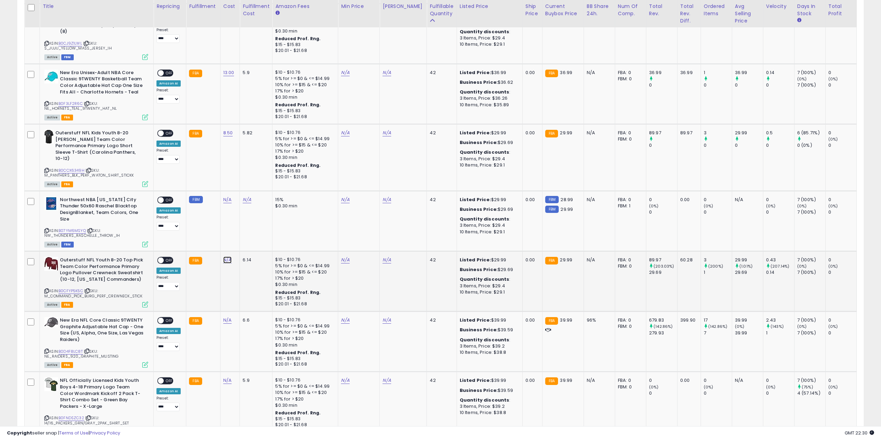
click at [226, 257] on link "N/A" at bounding box center [227, 260] width 8 height 7
type input "**"
click button "submit" at bounding box center [246, 217] width 12 height 10
click at [228, 317] on link "N/A" at bounding box center [227, 320] width 8 height 7
click button "submit" at bounding box center [246, 277] width 12 height 10
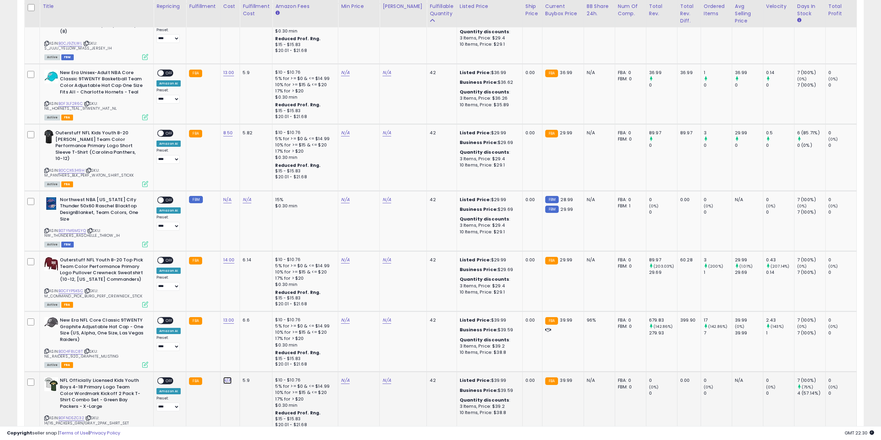
click at [228, 377] on link "N/A" at bounding box center [227, 380] width 8 height 7
click button "submit" at bounding box center [246, 337] width 12 height 10
click at [228, 377] on link "15.00" at bounding box center [228, 380] width 11 height 7
drag, startPoint x: 174, startPoint y: 339, endPoint x: 66, endPoint y: 327, distance: 108.0
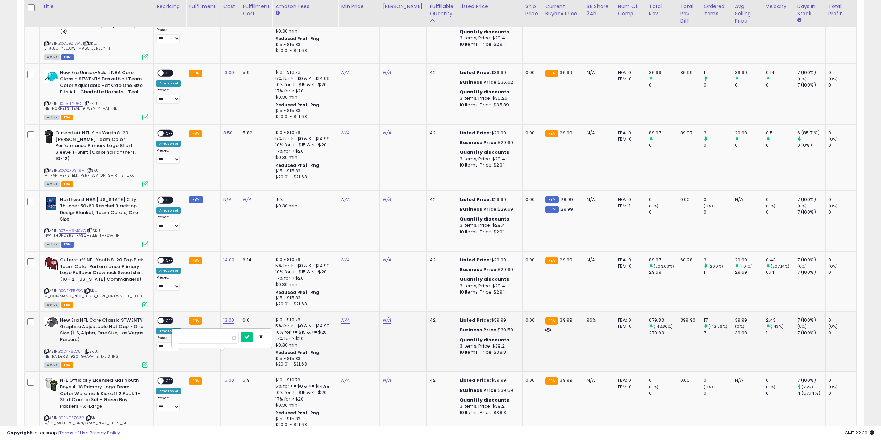
type input "**"
click button "submit" at bounding box center [247, 337] width 12 height 10
drag, startPoint x: 61, startPoint y: 353, endPoint x: 86, endPoint y: 376, distance: 34.1
click at [86, 378] on b "NFL Officially Licensed Kids Youth Boys 4-18 Primary Logo Team Color Wordmark K…" at bounding box center [102, 395] width 84 height 34
copy b "NFL Officially Licensed Kids Youth Boys 4-18 Primary Logo Team Color Wordmark K…"
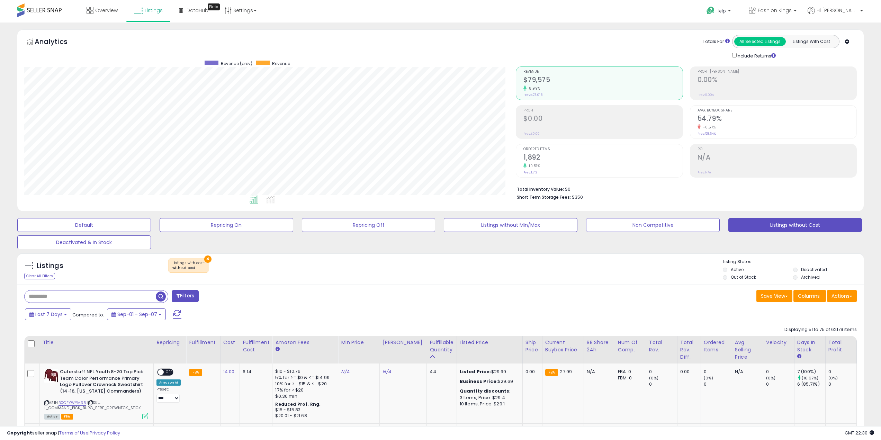
scroll to position [12, 0]
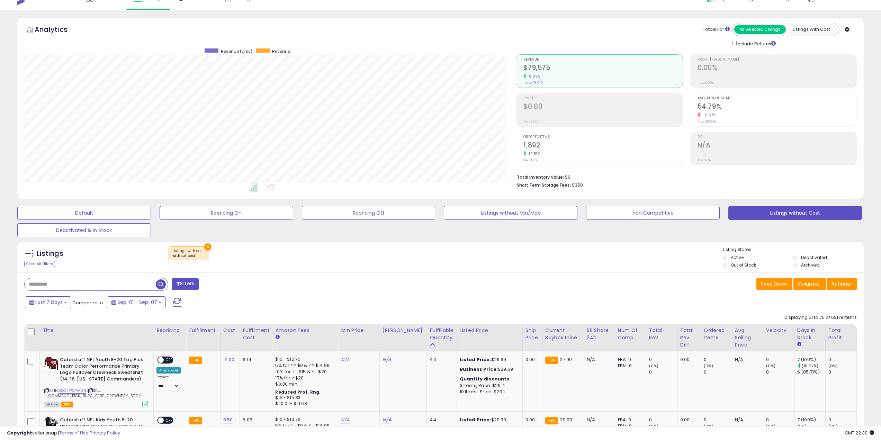
click at [106, 287] on input "text" at bounding box center [90, 284] width 131 height 12
paste input "**********"
type input "**********"
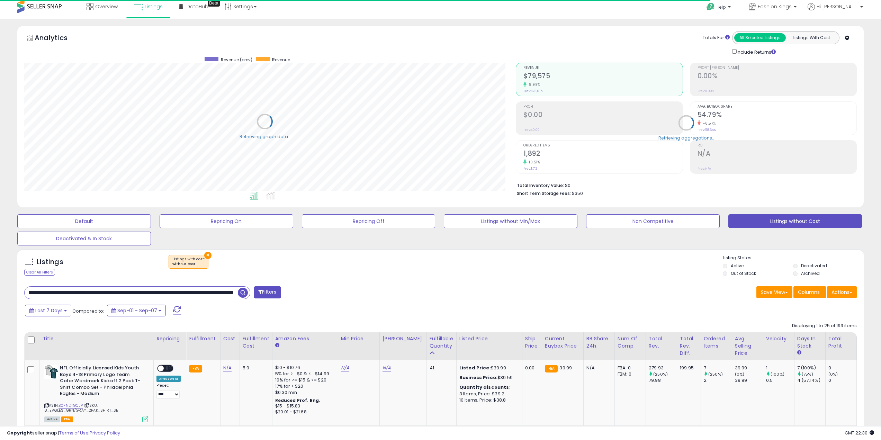
scroll to position [242, 0]
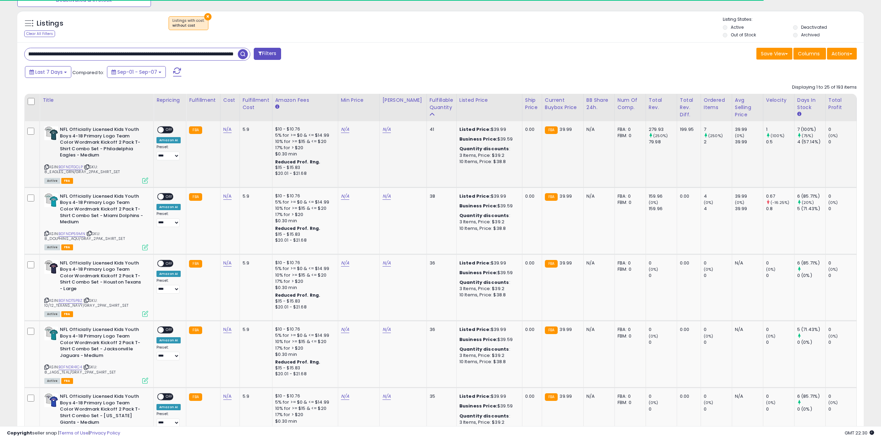
click at [230, 132] on div "N/A" at bounding box center [228, 129] width 11 height 6
click at [230, 131] on div "N/A" at bounding box center [228, 129] width 11 height 6
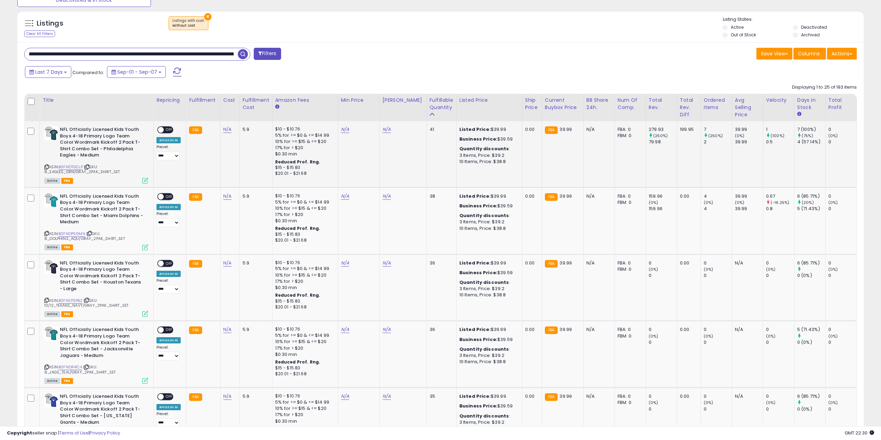
scroll to position [142, 492]
click at [228, 130] on link "N/A" at bounding box center [227, 129] width 8 height 7
type input "*"
click button "submit" at bounding box center [246, 112] width 12 height 10
click at [225, 127] on link "14.00" at bounding box center [228, 129] width 11 height 7
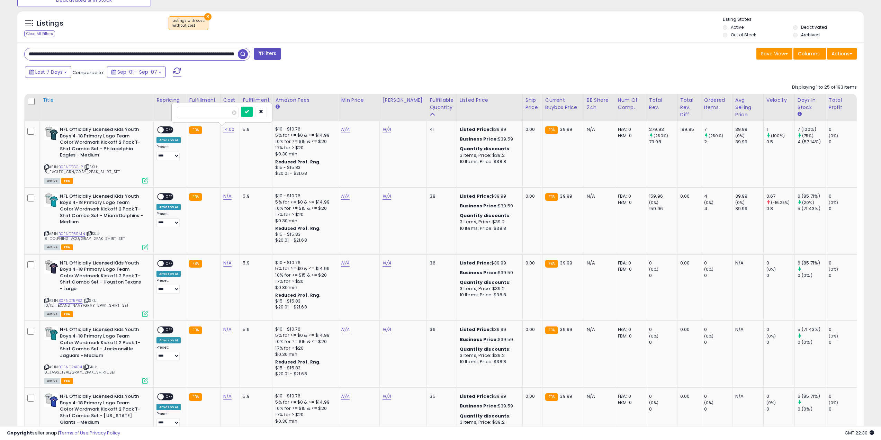
drag, startPoint x: 211, startPoint y: 115, endPoint x: 77, endPoint y: 113, distance: 134.4
click button "submit" at bounding box center [247, 112] width 12 height 10
click at [227, 197] on link "N/A" at bounding box center [227, 196] width 8 height 7
click button "submit" at bounding box center [246, 179] width 12 height 10
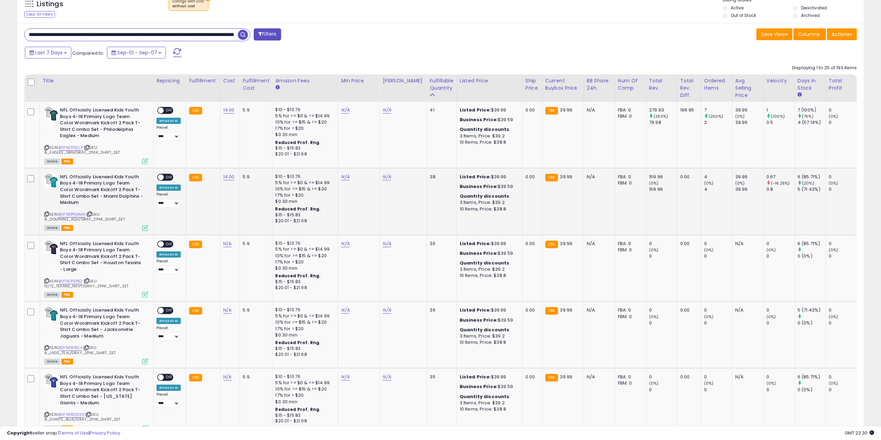
scroll to position [277, 0]
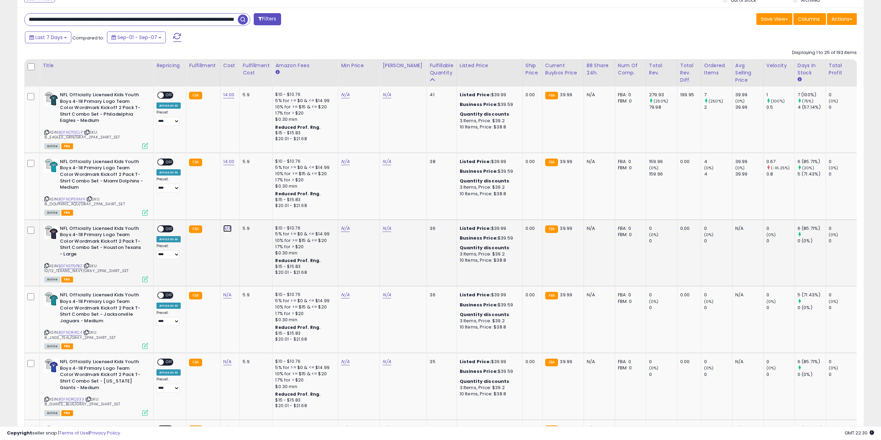
click at [226, 226] on link "N/A" at bounding box center [227, 228] width 8 height 7
click button "submit" at bounding box center [246, 211] width 12 height 10
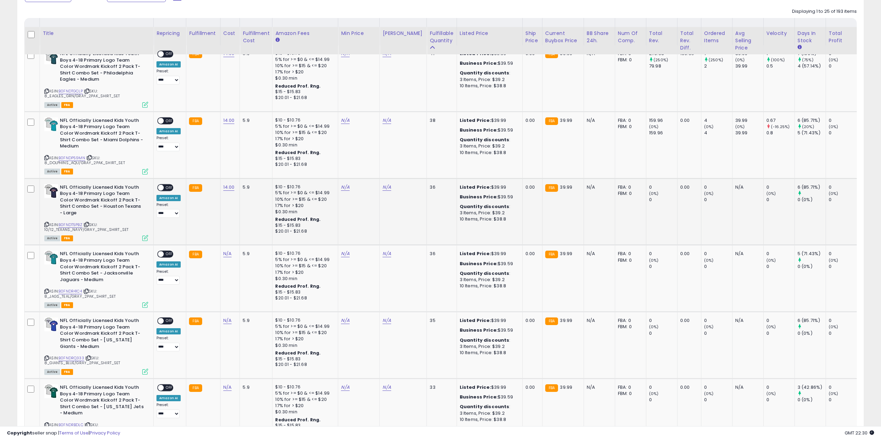
scroll to position [346, 0]
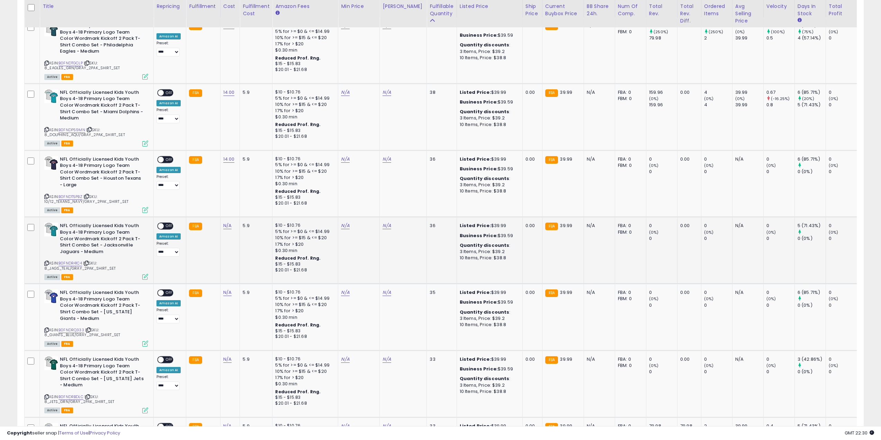
click at [222, 229] on td "N/A" at bounding box center [230, 250] width 20 height 67
click at [229, 225] on link "N/A" at bounding box center [227, 225] width 8 height 7
click button "submit" at bounding box center [246, 208] width 12 height 10
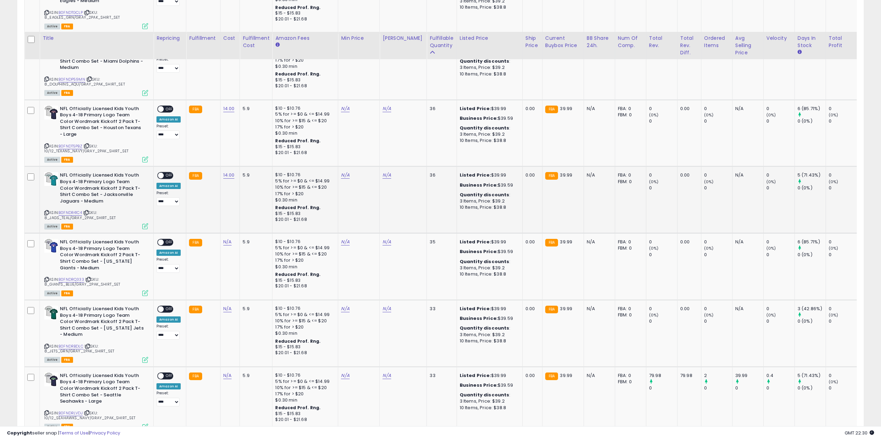
scroll to position [450, 0]
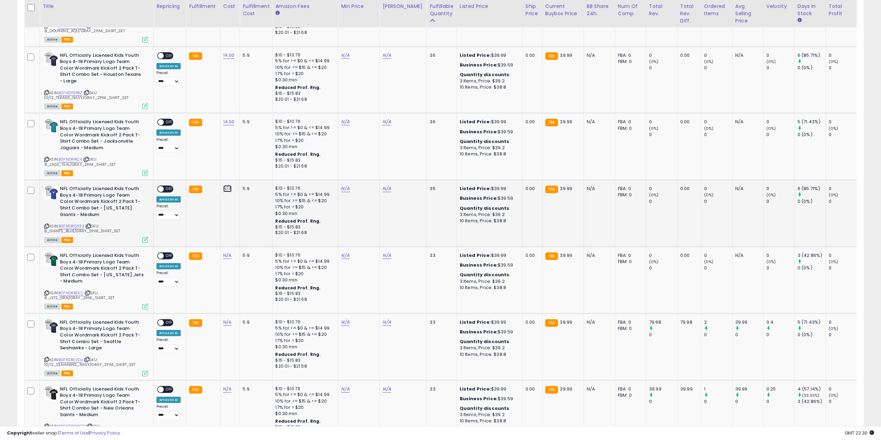
click at [223, 189] on link "N/A" at bounding box center [227, 188] width 8 height 7
paste input "*****"
type input "*****"
click button "submit" at bounding box center [246, 171] width 12 height 10
click at [223, 257] on link "N/A" at bounding box center [227, 255] width 8 height 7
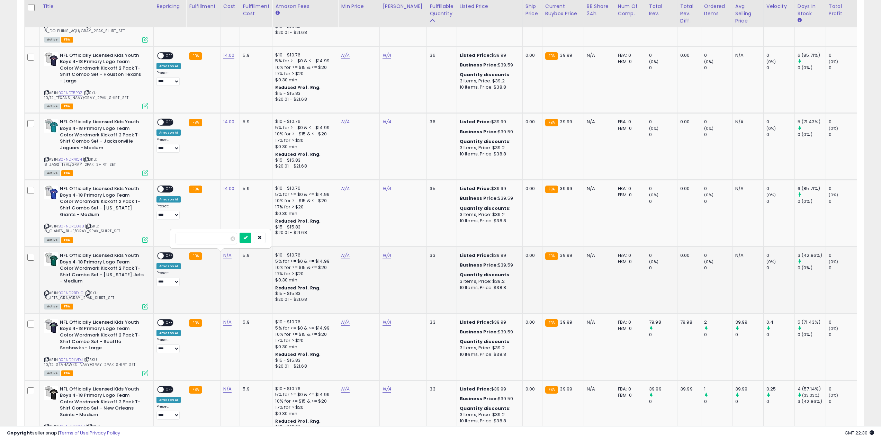
click button "submit" at bounding box center [246, 238] width 12 height 10
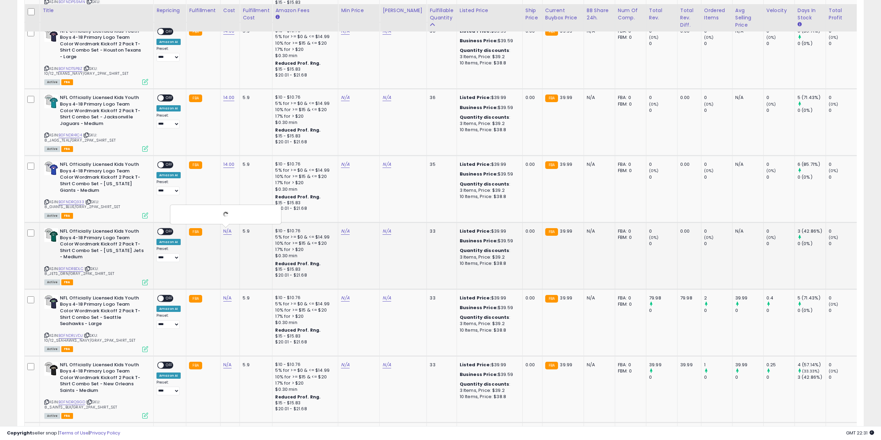
scroll to position [485, 0]
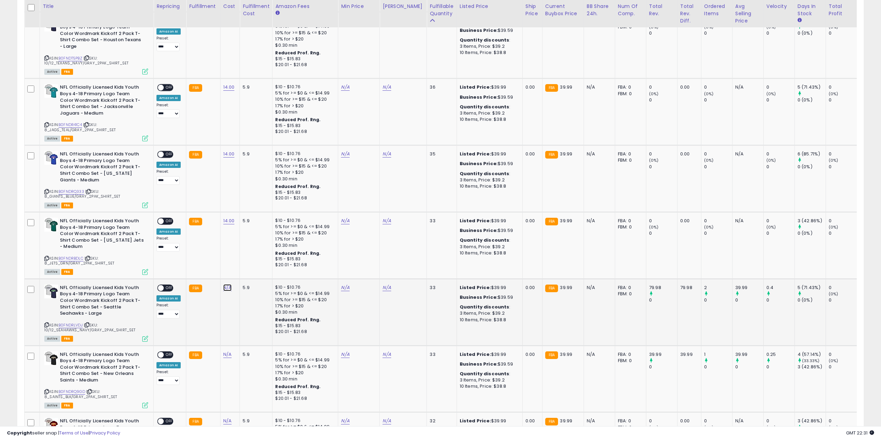
click at [223, 287] on link "N/A" at bounding box center [227, 287] width 8 height 7
type input "*****"
click button "submit" at bounding box center [246, 270] width 12 height 10
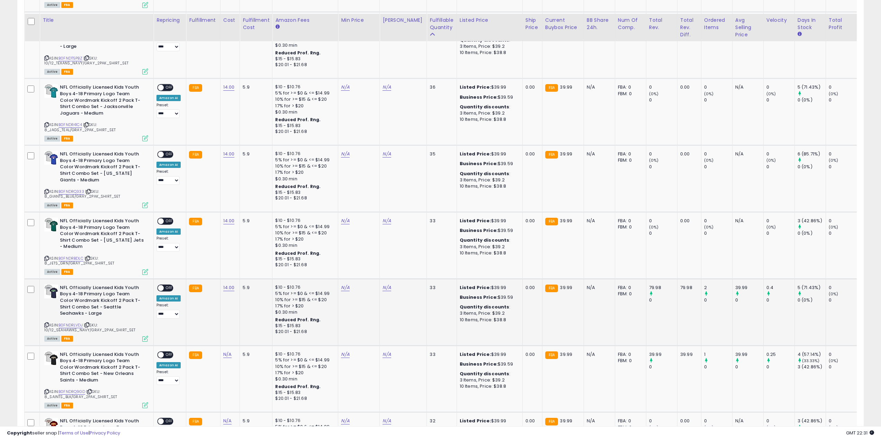
scroll to position [623, 0]
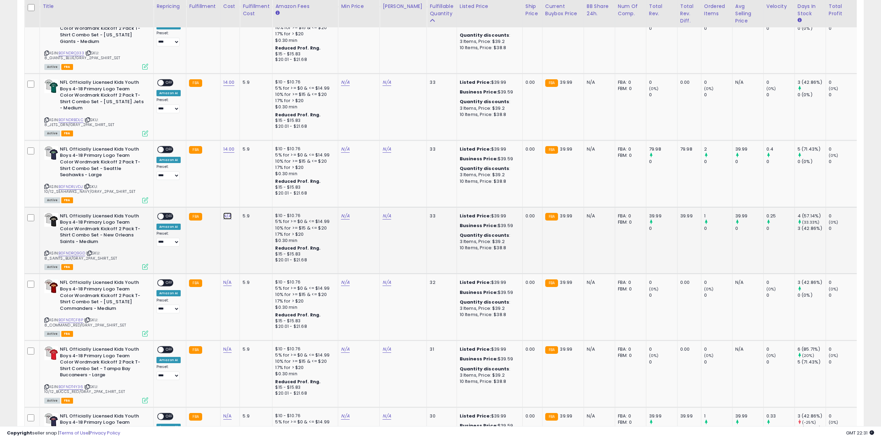
click at [228, 218] on link "N/A" at bounding box center [227, 216] width 8 height 7
type input "*****"
click button "submit" at bounding box center [246, 198] width 12 height 10
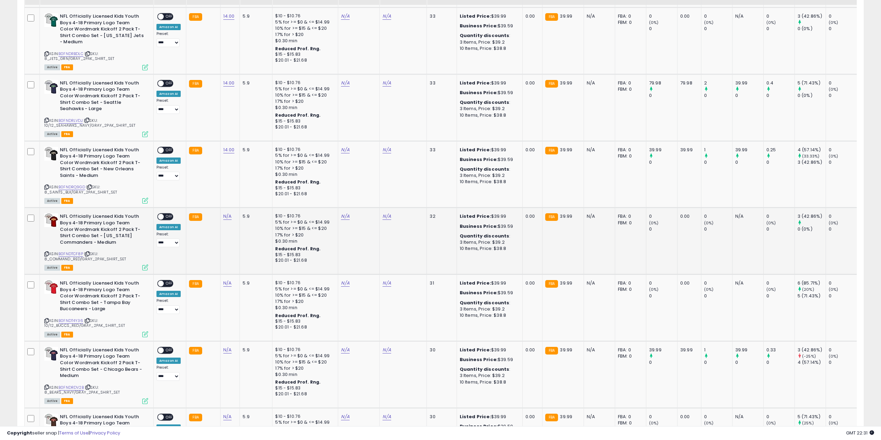
scroll to position [693, 0]
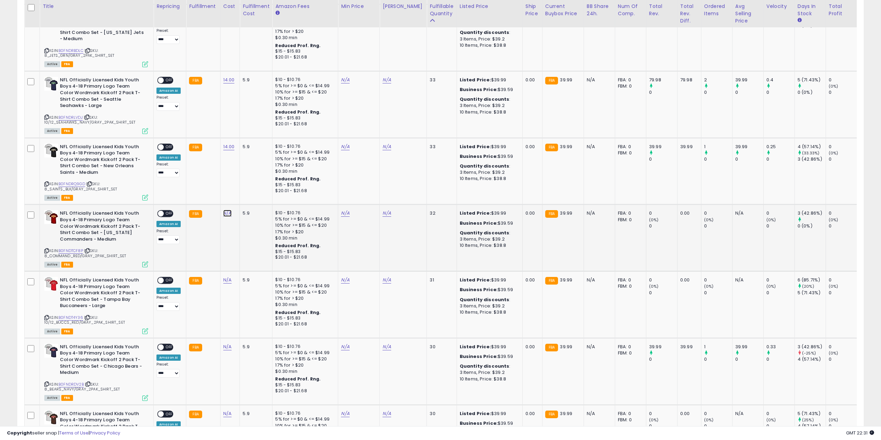
click at [227, 214] on link "N/A" at bounding box center [227, 213] width 8 height 7
type input "*****"
click button "submit" at bounding box center [246, 195] width 12 height 10
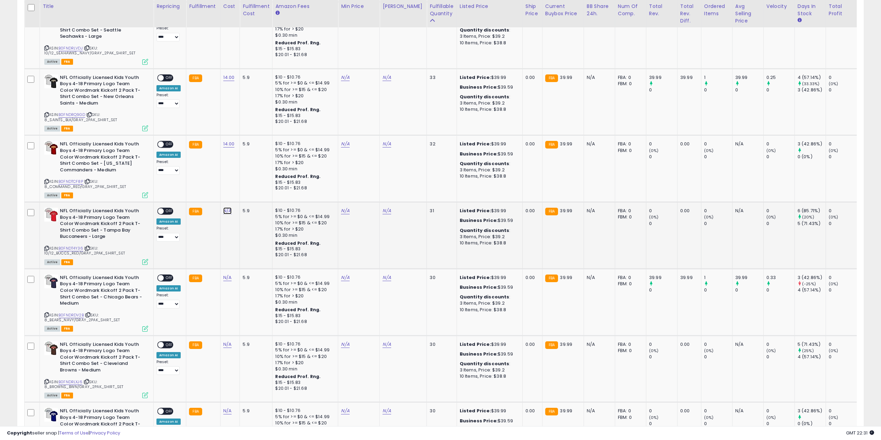
click at [224, 209] on link "N/A" at bounding box center [227, 210] width 8 height 7
type input "*****"
click button "submit" at bounding box center [246, 193] width 12 height 10
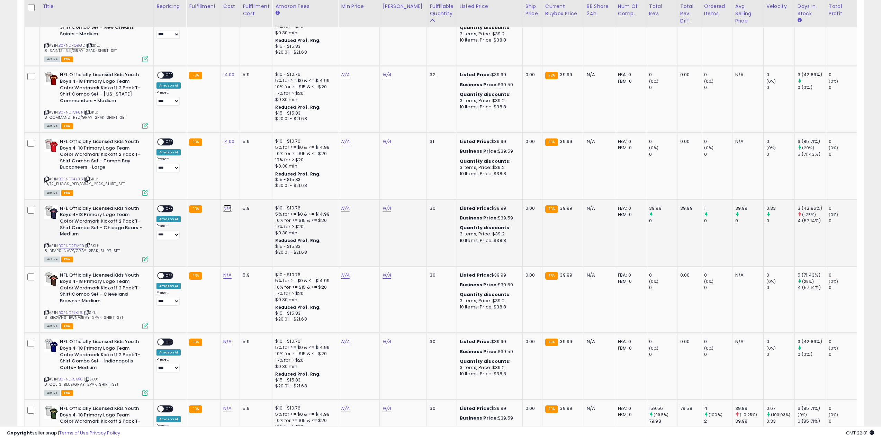
click at [224, 209] on link "N/A" at bounding box center [227, 208] width 8 height 7
type input "*****"
click button "submit" at bounding box center [246, 191] width 12 height 10
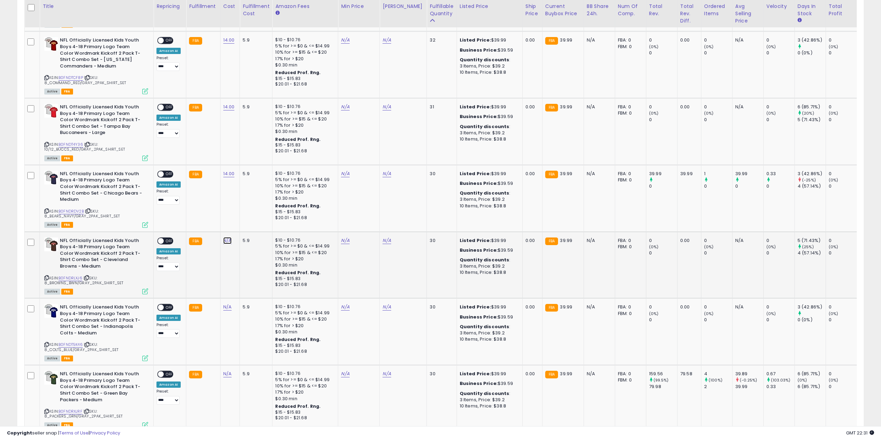
click at [226, 240] on link "N/A" at bounding box center [227, 240] width 8 height 7
click button "submit" at bounding box center [246, 223] width 12 height 10
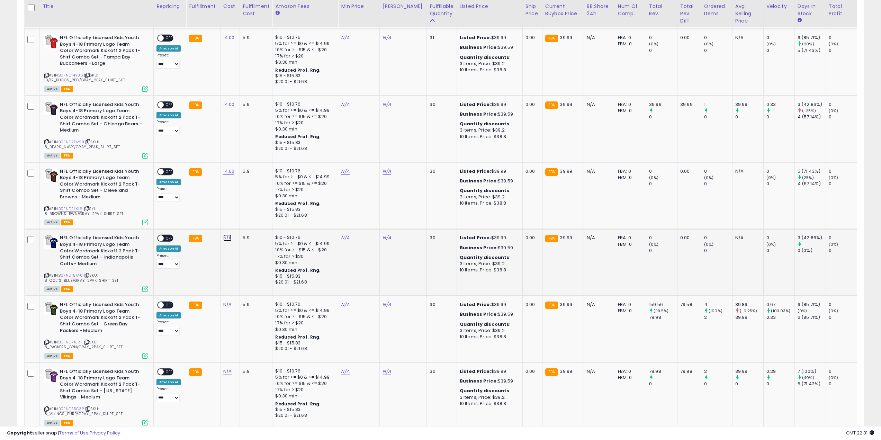
click at [225, 238] on link "N/A" at bounding box center [227, 237] width 8 height 7
click button "submit" at bounding box center [246, 220] width 12 height 10
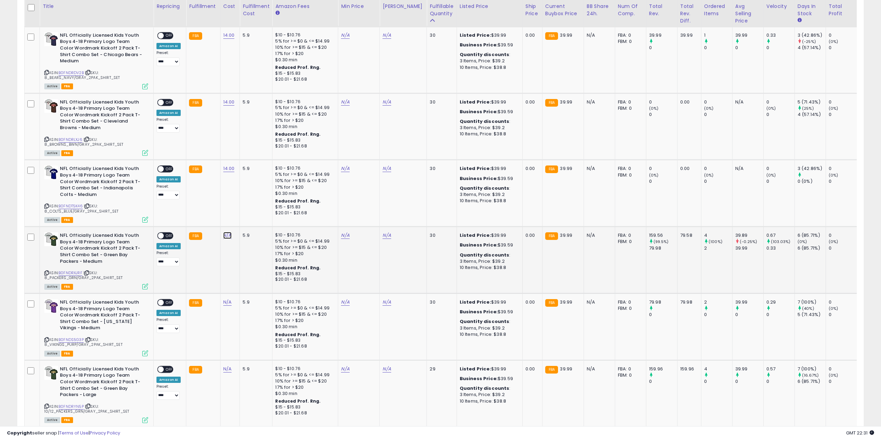
click at [224, 238] on link "N/A" at bounding box center [227, 235] width 8 height 7
type input "*****"
click button "submit" at bounding box center [246, 218] width 12 height 10
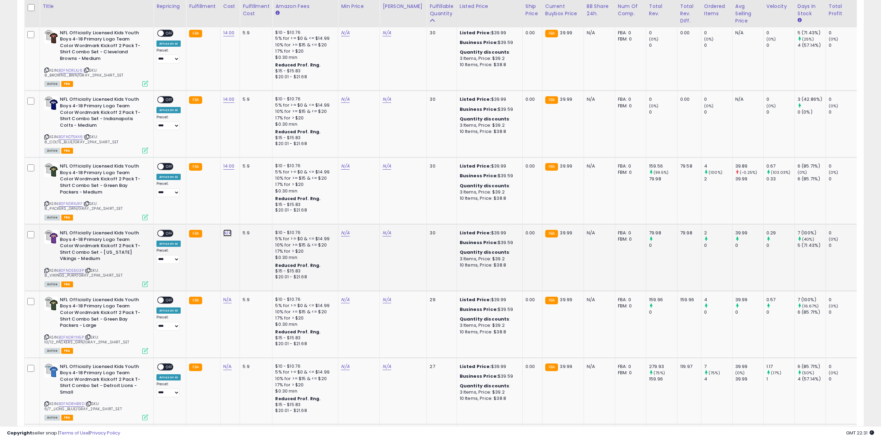
click at [224, 236] on link "N/A" at bounding box center [227, 233] width 8 height 7
click button "submit" at bounding box center [246, 215] width 12 height 10
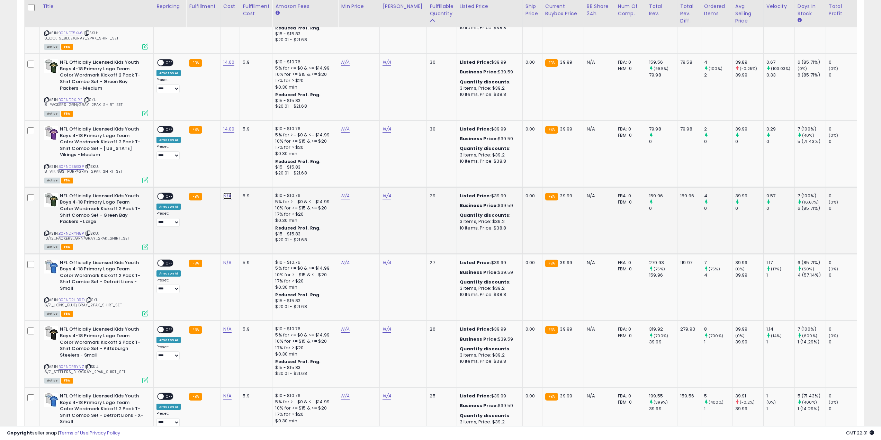
click at [227, 198] on link "N/A" at bounding box center [227, 196] width 8 height 7
type input "*****"
click button "submit" at bounding box center [291, 182] width 12 height 10
click at [226, 264] on link "N/A" at bounding box center [227, 262] width 8 height 7
type input "*****"
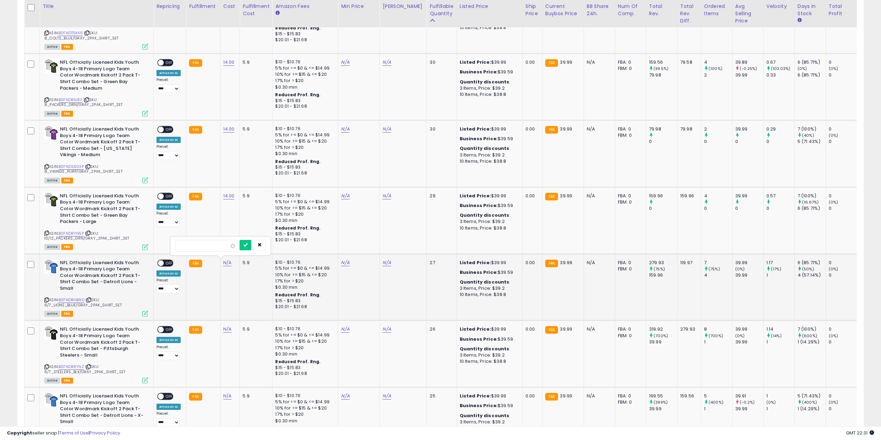
click button "submit" at bounding box center [246, 245] width 12 height 10
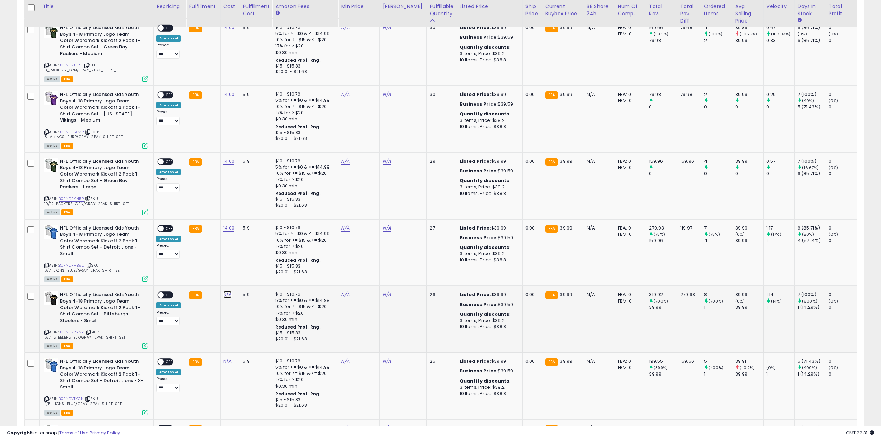
click at [226, 291] on link "N/A" at bounding box center [227, 294] width 8 height 7
click button "submit" at bounding box center [246, 271] width 12 height 10
click at [228, 359] on td "N/A" at bounding box center [230, 386] width 20 height 67
click at [227, 358] on link "N/A" at bounding box center [227, 361] width 8 height 7
click button "submit" at bounding box center [246, 338] width 12 height 10
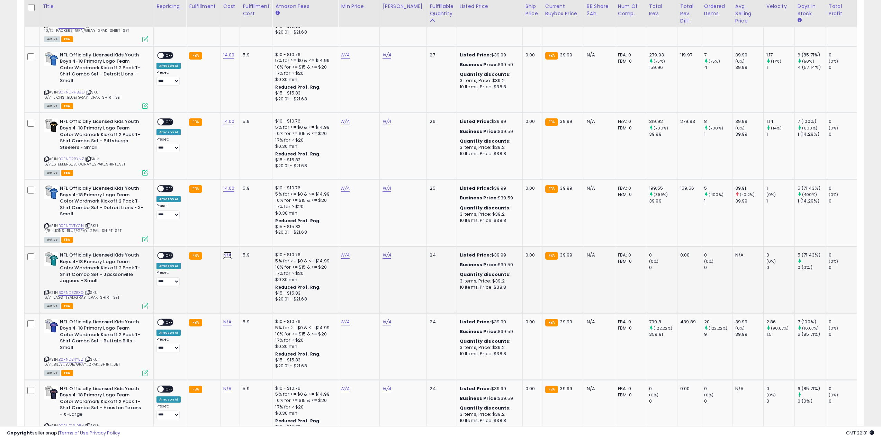
click at [225, 252] on link "N/A" at bounding box center [227, 255] width 8 height 7
type input "*****"
click button "submit" at bounding box center [246, 231] width 12 height 10
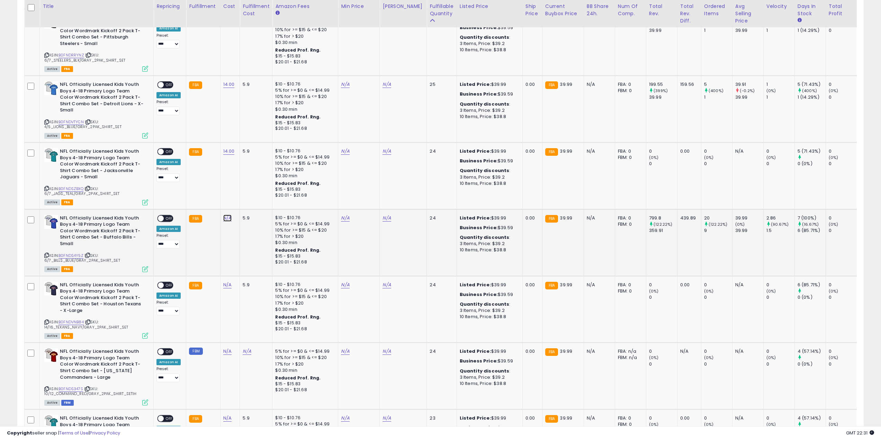
click at [227, 215] on link "N/A" at bounding box center [227, 218] width 8 height 7
type input "*****"
click button "submit" at bounding box center [291, 197] width 12 height 10
click at [225, 282] on link "N/A" at bounding box center [227, 285] width 8 height 7
click button "submit" at bounding box center [246, 254] width 12 height 10
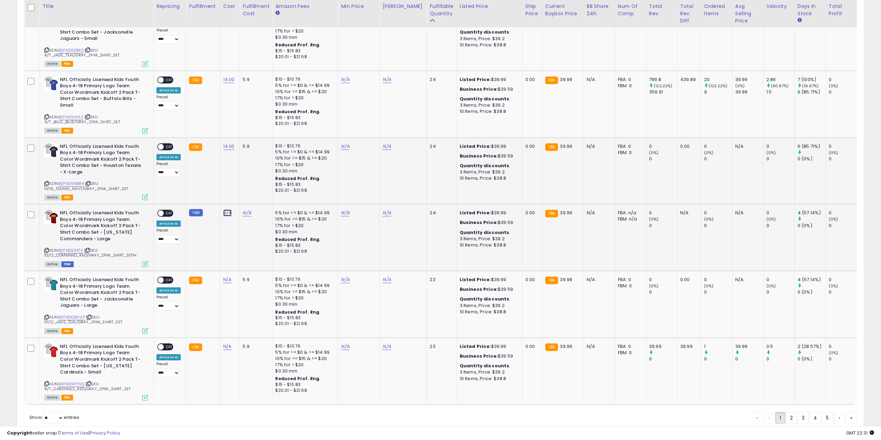
click at [228, 210] on link "N/A" at bounding box center [227, 213] width 8 height 7
type input "*****"
click button "submit" at bounding box center [291, 186] width 12 height 10
click at [224, 276] on link "N/A" at bounding box center [227, 279] width 8 height 7
paste input "*****"
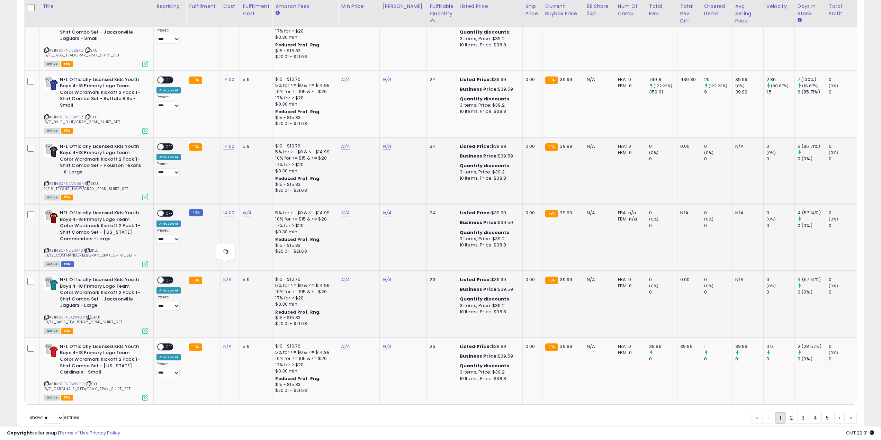
type input "*****"
click button "submit" at bounding box center [246, 249] width 12 height 10
click at [227, 343] on link "N/A" at bounding box center [227, 346] width 8 height 7
type input "*****"
click button "submit" at bounding box center [246, 316] width 12 height 10
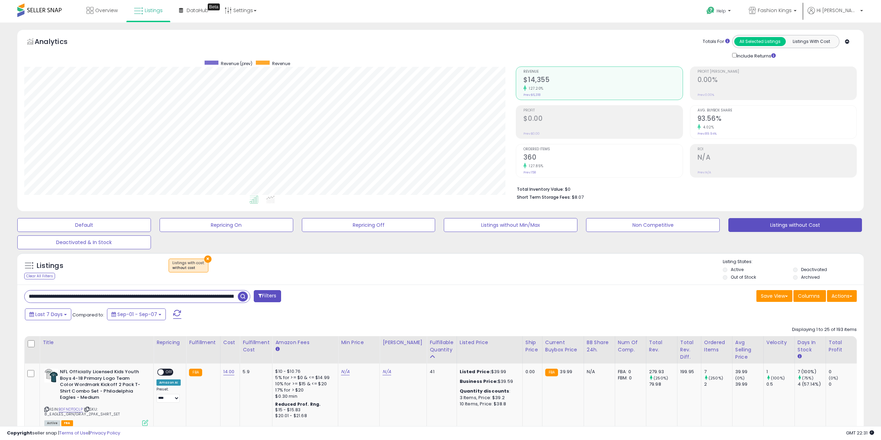
click at [242, 294] on span "button" at bounding box center [243, 297] width 10 height 10
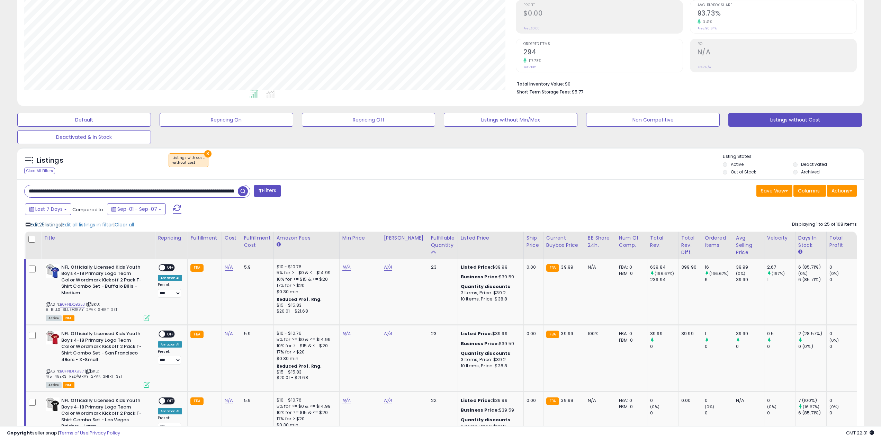
click at [57, 226] on span "Edit 25 listings" at bounding box center [45, 224] width 30 height 7
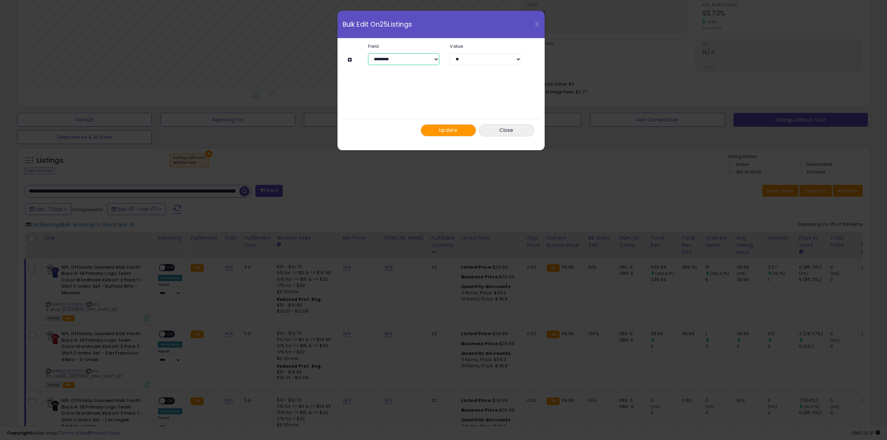
click at [397, 58] on select "**********" at bounding box center [403, 59] width 71 height 12
select select "****"
click at [368, 53] on select "**********" at bounding box center [403, 59] width 71 height 12
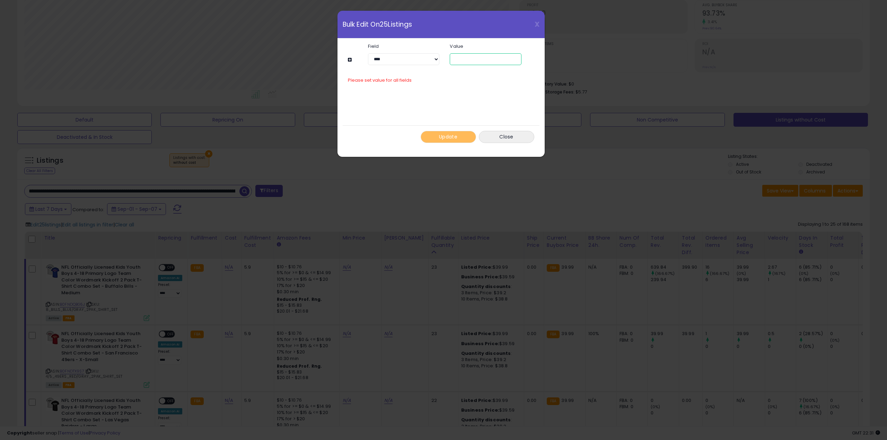
click at [488, 60] on input "number" at bounding box center [485, 59] width 71 height 12
paste input "*****"
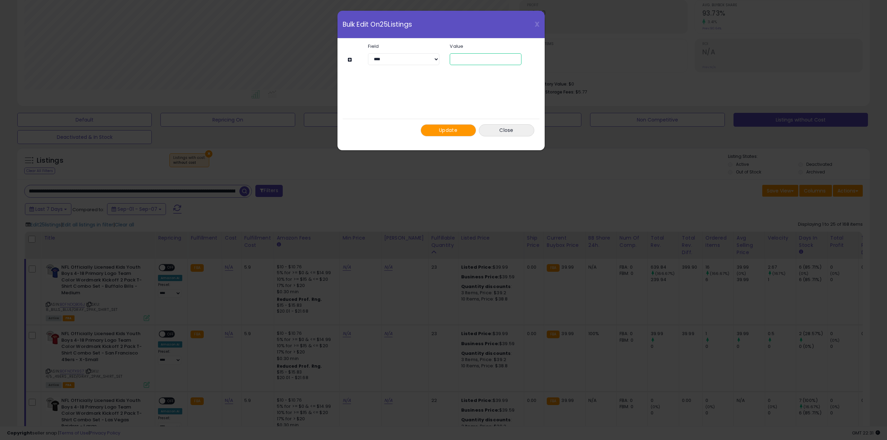
type input "*****"
click at [432, 131] on button "Update" at bounding box center [447, 130] width 55 height 12
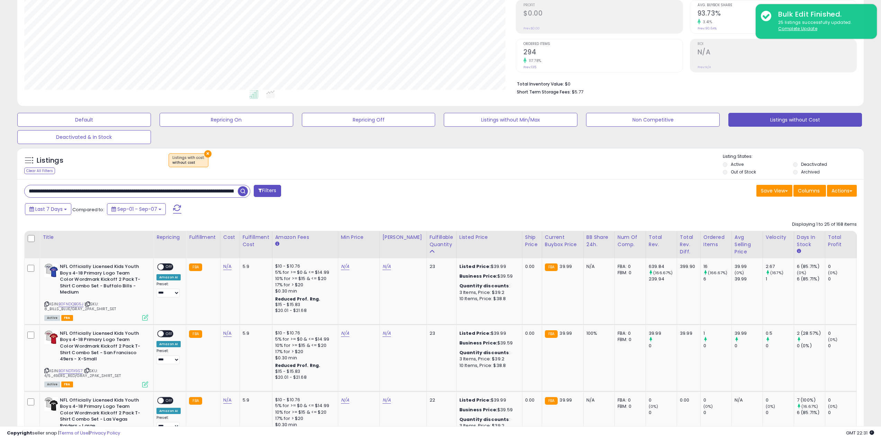
click at [241, 192] on span "button" at bounding box center [243, 191] width 10 height 10
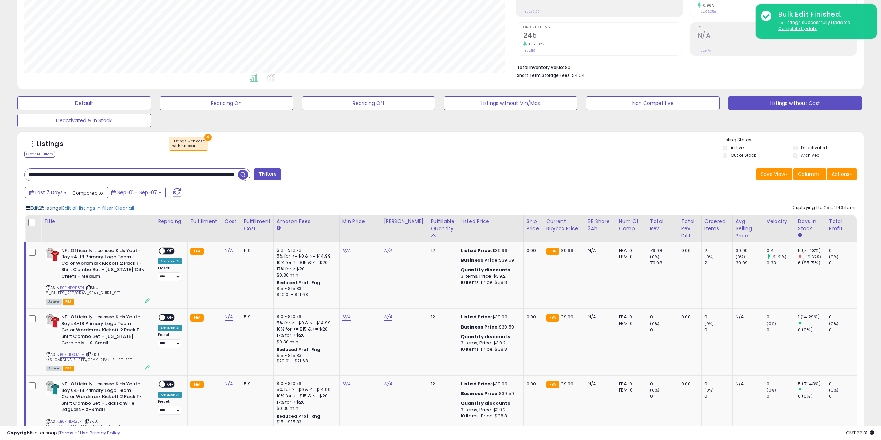
click at [45, 209] on span "Edit 25 listings" at bounding box center [45, 208] width 30 height 7
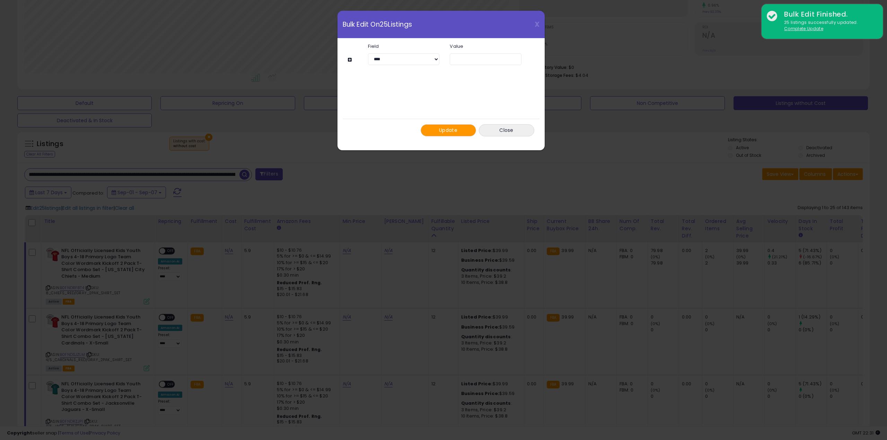
click at [445, 129] on span "Update" at bounding box center [448, 130] width 18 height 7
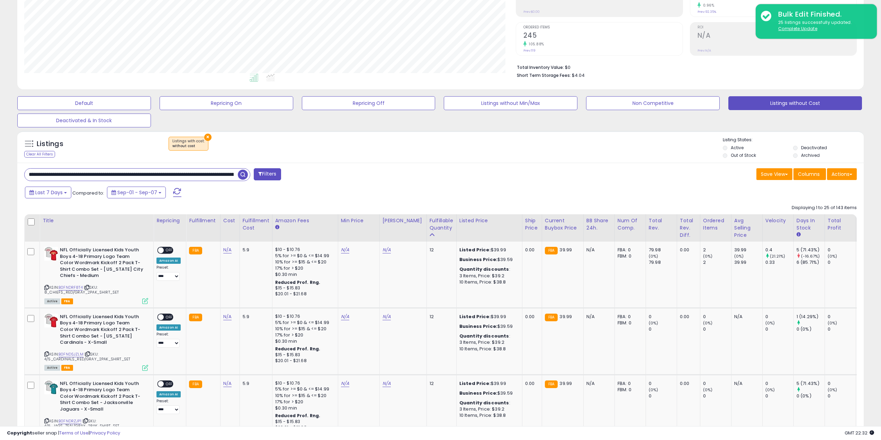
click at [243, 176] on span "button" at bounding box center [243, 175] width 10 height 10
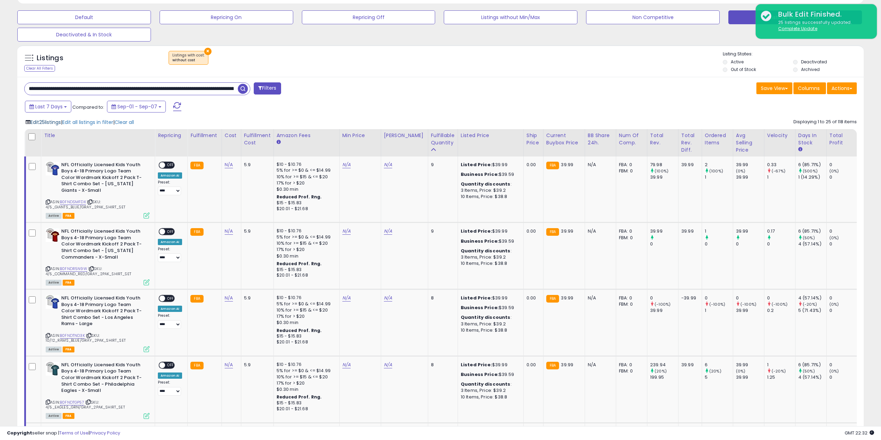
click at [45, 121] on span "Edit 25 listings" at bounding box center [45, 122] width 30 height 7
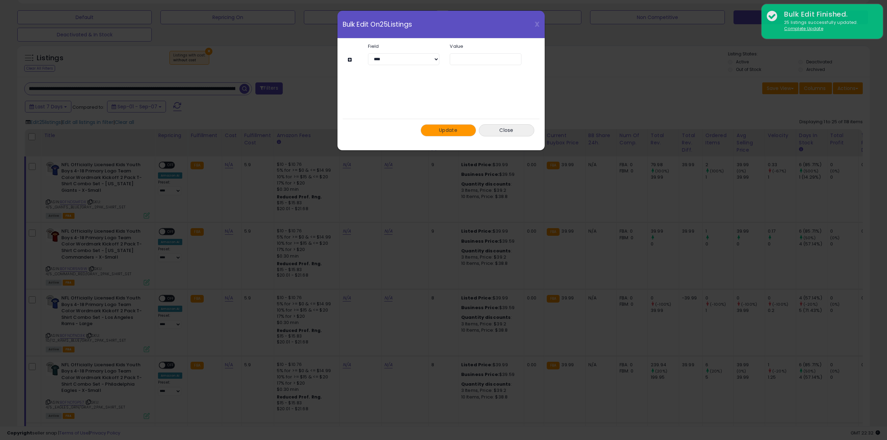
click at [437, 130] on button "Update" at bounding box center [447, 130] width 55 height 12
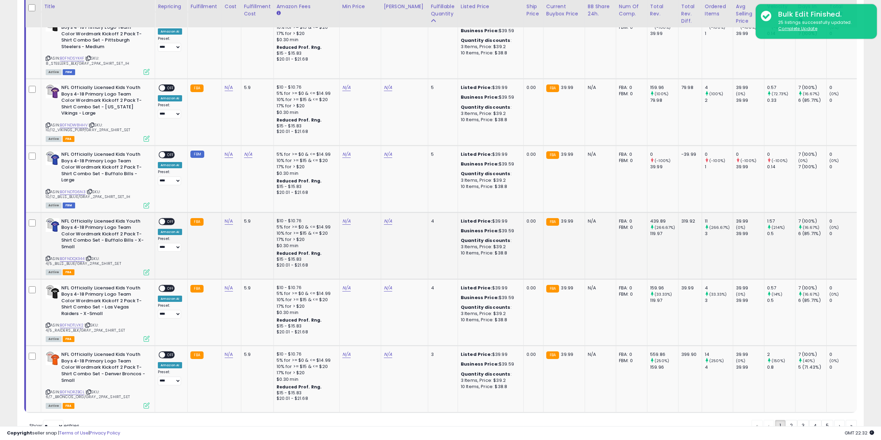
drag, startPoint x: 226, startPoint y: 281, endPoint x: 213, endPoint y: 202, distance: 80.1
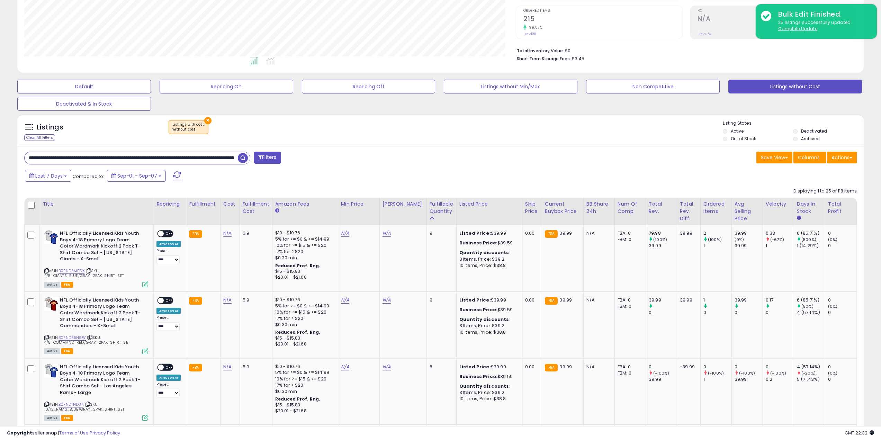
click at [242, 154] on span "button" at bounding box center [243, 158] width 10 height 10
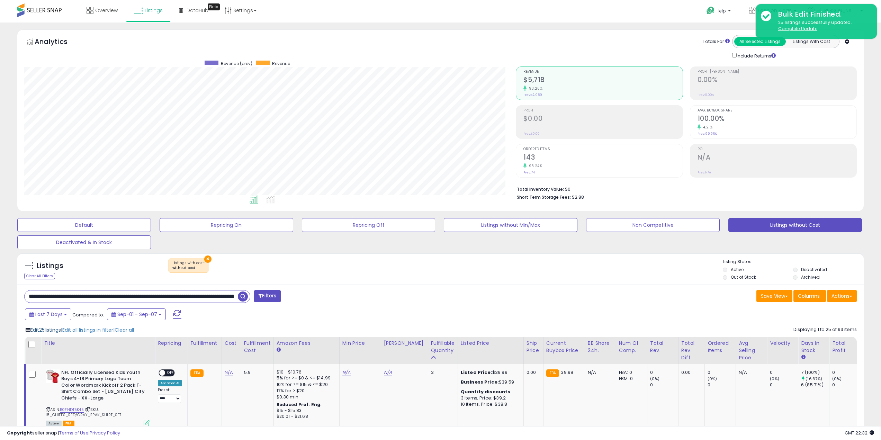
click at [42, 329] on span "Edit 25 listings" at bounding box center [45, 330] width 30 height 7
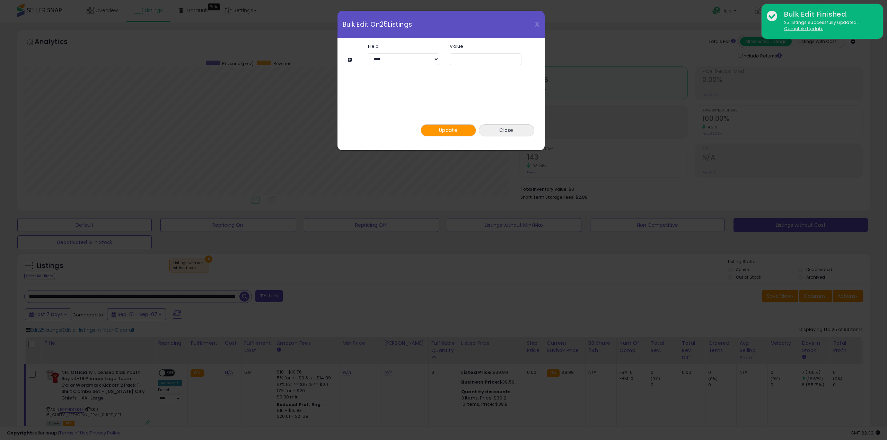
click at [439, 128] on span "Update" at bounding box center [448, 130] width 18 height 7
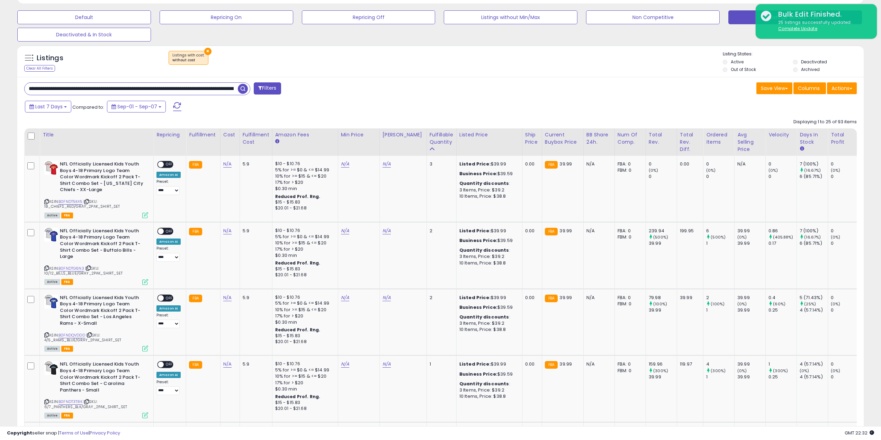
click at [243, 90] on span "button" at bounding box center [243, 89] width 10 height 10
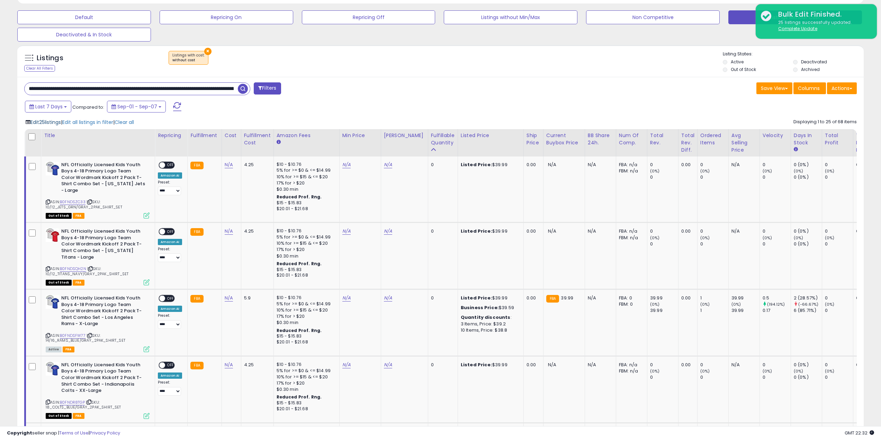
click at [54, 120] on span "Edit 25 listings" at bounding box center [45, 122] width 30 height 7
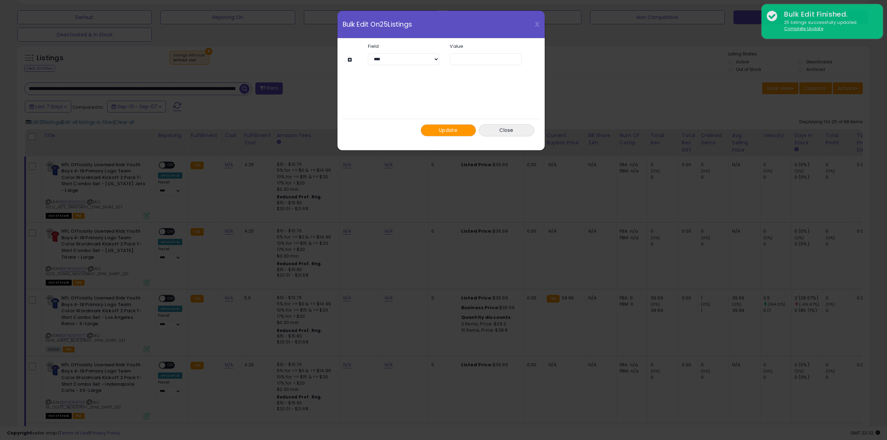
click at [443, 130] on span "Update" at bounding box center [448, 130] width 18 height 7
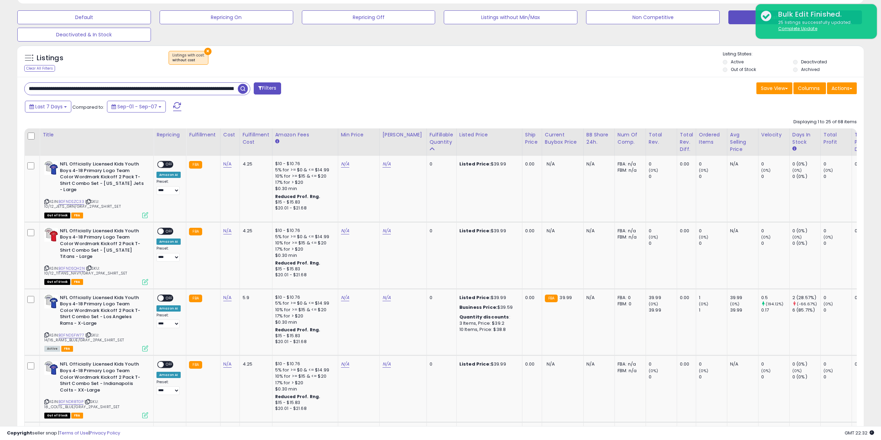
click at [244, 86] on span "button" at bounding box center [243, 89] width 10 height 10
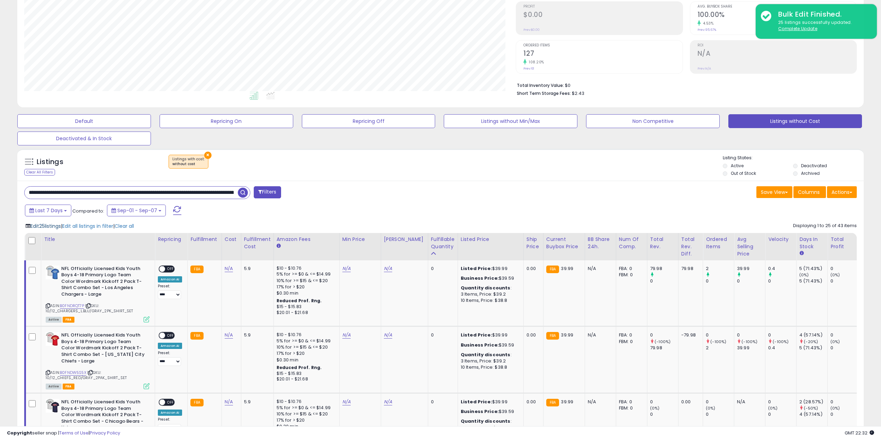
click at [50, 227] on span "Edit 25 listings" at bounding box center [45, 226] width 30 height 7
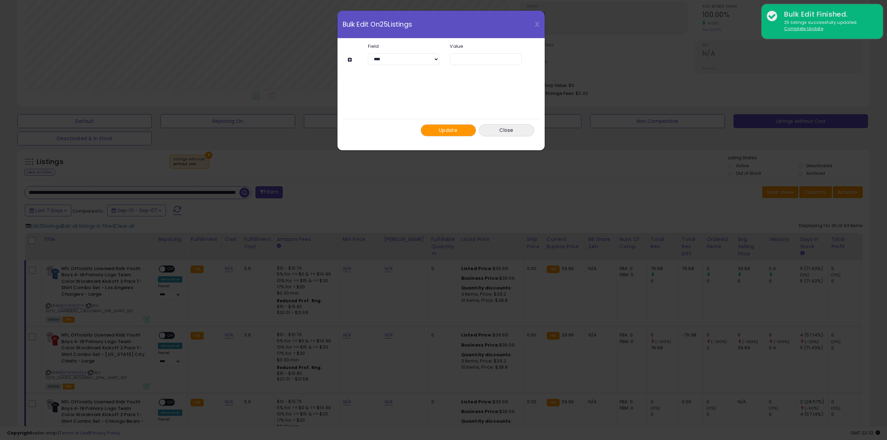
click at [445, 134] on button "Update" at bounding box center [447, 130] width 55 height 12
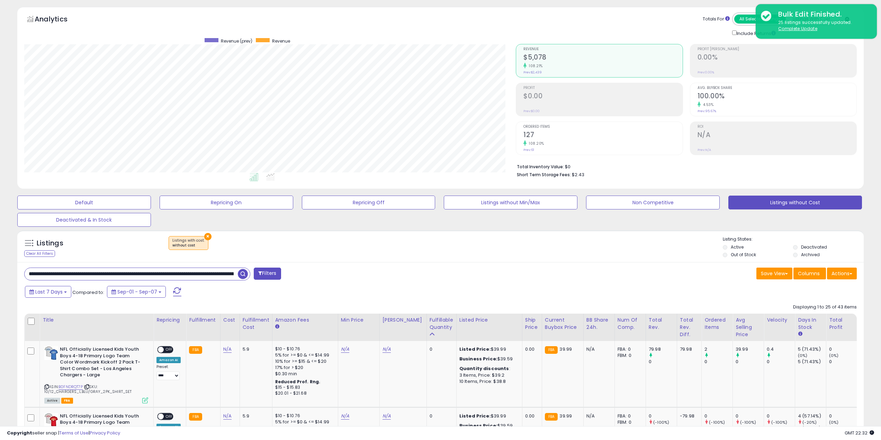
click at [242, 275] on span "button" at bounding box center [243, 274] width 10 height 10
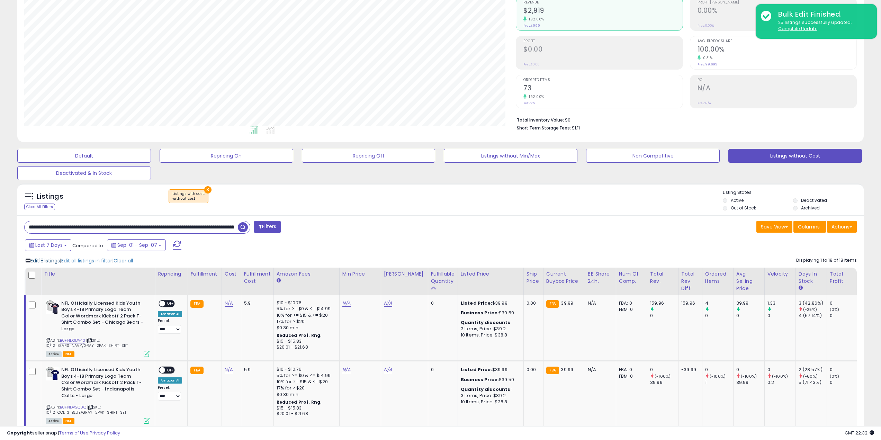
click at [51, 260] on span "Edit 18 listings" at bounding box center [44, 260] width 29 height 7
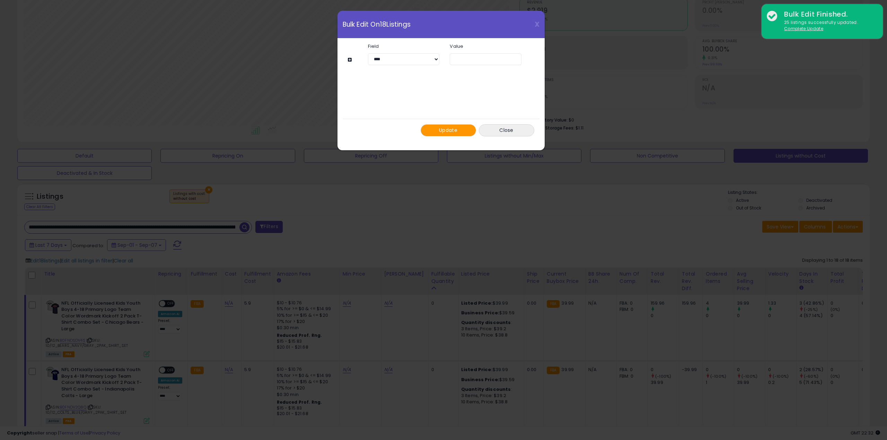
click at [455, 131] on span "Update" at bounding box center [448, 130] width 18 height 7
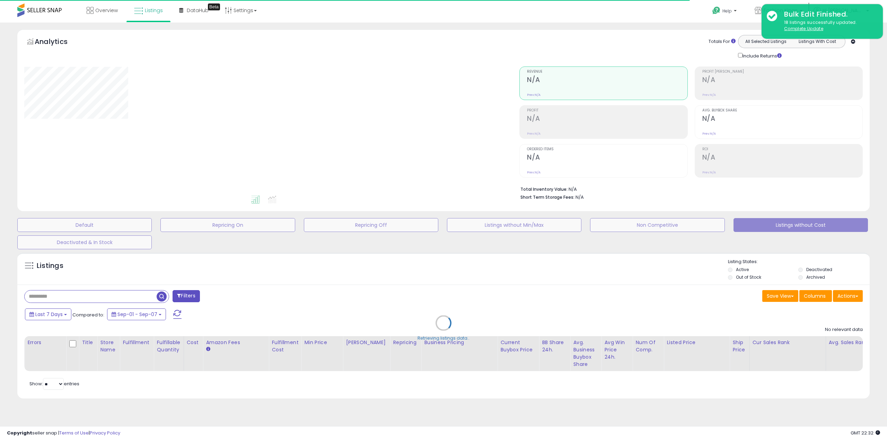
type input "**********"
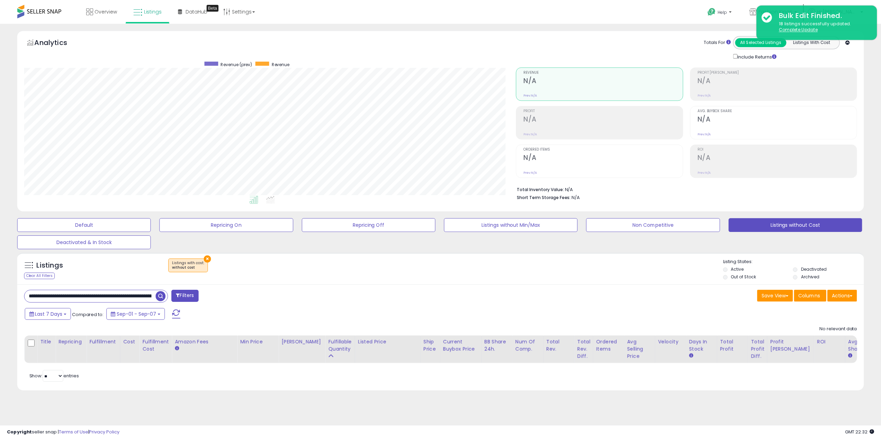
scroll to position [142, 495]
click at [205, 260] on button "×" at bounding box center [208, 259] width 7 height 7
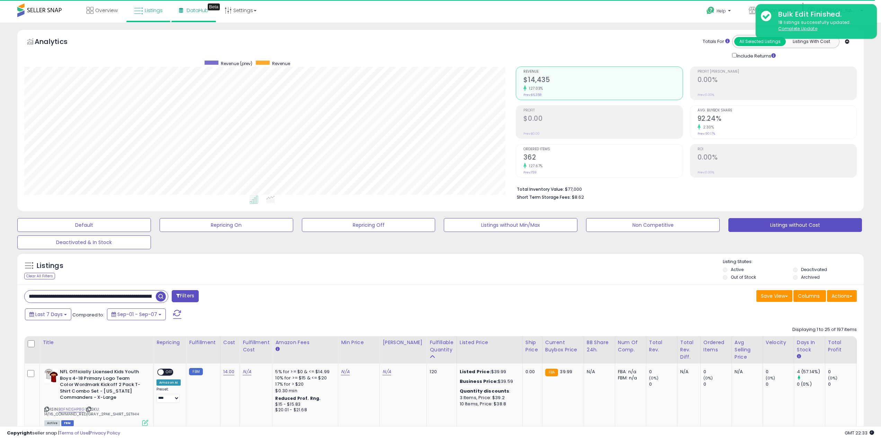
scroll to position [142, 492]
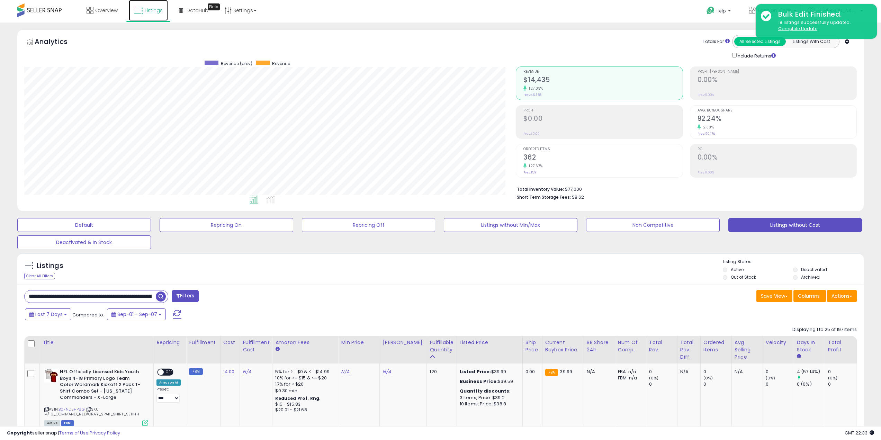
click at [160, 14] on link "Listings" at bounding box center [148, 10] width 39 height 21
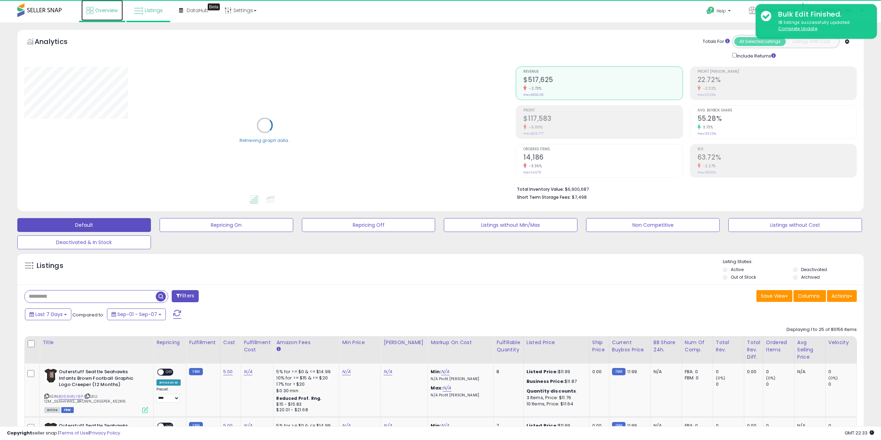
click at [101, 8] on span "Overview" at bounding box center [106, 10] width 23 height 7
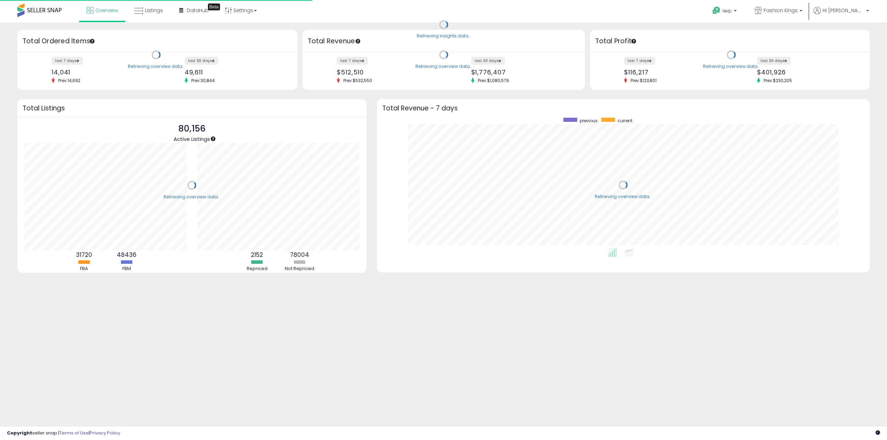
scroll to position [131, 479]
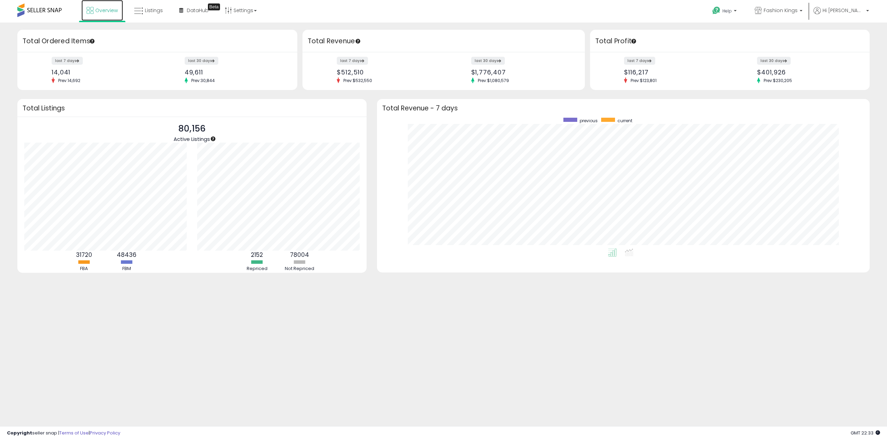
click at [106, 10] on span "Overview" at bounding box center [106, 10] width 23 height 7
